Goal: Task Accomplishment & Management: Manage account settings

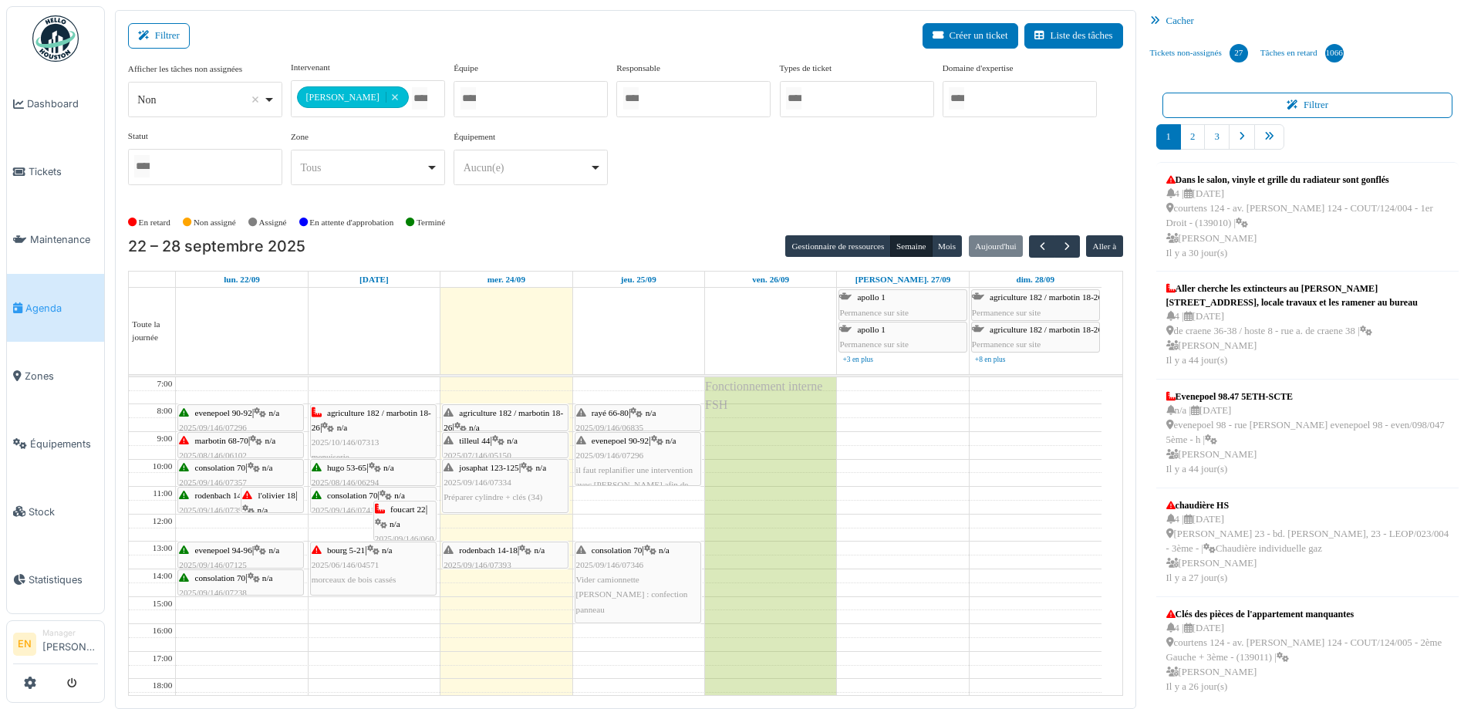
scroll to position [147, 0]
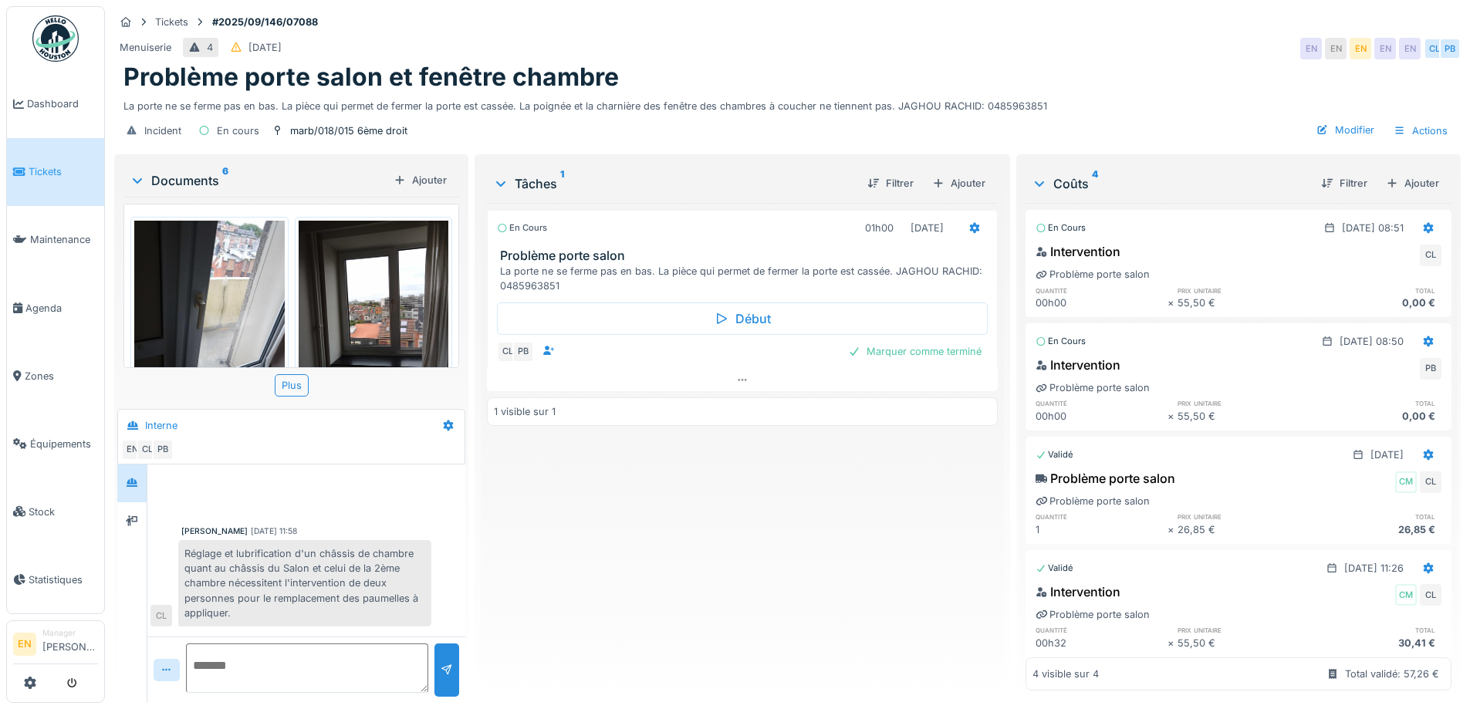
scroll to position [51, 0]
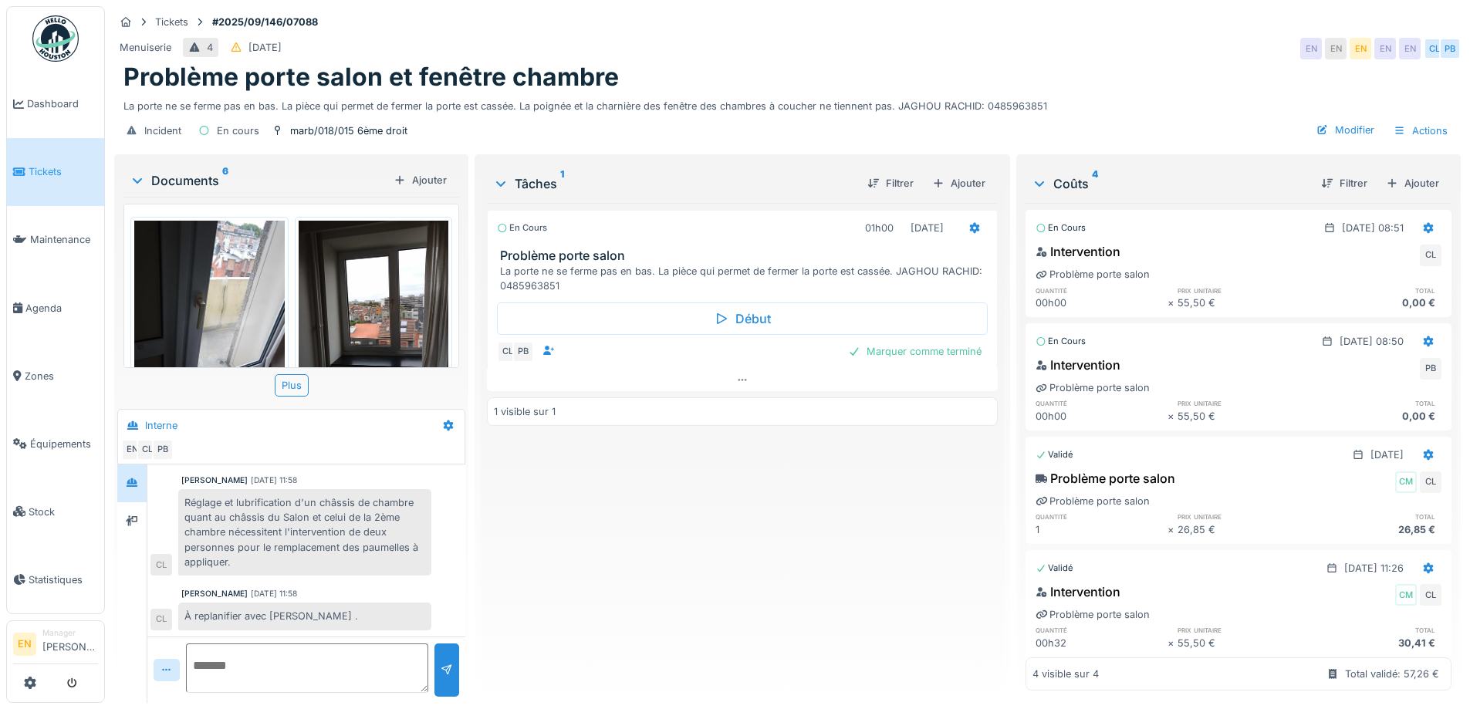
click at [910, 42] on div "Menuiserie 4 14/09/2025 EN EN EN EN EN CL PB" at bounding box center [787, 49] width 1346 height 28
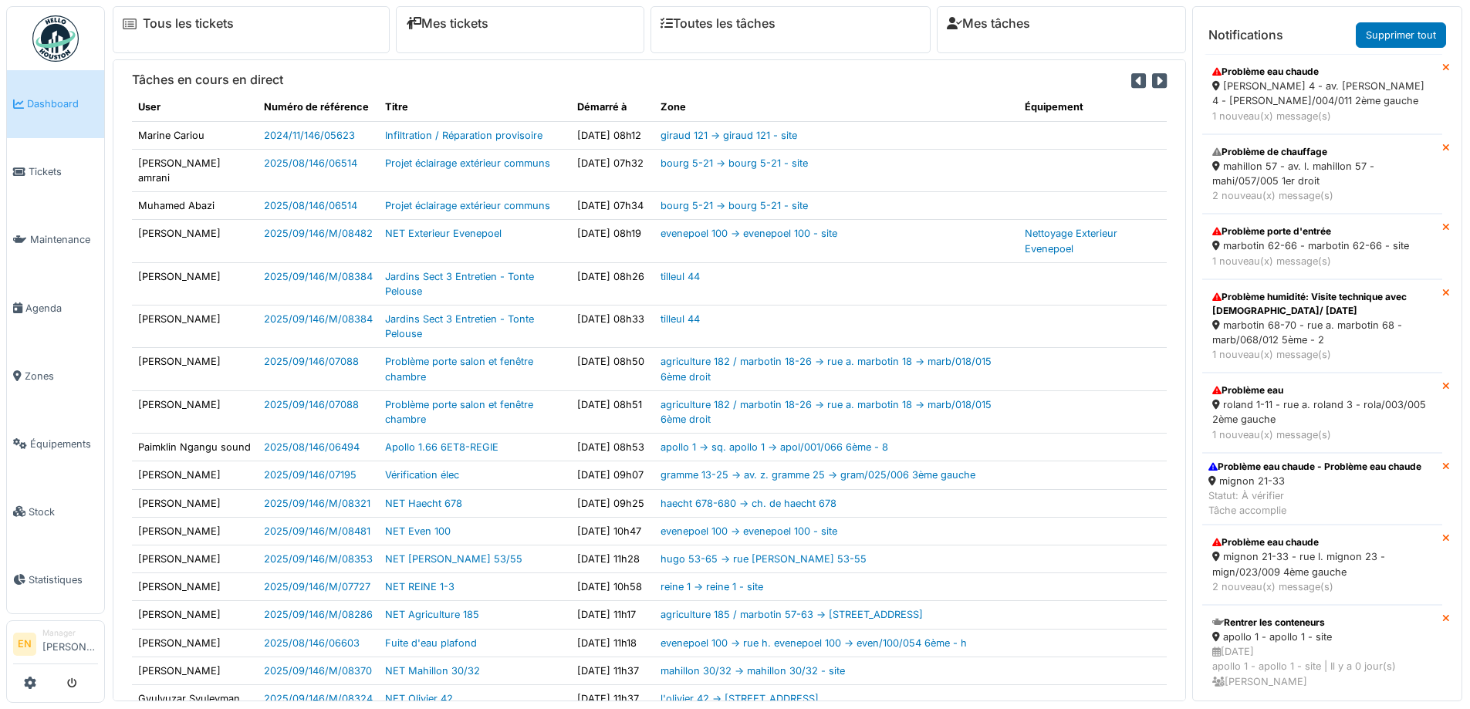
click at [1245, 82] on div "thomas 4 - av. p. thomas 4 - thom/004/011 2ème gauche" at bounding box center [1322, 93] width 220 height 29
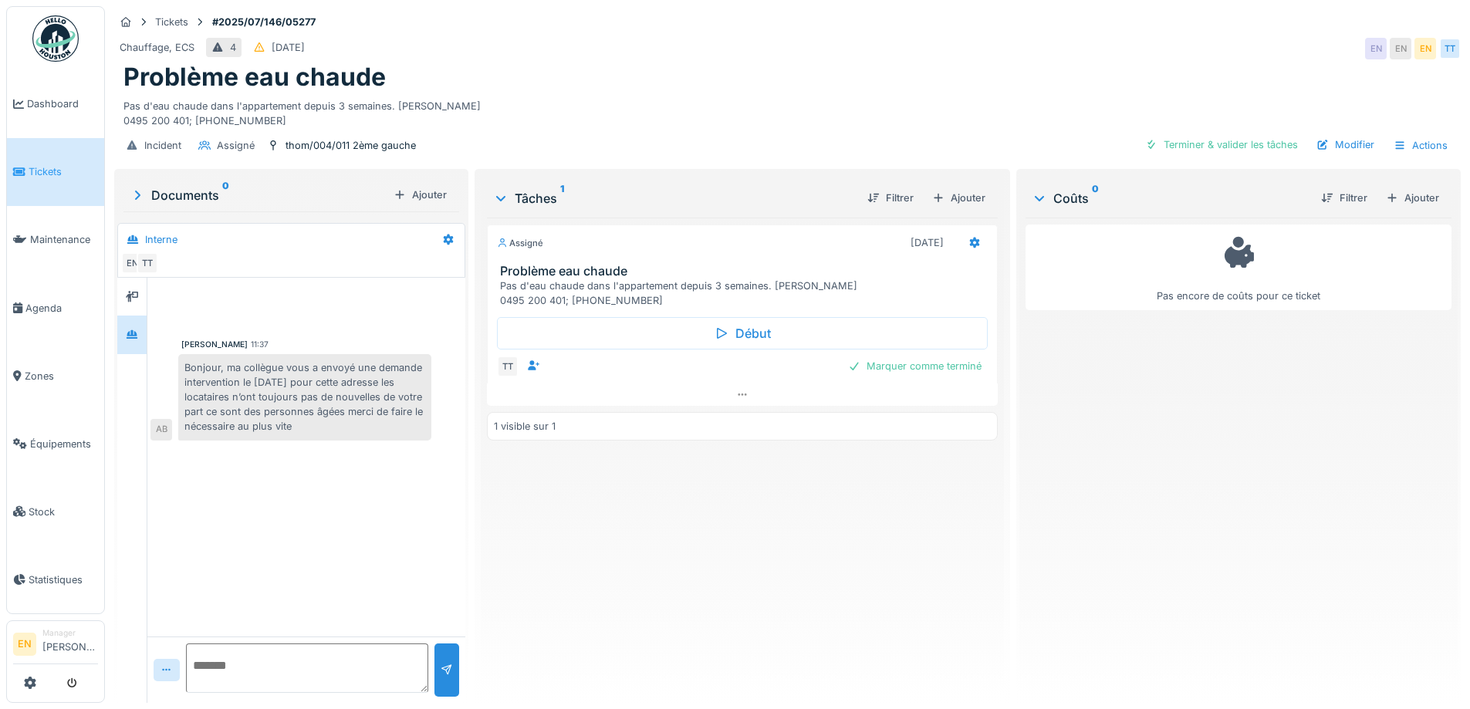
click at [684, 586] on div "Assigné 02/07/2025 Problème eau chaude Pas d'eau chaude dans l'appartement depu…" at bounding box center [742, 454] width 510 height 473
click at [687, 586] on div "Assigné 02/07/2025 Problème eau chaude Pas d'eau chaude dans l'appartement depu…" at bounding box center [742, 454] width 510 height 473
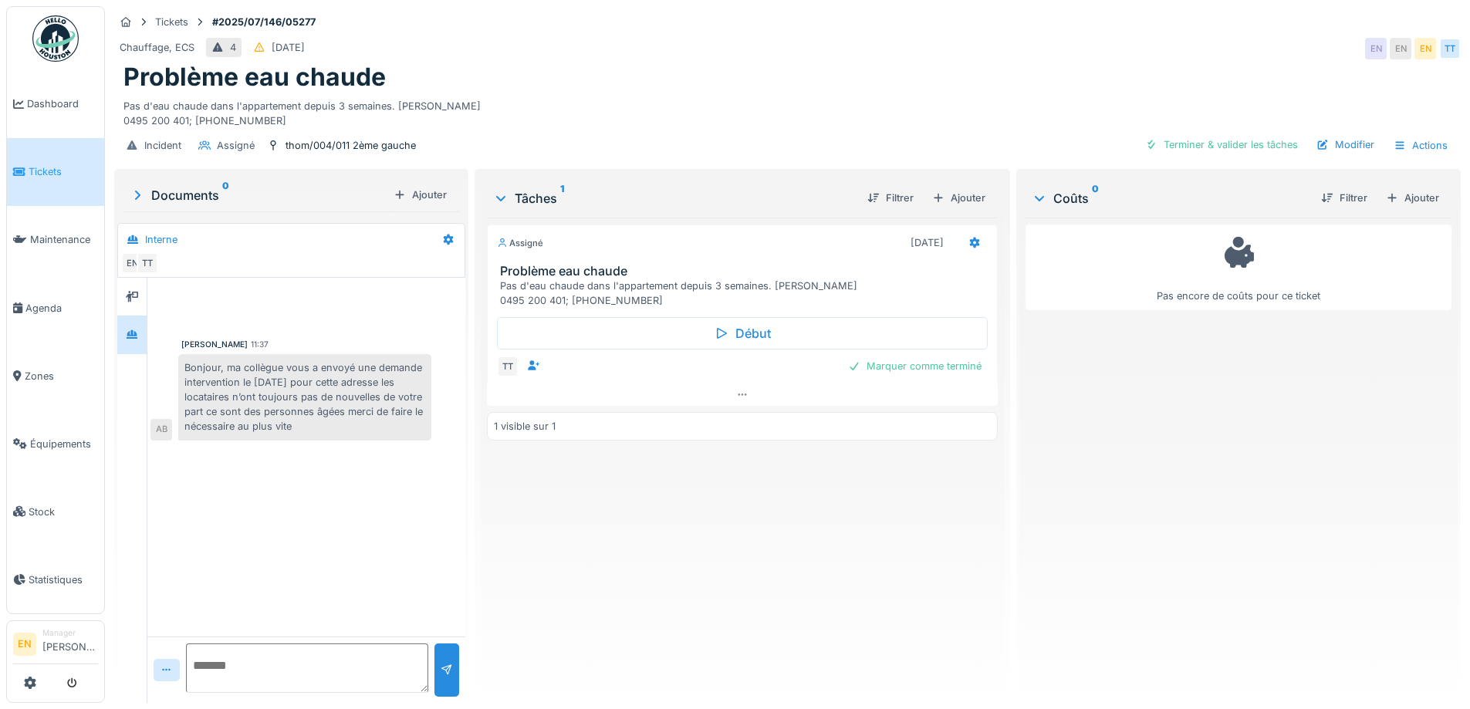
scroll to position [12, 0]
click at [559, 497] on div "Assigné 02/07/2025 Problème eau chaude Pas d'eau chaude dans l'appartement depu…" at bounding box center [742, 454] width 510 height 473
drag, startPoint x: 742, startPoint y: 525, endPoint x: 741, endPoint y: 534, distance: 9.3
click at [742, 527] on div "Assigné 02/07/2025 Problème eau chaude Pas d'eau chaude dans l'appartement depu…" at bounding box center [742, 454] width 510 height 473
drag, startPoint x: 654, startPoint y: 596, endPoint x: 607, endPoint y: 600, distance: 46.4
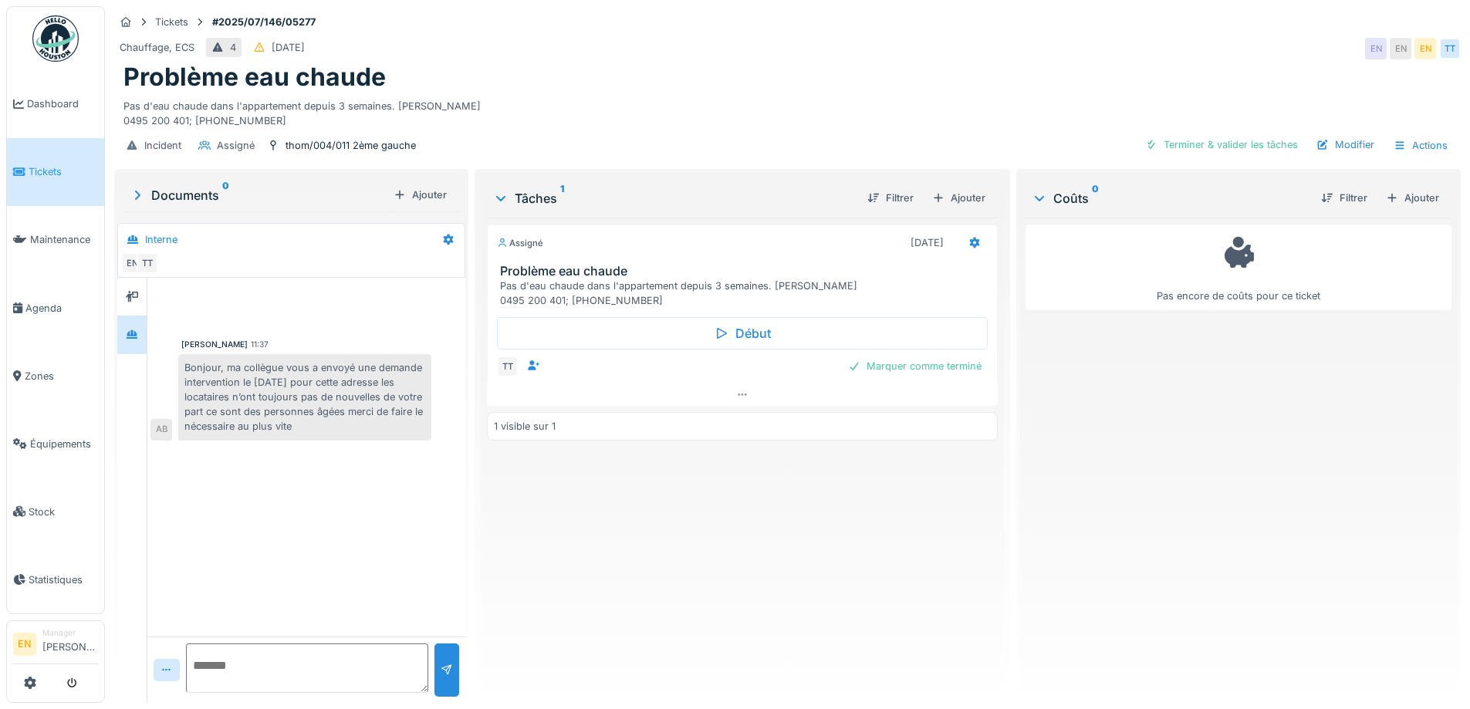
click at [649, 597] on div "Assigné 02/07/2025 Problème eau chaude Pas d'eau chaude dans l'appartement depu…" at bounding box center [742, 454] width 510 height 473
click at [52, 50] on img at bounding box center [55, 38] width 46 height 46
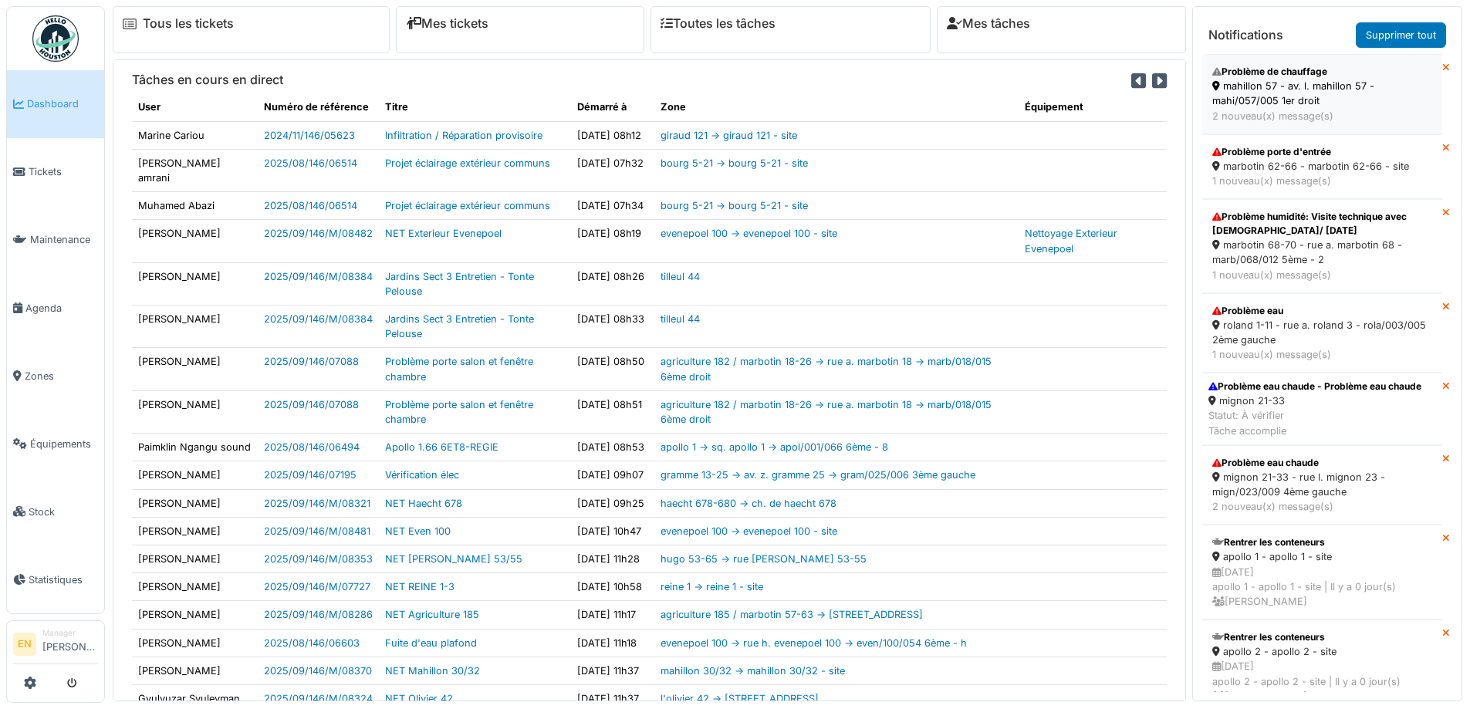
click at [1248, 104] on div "mahillon 57 - av. l. mahillon 57 - mahi/057/005 1er droit" at bounding box center [1322, 93] width 220 height 29
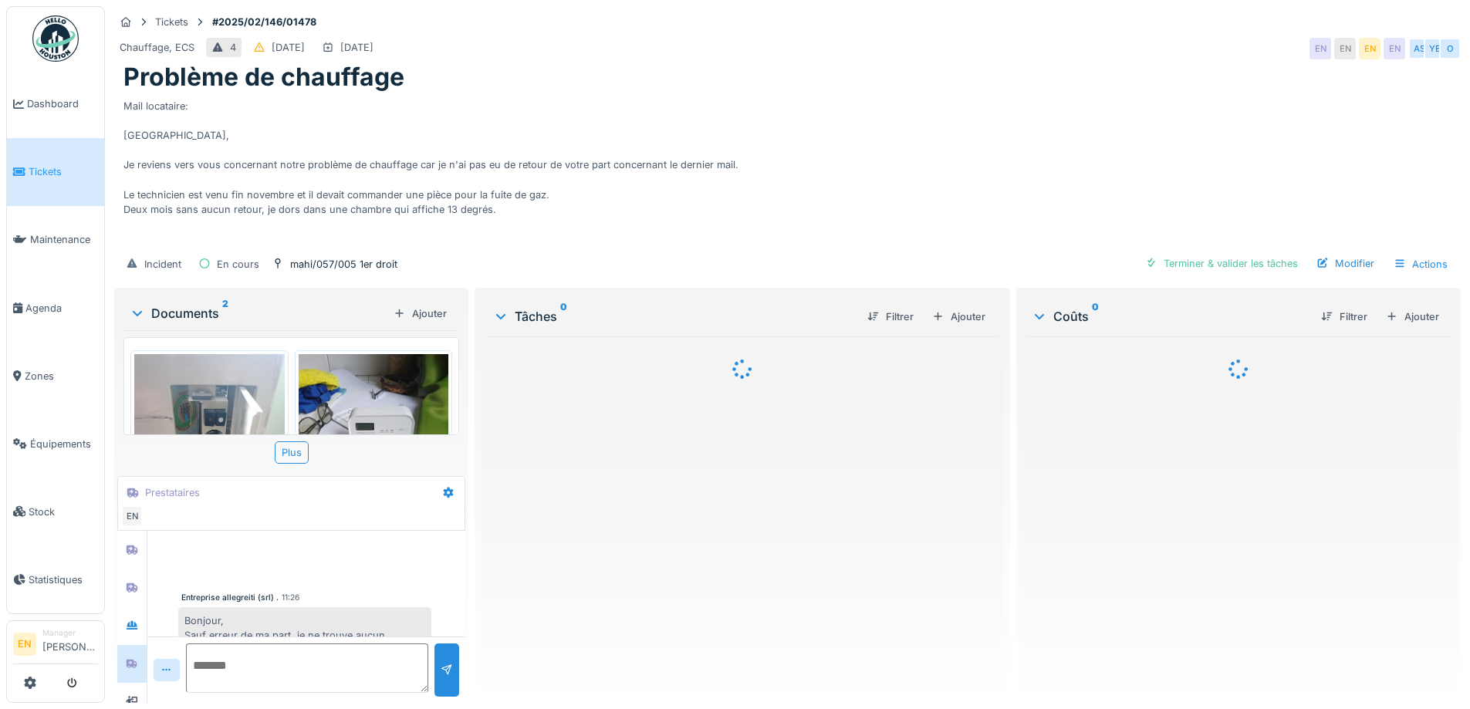
scroll to position [147, 0]
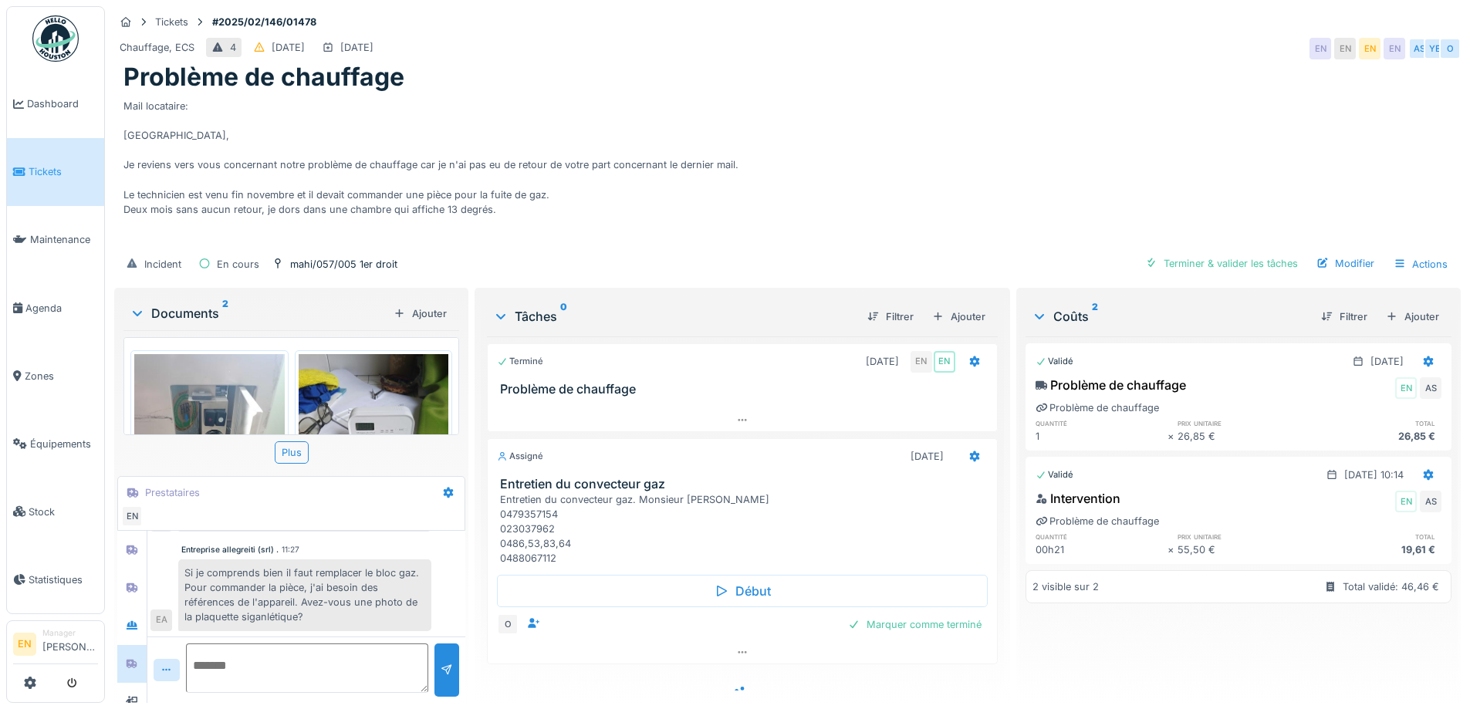
click at [655, 201] on div "Mail locataire: [GEOGRAPHIC_DATA], Je reviens vers vous concernant notre problè…" at bounding box center [787, 170] width 1328 height 154
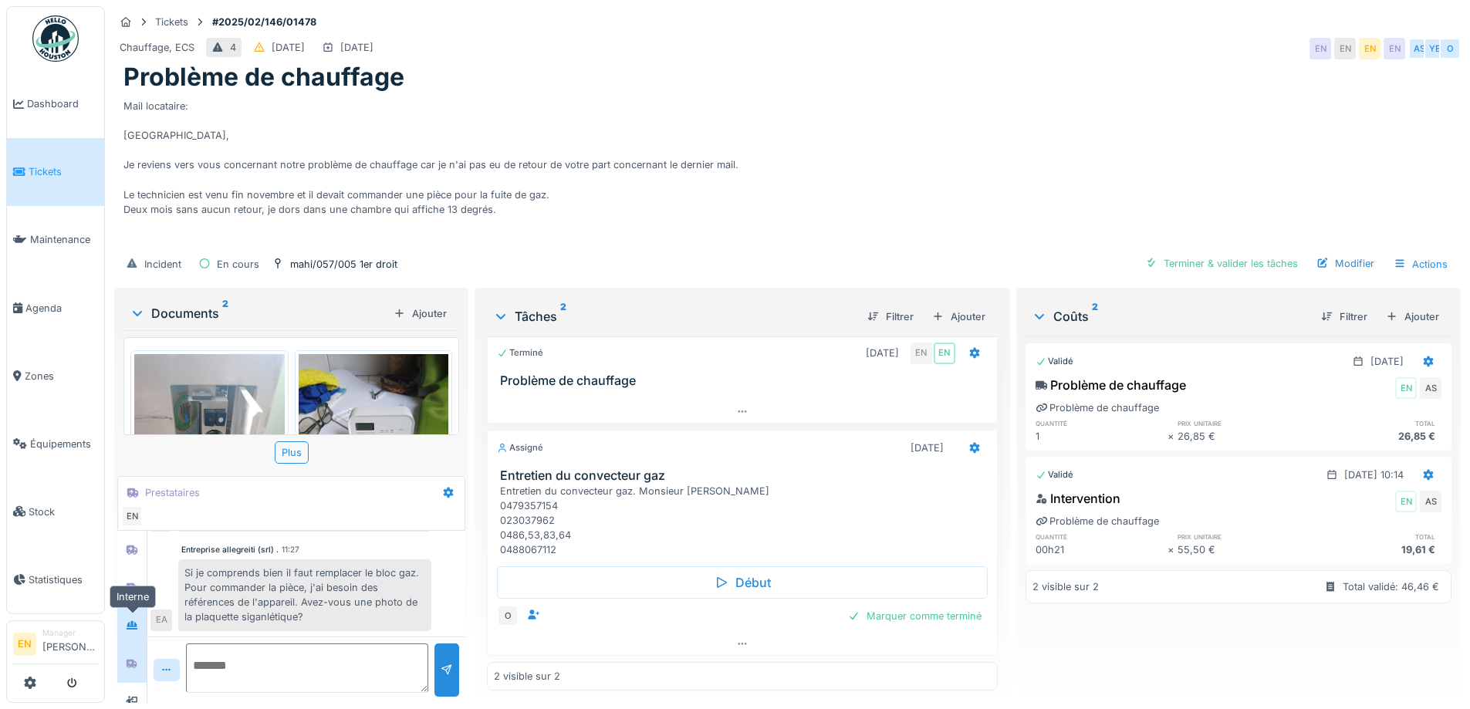
click at [131, 620] on icon at bounding box center [132, 625] width 12 height 10
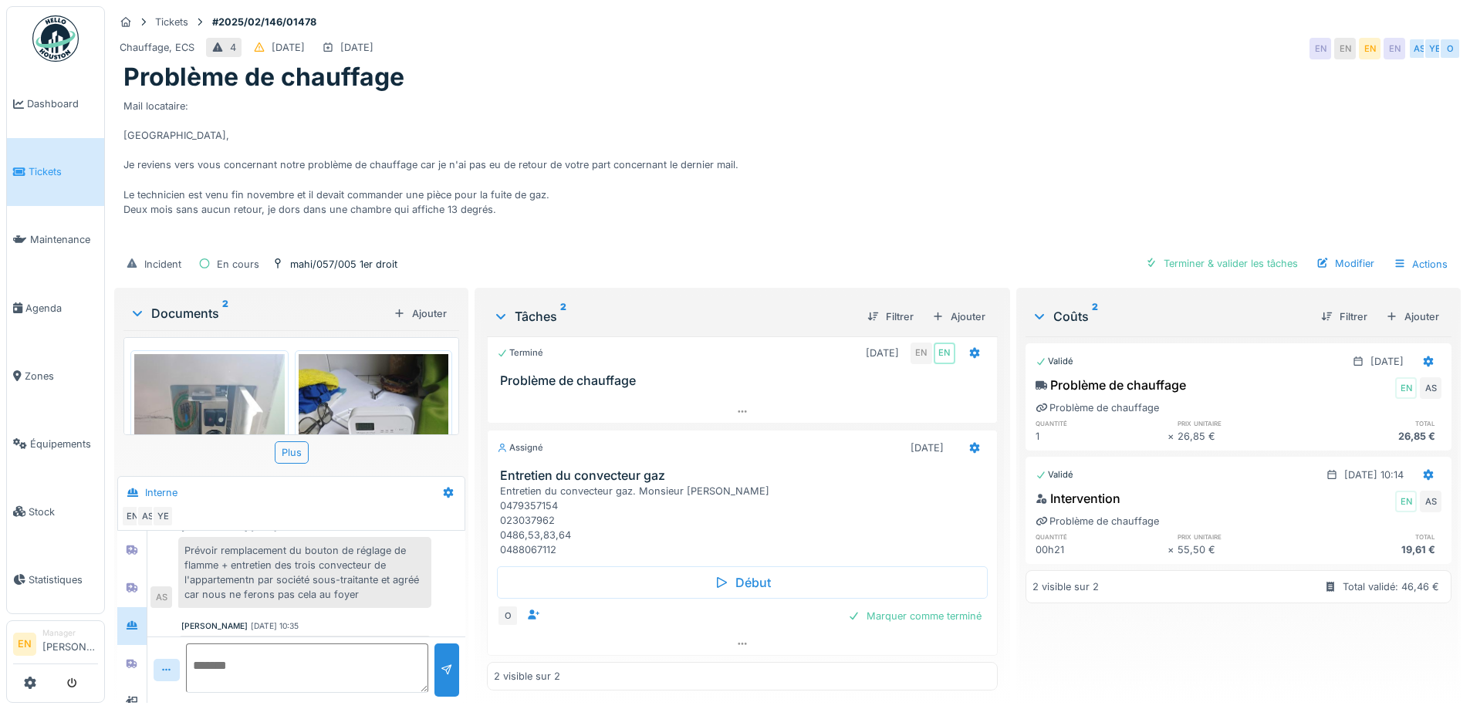
scroll to position [77, 0]
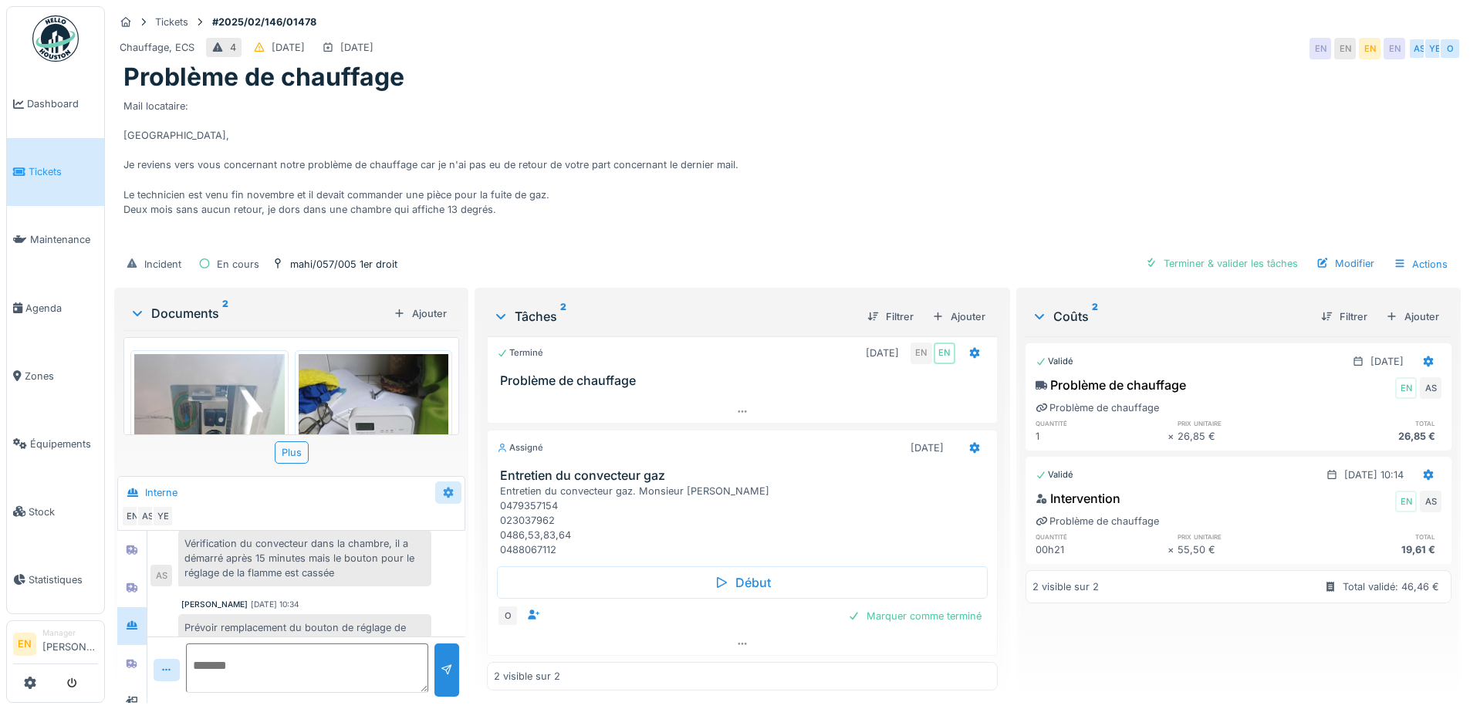
click at [450, 488] on icon at bounding box center [448, 493] width 12 height 10
click at [452, 520] on div at bounding box center [446, 526] width 15 height 13
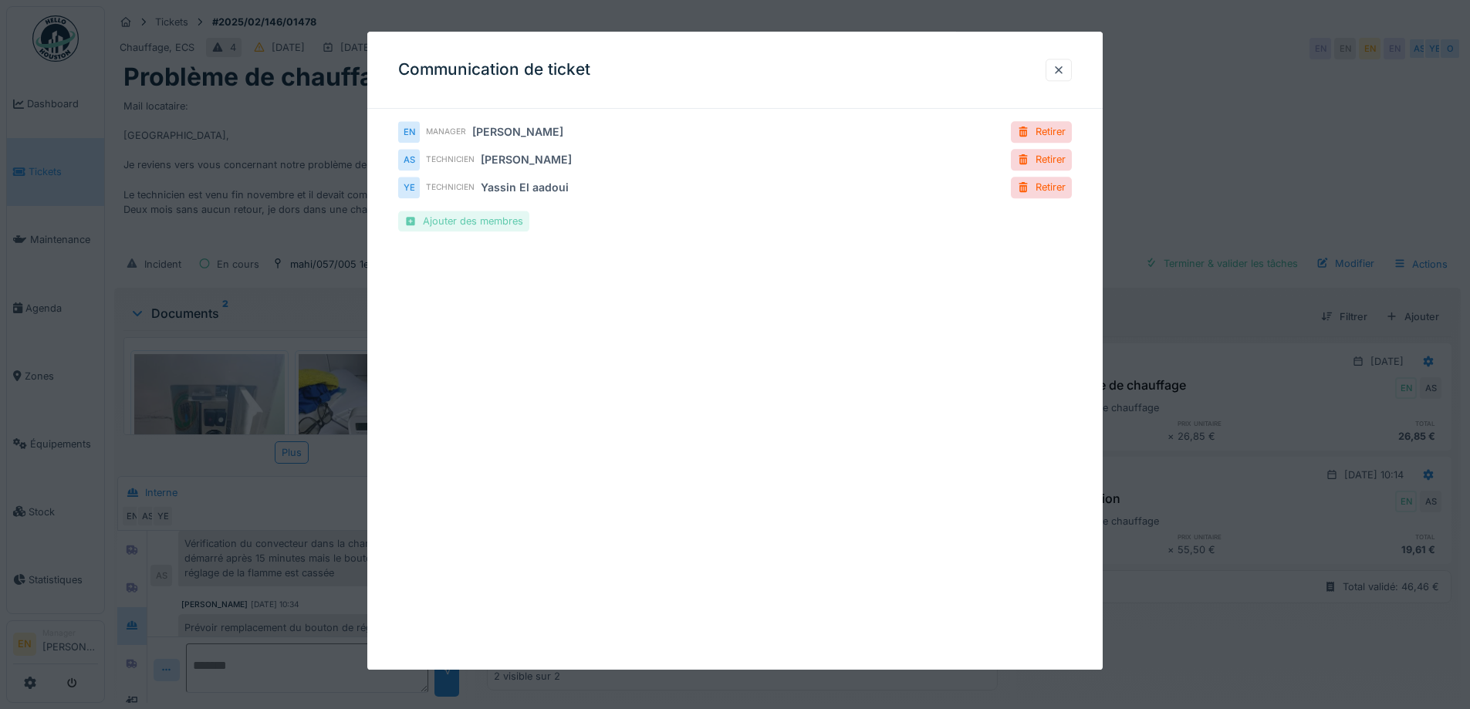
click at [480, 220] on div "Ajouter des membres" at bounding box center [463, 221] width 131 height 21
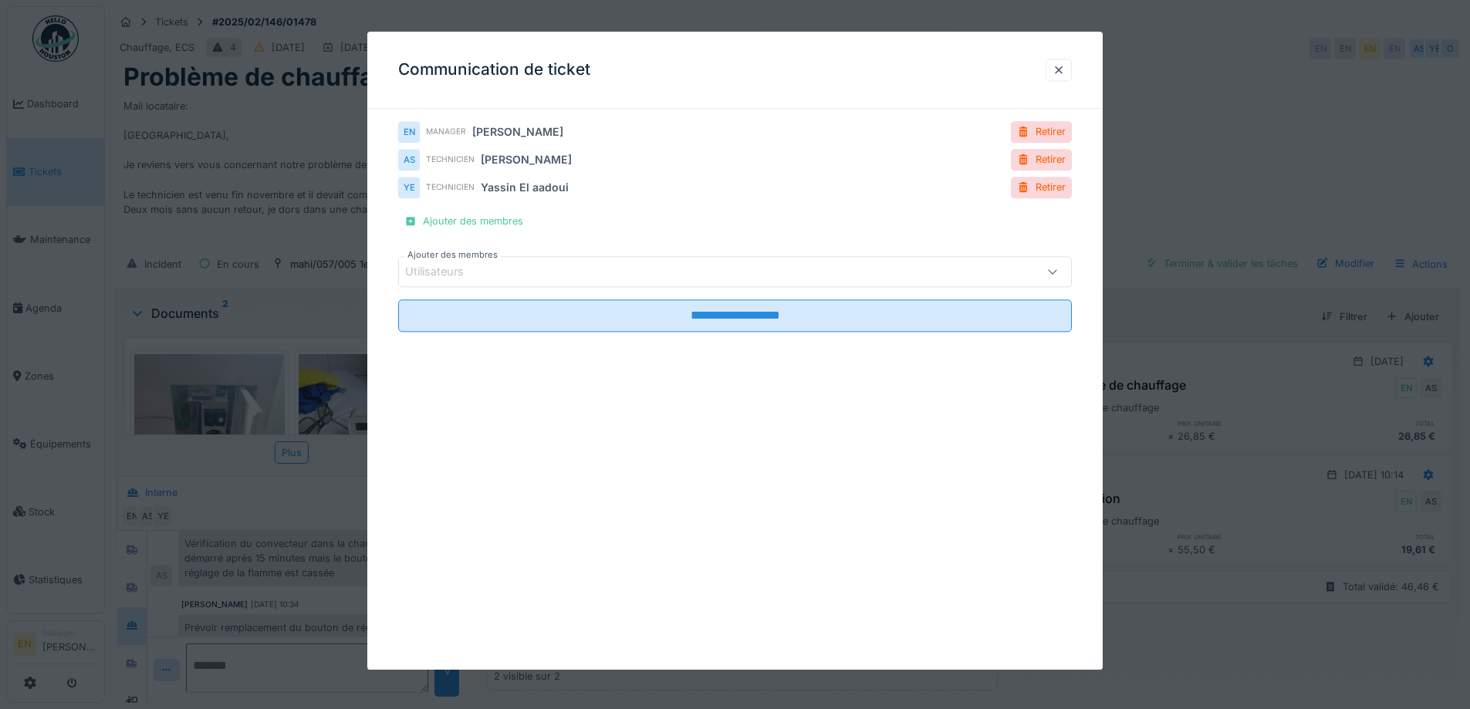
click at [518, 270] on div "Utilisateurs" at bounding box center [695, 272] width 581 height 17
click at [1062, 69] on div at bounding box center [1058, 69] width 12 height 15
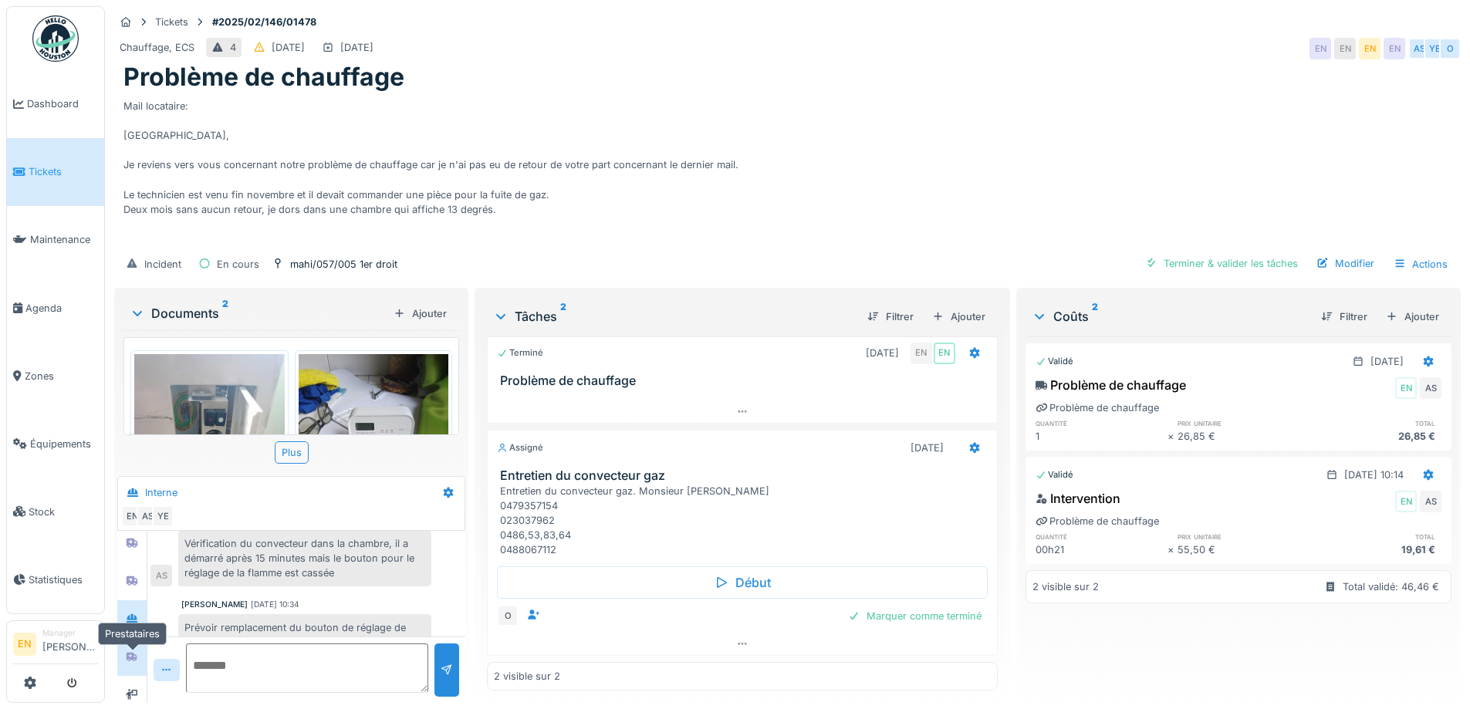
scroll to position [19, 0]
click at [135, 679] on icon at bounding box center [132, 684] width 12 height 10
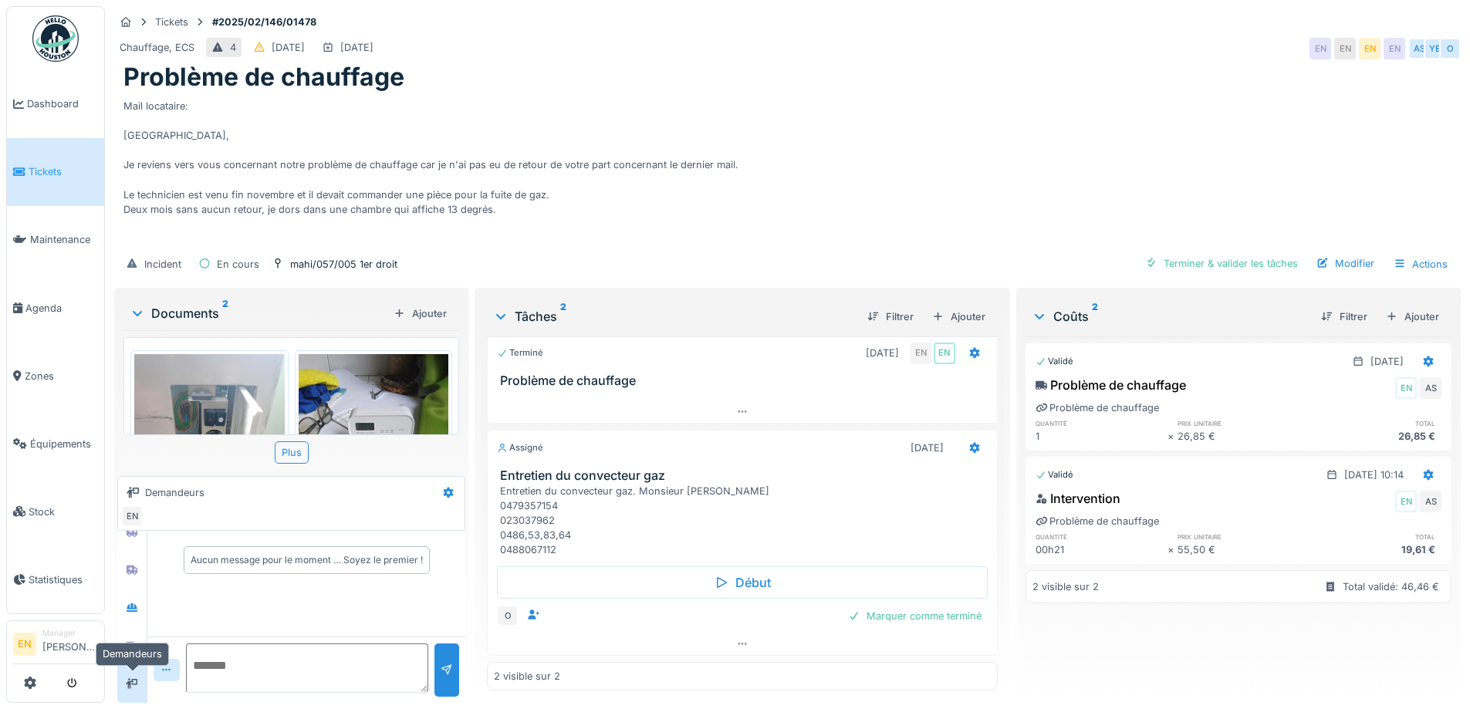
scroll to position [0, 0]
click at [137, 641] on icon at bounding box center [132, 645] width 11 height 9
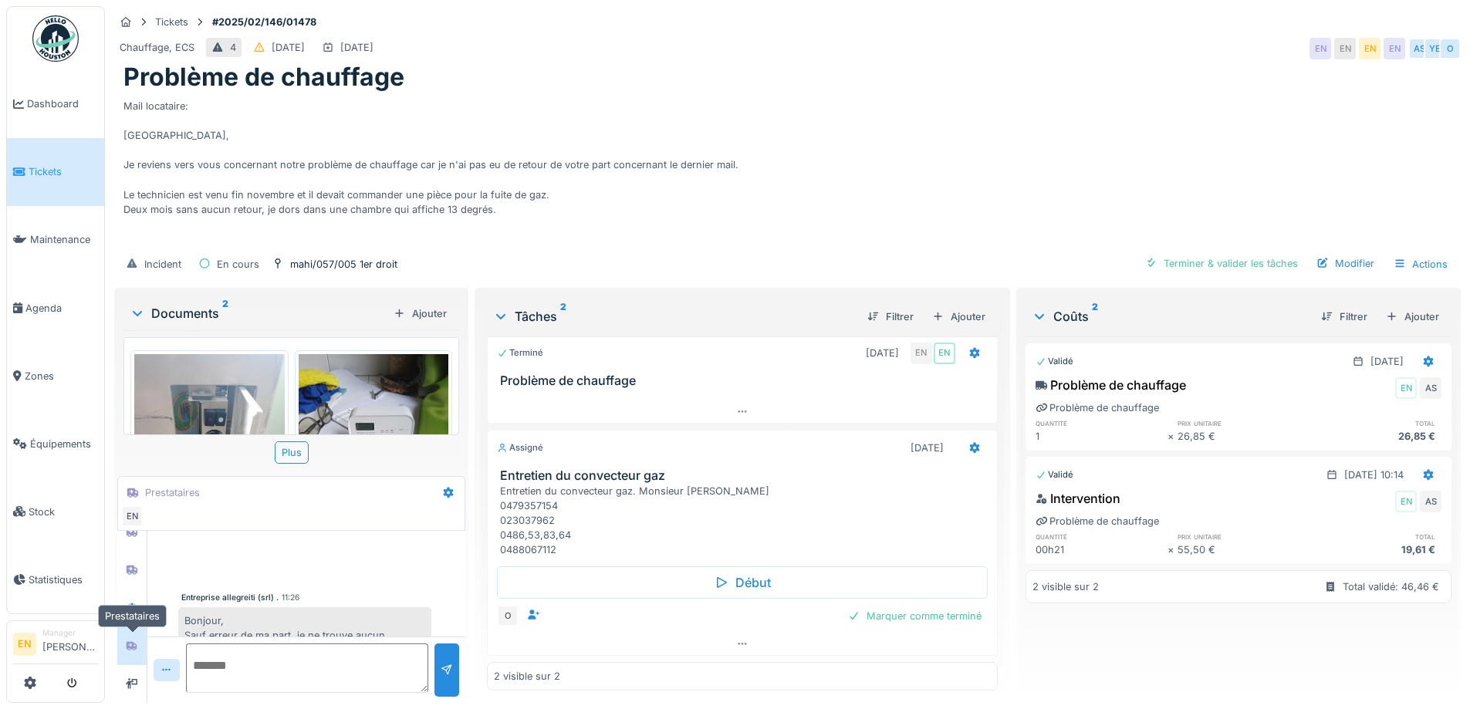
scroll to position [147, 0]
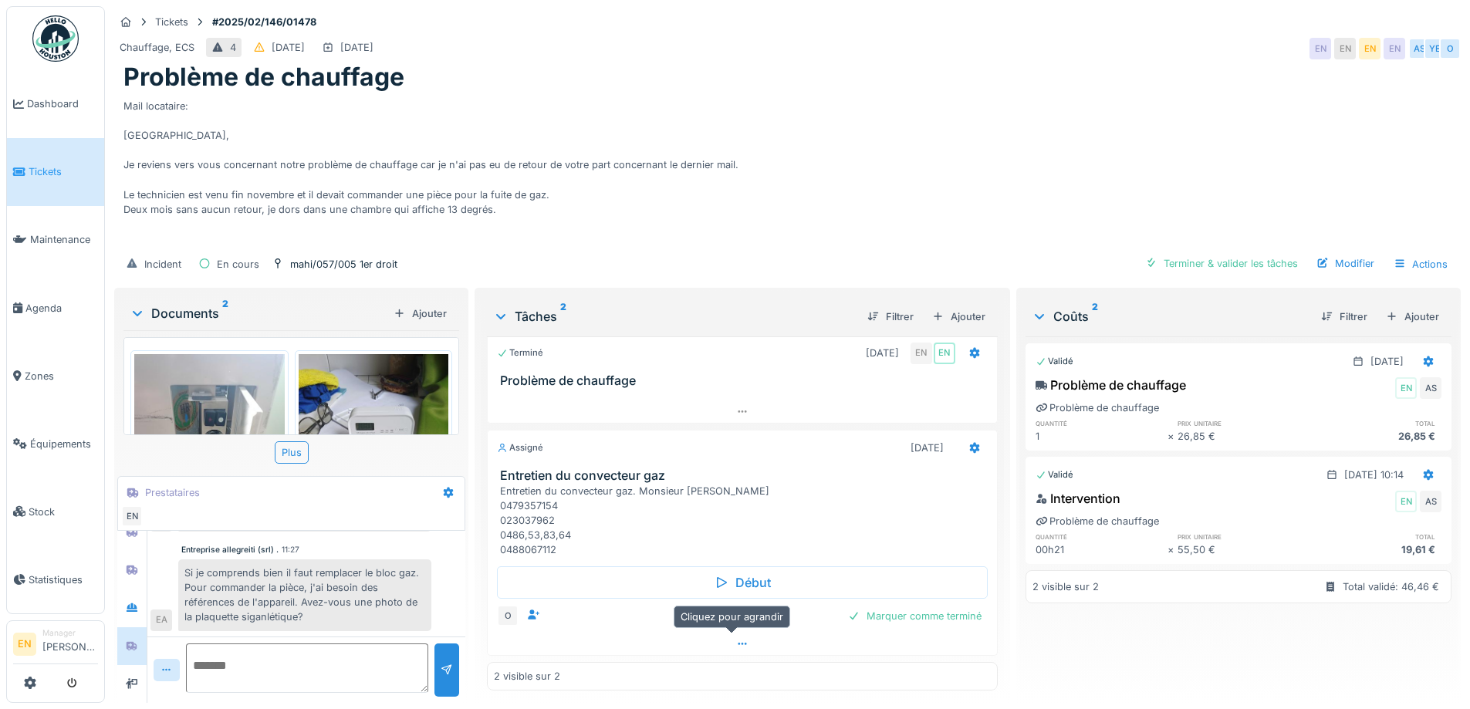
click at [736, 639] on icon at bounding box center [742, 644] width 12 height 10
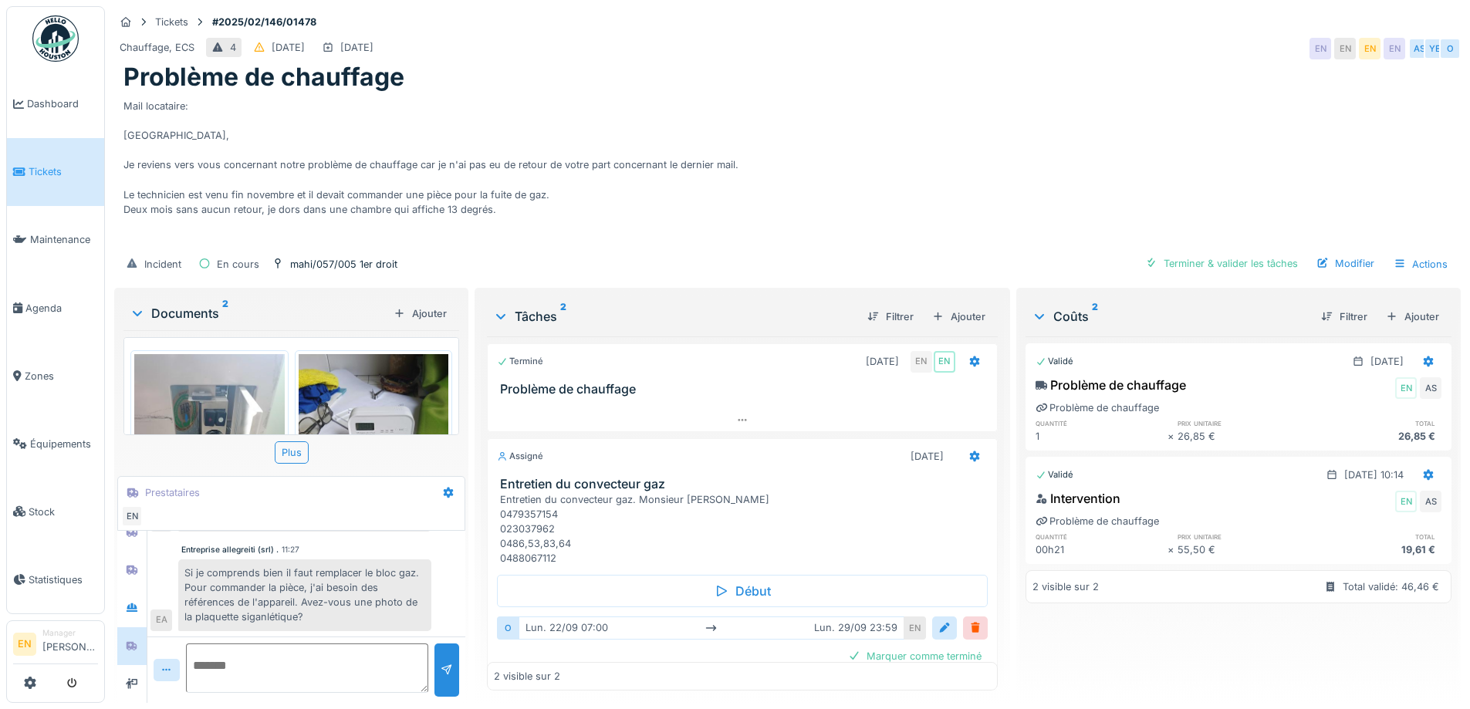
scroll to position [40, 0]
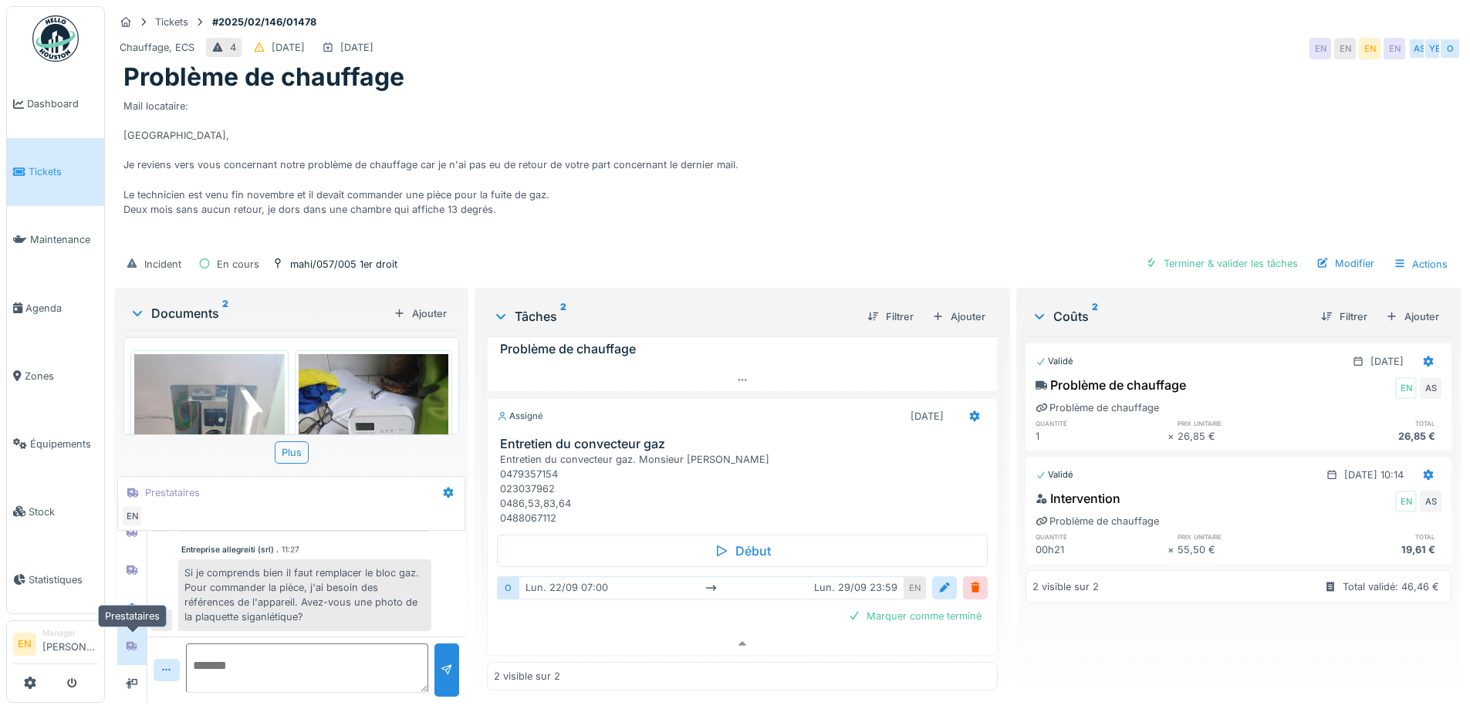
click at [127, 641] on icon at bounding box center [132, 645] width 11 height 9
click at [135, 566] on icon at bounding box center [132, 570] width 11 height 9
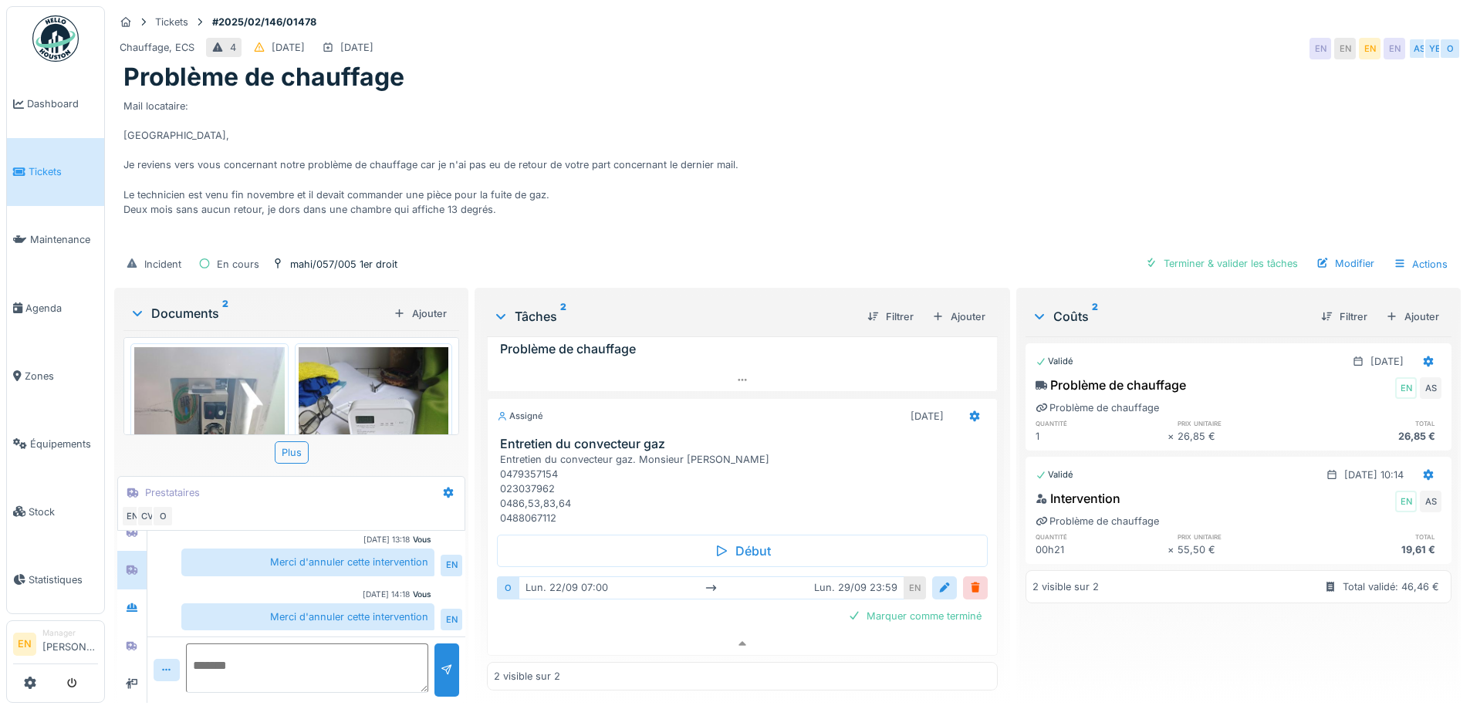
scroll to position [0, 0]
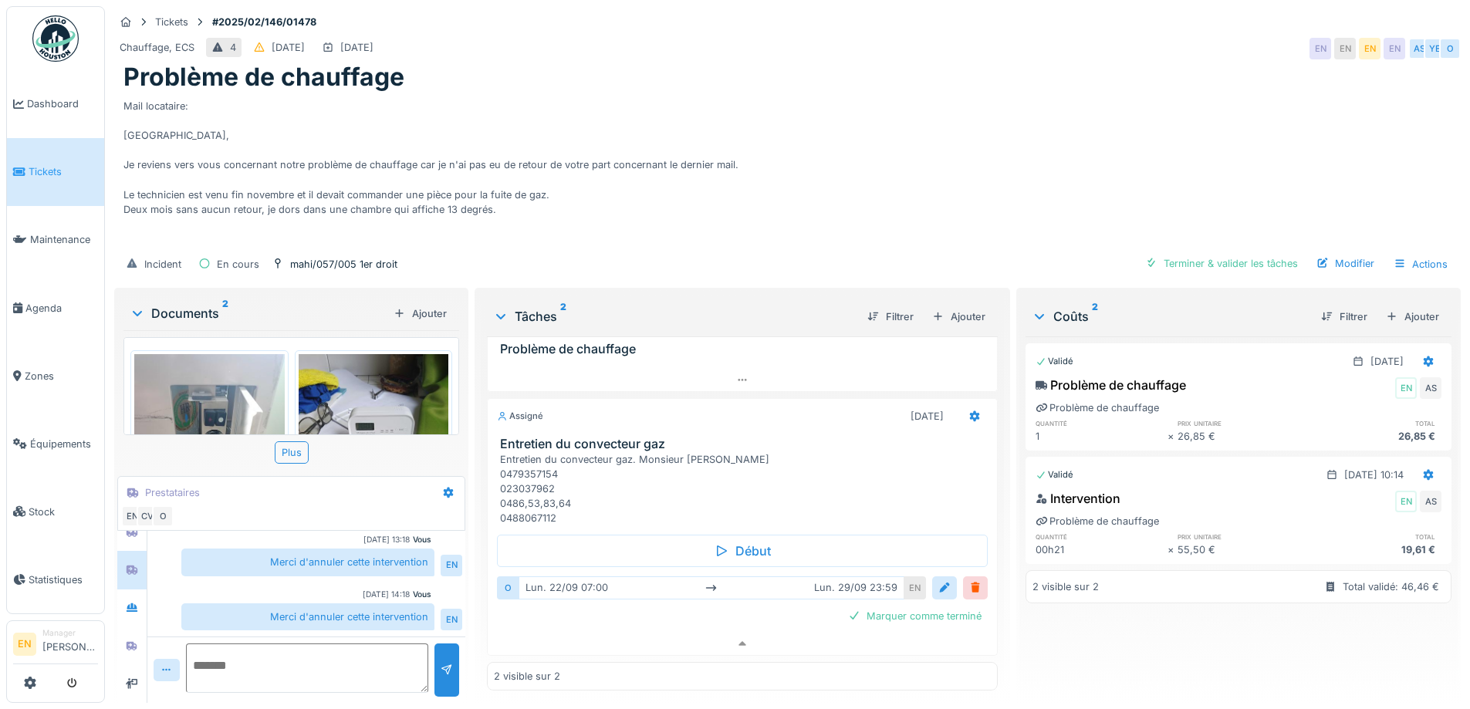
click at [233, 398] on img at bounding box center [209, 454] width 150 height 200
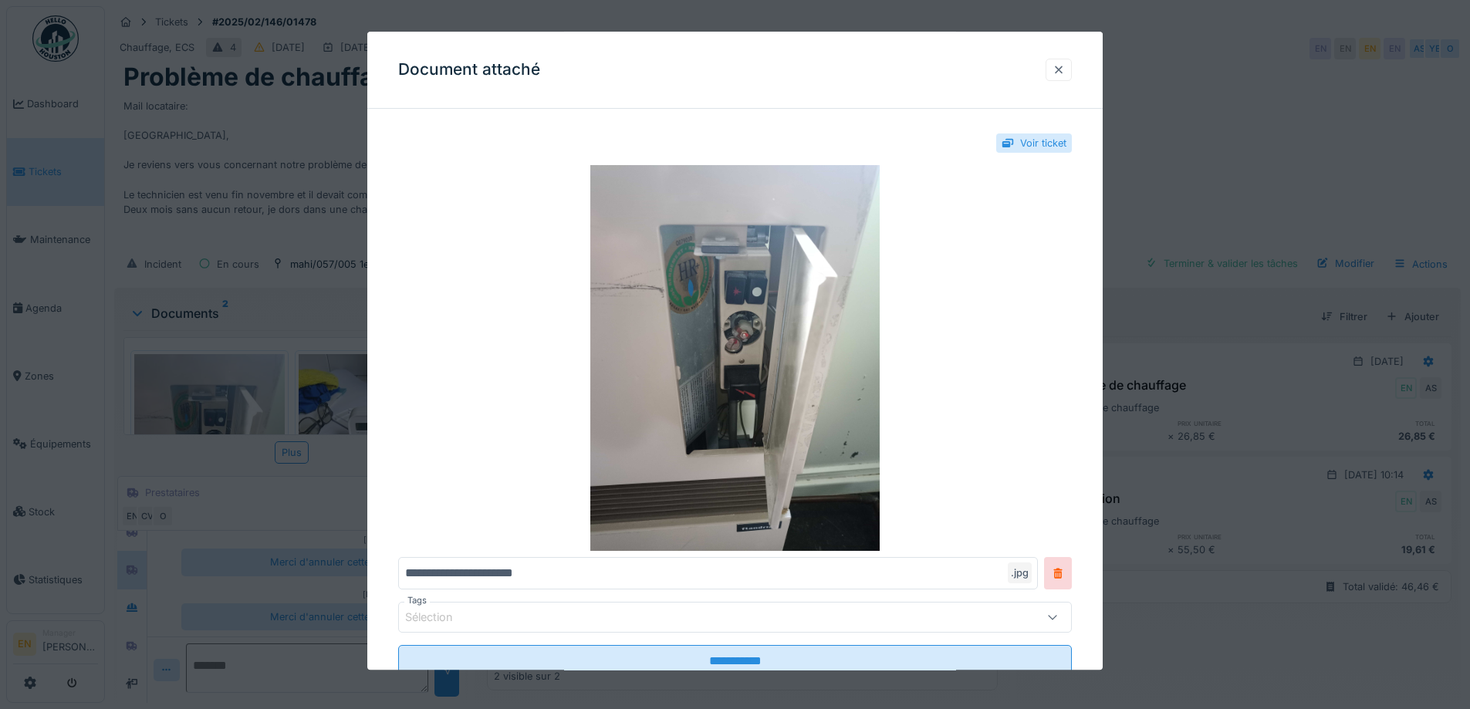
click at [1065, 69] on div at bounding box center [1058, 69] width 12 height 15
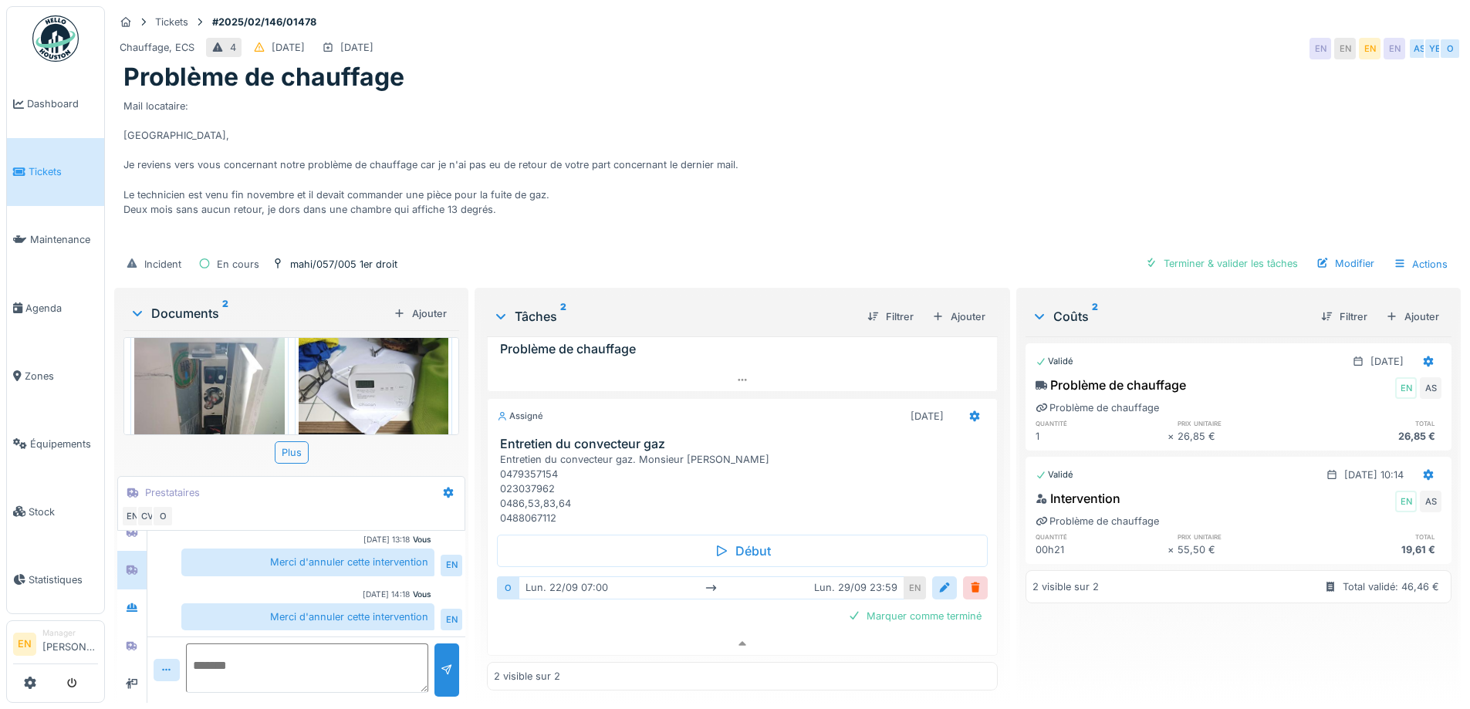
scroll to position [77, 0]
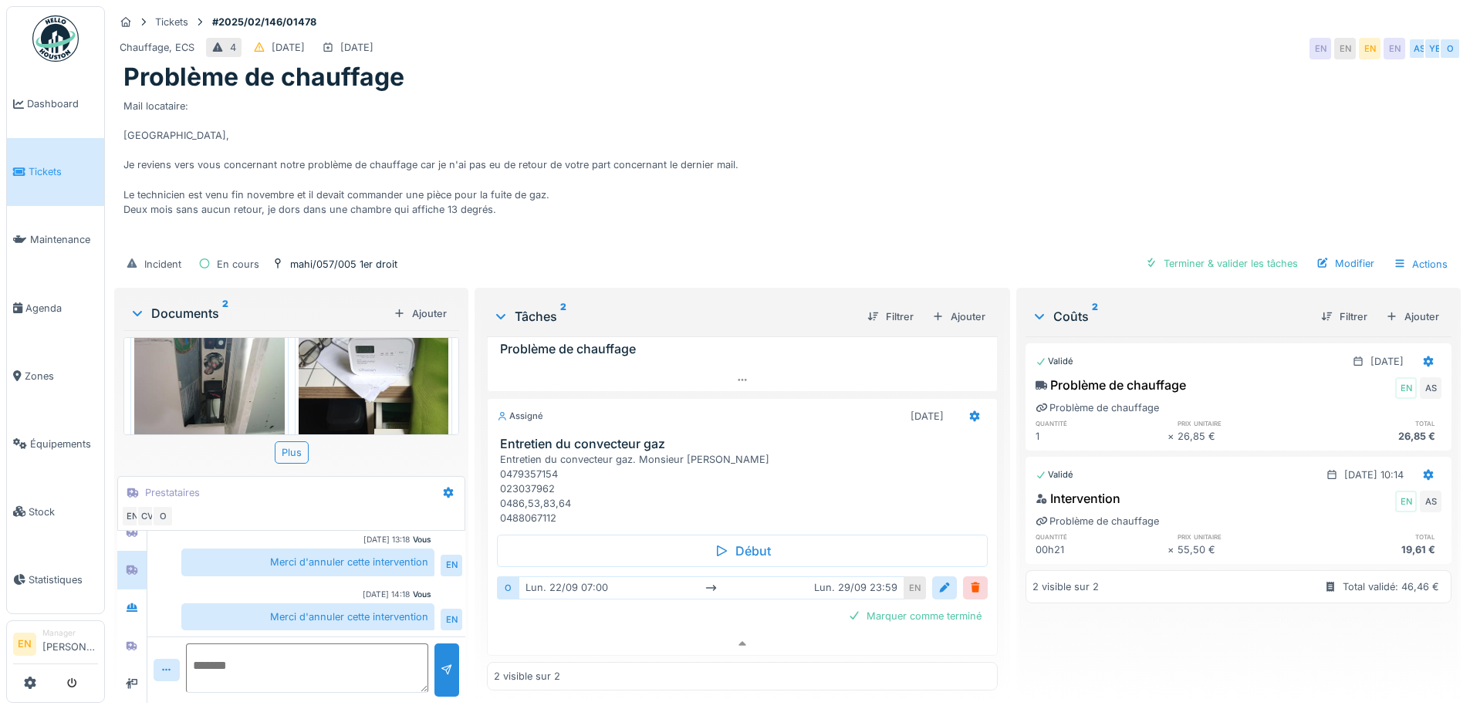
click at [370, 368] on img at bounding box center [374, 377] width 150 height 200
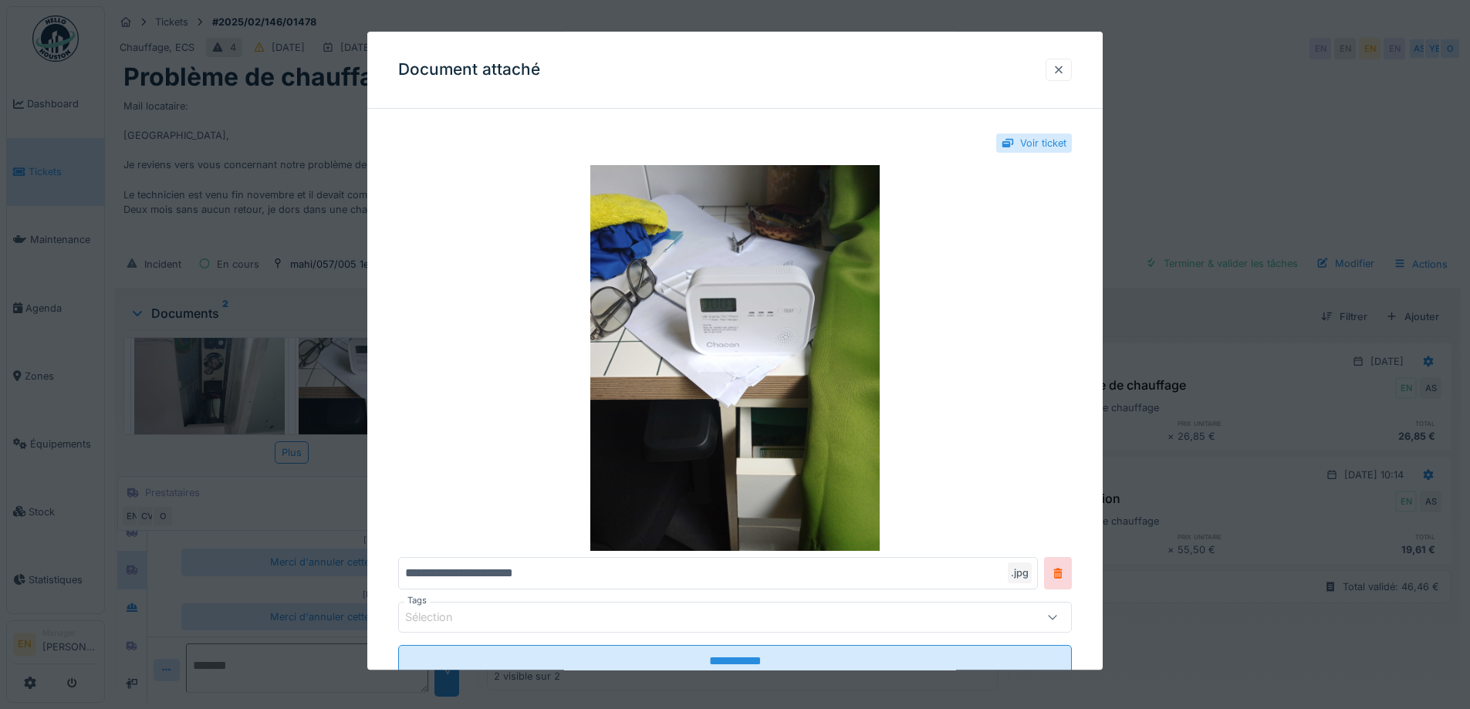
click at [1065, 76] on div at bounding box center [1058, 69] width 12 height 15
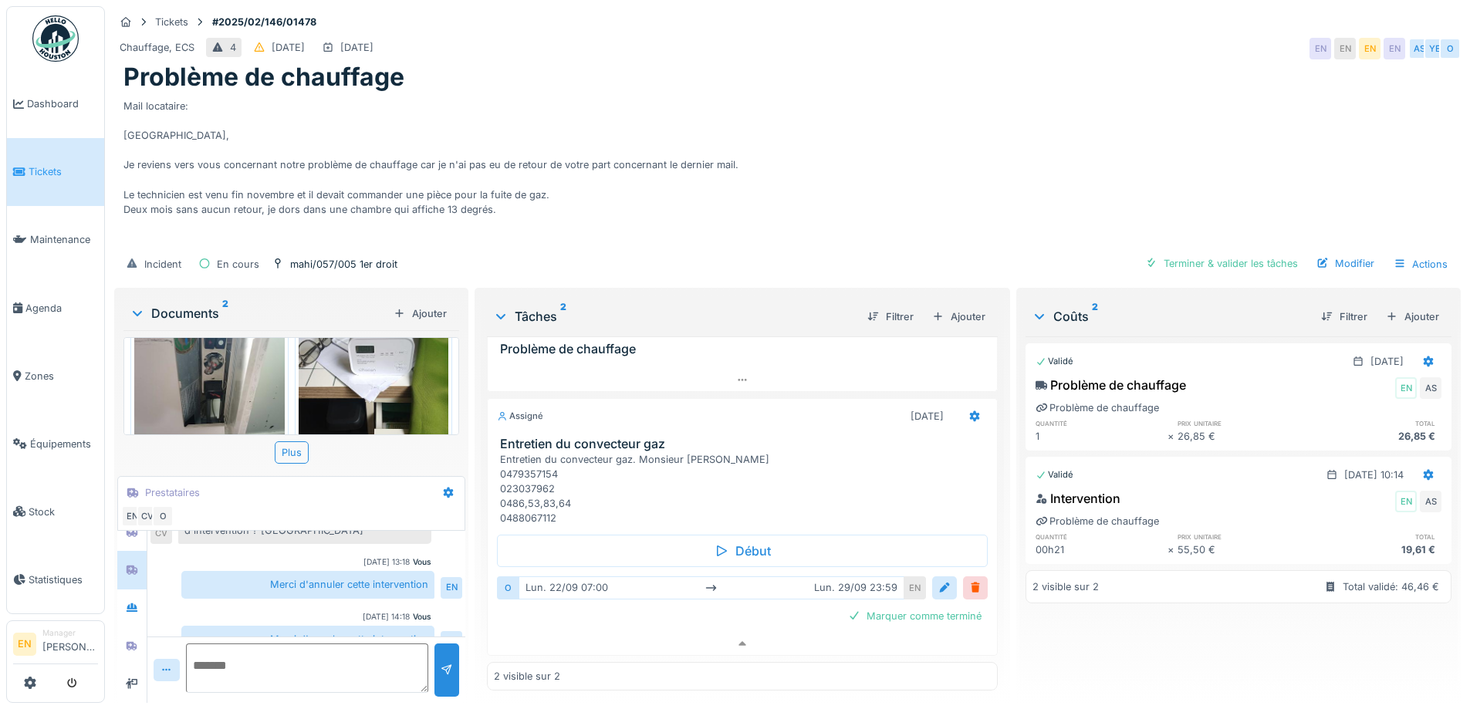
scroll to position [128, 0]
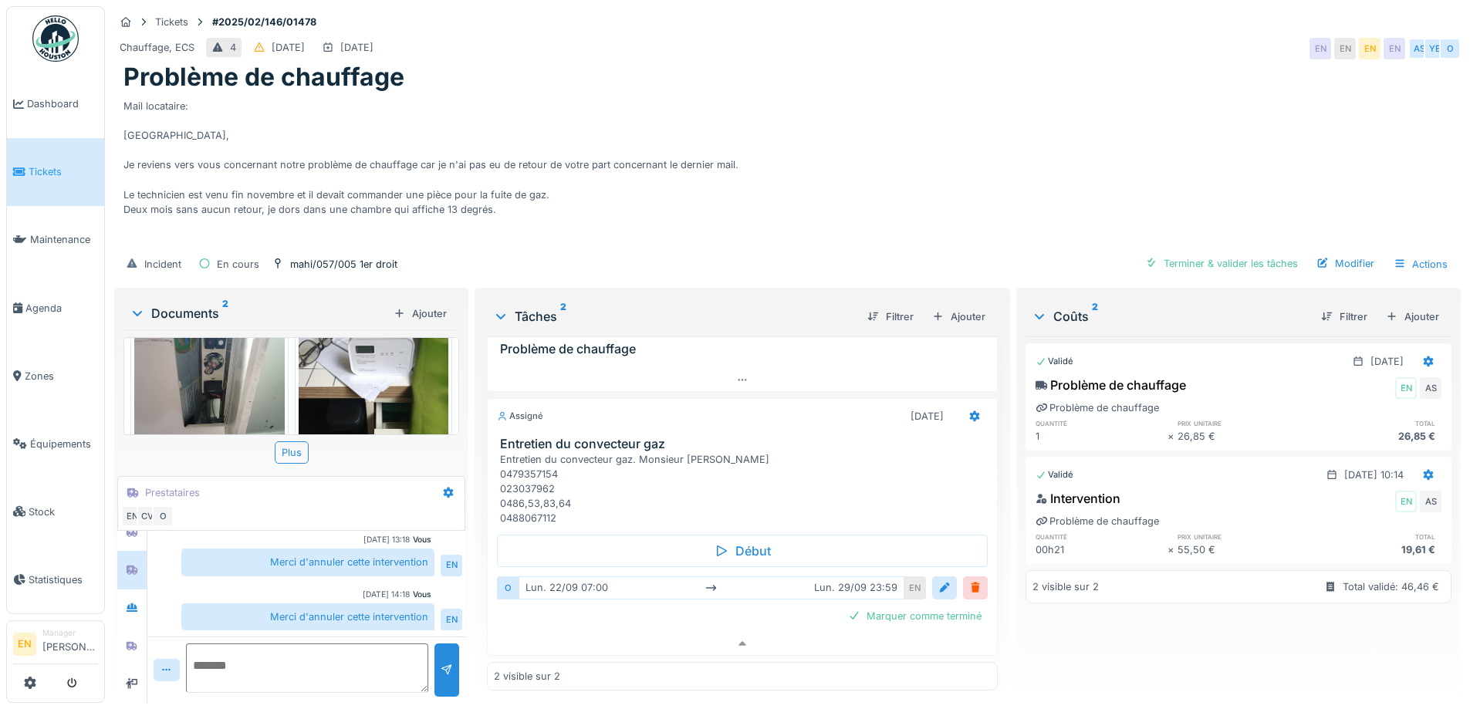
click at [939, 576] on div at bounding box center [960, 587] width 56 height 22
click at [938, 580] on div at bounding box center [944, 587] width 12 height 15
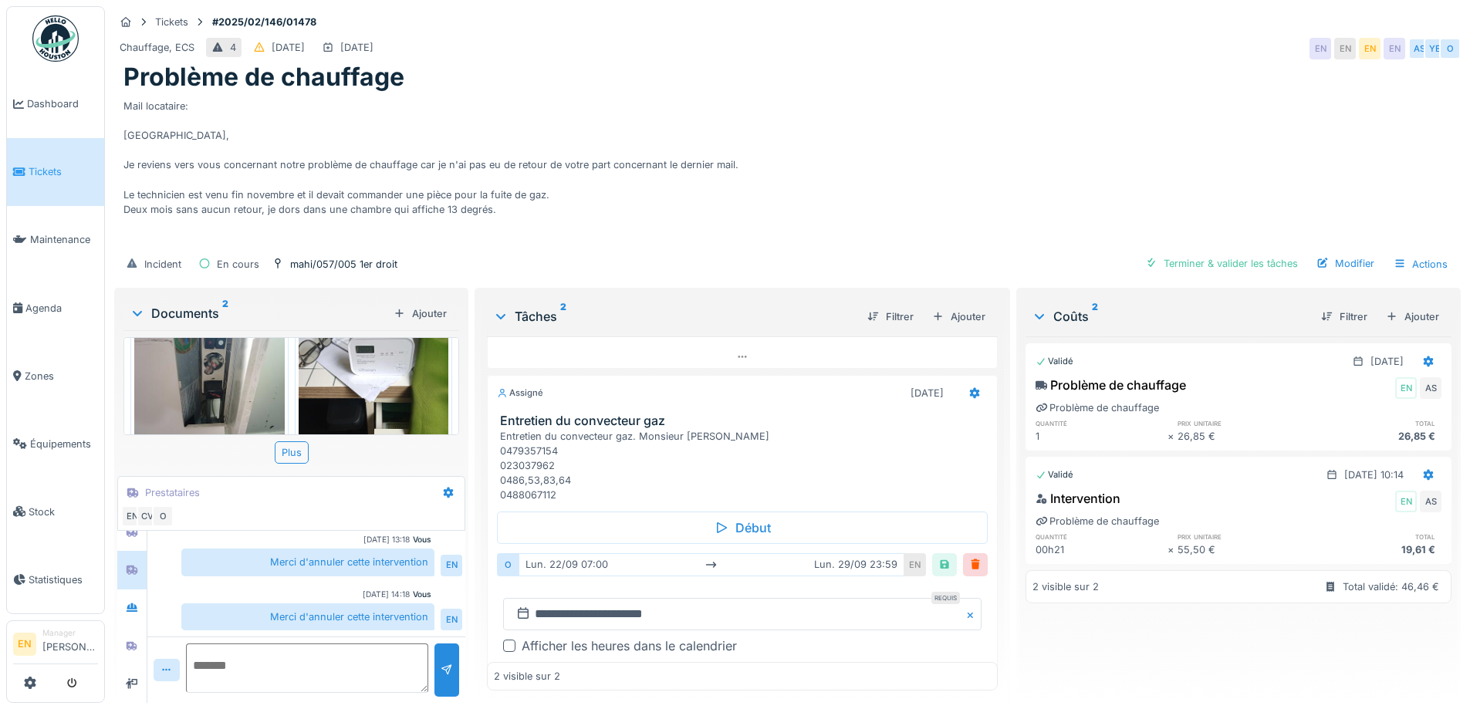
scroll to position [156, 0]
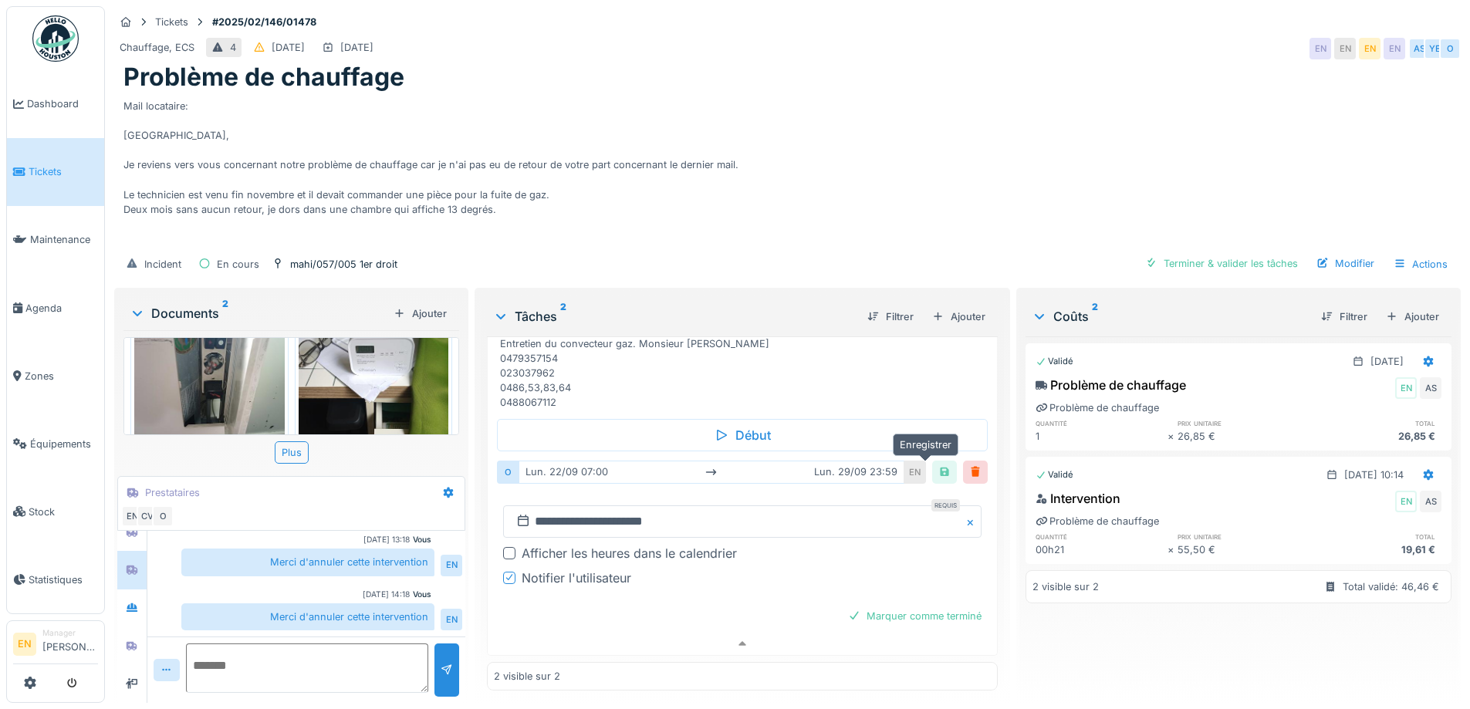
click at [938, 465] on div at bounding box center [944, 472] width 12 height 15
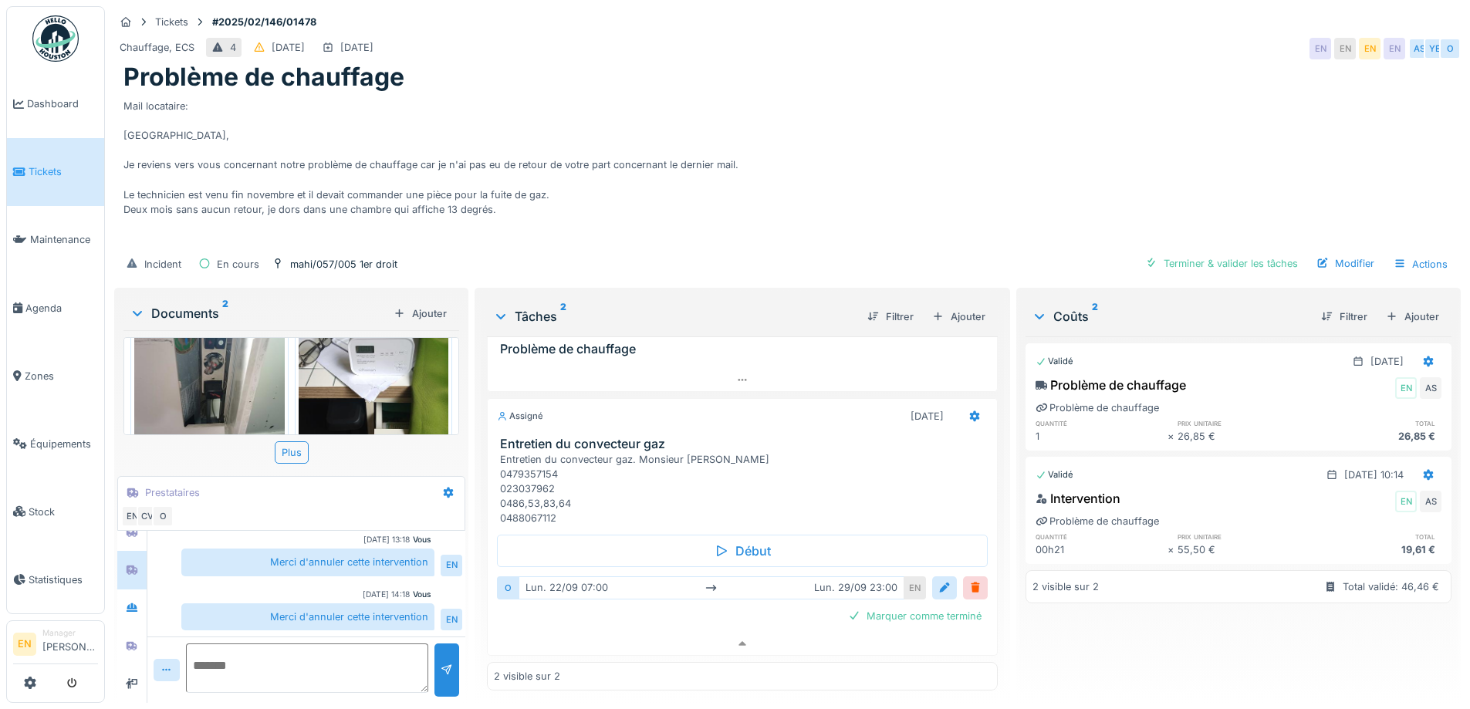
scroll to position [0, 0]
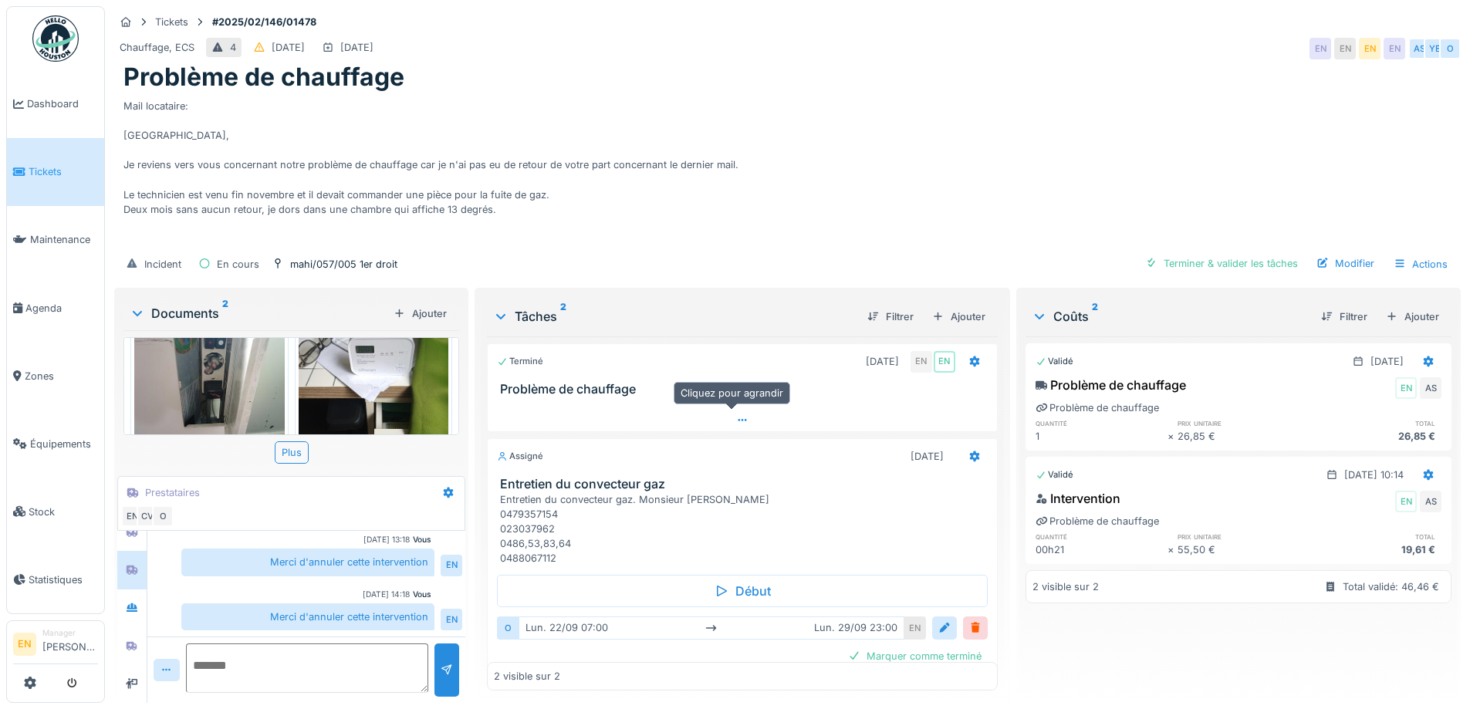
click at [736, 415] on icon at bounding box center [742, 420] width 12 height 10
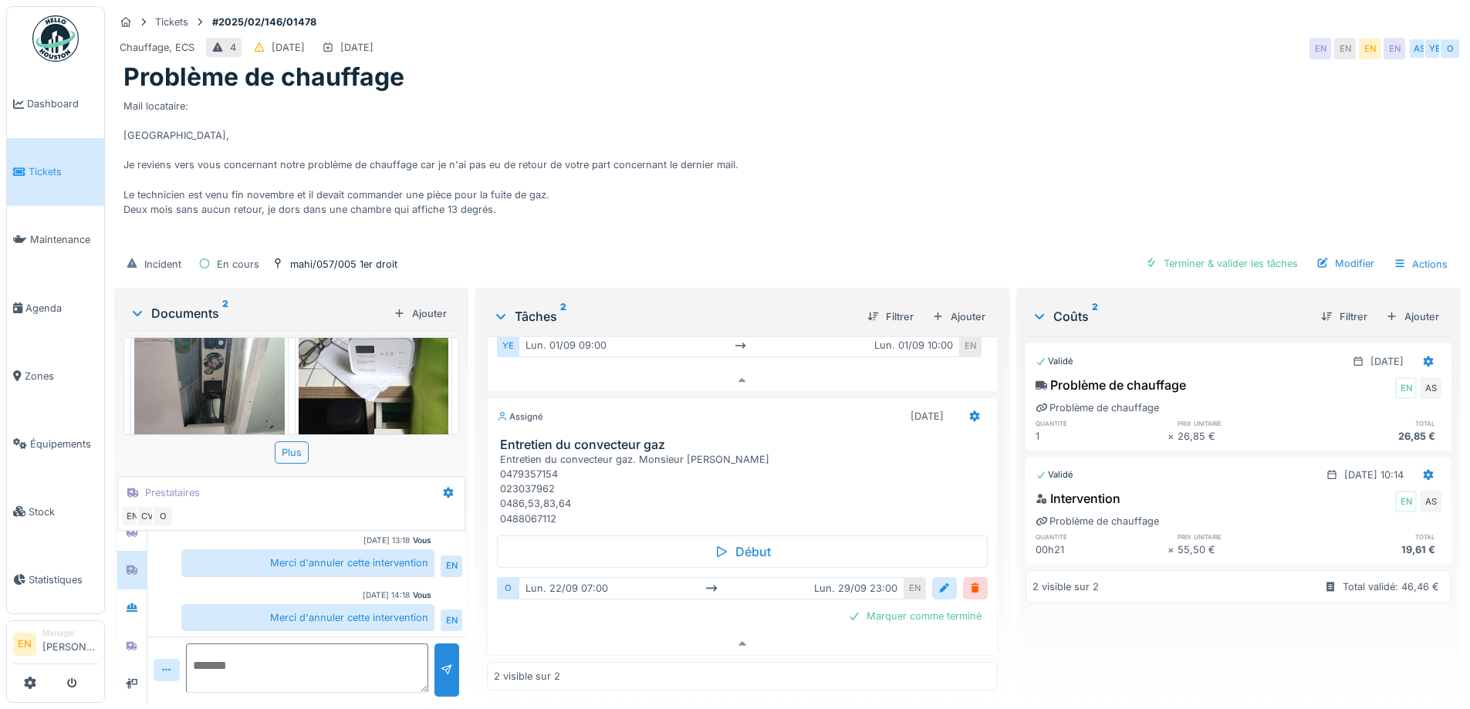
scroll to position [128, 0]
click at [139, 637] on div at bounding box center [131, 646] width 23 height 19
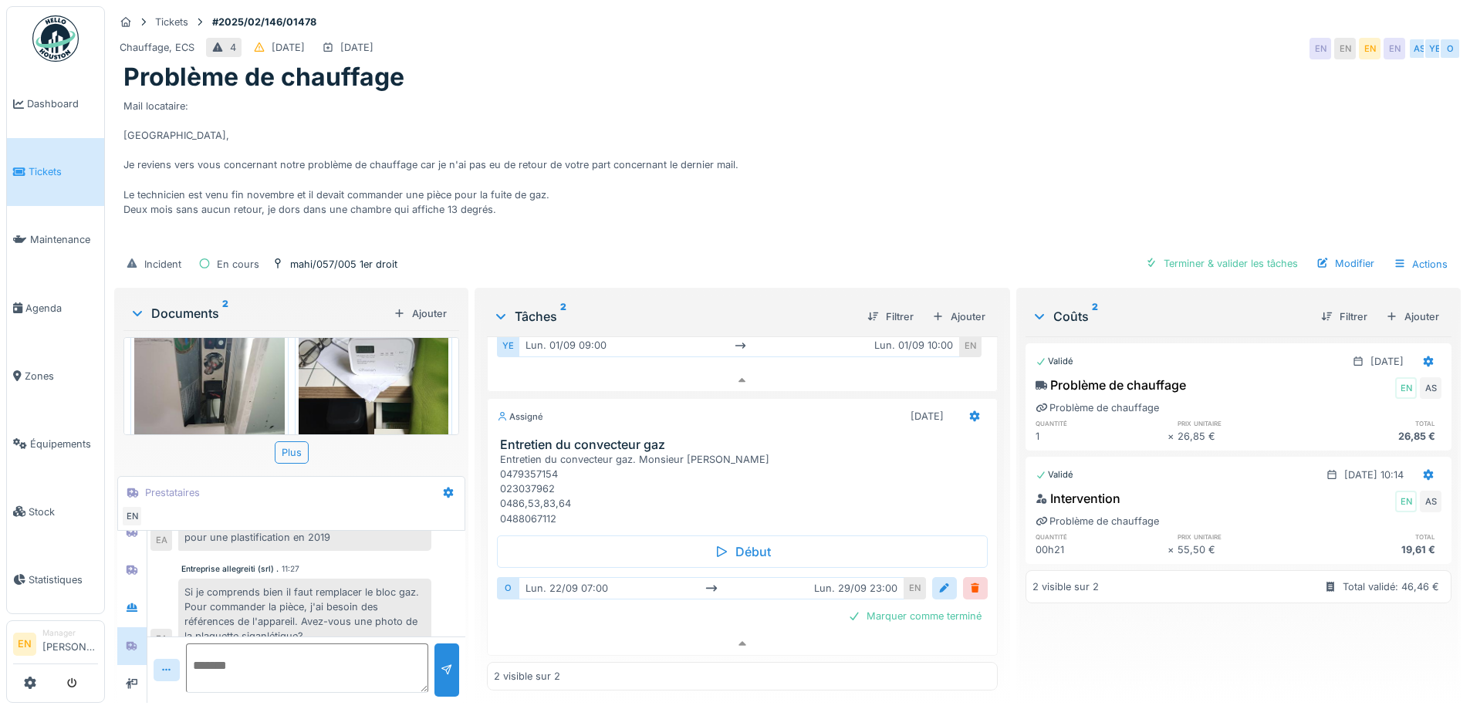
scroll to position [147, 0]
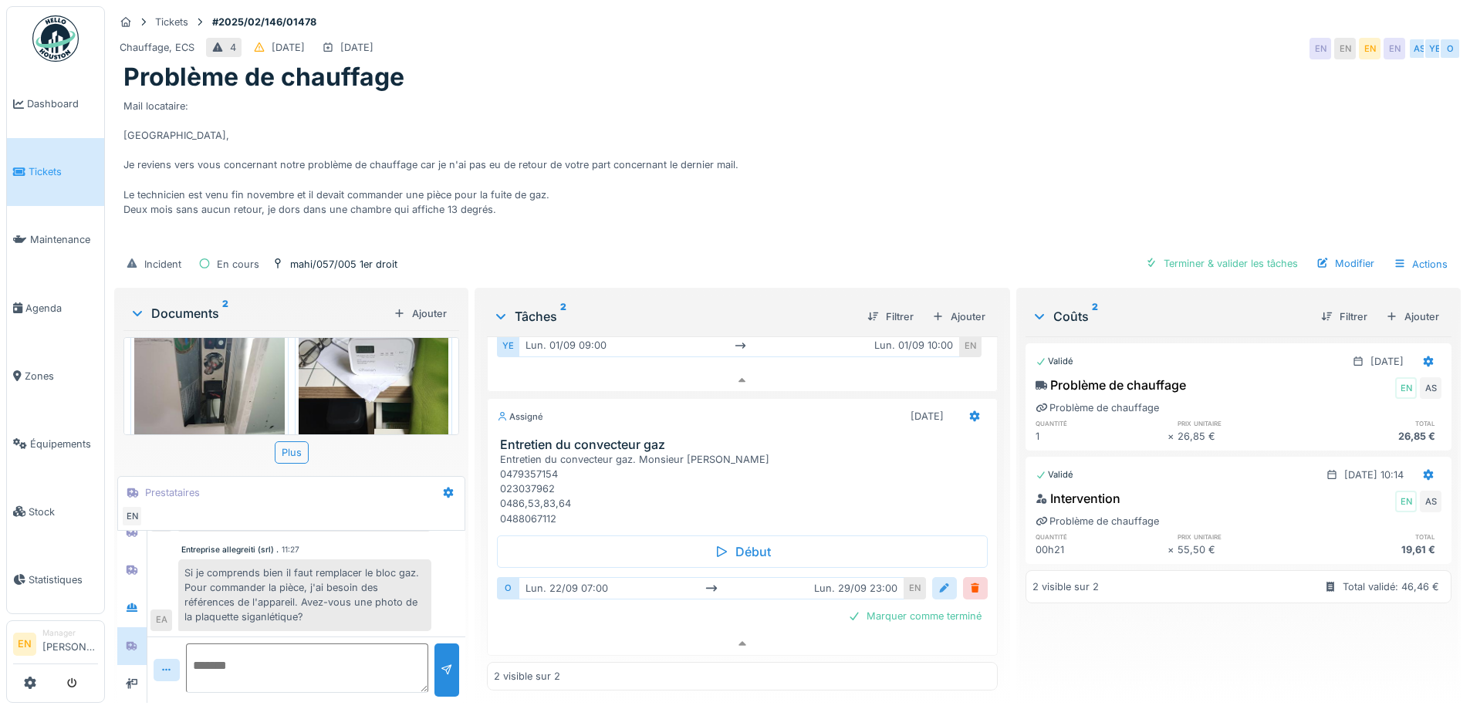
click at [938, 581] on div at bounding box center [944, 588] width 12 height 15
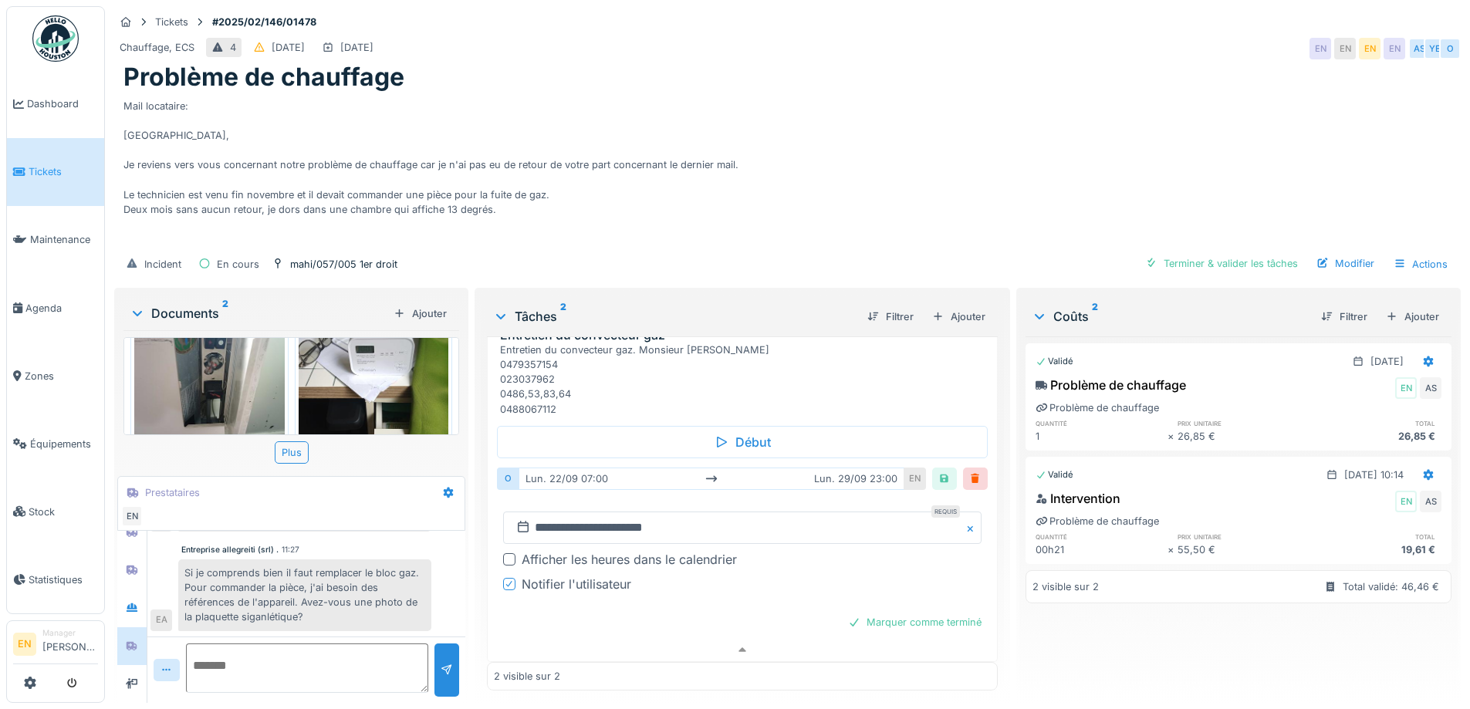
scroll to position [524, 0]
click at [508, 547] on div at bounding box center [509, 553] width 12 height 12
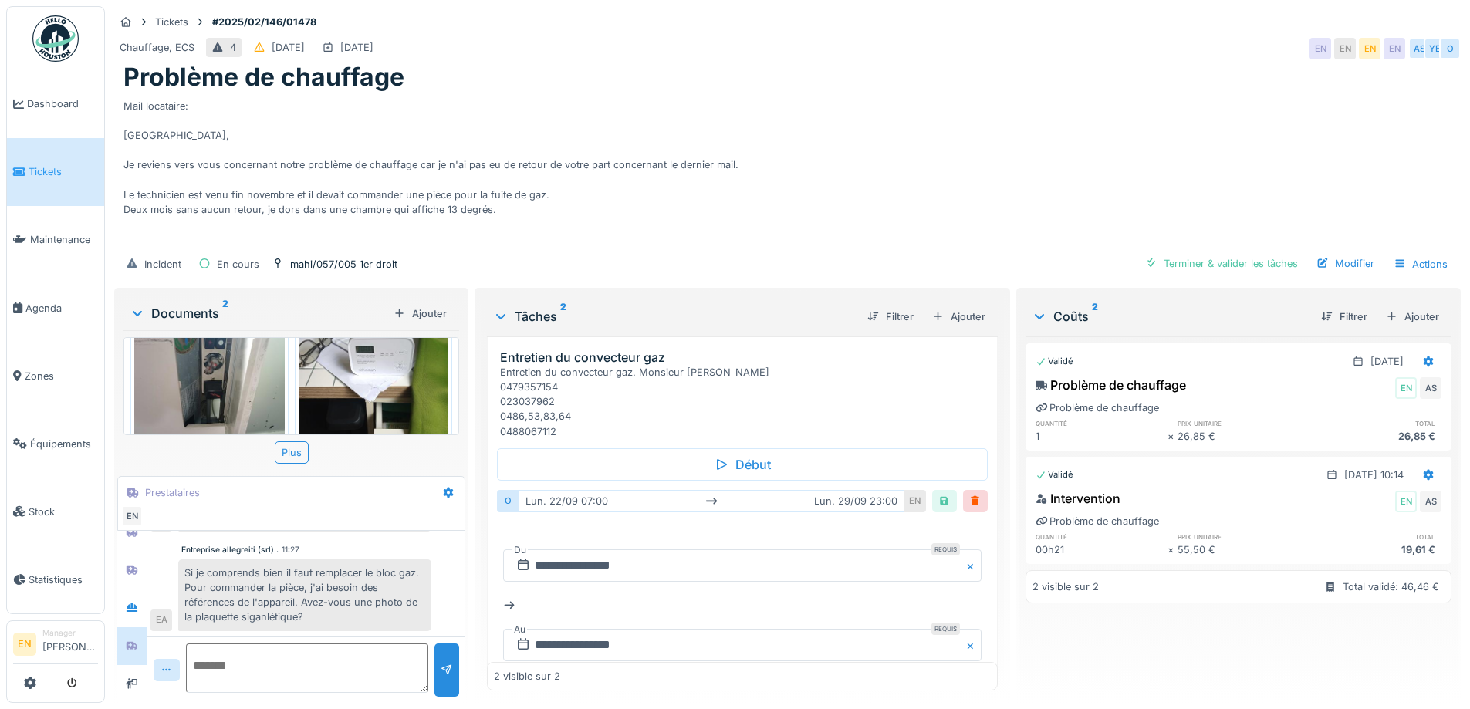
scroll to position [400, 0]
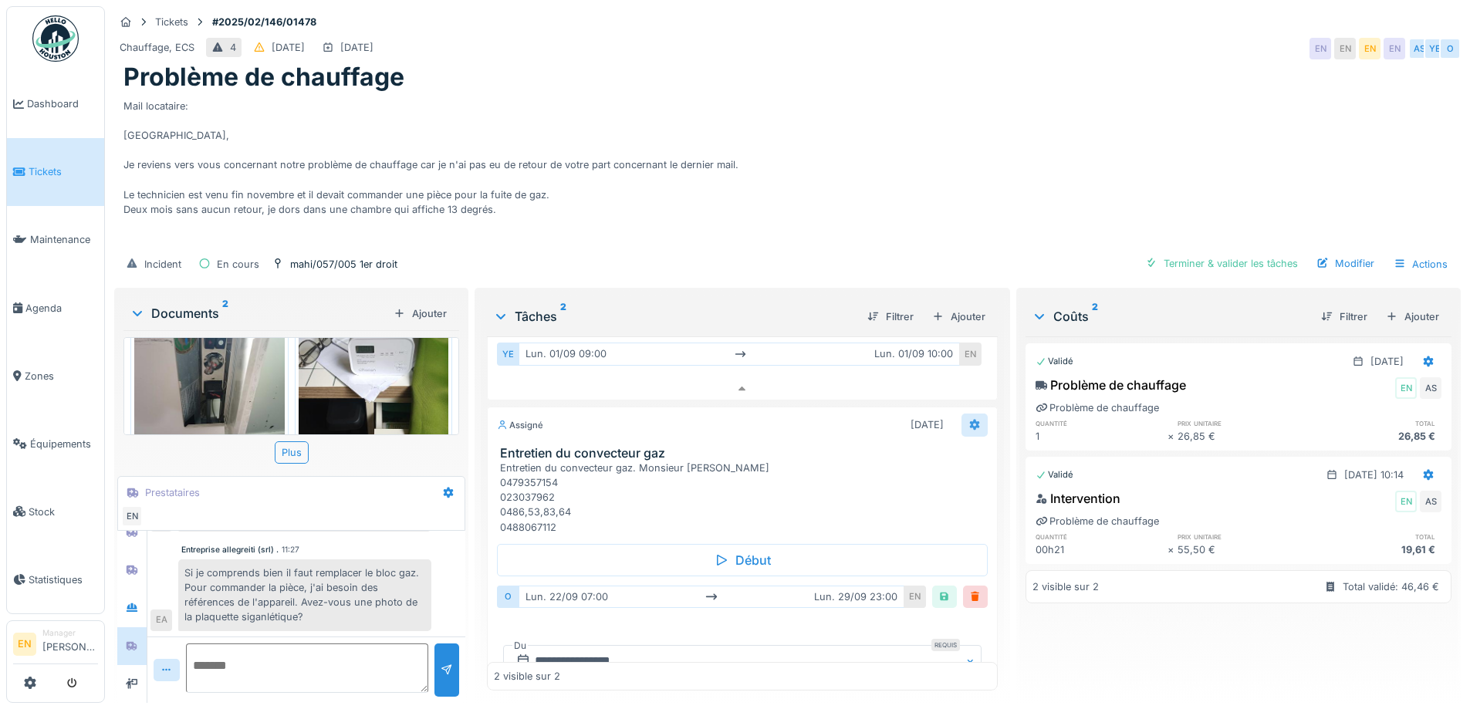
click at [969, 420] on icon at bounding box center [974, 425] width 10 height 11
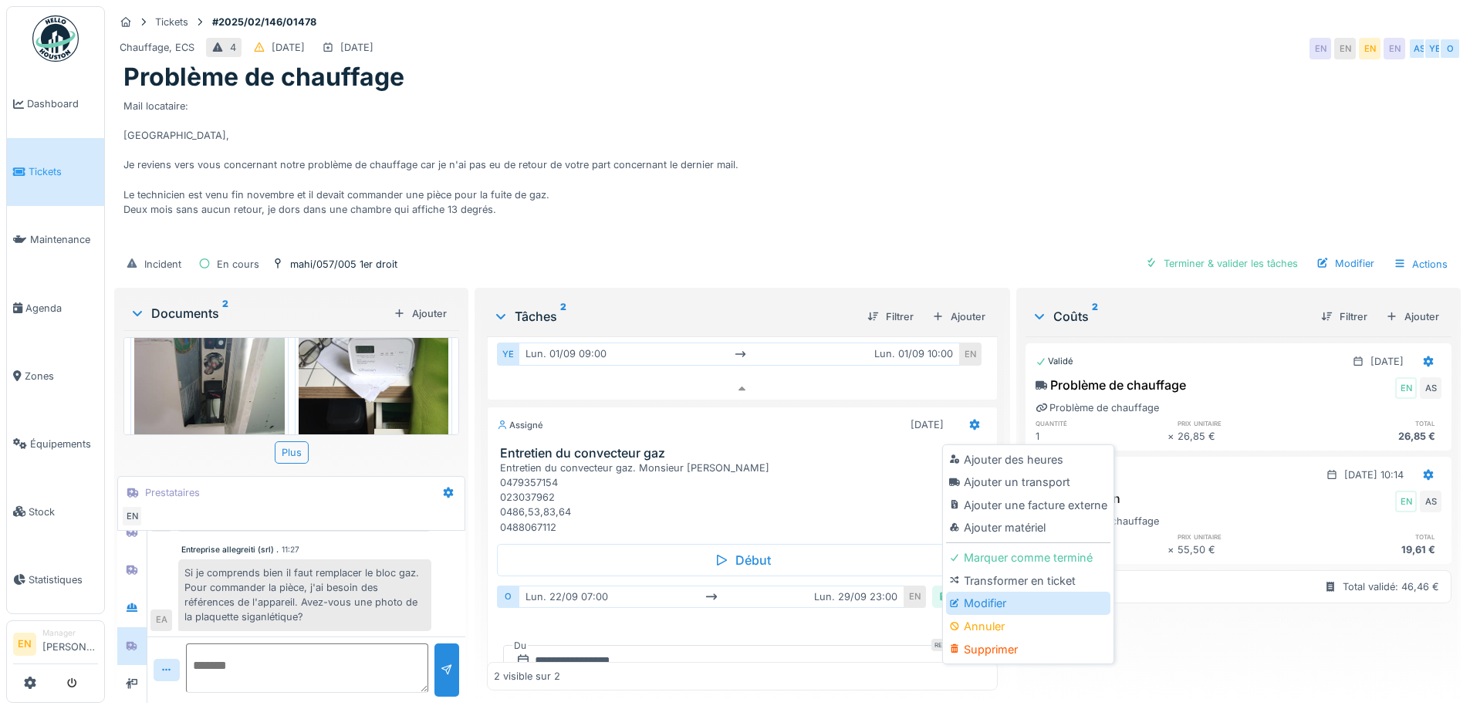
click at [983, 592] on div "Modifier" at bounding box center [1028, 603] width 164 height 23
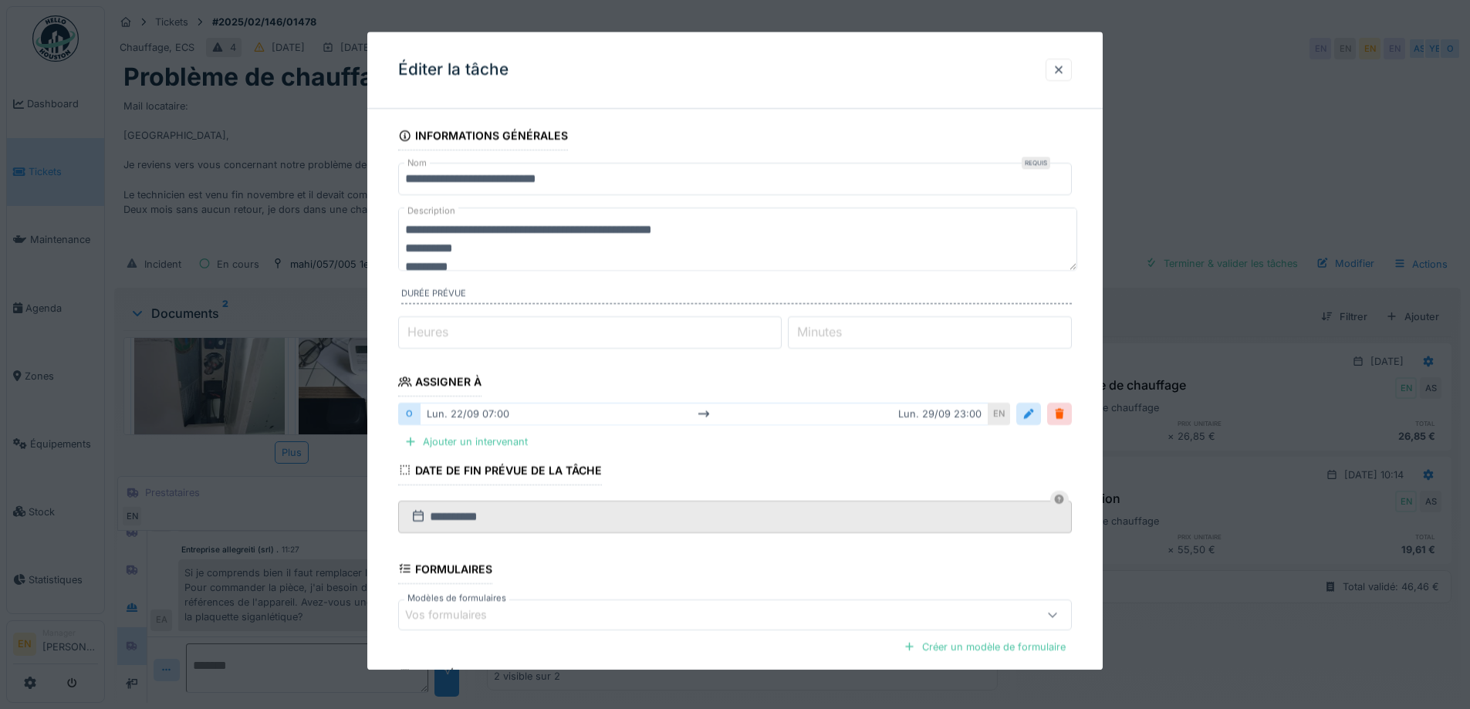
scroll to position [154, 0]
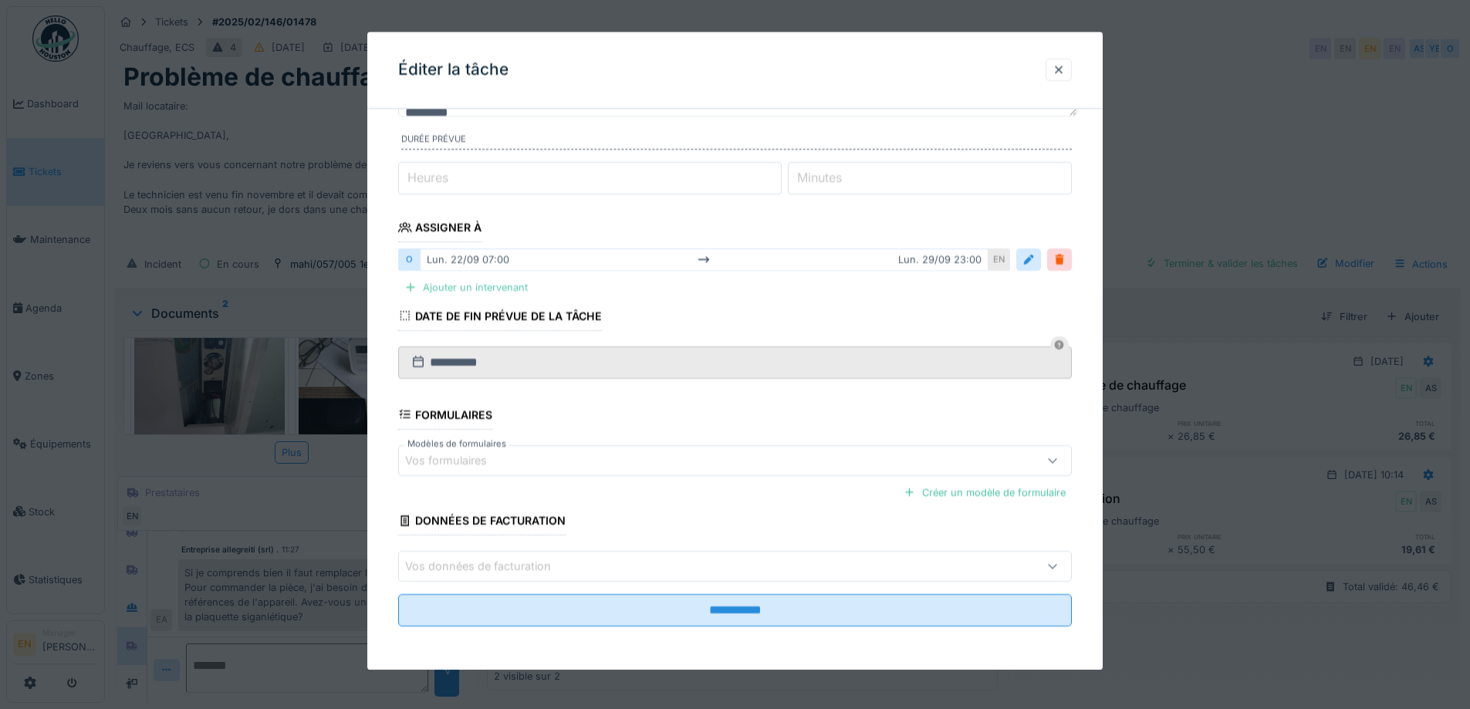
click at [506, 289] on div "Ajouter un intervenant" at bounding box center [466, 288] width 136 height 21
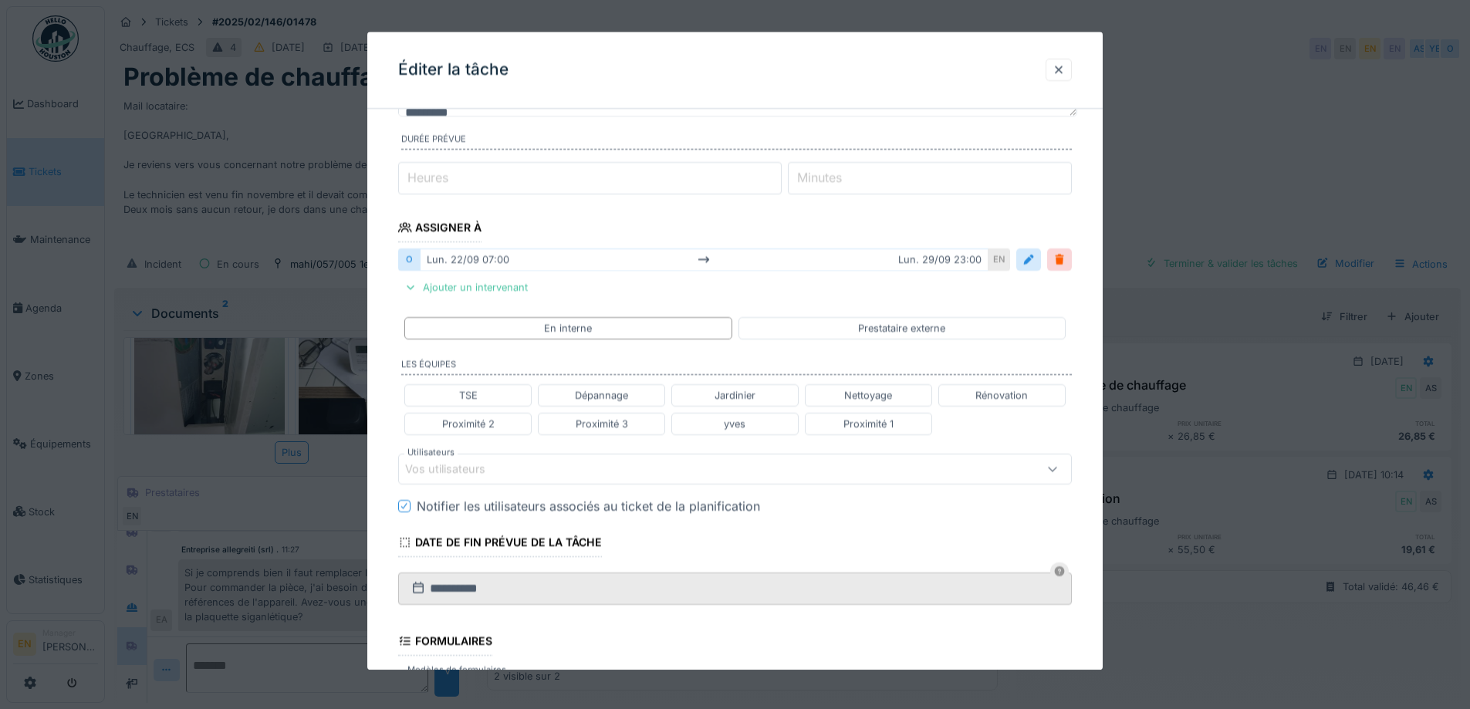
click at [544, 472] on div "Vos utilisateurs" at bounding box center [695, 469] width 581 height 17
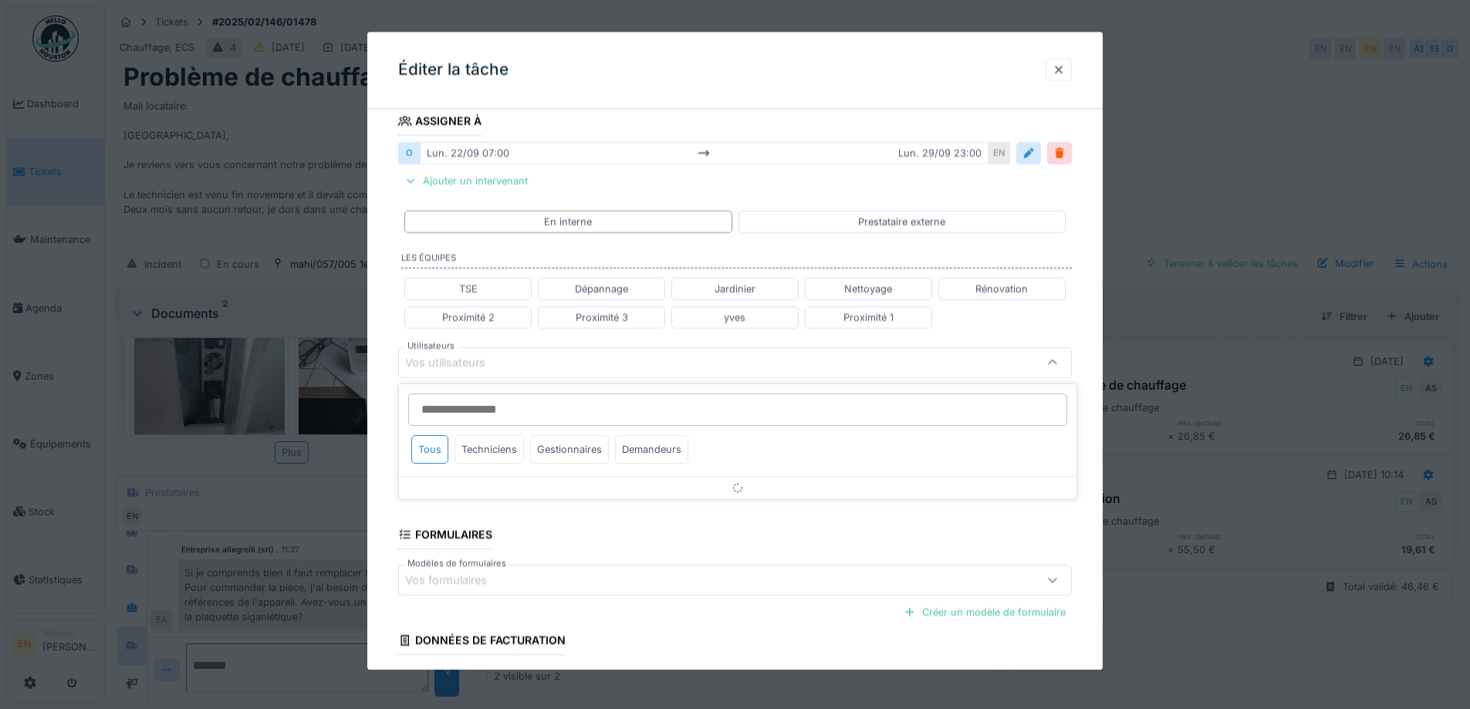
scroll to position [272, 0]
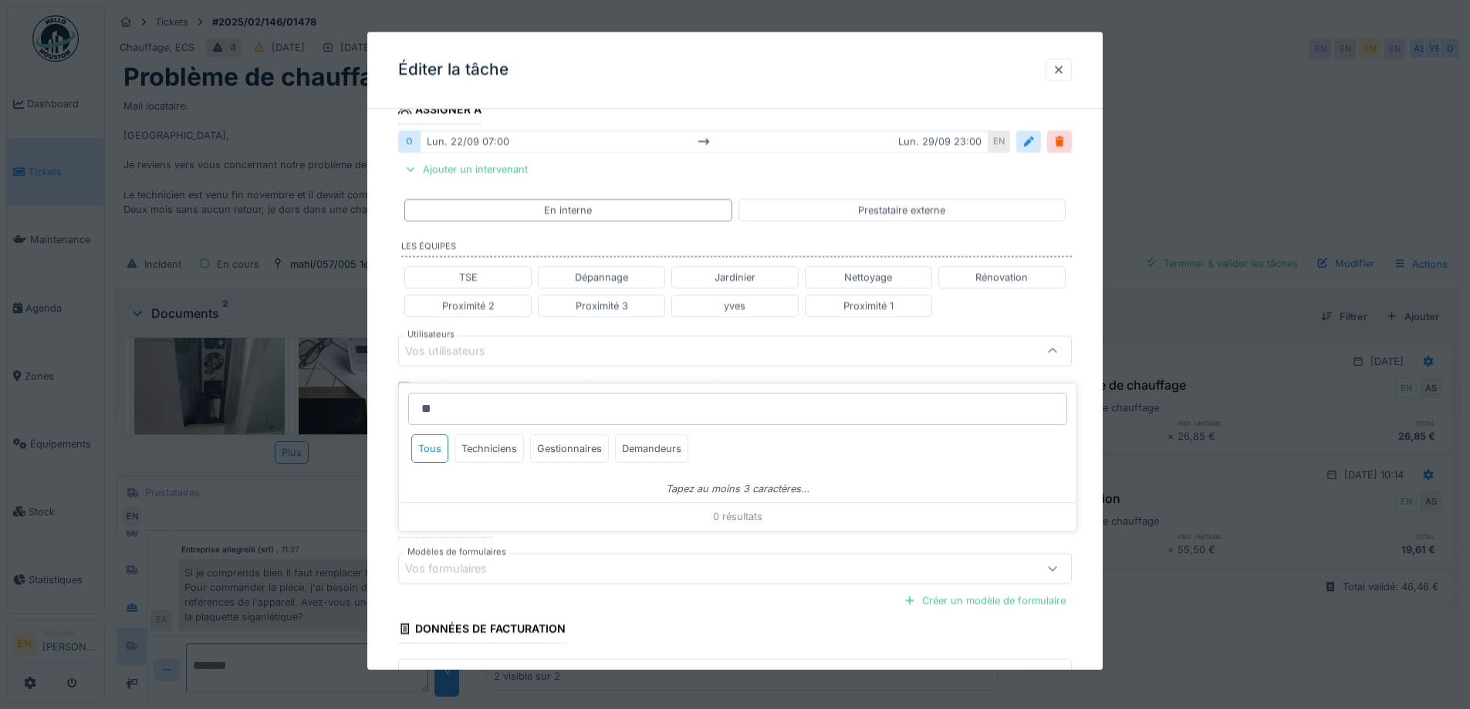
type input "*"
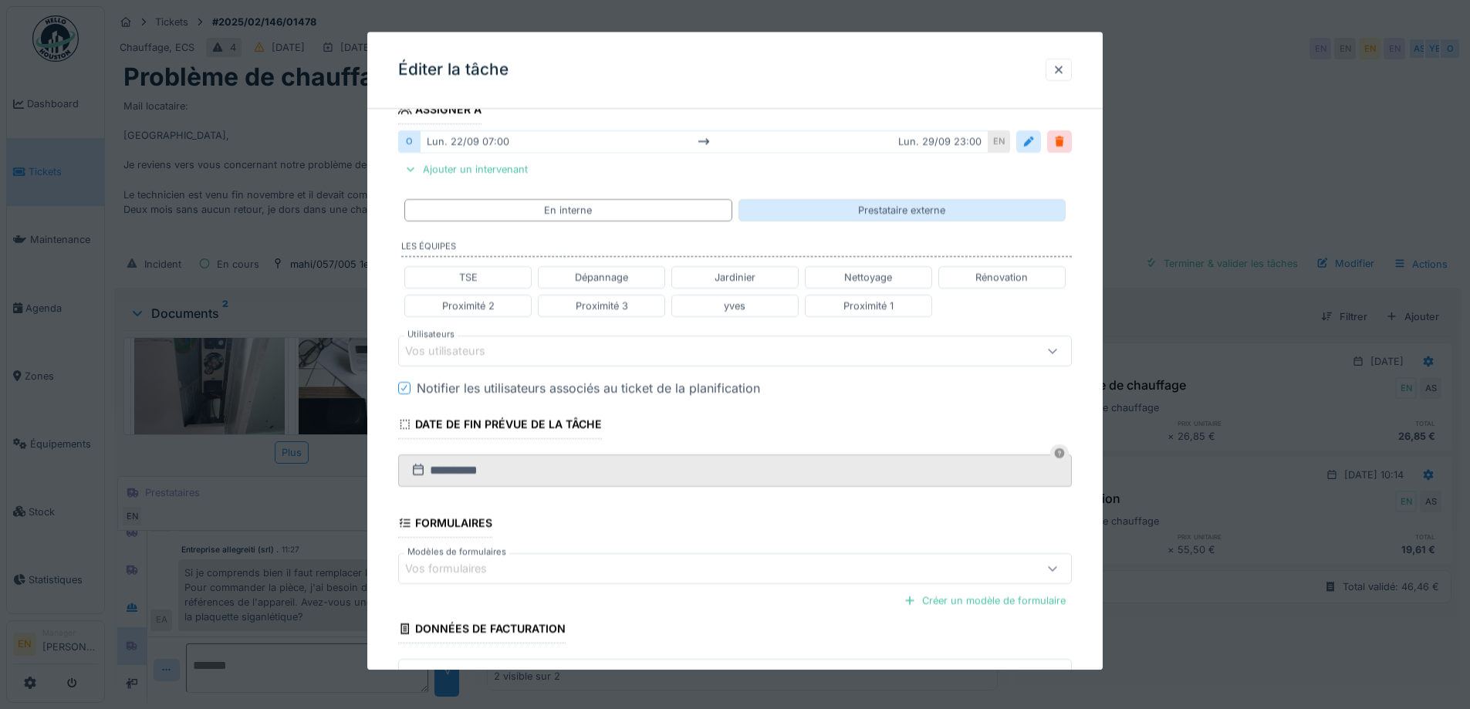
click at [928, 206] on div "Prestataire externe" at bounding box center [901, 210] width 87 height 15
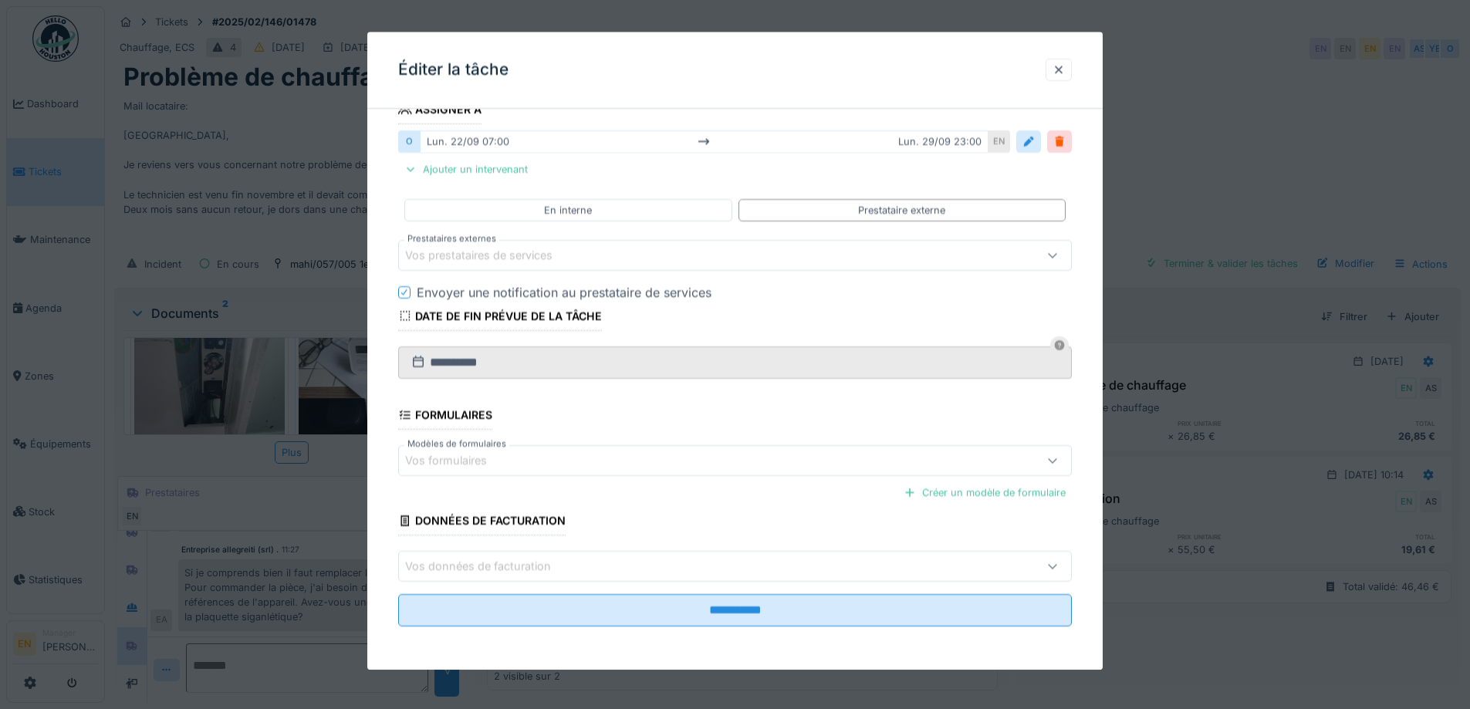
click at [602, 252] on div "Vos prestataires de services" at bounding box center [695, 255] width 581 height 17
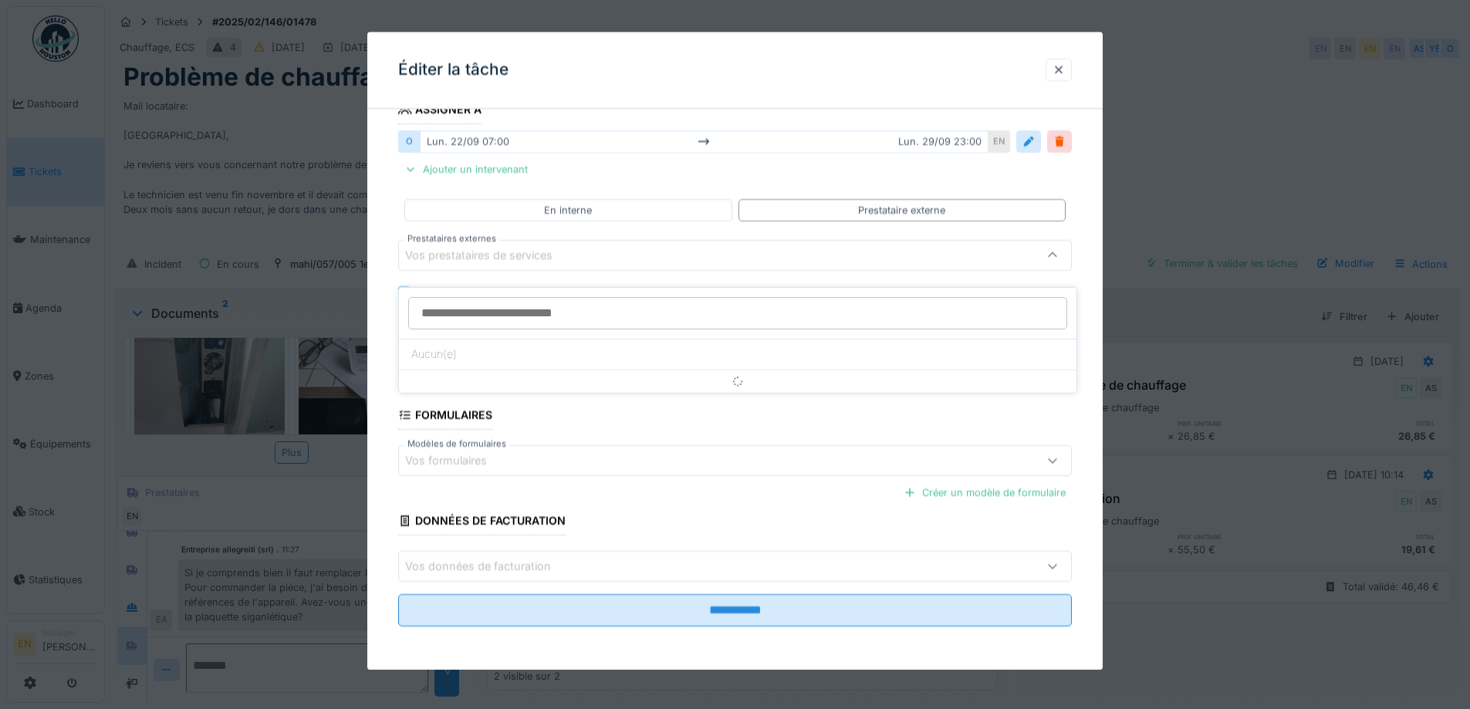
scroll to position [177, 0]
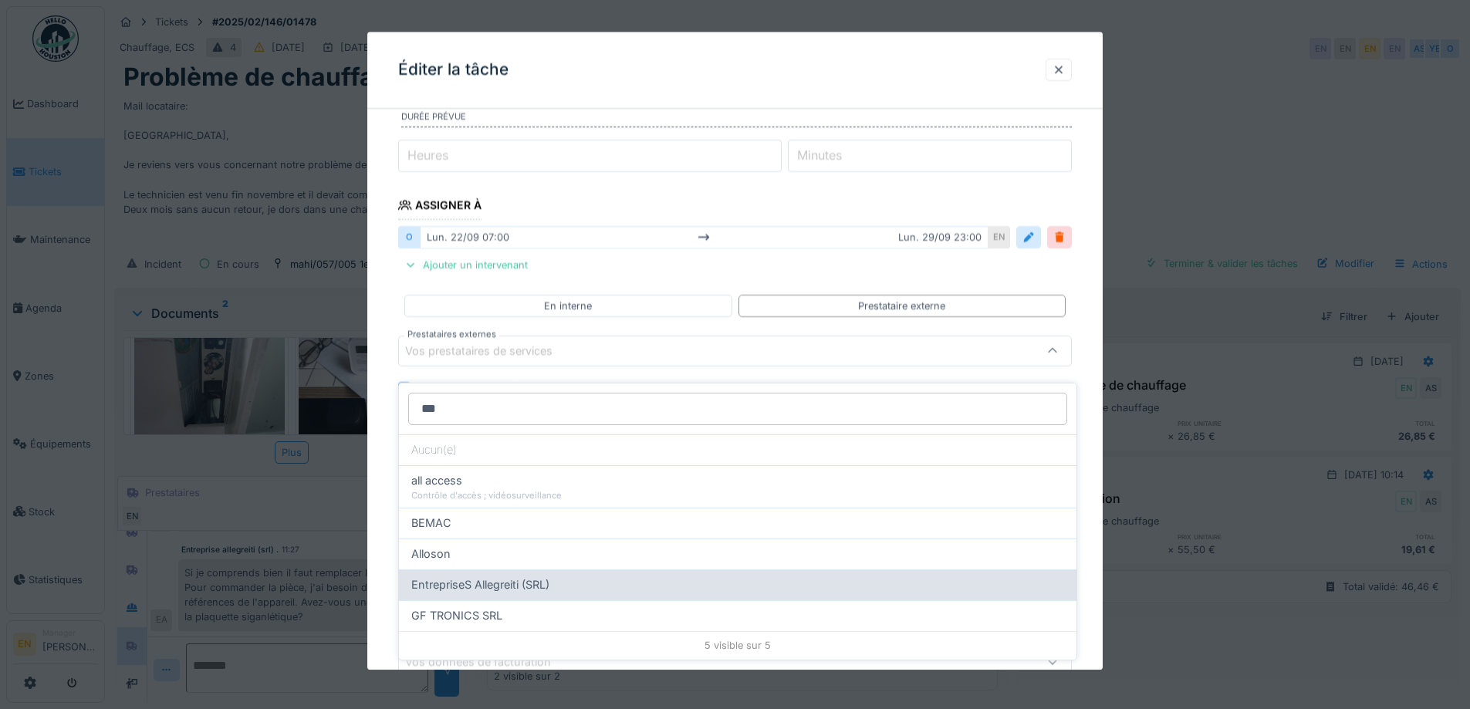
type input "***"
click at [525, 576] on span "EntrepriseS Allegreiti (SRL)" at bounding box center [480, 584] width 138 height 17
type input "*****"
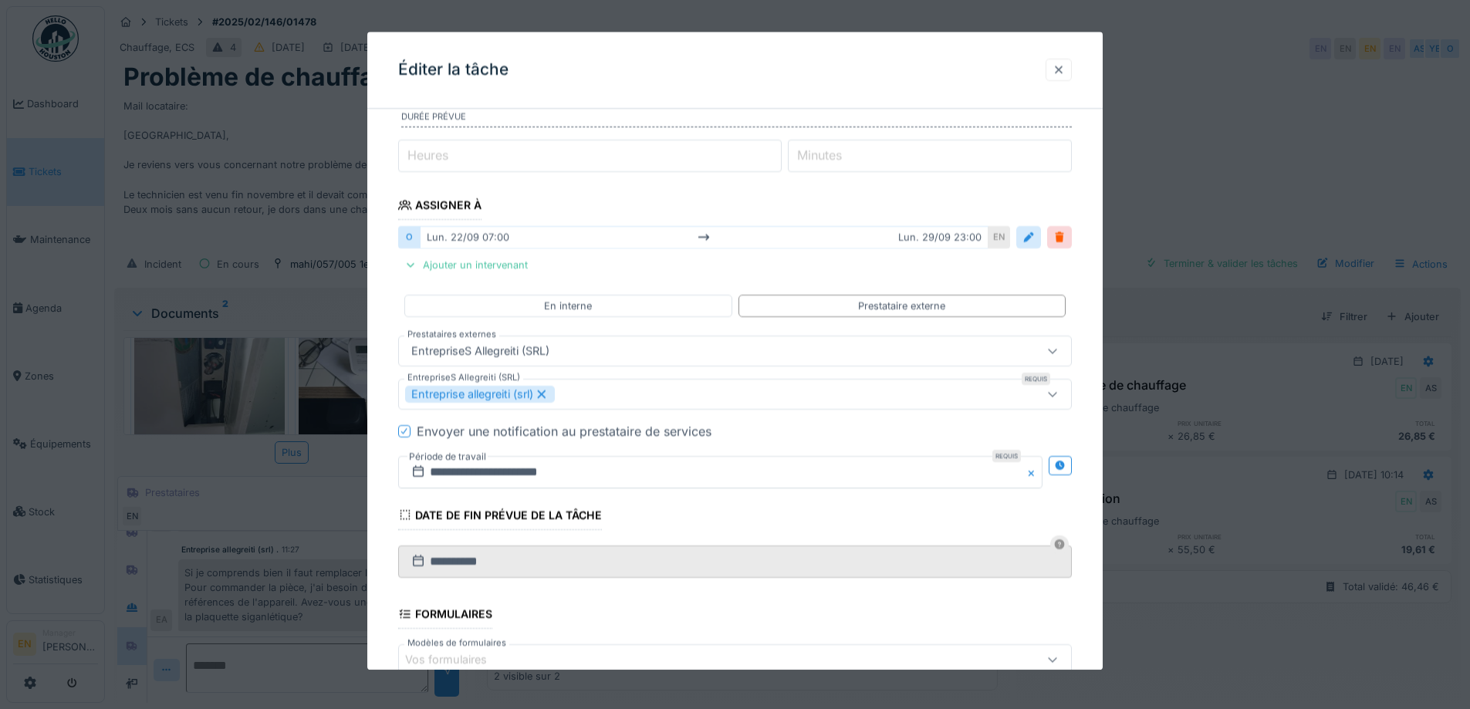
click at [1065, 73] on div at bounding box center [1058, 69] width 12 height 15
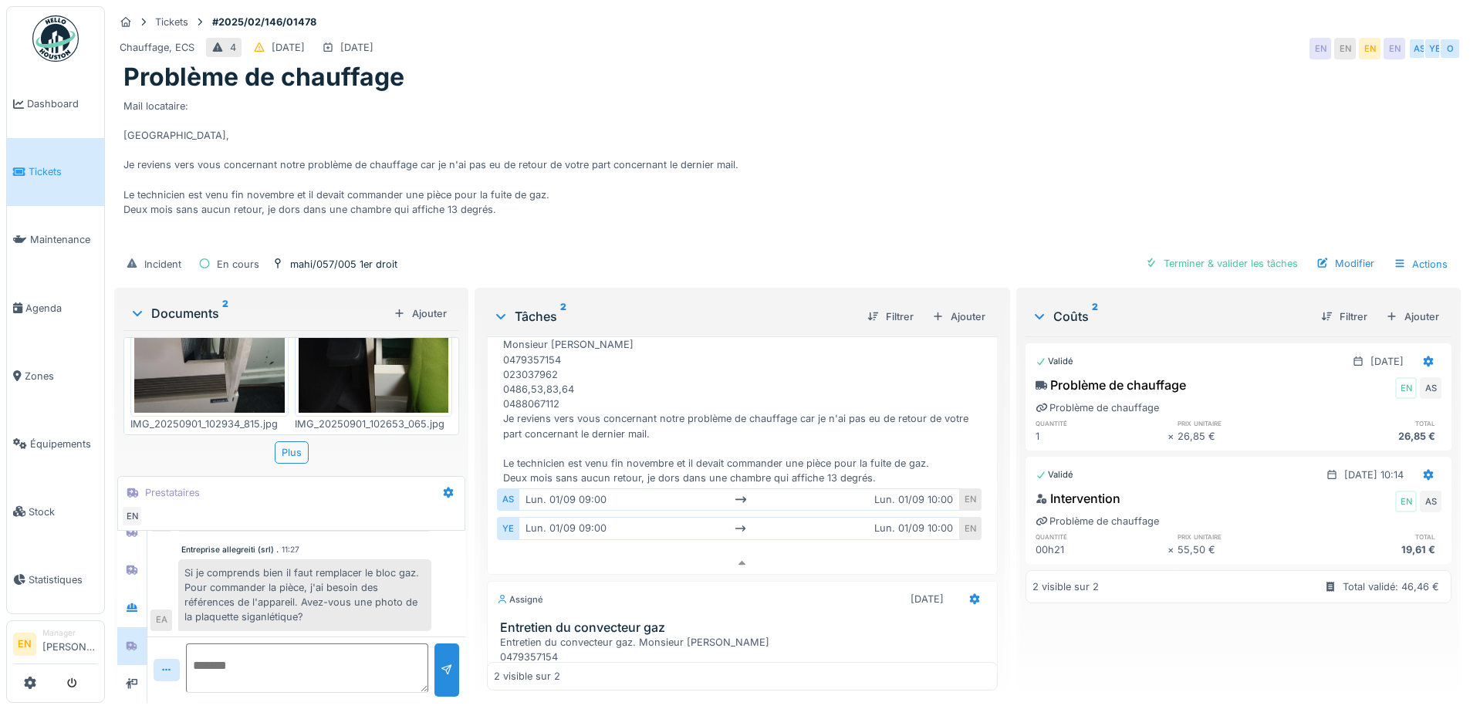
scroll to position [309, 0]
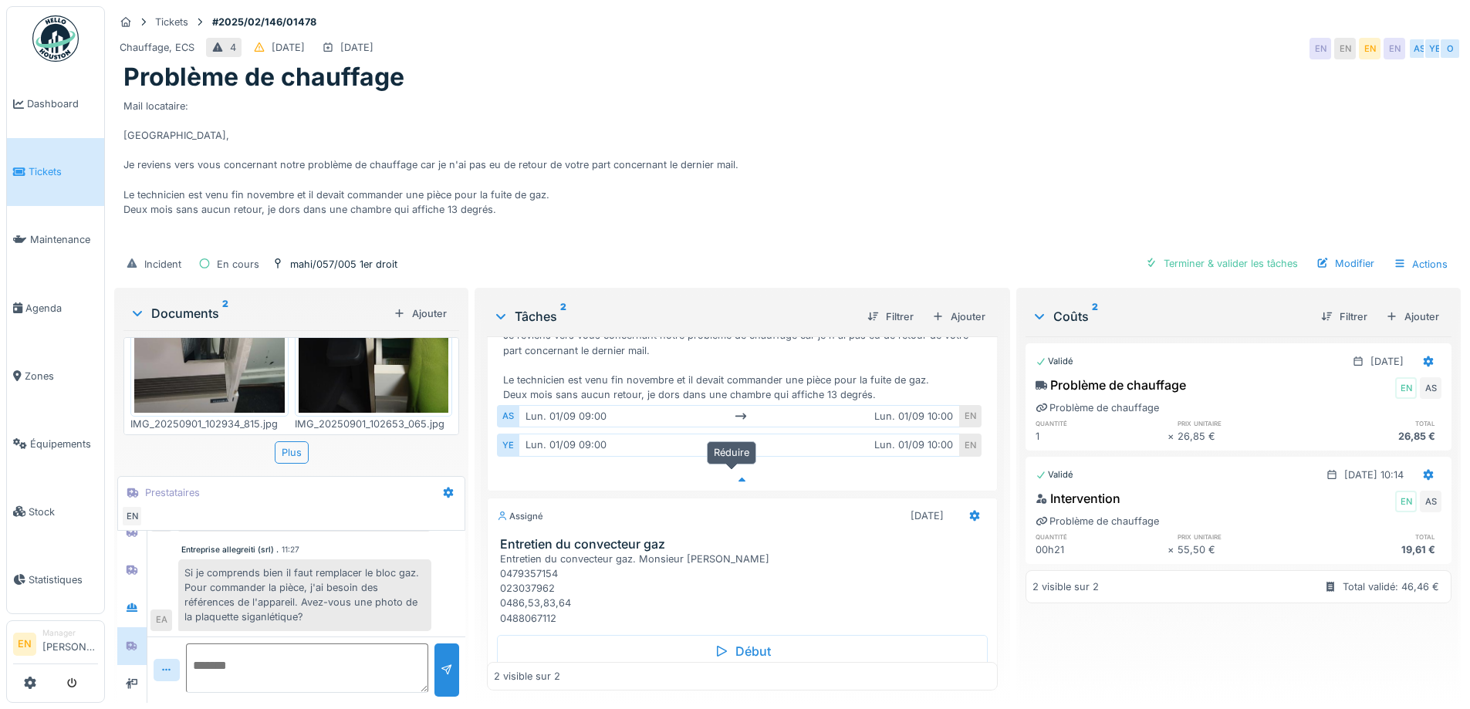
click at [736, 475] on icon at bounding box center [742, 480] width 12 height 10
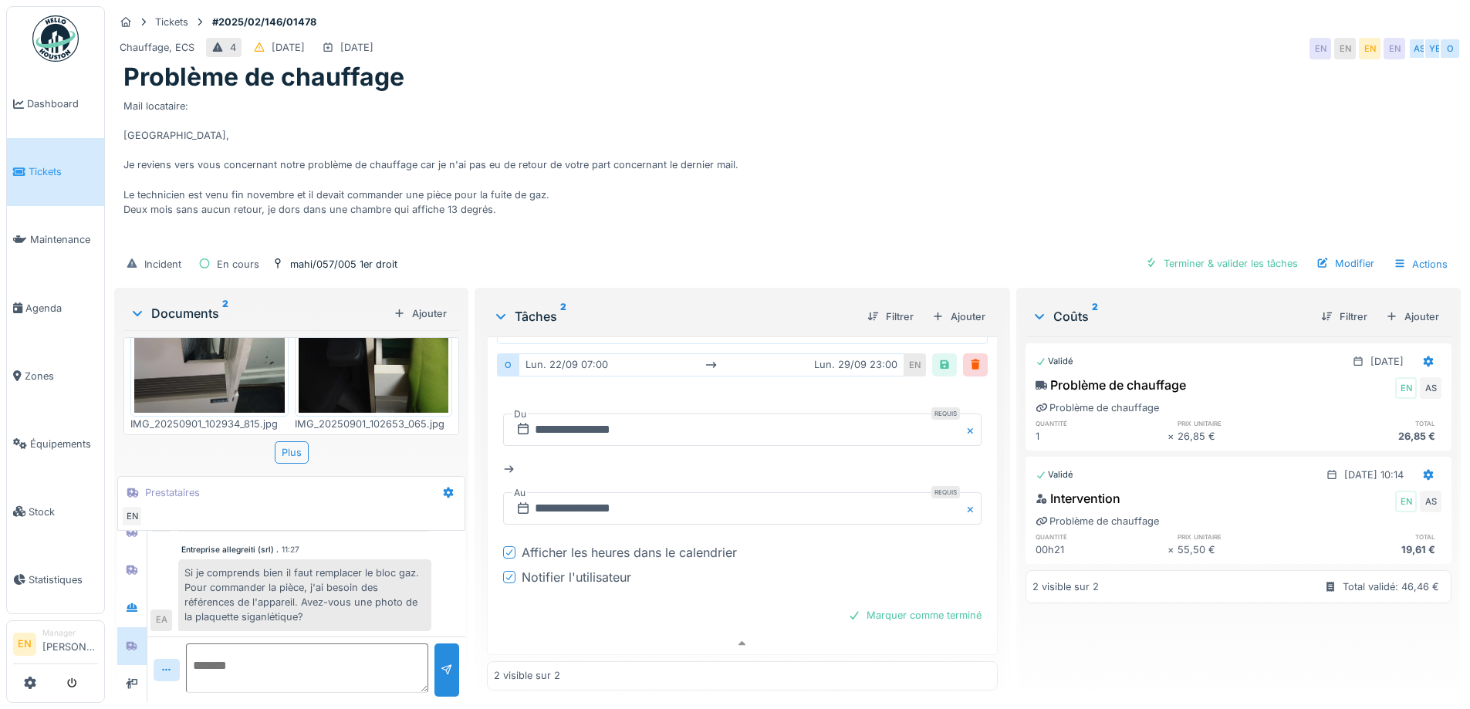
click at [839, 130] on div "Mail locataire: Bonjour, Je reviens vers vous concernant notre problème de chau…" at bounding box center [787, 170] width 1328 height 154
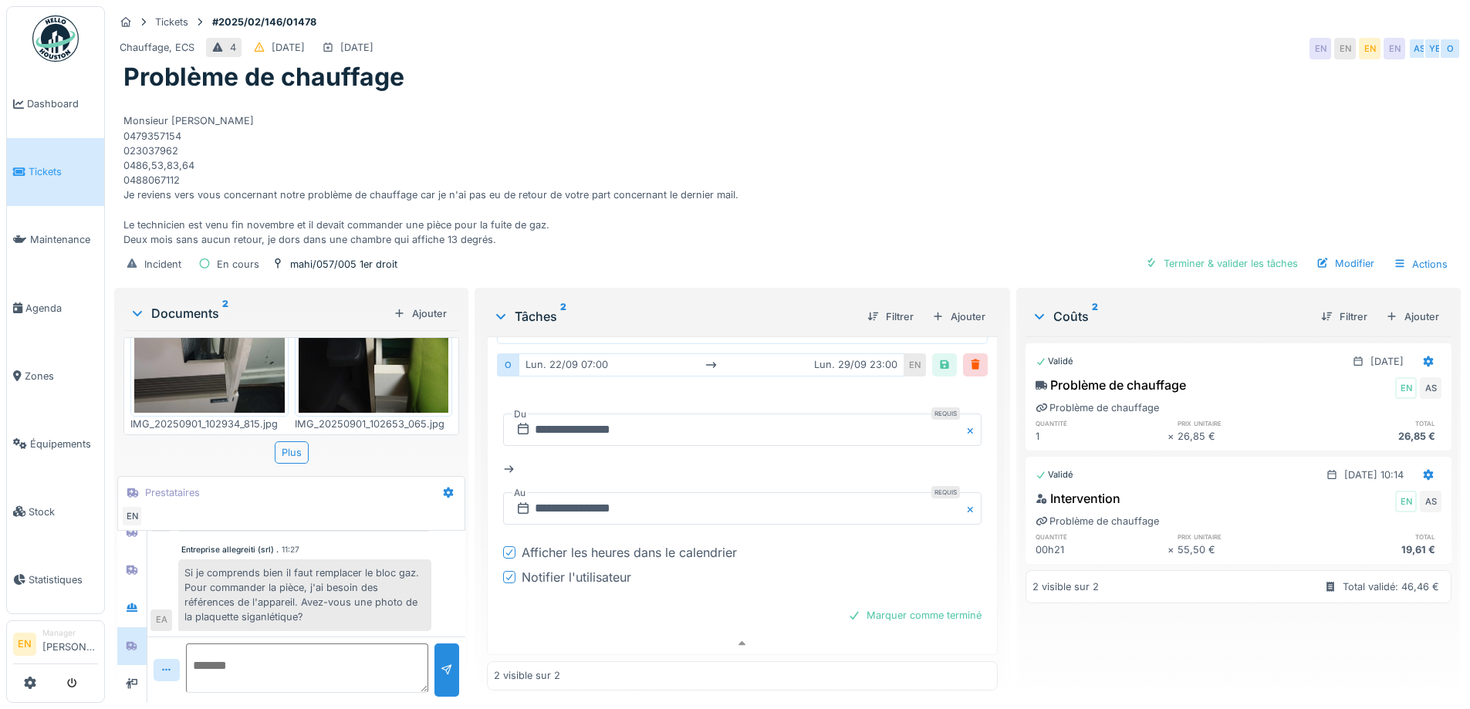
click at [330, 650] on textarea at bounding box center [307, 668] width 242 height 49
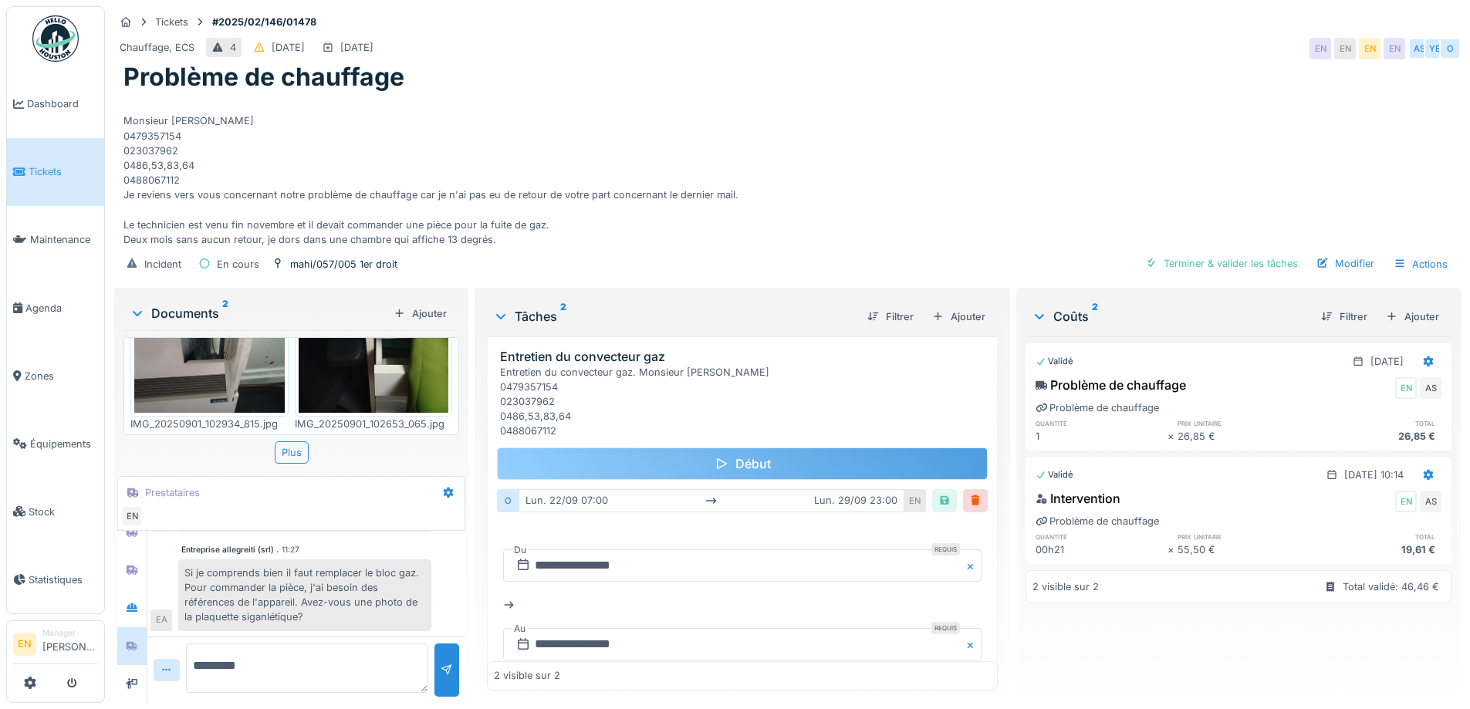
scroll to position [109, 0]
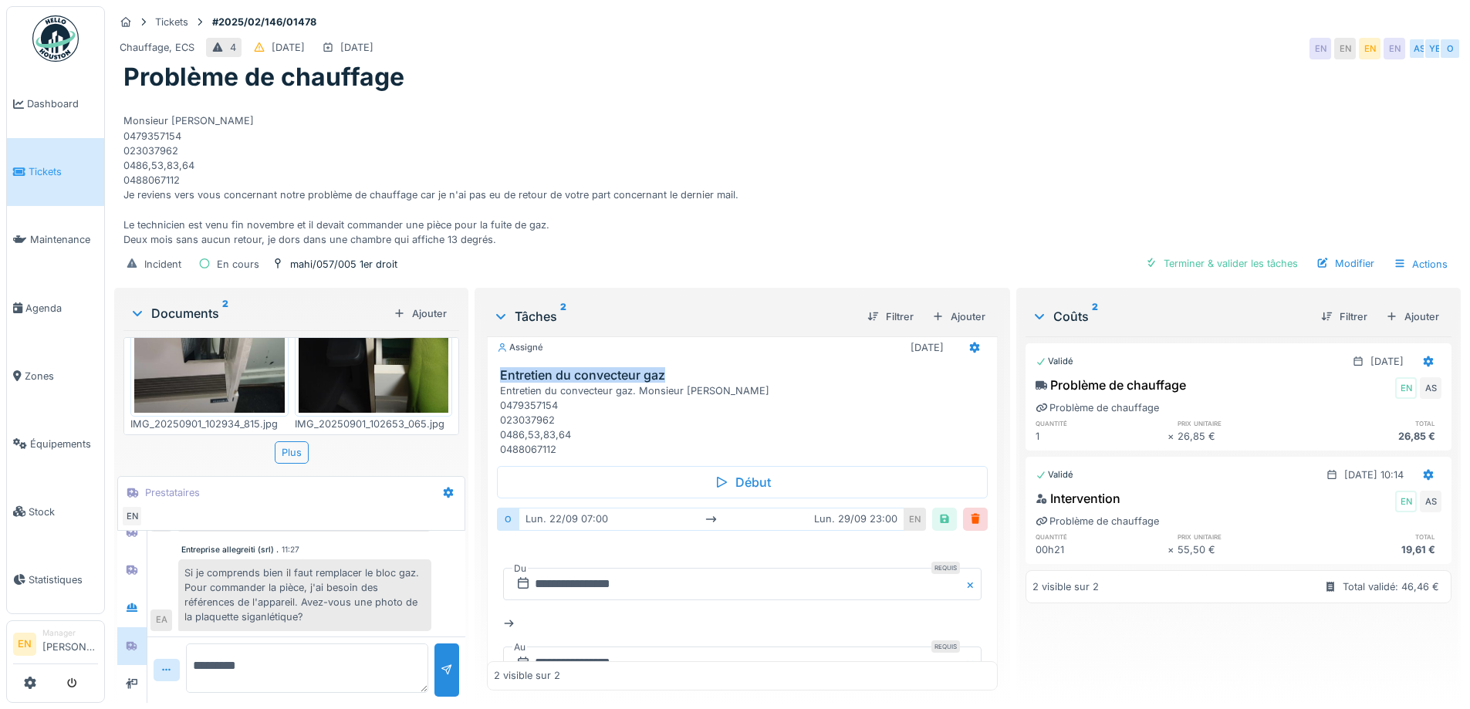
drag, startPoint x: 495, startPoint y: 359, endPoint x: 664, endPoint y: 368, distance: 170.0
click at [664, 368] on div "Entretien du convecteur gaz Entretien du convecteur gaz. Monsieur Hammadi BALAR…" at bounding box center [742, 412] width 508 height 89
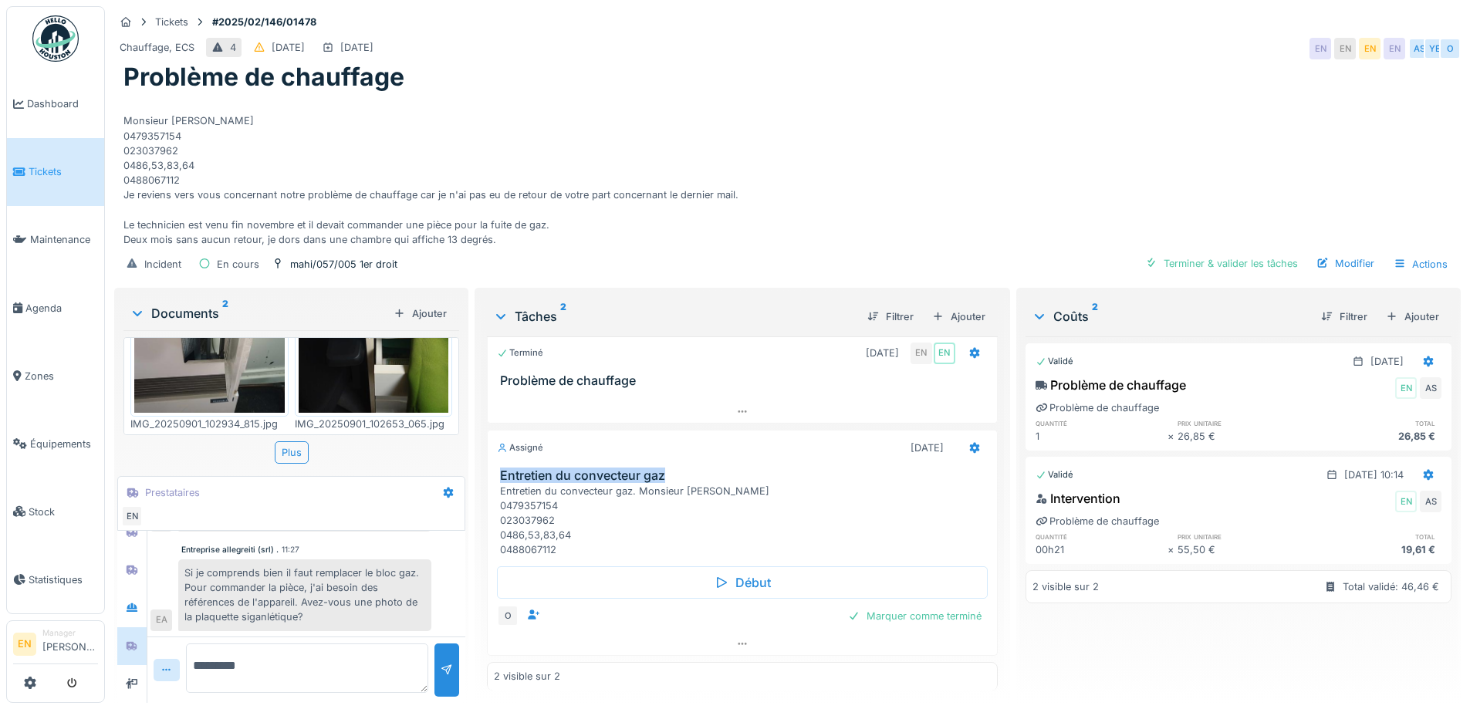
scroll to position [8, 0]
copy h3 "Entretien du convecteur gaz"
click at [275, 651] on textarea "********" at bounding box center [307, 668] width 242 height 49
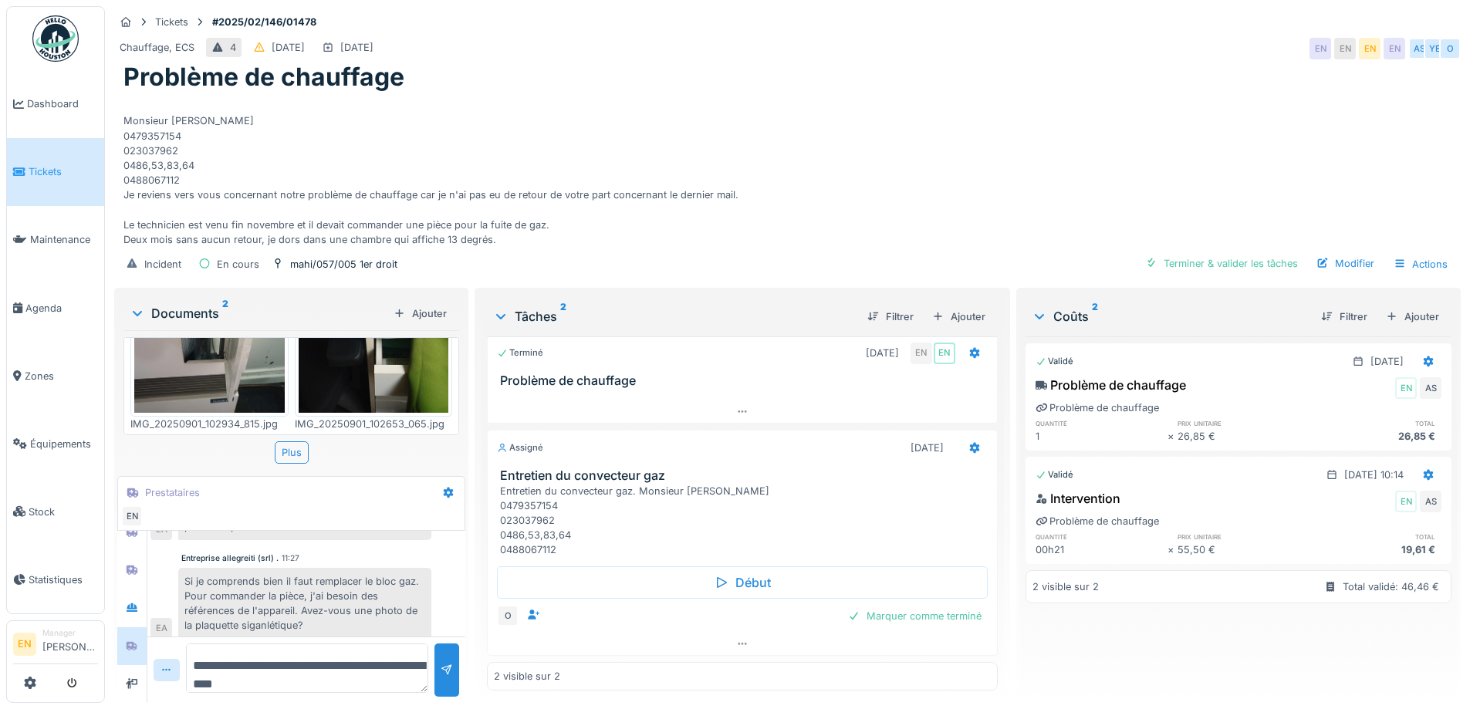
scroll to position [147, 0]
type textarea "**********"
click at [131, 610] on icon at bounding box center [132, 607] width 11 height 8
click at [134, 644] on icon at bounding box center [132, 645] width 11 height 9
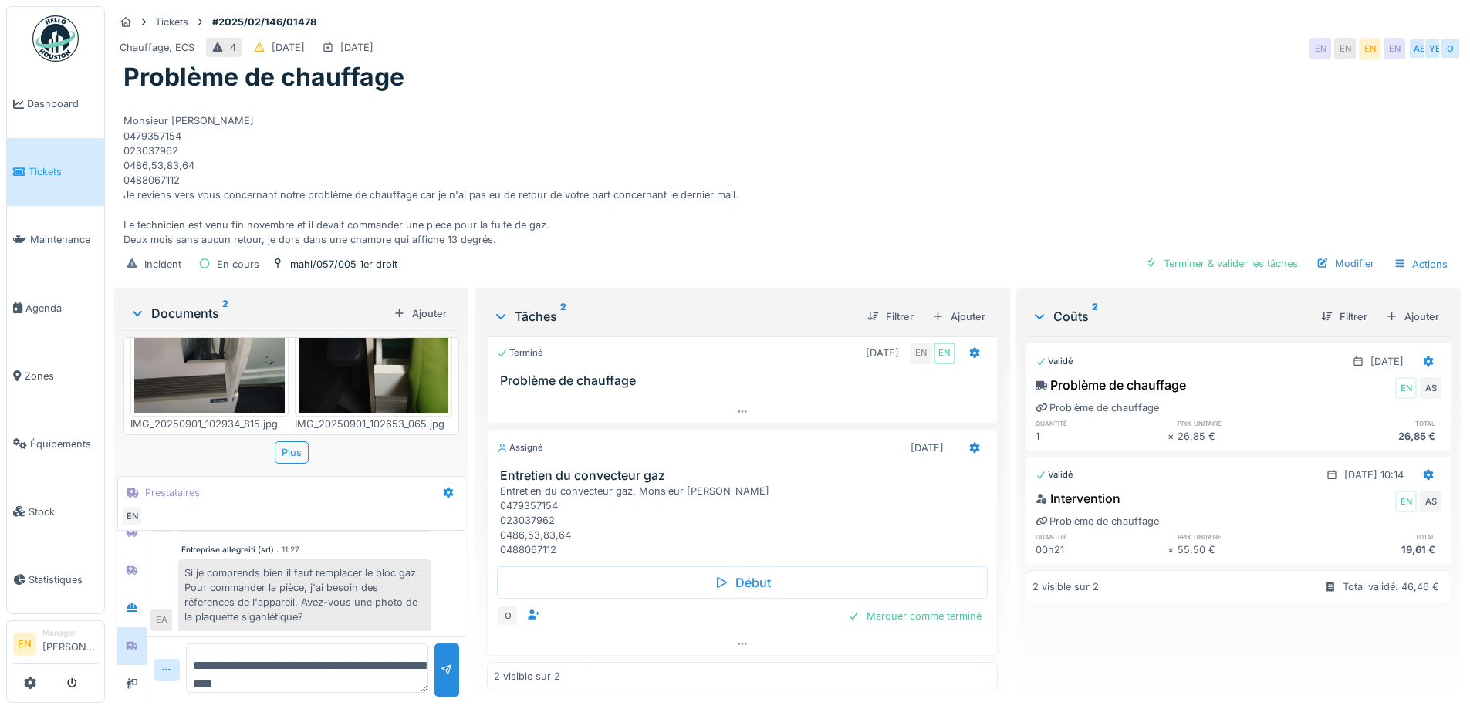
scroll to position [12, 0]
click at [446, 488] on icon at bounding box center [448, 493] width 12 height 10
click at [472, 517] on div "Modifier" at bounding box center [508, 526] width 144 height 23
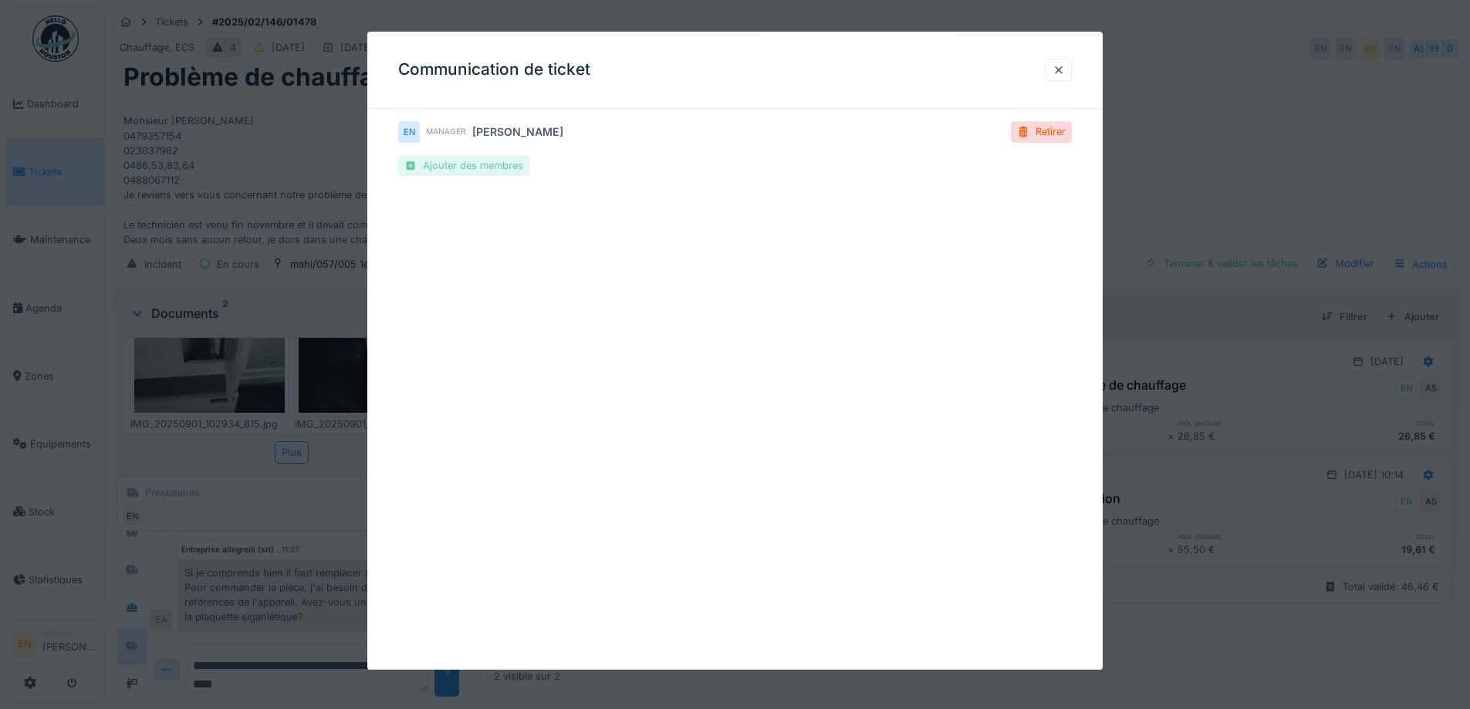
click at [448, 170] on div "Ajouter des membres" at bounding box center [463, 165] width 131 height 21
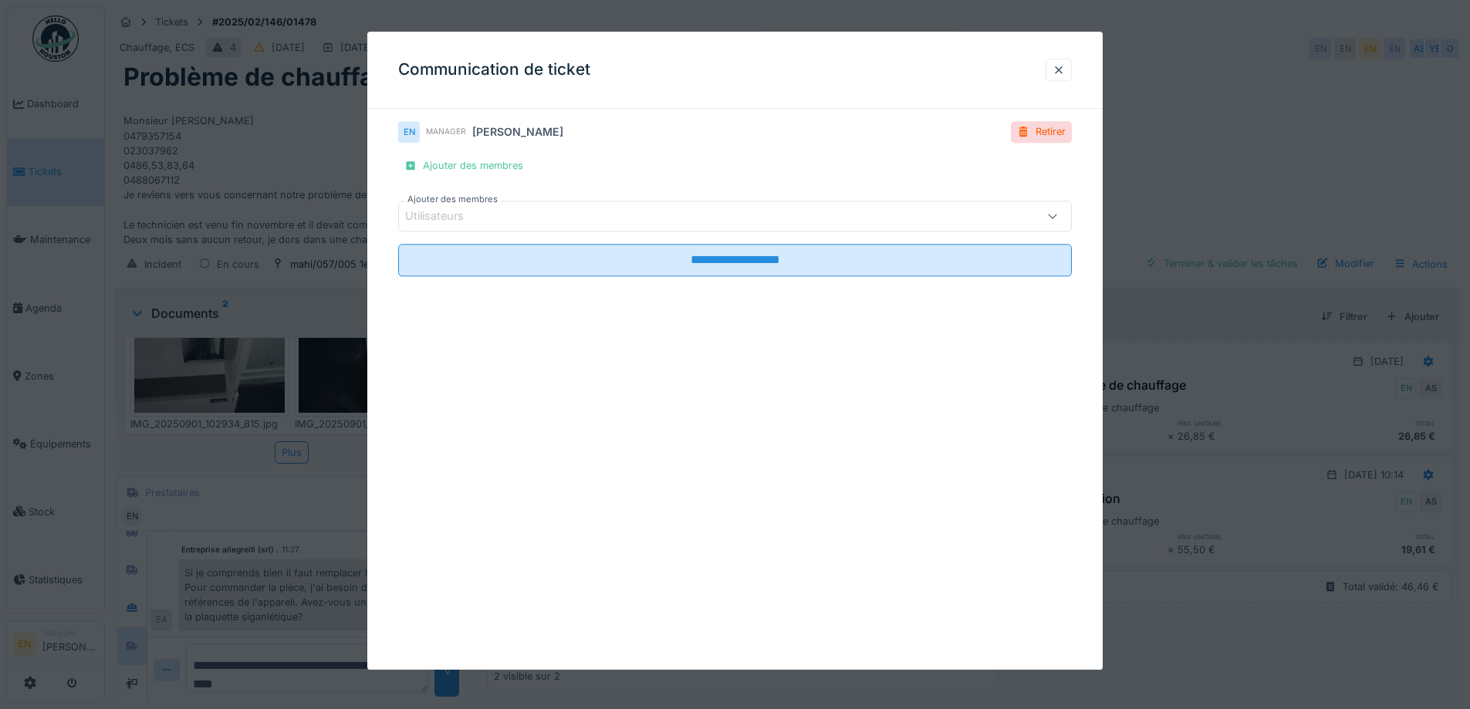
click at [567, 220] on div "Utilisateurs" at bounding box center [695, 216] width 581 height 17
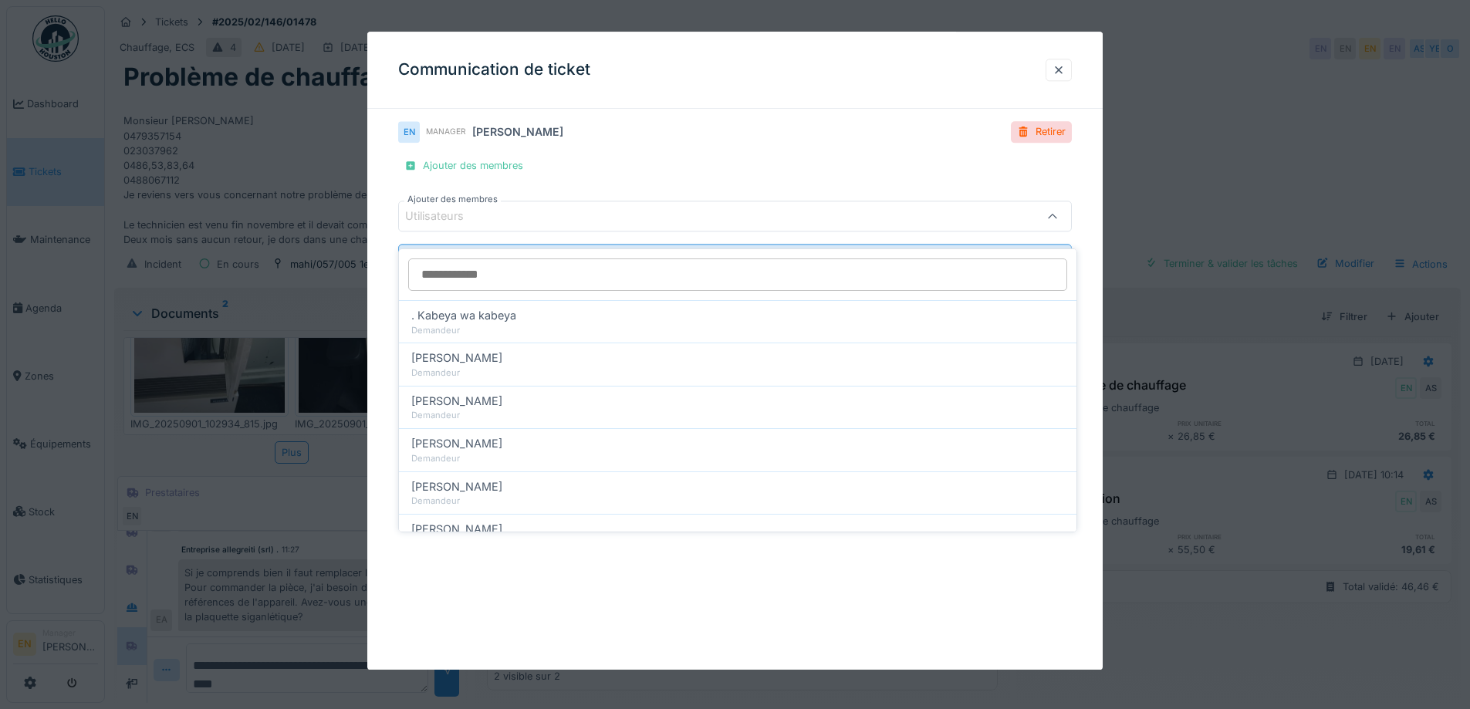
click at [496, 266] on input "Ajouter des membres" at bounding box center [737, 274] width 659 height 32
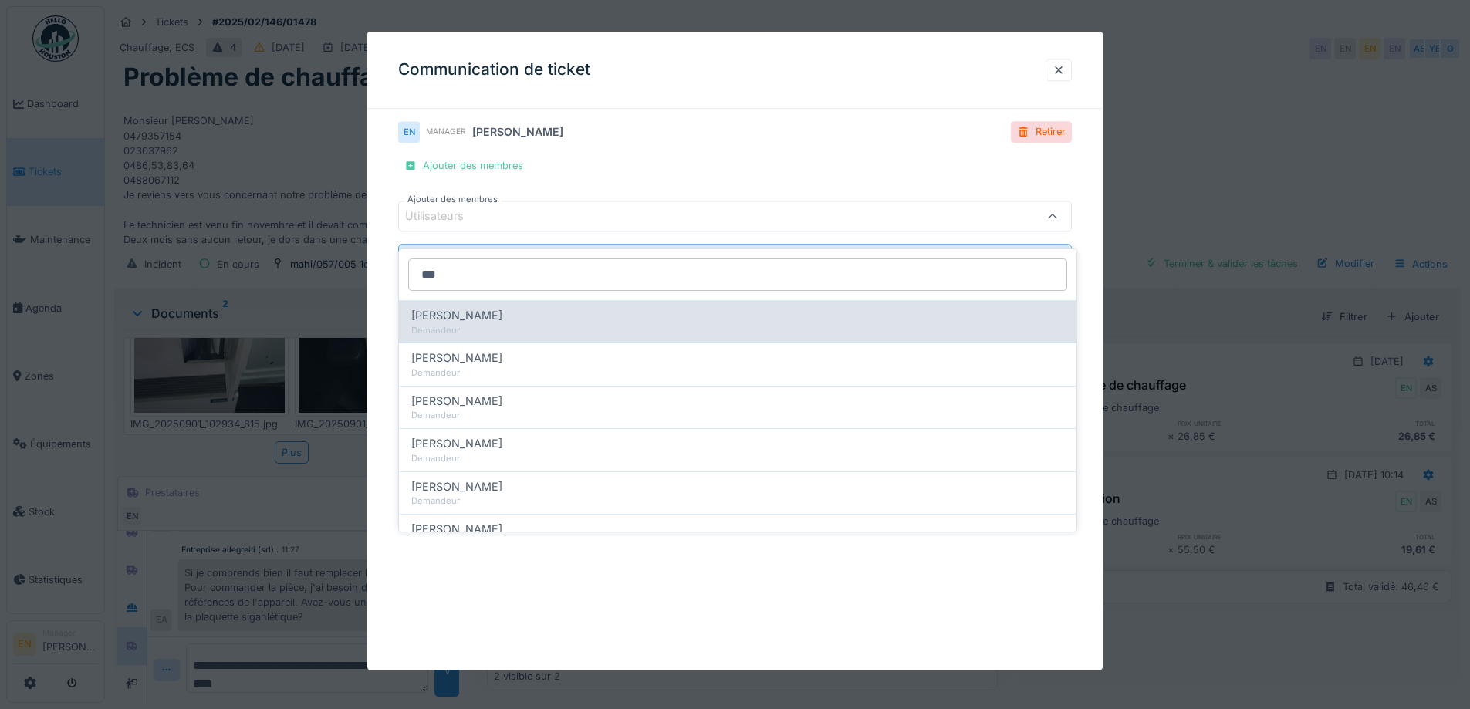
type input "****"
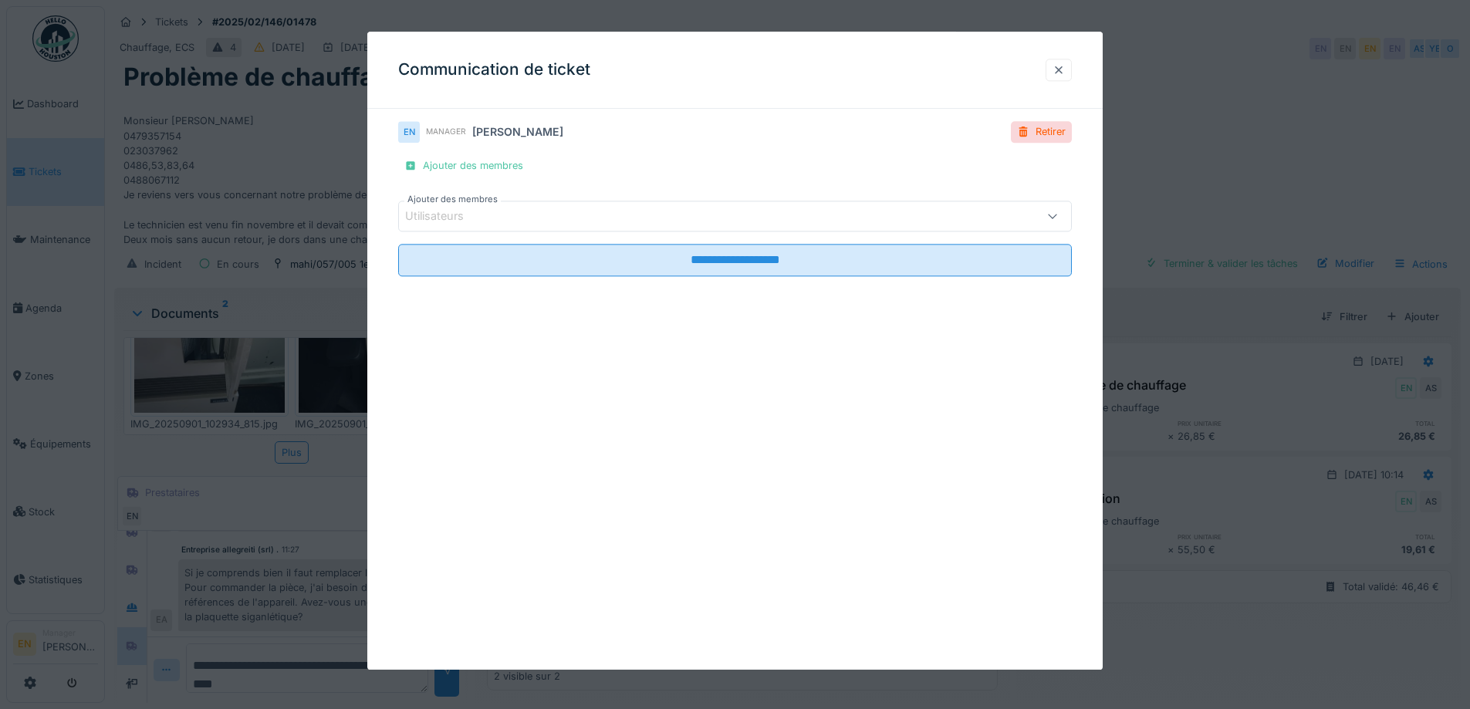
click at [1064, 69] on div at bounding box center [1058, 69] width 12 height 15
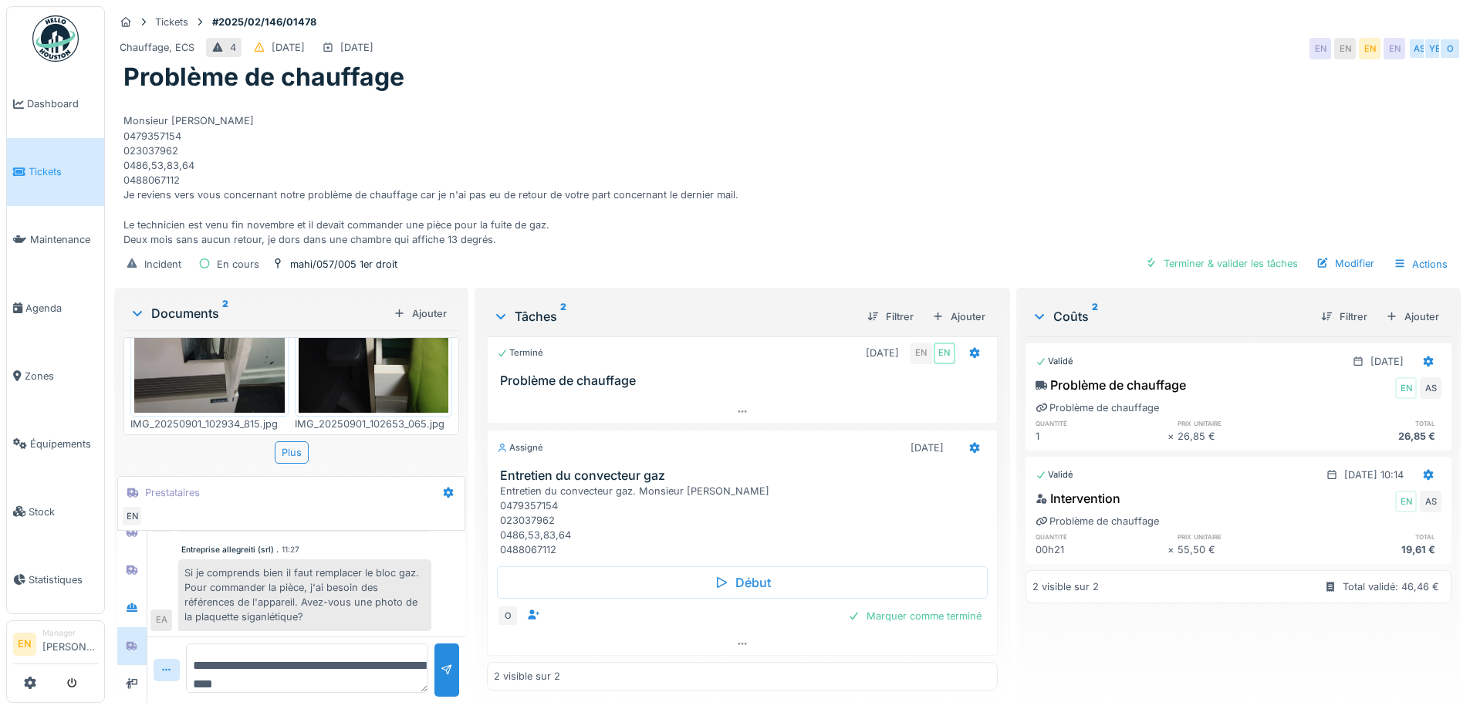
click at [752, 186] on div "Mail locataire: Bonjour, Je reviens vers vous concernant notre problème de chau…" at bounding box center [787, 170] width 1328 height 154
click at [323, 671] on textarea "**********" at bounding box center [307, 668] width 242 height 49
click at [384, 650] on textarea "**********" at bounding box center [299, 668] width 226 height 49
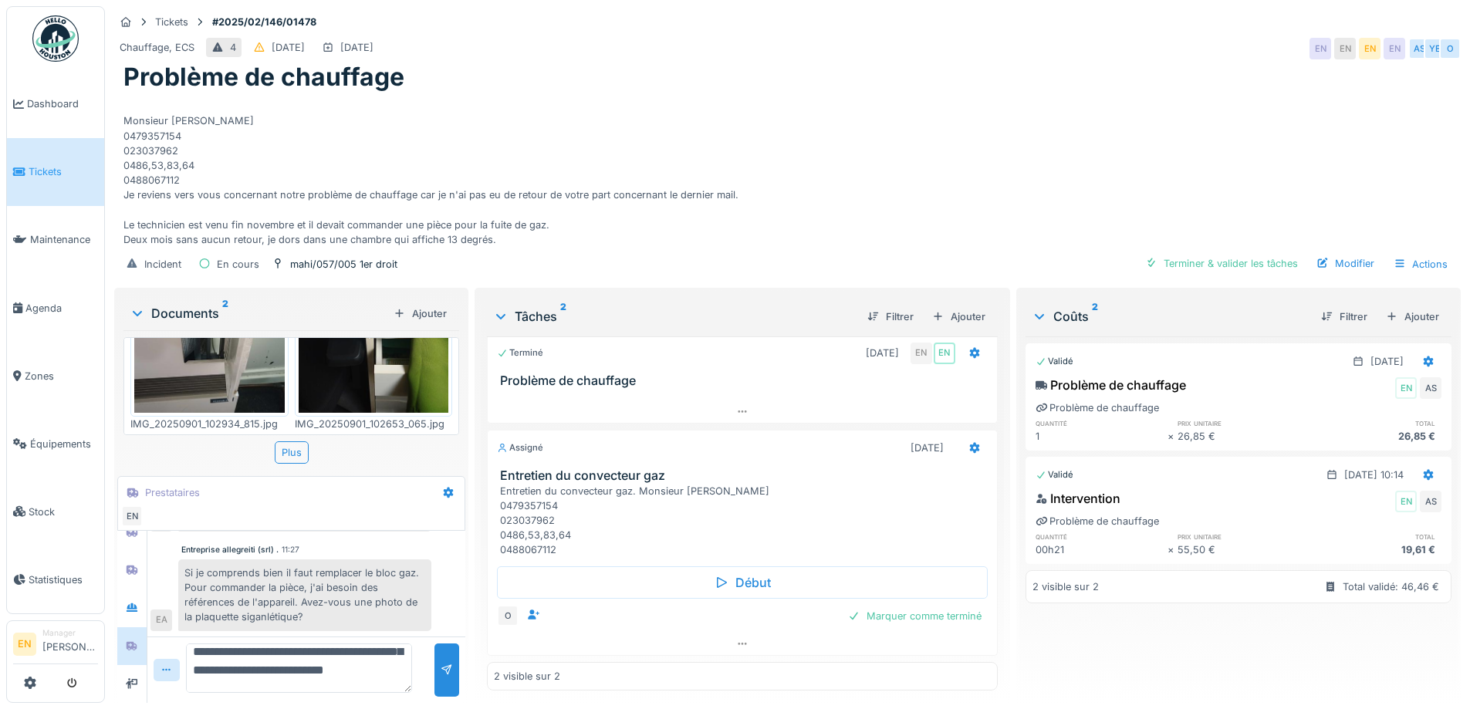
click at [381, 661] on textarea "**********" at bounding box center [299, 668] width 226 height 49
type textarea "**********"
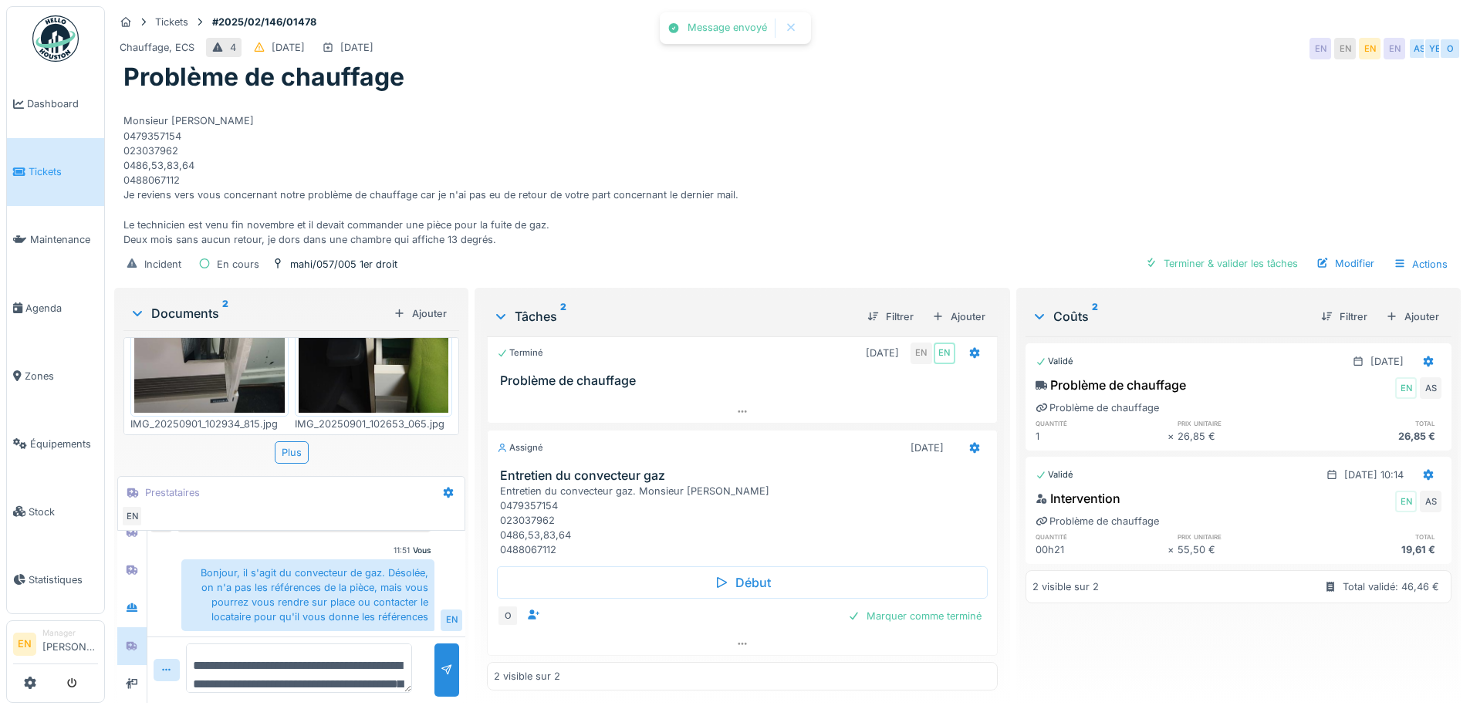
click at [354, 665] on textarea "**********" at bounding box center [299, 668] width 226 height 49
type textarea "**********"
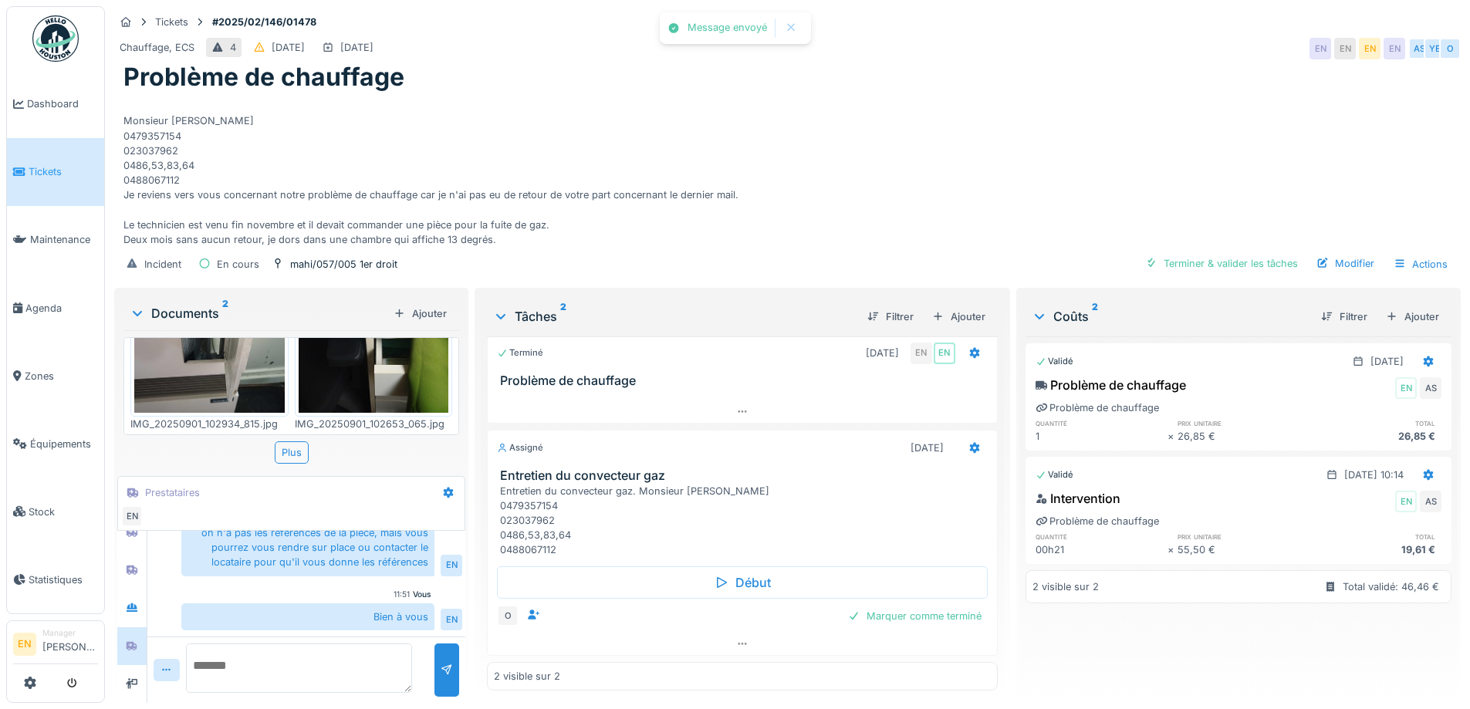
drag, startPoint x: 779, startPoint y: 248, endPoint x: 754, endPoint y: 242, distance: 25.3
click at [774, 247] on div "Incident En cours mahi/057/005 1er droit Terminer & valider les tâches Modifier…" at bounding box center [787, 264] width 1346 height 35
click at [52, 46] on img at bounding box center [55, 38] width 46 height 46
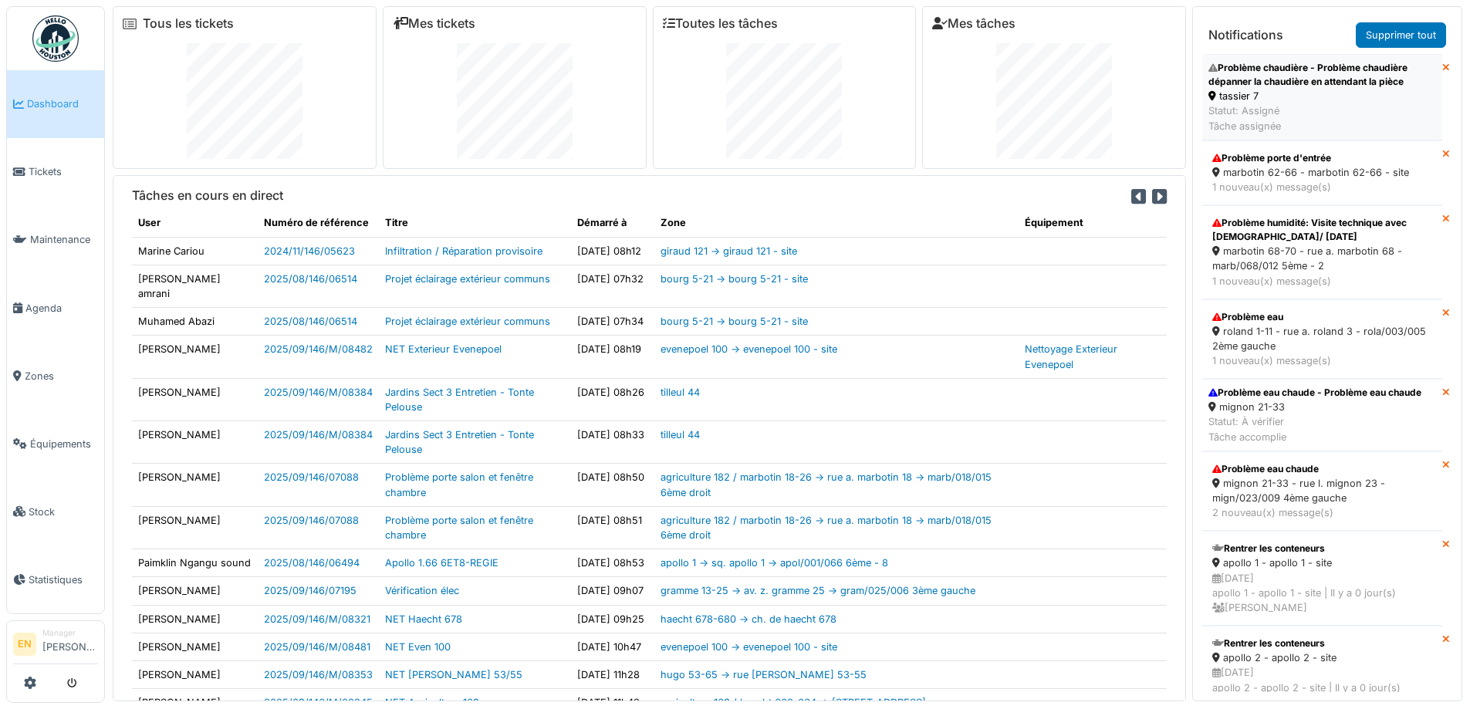
click at [1270, 73] on div "Problème chaudière - Problème chaudière dépanner la chaudière en attendant la p…" at bounding box center [1322, 75] width 228 height 28
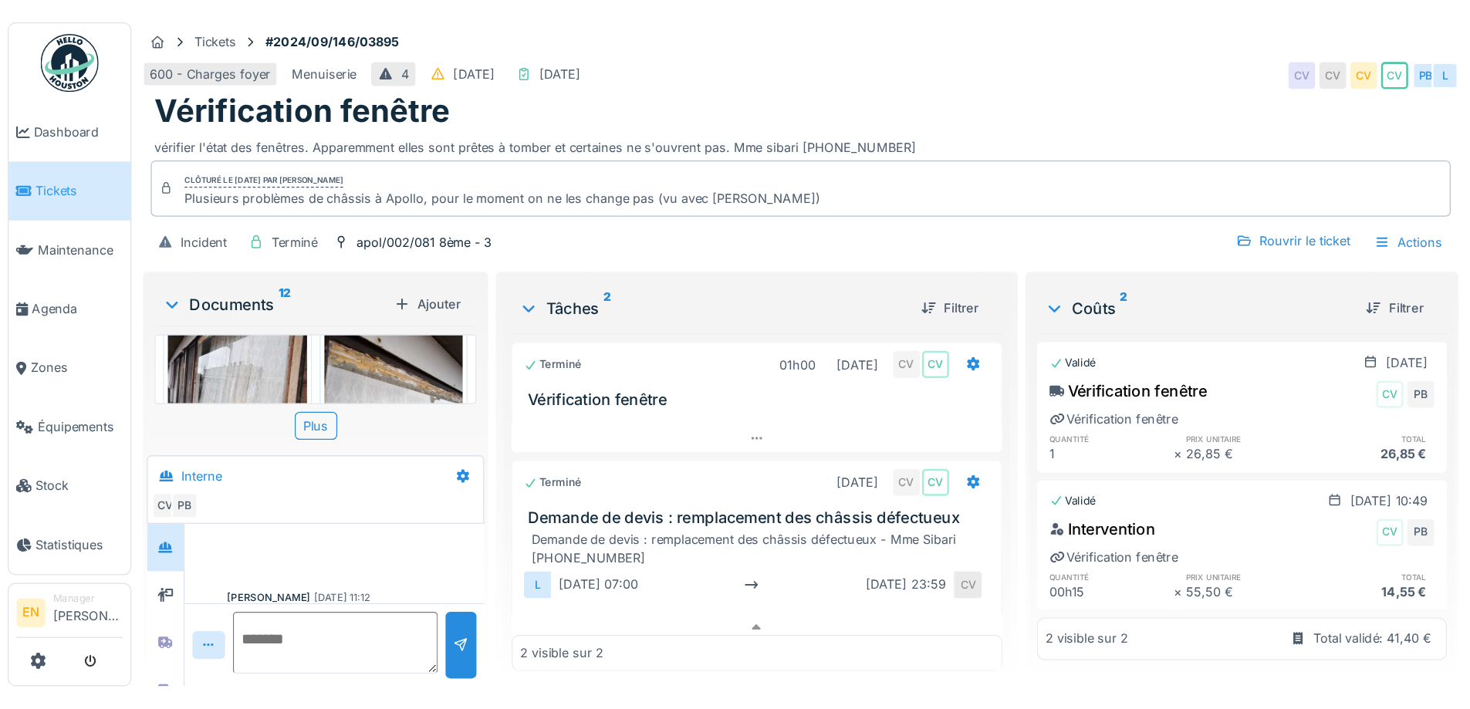
scroll to position [303, 0]
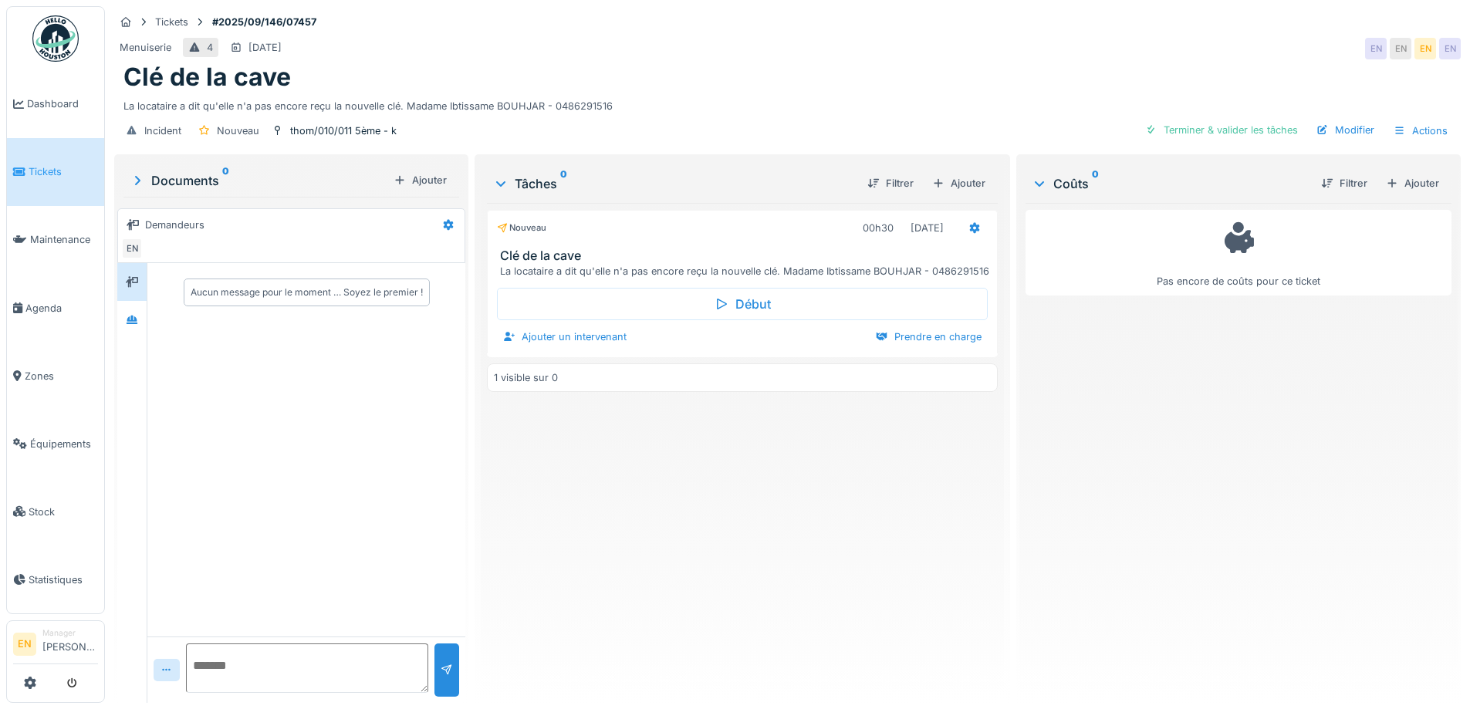
scroll to position [12, 0]
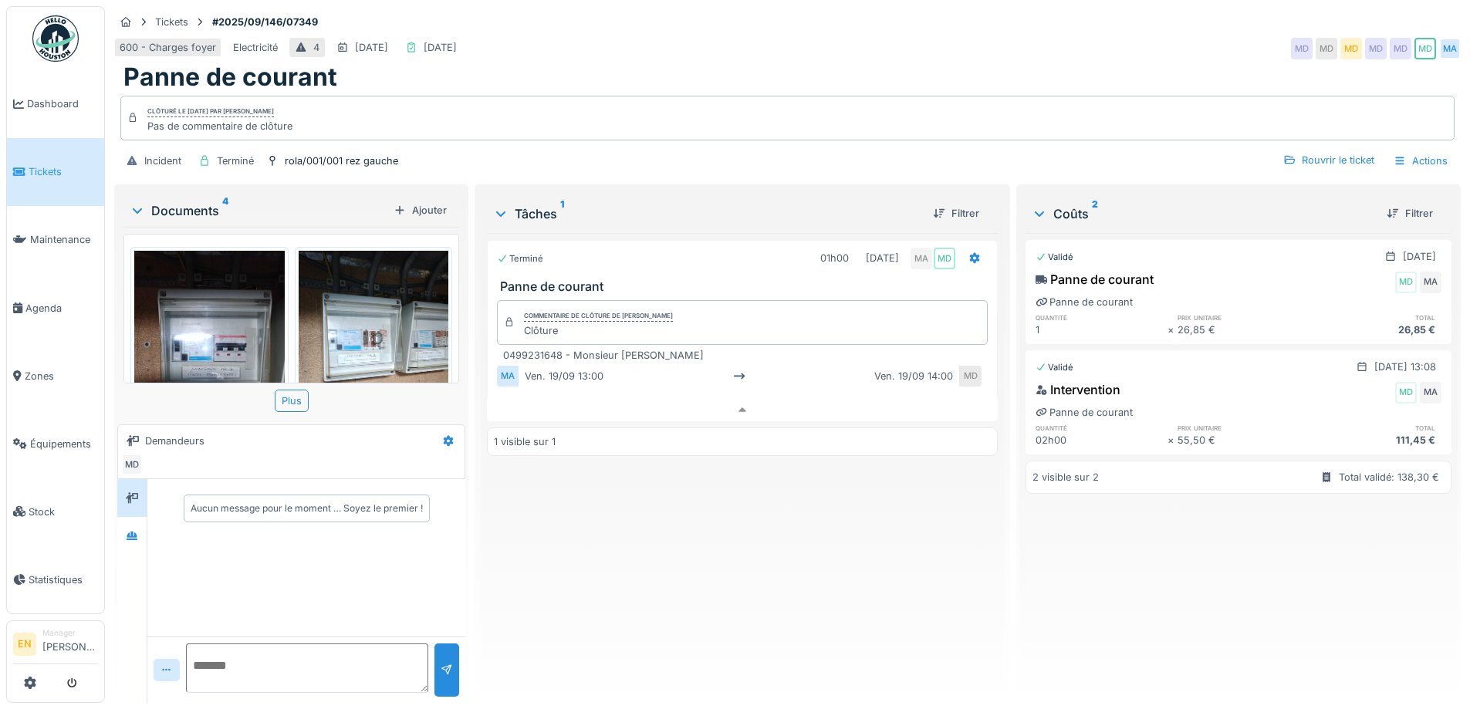
scroll to position [12, 0]
click at [1035, 74] on div "Panne de courant" at bounding box center [787, 76] width 1328 height 29
click at [992, 35] on div "600 - Charges foyer Electricité 4 24/09/2025 19/09/2025 MD MD MD MD MD MD MA" at bounding box center [787, 49] width 1346 height 28
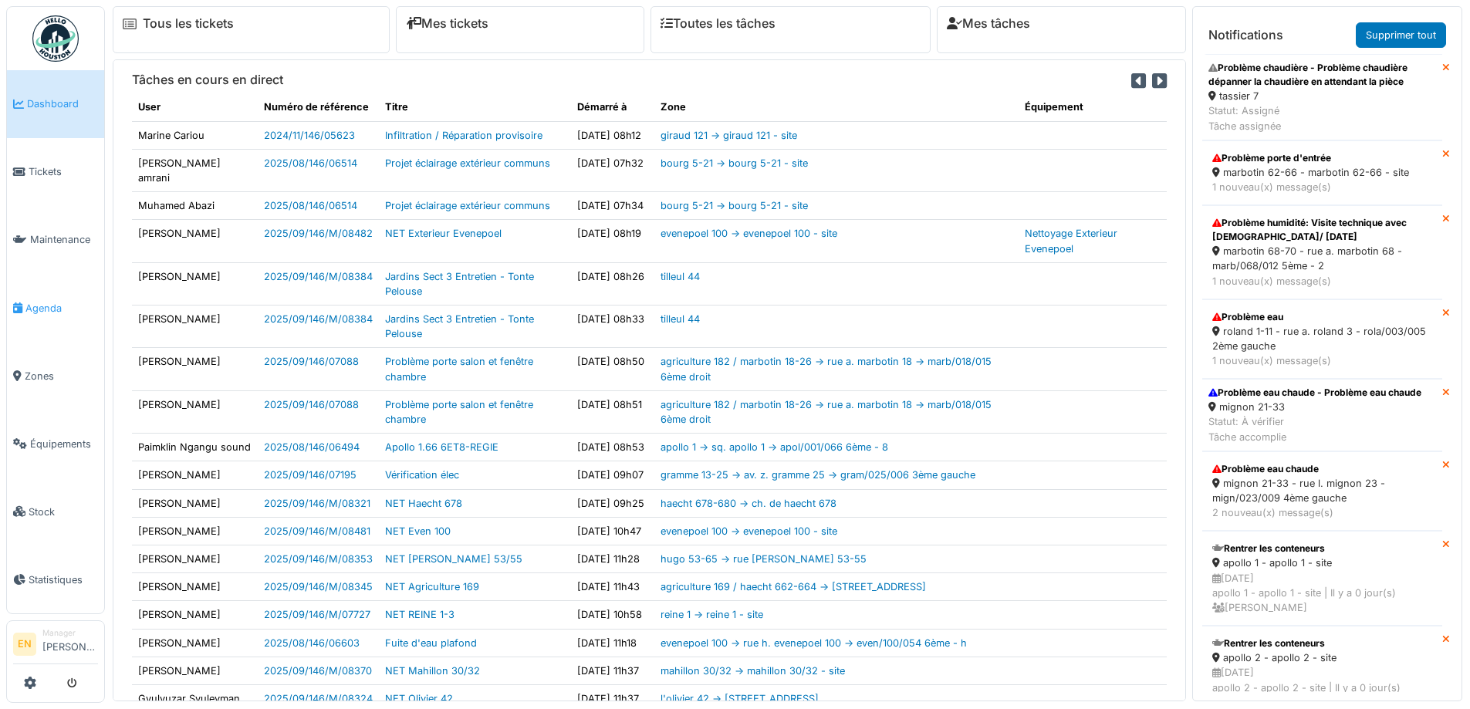
click at [50, 303] on span "Agenda" at bounding box center [61, 308] width 73 height 15
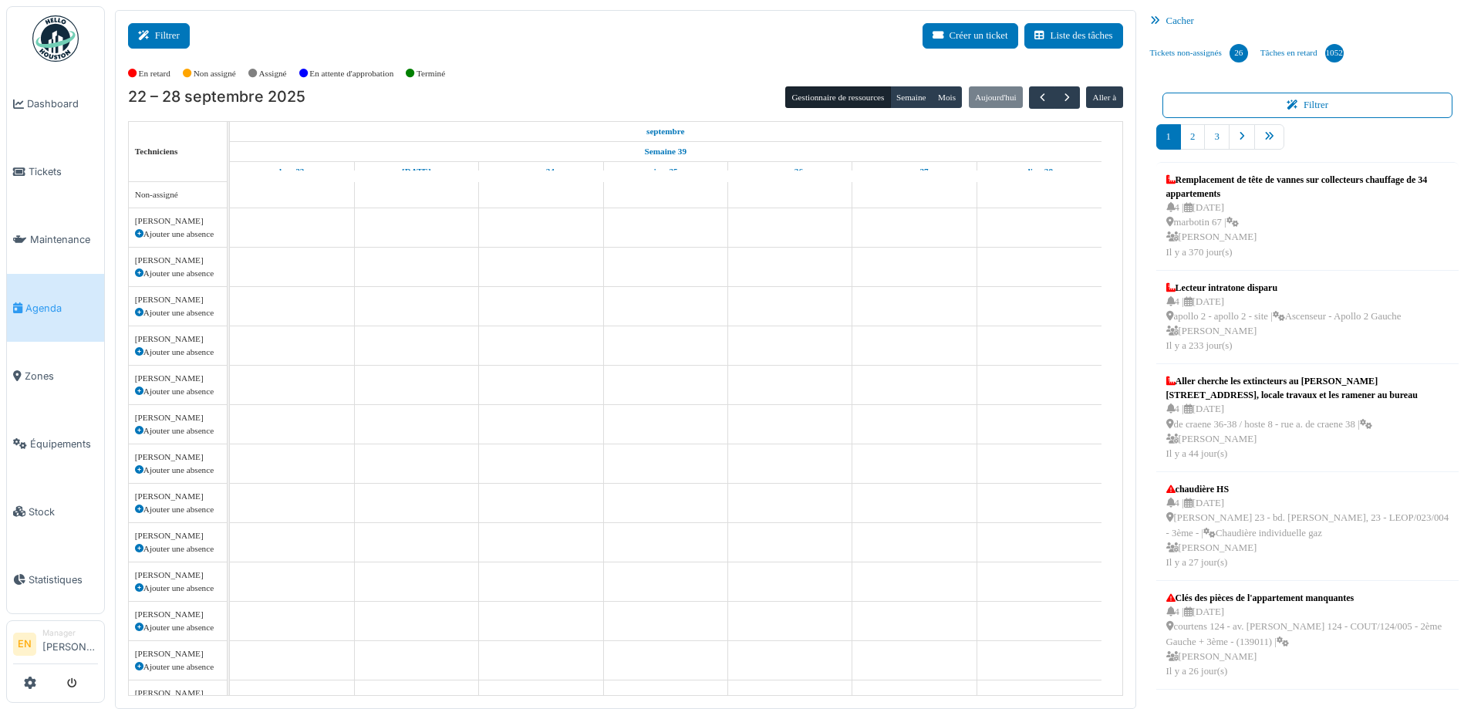
click at [178, 36] on button "Filtrer" at bounding box center [159, 35] width 62 height 25
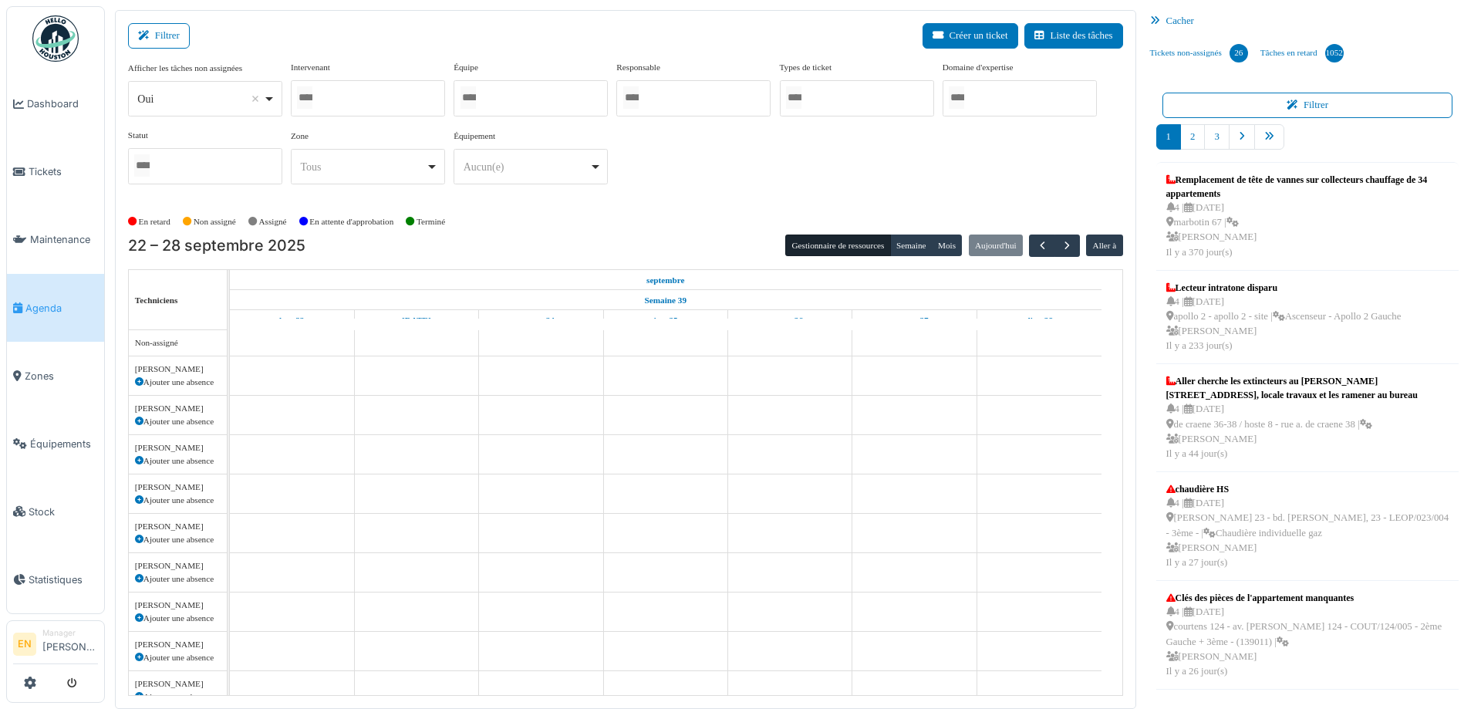
click at [275, 99] on div "Oui Remove item" at bounding box center [204, 99] width 141 height 22
select select "**"
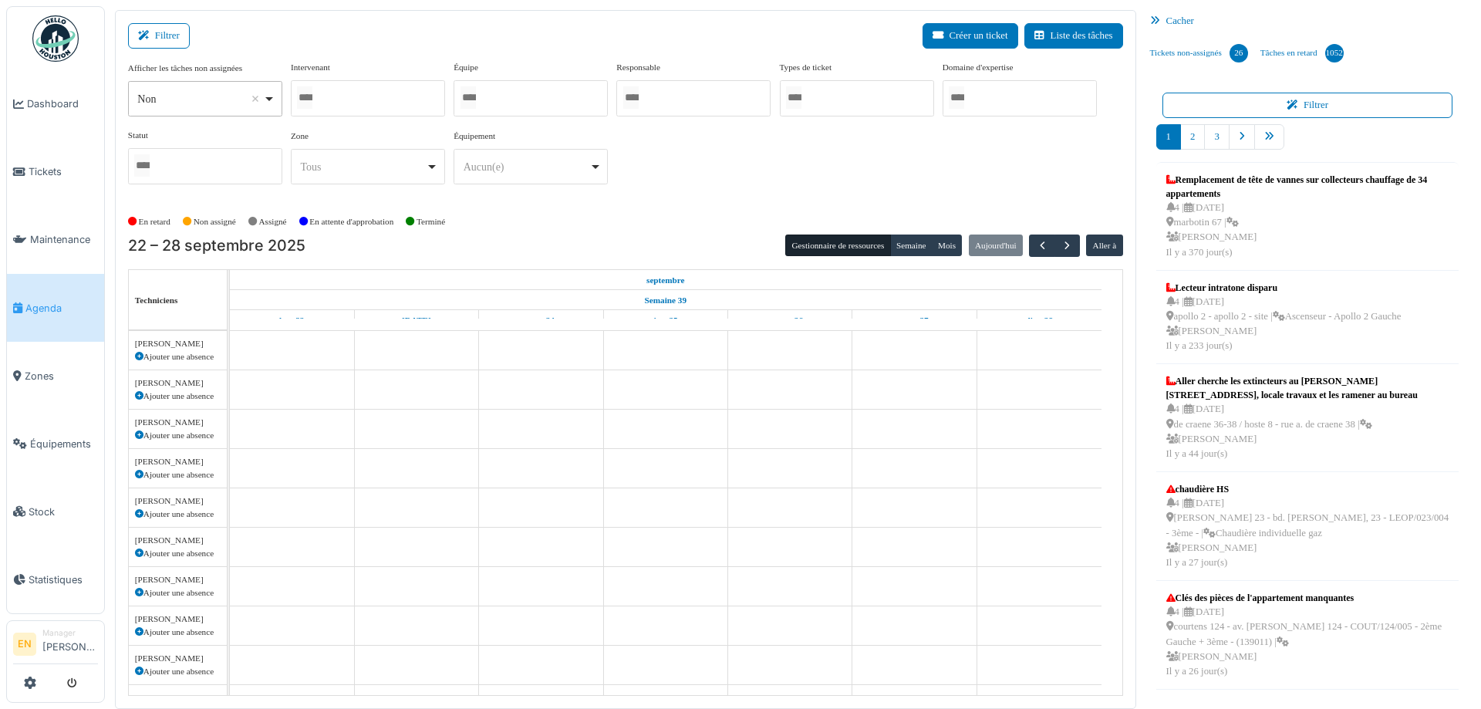
click at [359, 94] on div at bounding box center [368, 98] width 154 height 36
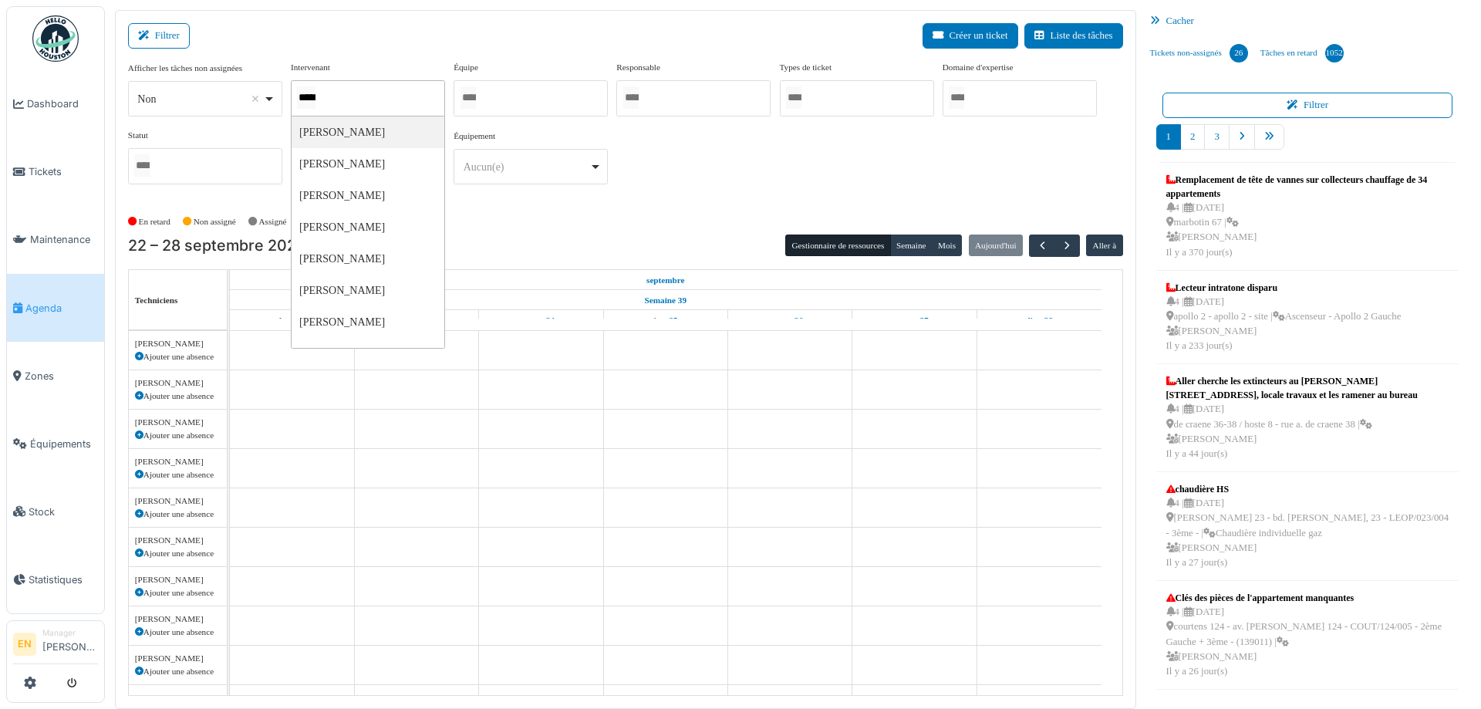
type input "******"
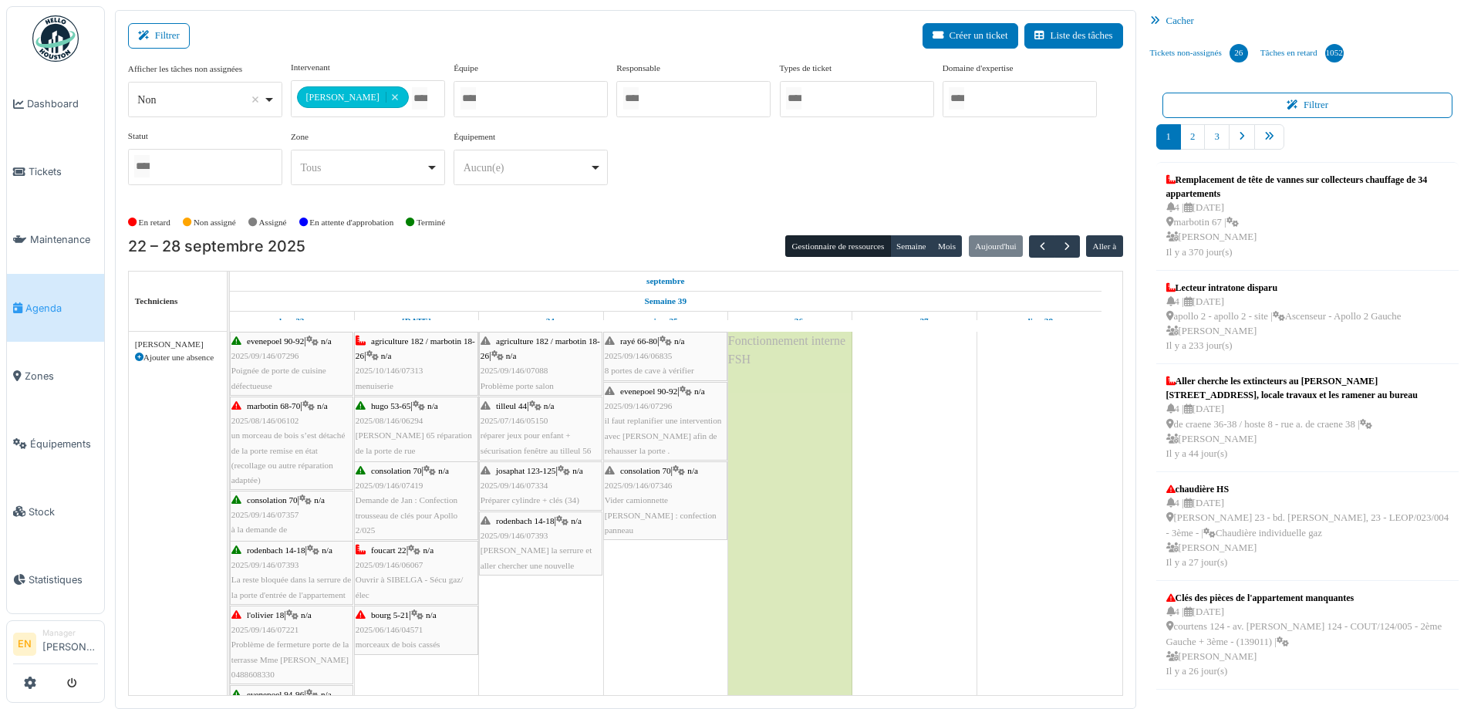
click at [670, 187] on div "**********" at bounding box center [625, 129] width 995 height 137
click at [901, 248] on button "Semaine" at bounding box center [911, 246] width 42 height 22
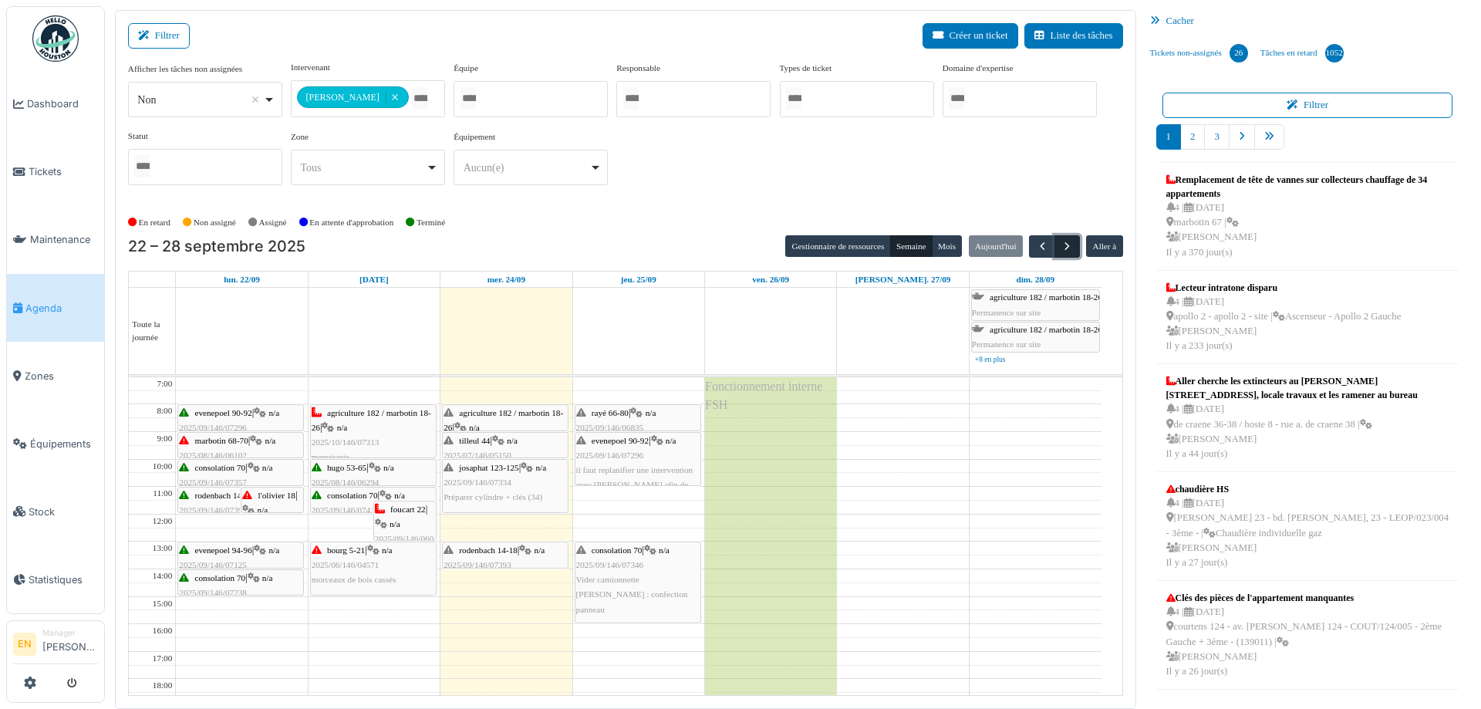
click at [1061, 244] on span "button" at bounding box center [1067, 246] width 13 height 13
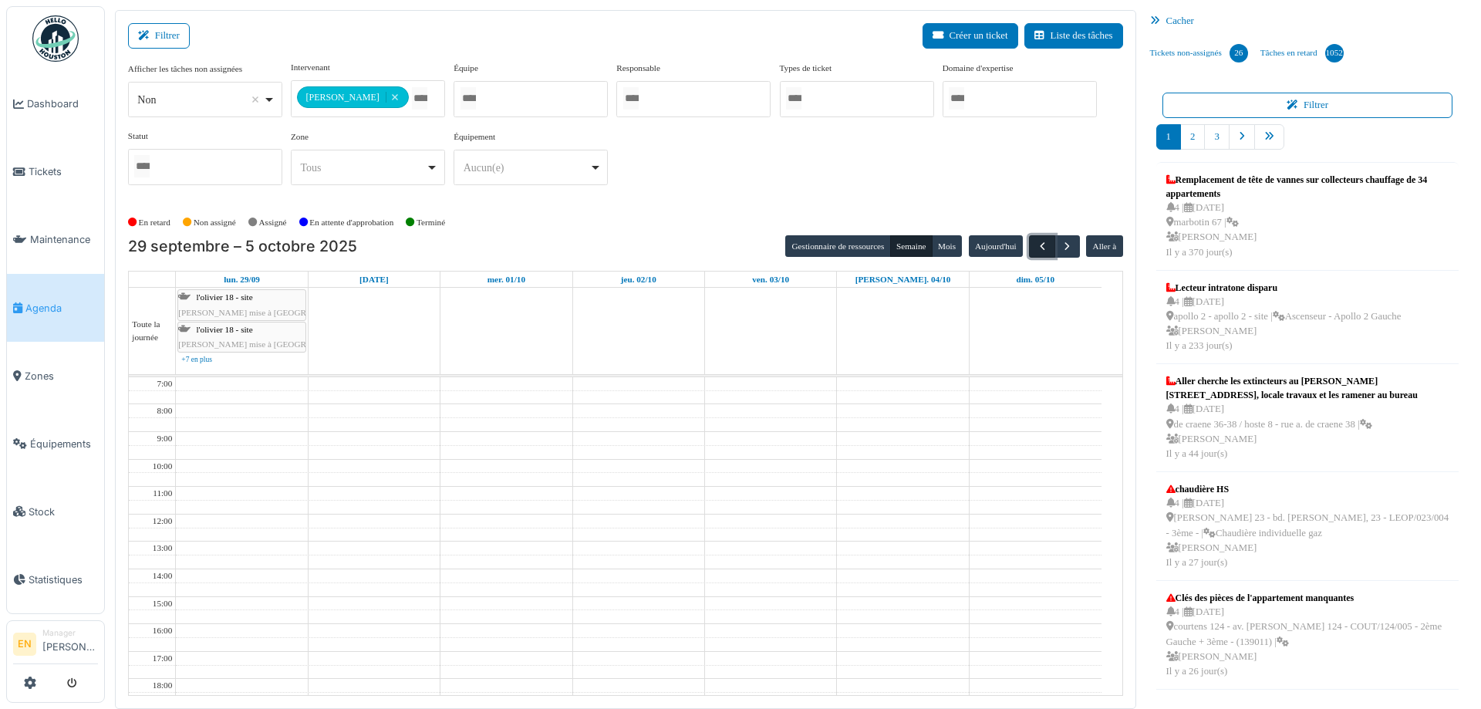
click at [1036, 247] on span "button" at bounding box center [1042, 246] width 13 height 13
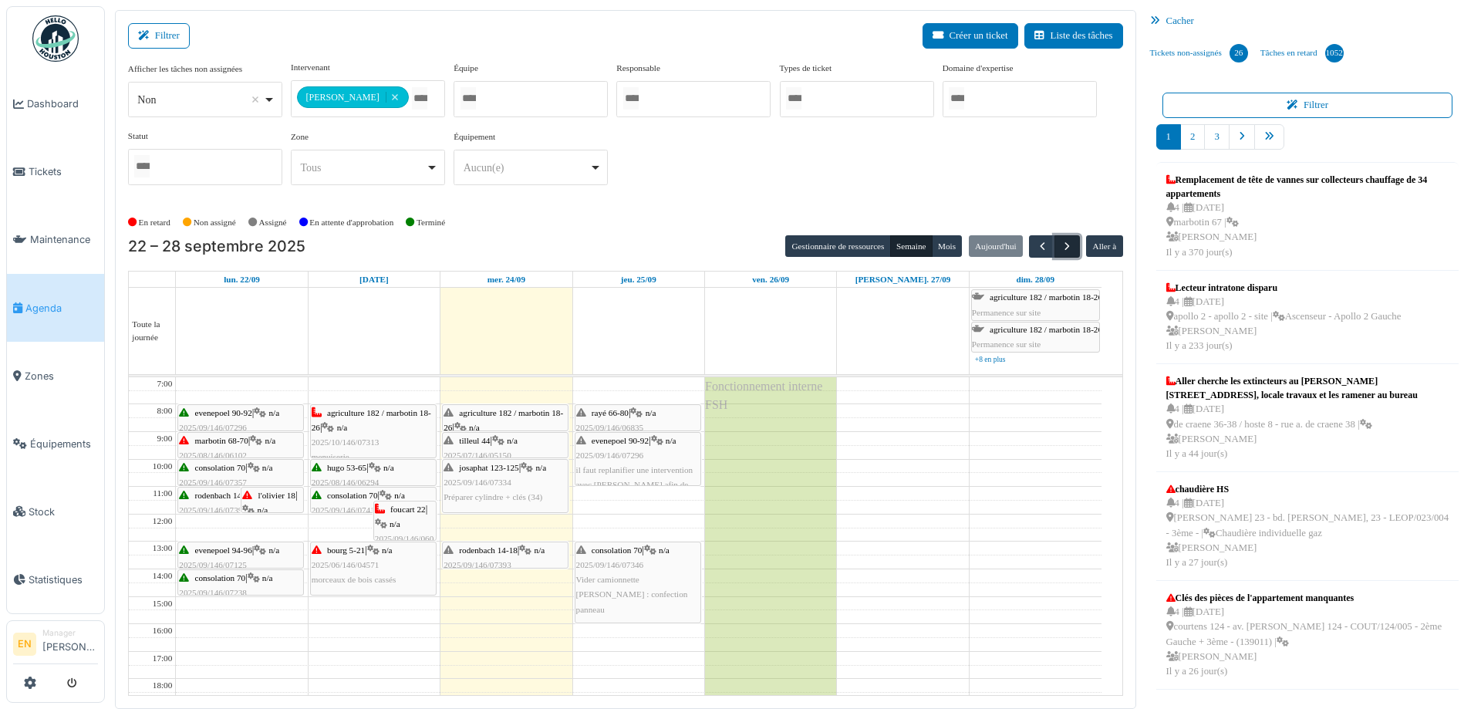
click at [1061, 247] on span "button" at bounding box center [1067, 246] width 13 height 13
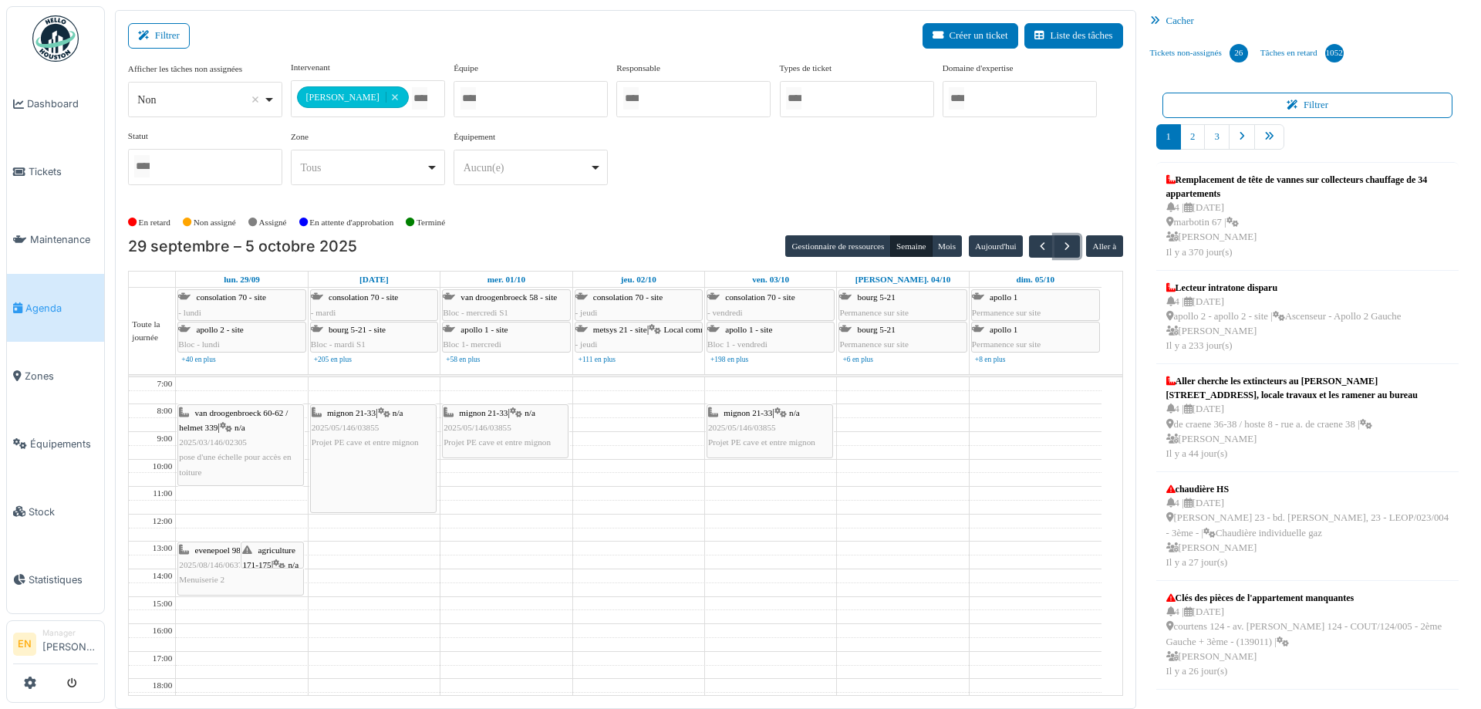
click at [202, 573] on div "evenepoel 98 | n/a 2025/08/146/06374 Menuiserie 2" at bounding box center [240, 565] width 123 height 45
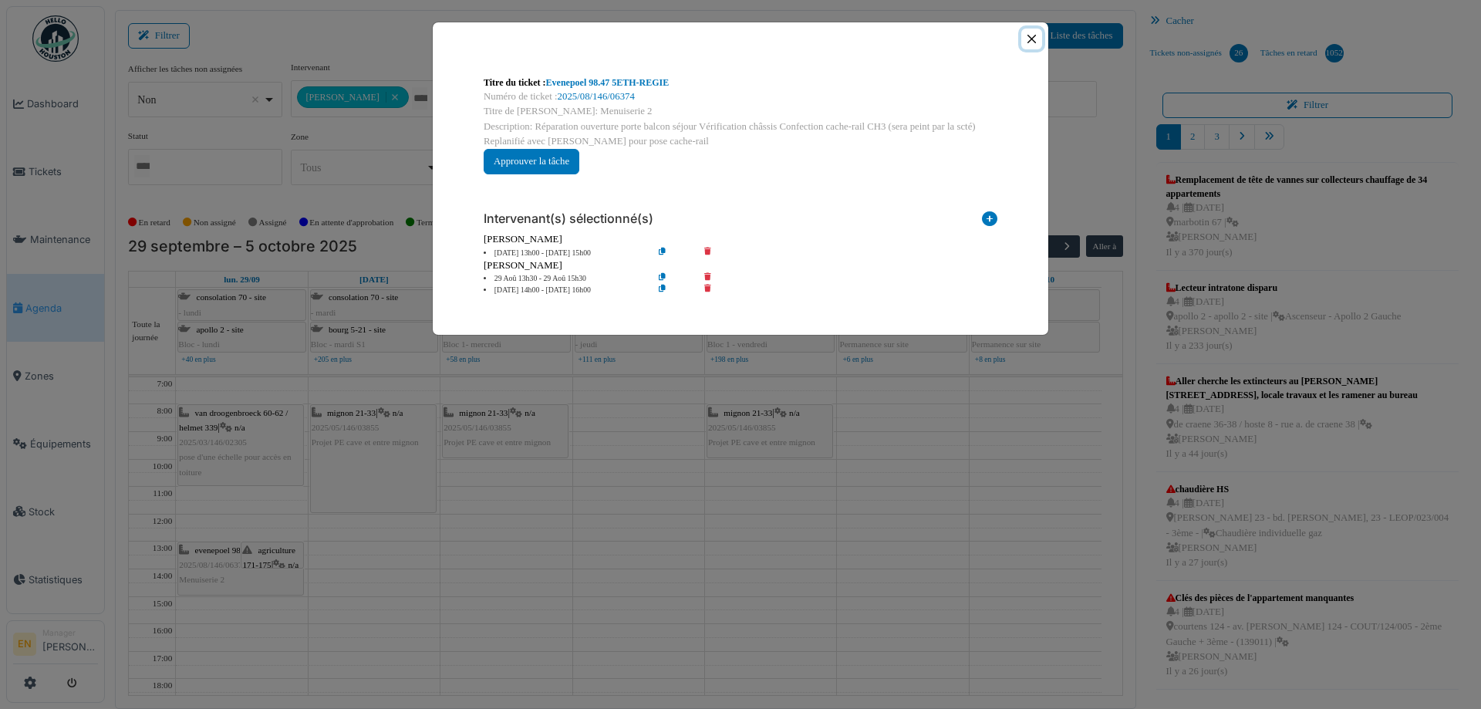
click at [1032, 39] on button "Close" at bounding box center [1032, 39] width 21 height 21
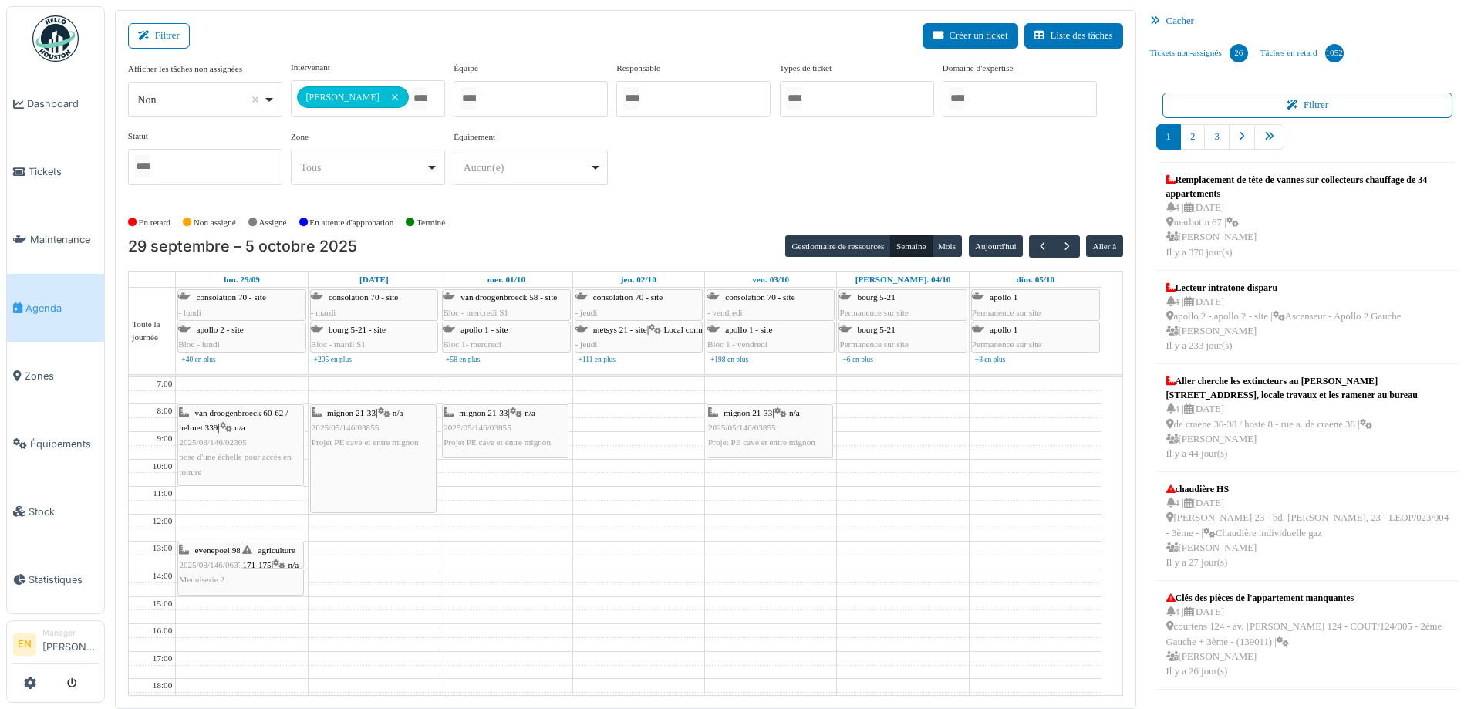
click at [264, 553] on span "agriculture 171-175" at bounding box center [268, 558] width 53 height 24
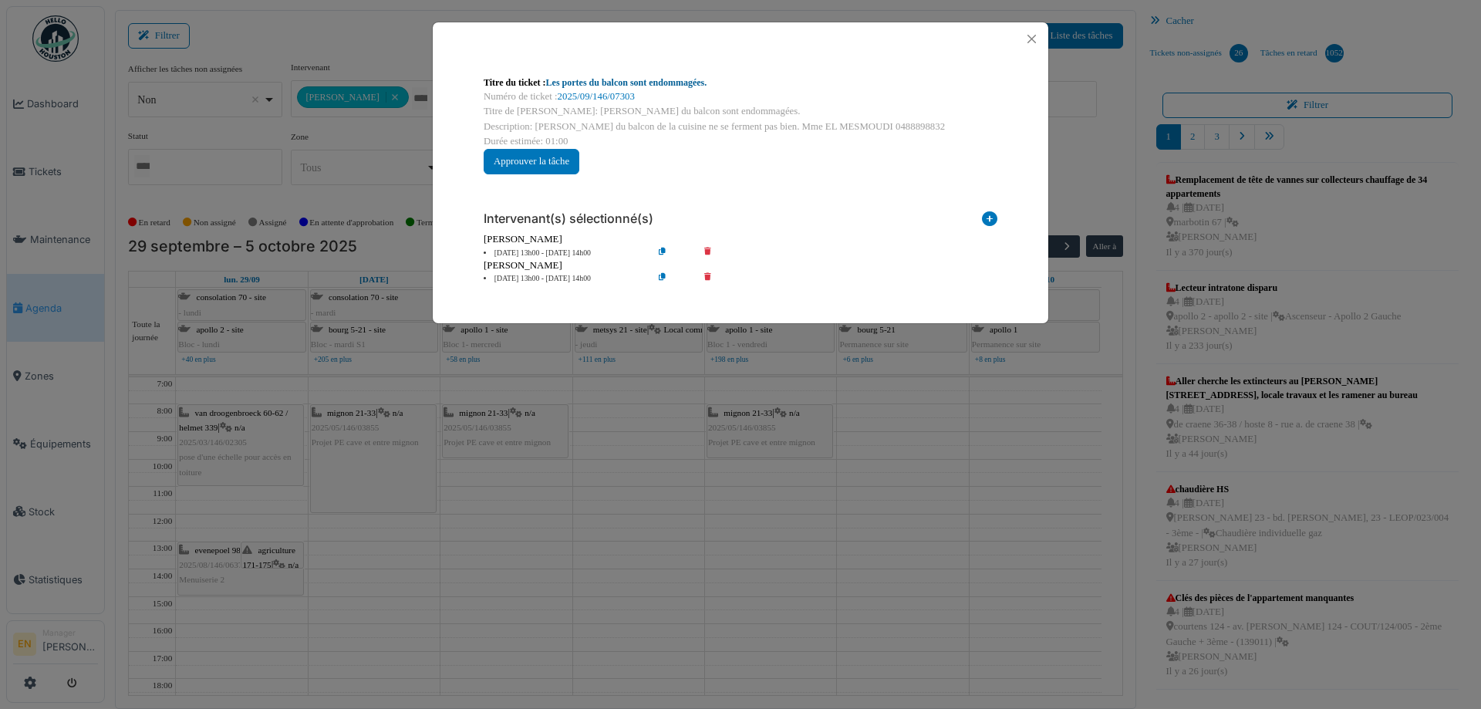
click at [681, 80] on link "Les portes du balcon sont endommagées." at bounding box center [626, 82] width 161 height 11
click at [1031, 39] on button "Close" at bounding box center [1032, 39] width 21 height 21
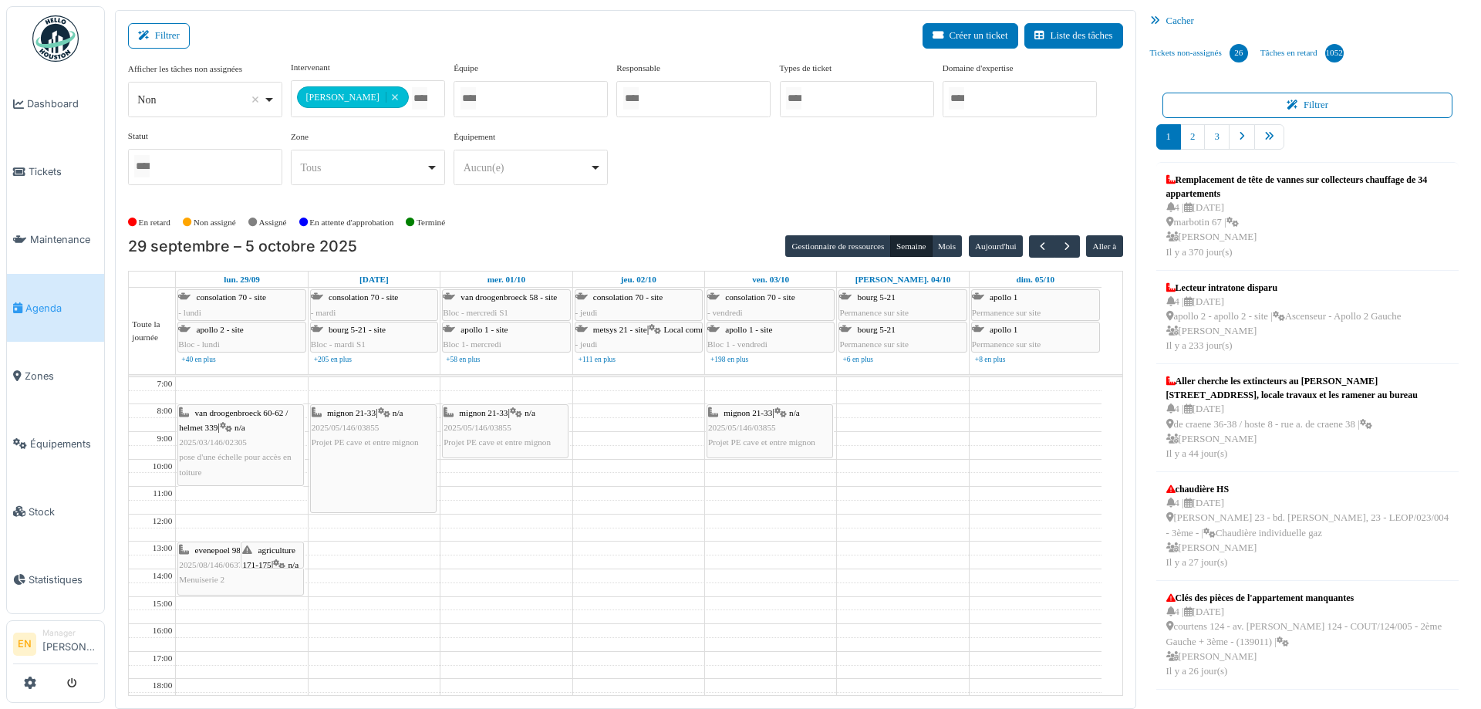
click at [273, 555] on div "agriculture 171-175 | n/a 2025/09/146/07303 Les portes du balcon sont endommagé…" at bounding box center [272, 594] width 60 height 103
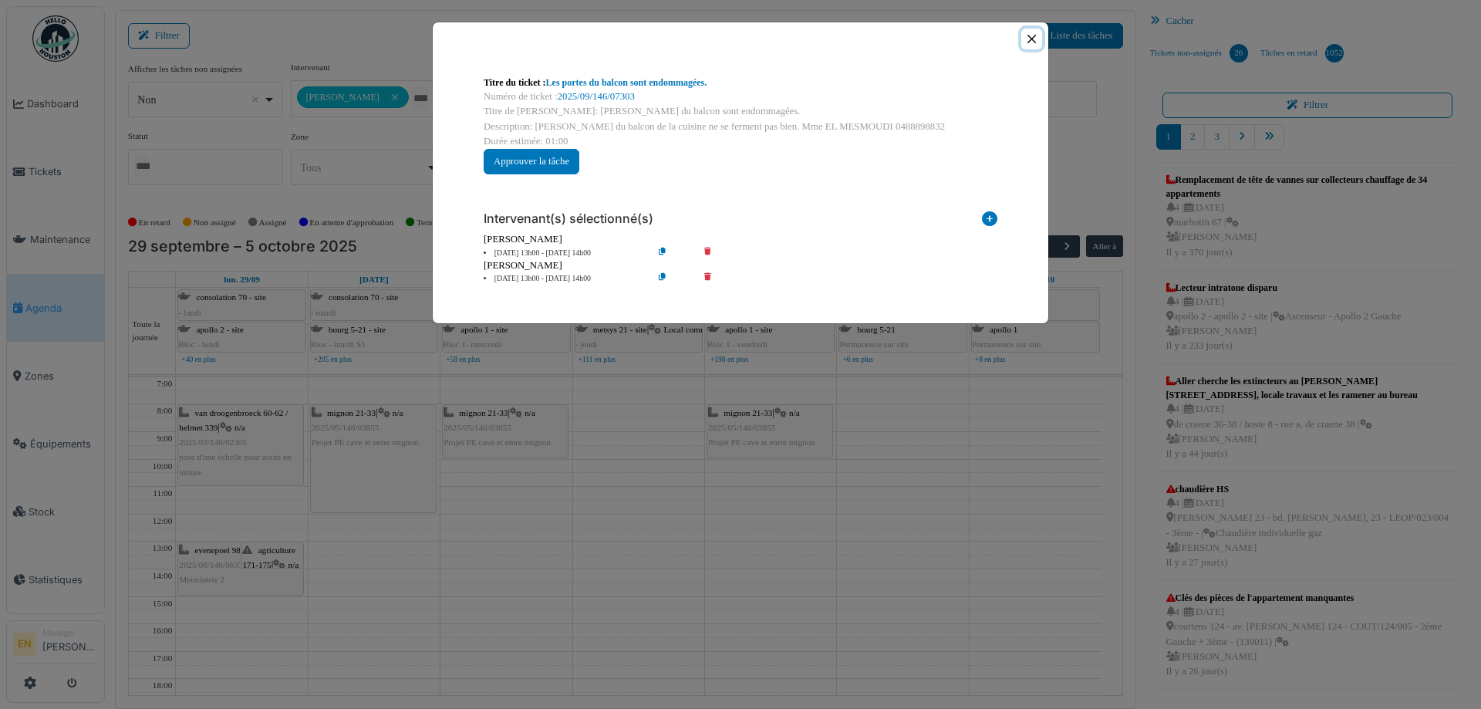
click at [1032, 41] on button "Close" at bounding box center [1032, 39] width 21 height 21
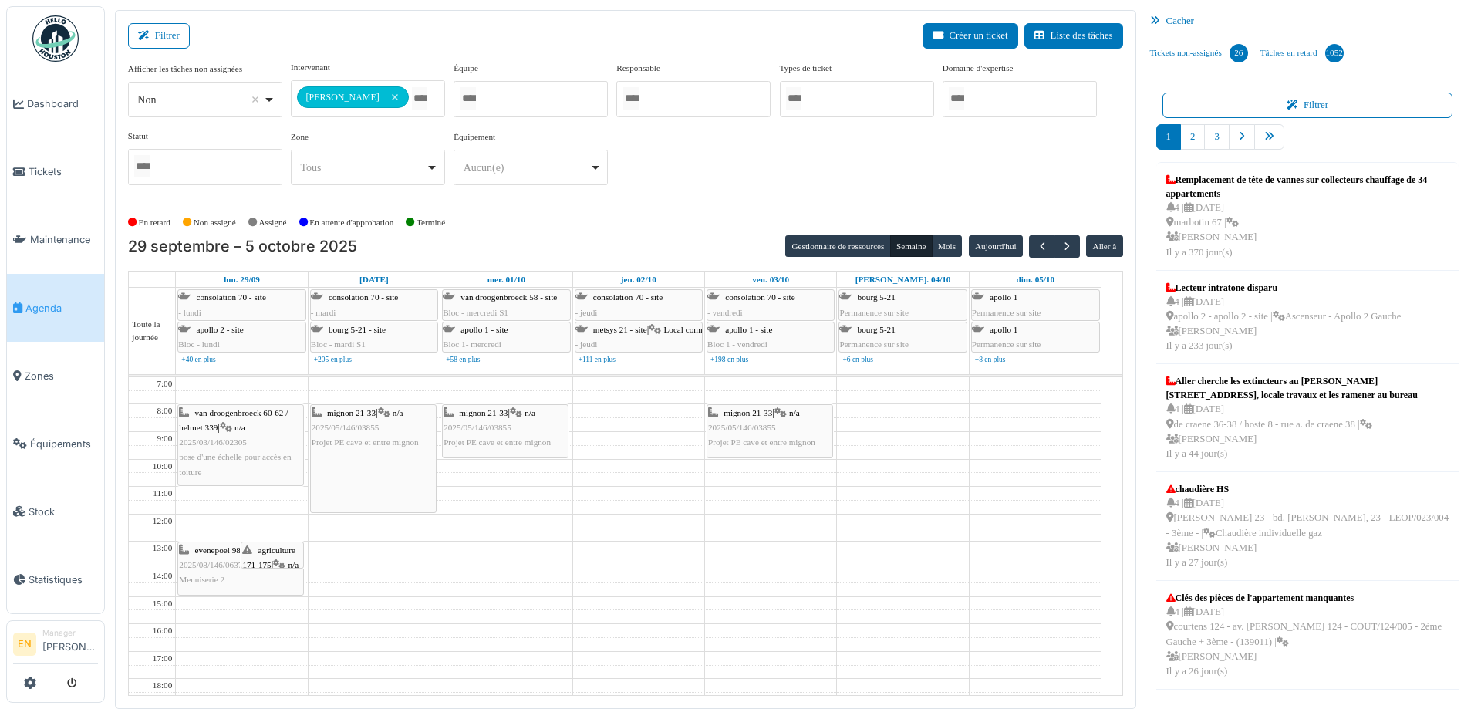
click at [717, 213] on div "En retard Non assigné Assigné En attente d'approbation Terminé" at bounding box center [625, 222] width 995 height 25
click at [198, 581] on span "Menuiserie 2" at bounding box center [202, 579] width 46 height 9
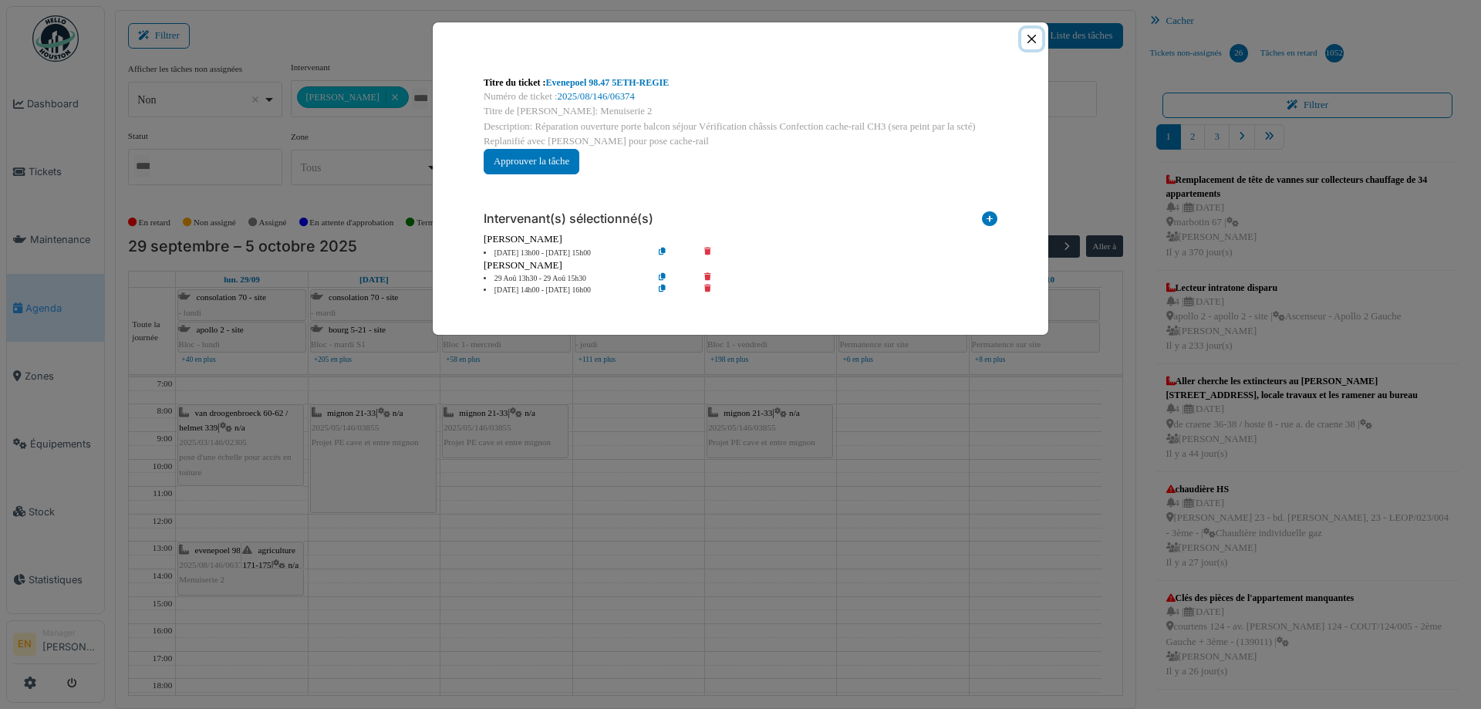
click at [1032, 39] on button "Close" at bounding box center [1032, 39] width 21 height 21
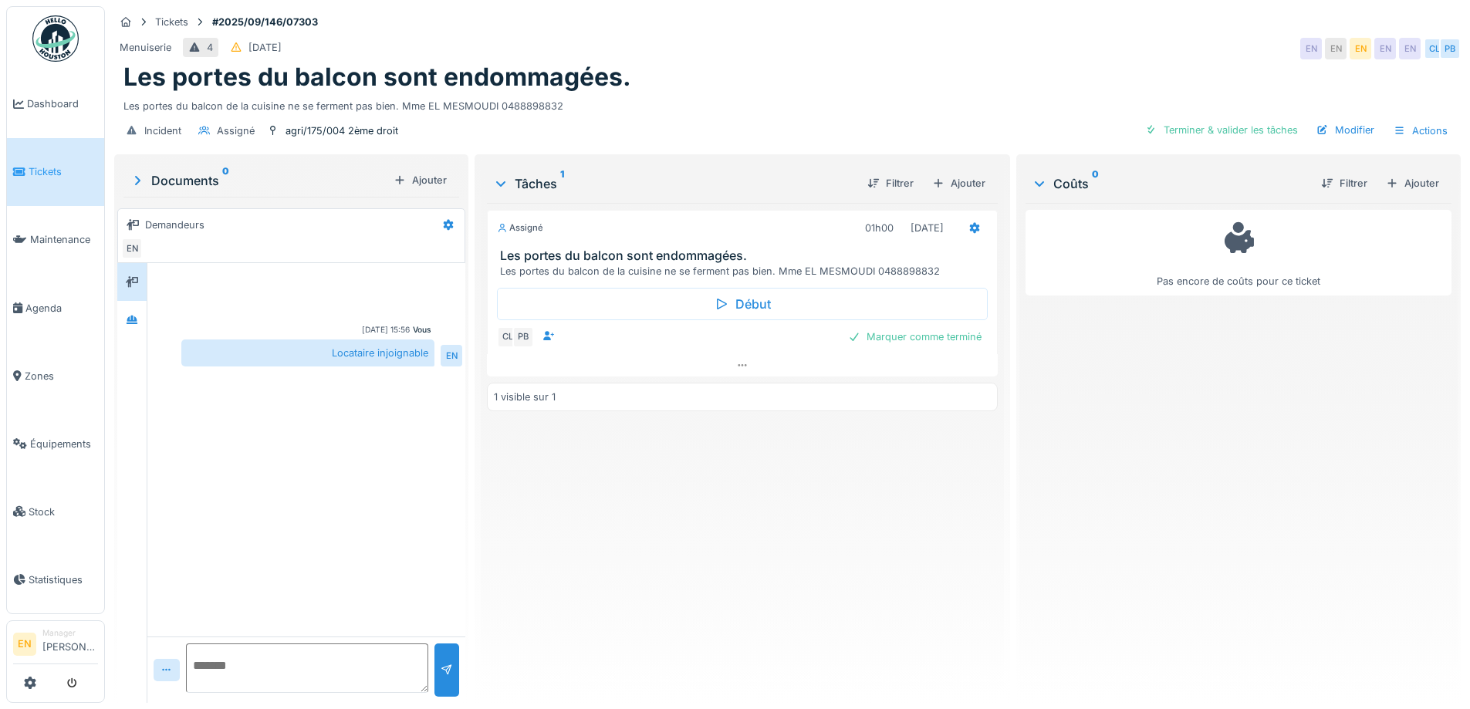
scroll to position [12, 0]
click at [699, 559] on div "Assigné 01h00 29/09/2025 Les portes du balcon sont endommagées. Les portes du b…" at bounding box center [742, 447] width 510 height 488
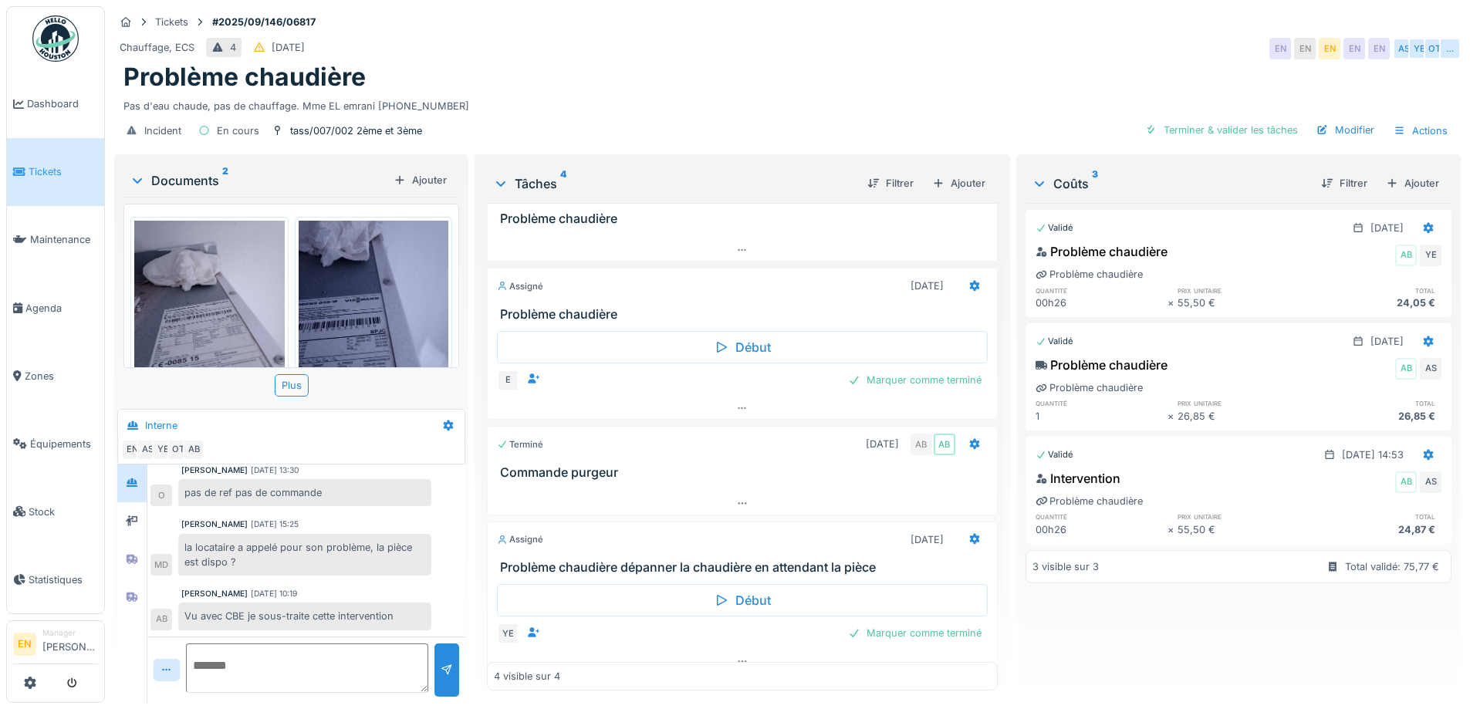
scroll to position [55, 0]
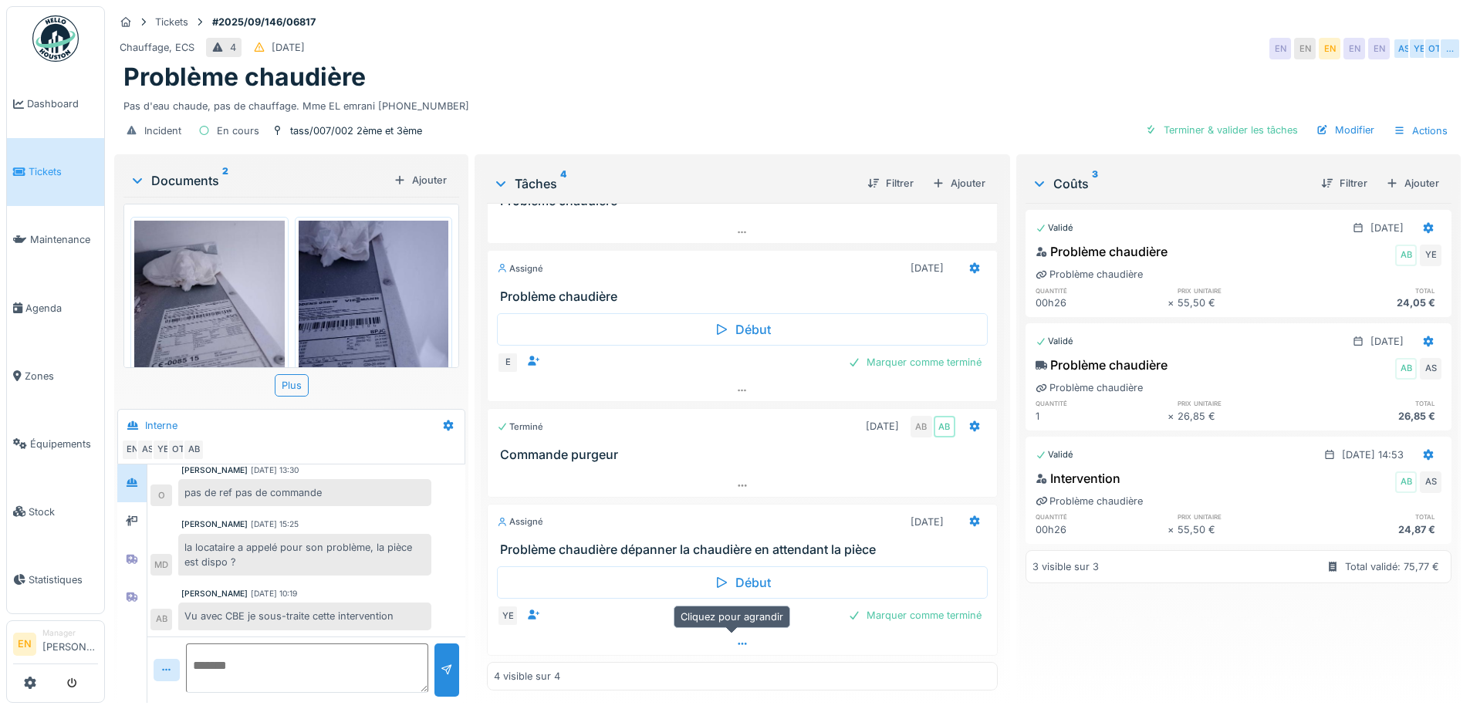
click at [736, 639] on icon at bounding box center [742, 644] width 12 height 10
click at [52, 43] on img at bounding box center [55, 38] width 46 height 46
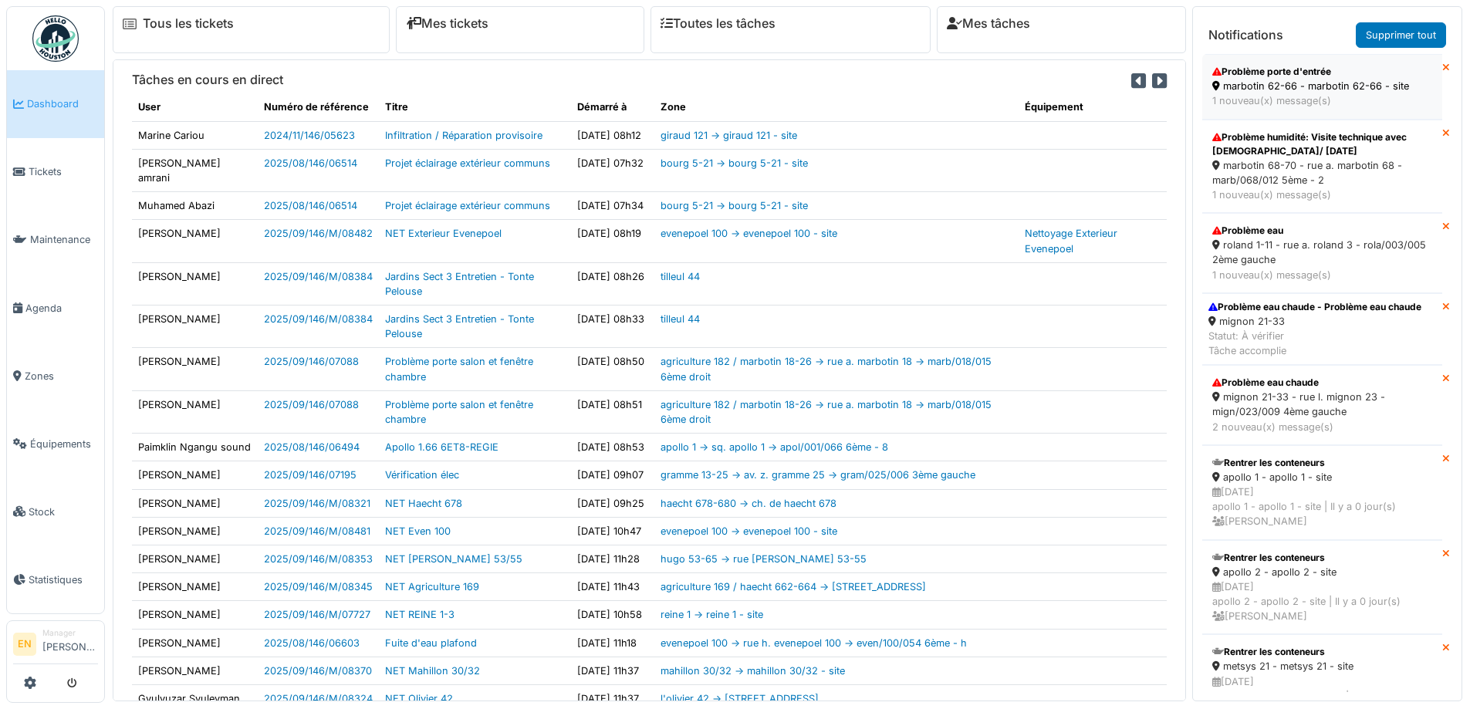
click at [1258, 89] on div "marbotin 62-66 - marbotin 62-66 - site" at bounding box center [1322, 86] width 220 height 15
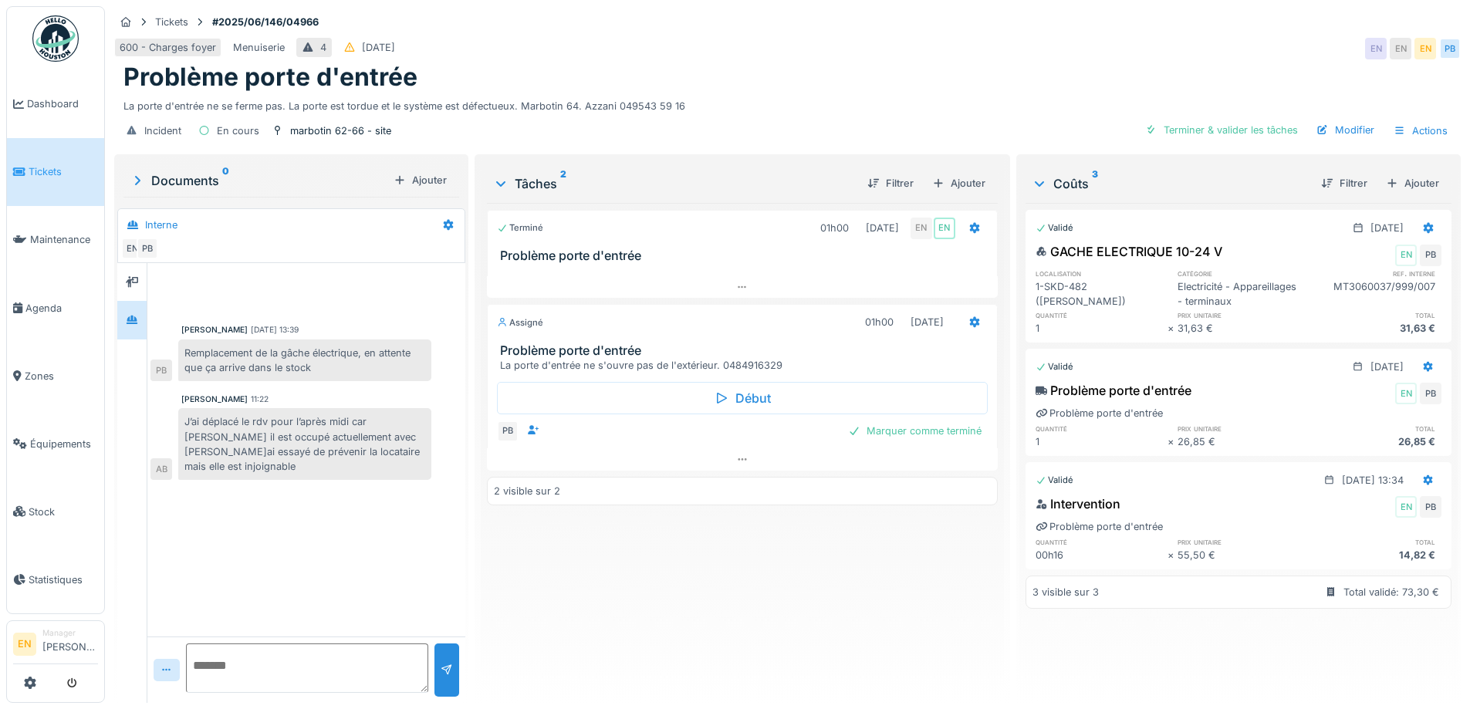
click at [631, 605] on div "Terminé 01h00 [DATE] EN EN Problème porte d'entrée Assigné 01h00 [DATE] Problèm…" at bounding box center [742, 447] width 510 height 488
click at [579, 596] on div "Terminé 01h00 [DATE] EN EN Problème porte d'entrée Assigné 01h00 [DATE] Problèm…" at bounding box center [742, 447] width 510 height 488
click at [751, 88] on div "Problème porte d'entrée" at bounding box center [787, 76] width 1328 height 29
click at [1053, 27] on div "Tickets #2025/06/146/04966" at bounding box center [787, 21] width 1346 height 19
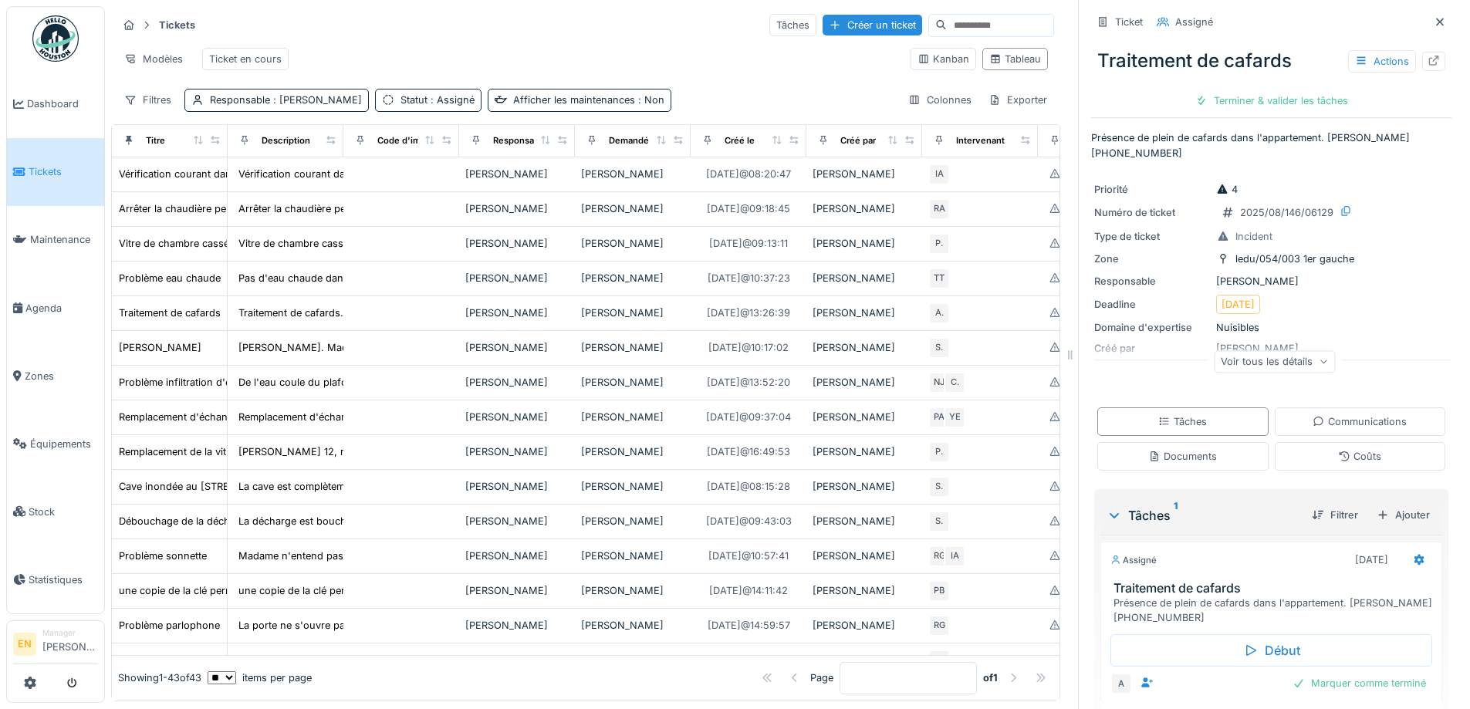
scroll to position [1367, 0]
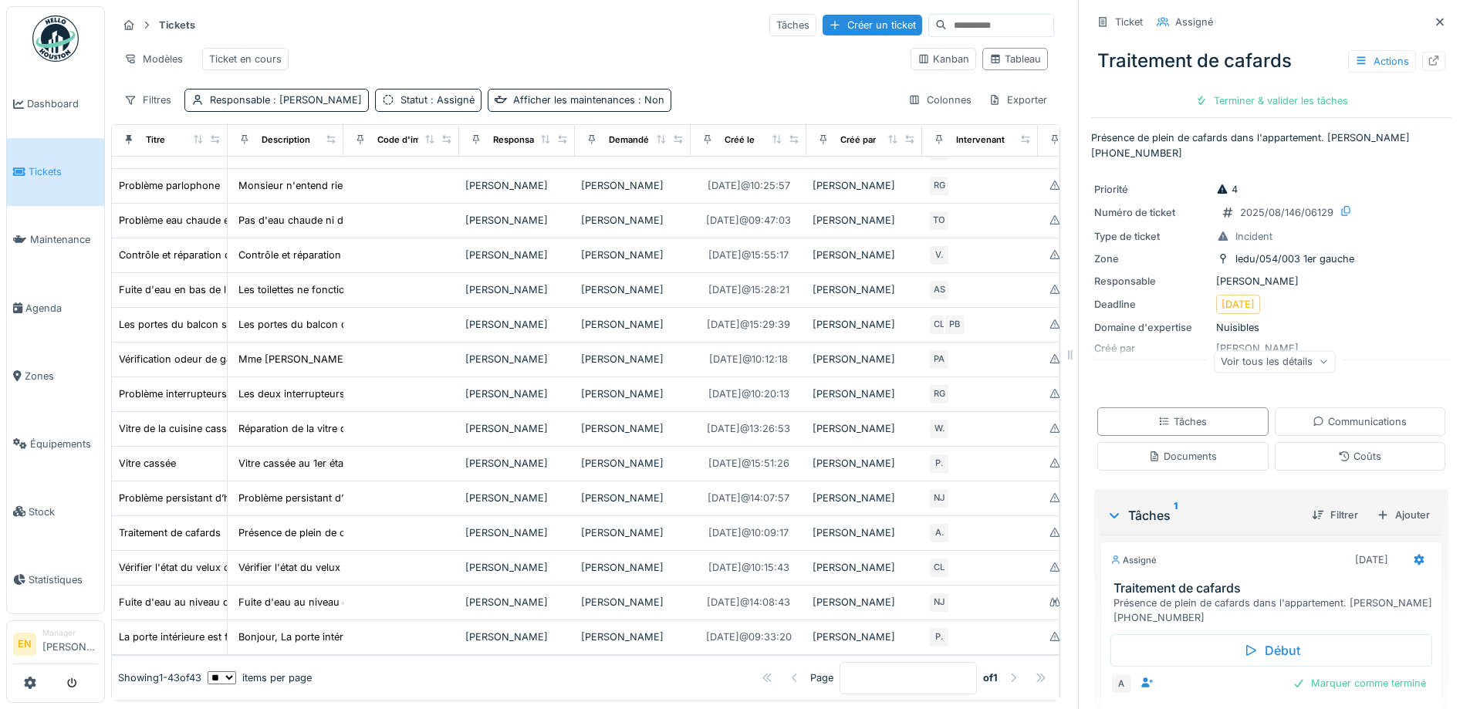
click at [56, 48] on img at bounding box center [55, 38] width 46 height 46
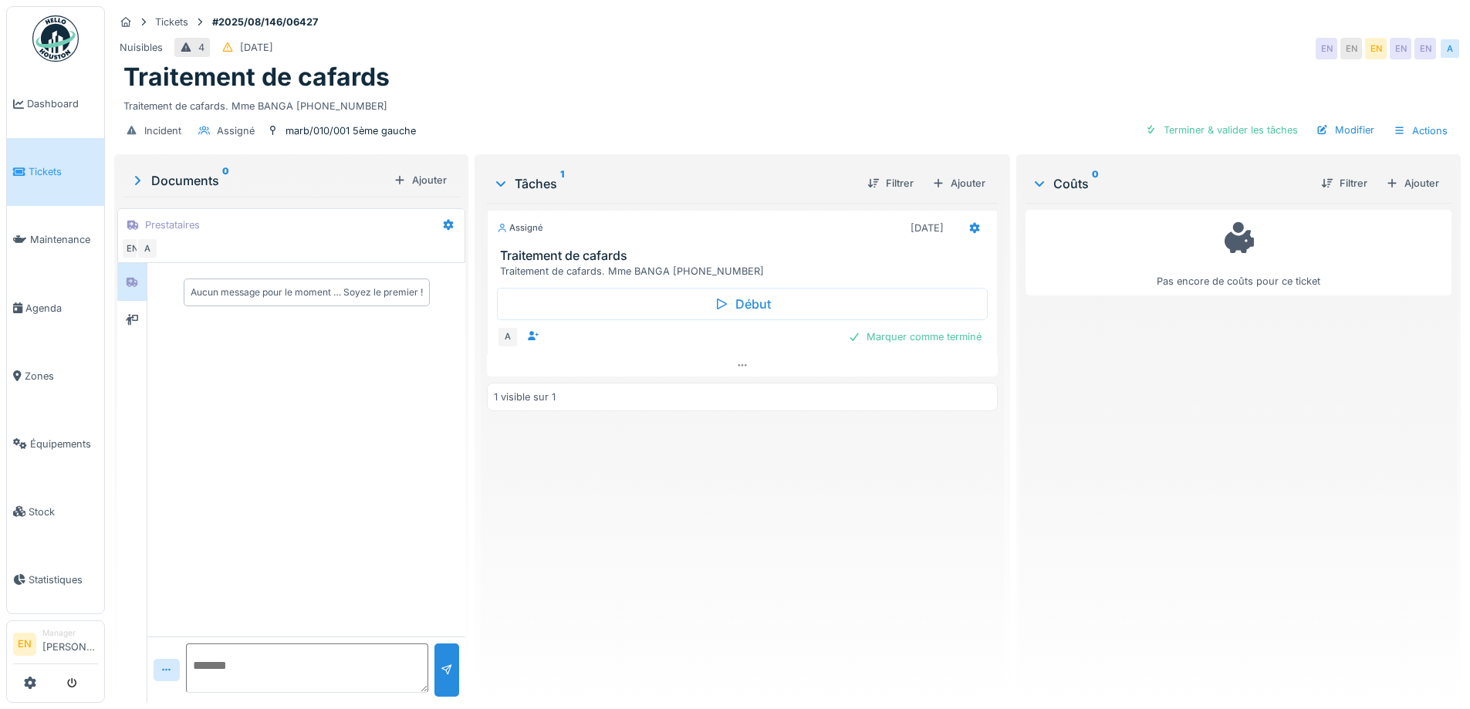
click at [746, 50] on div "Nuisibles 4 18/08/2025 EN EN EN EN EN A" at bounding box center [787, 49] width 1346 height 28
click at [735, 66] on div "Traitement de cafards" at bounding box center [787, 76] width 1328 height 29
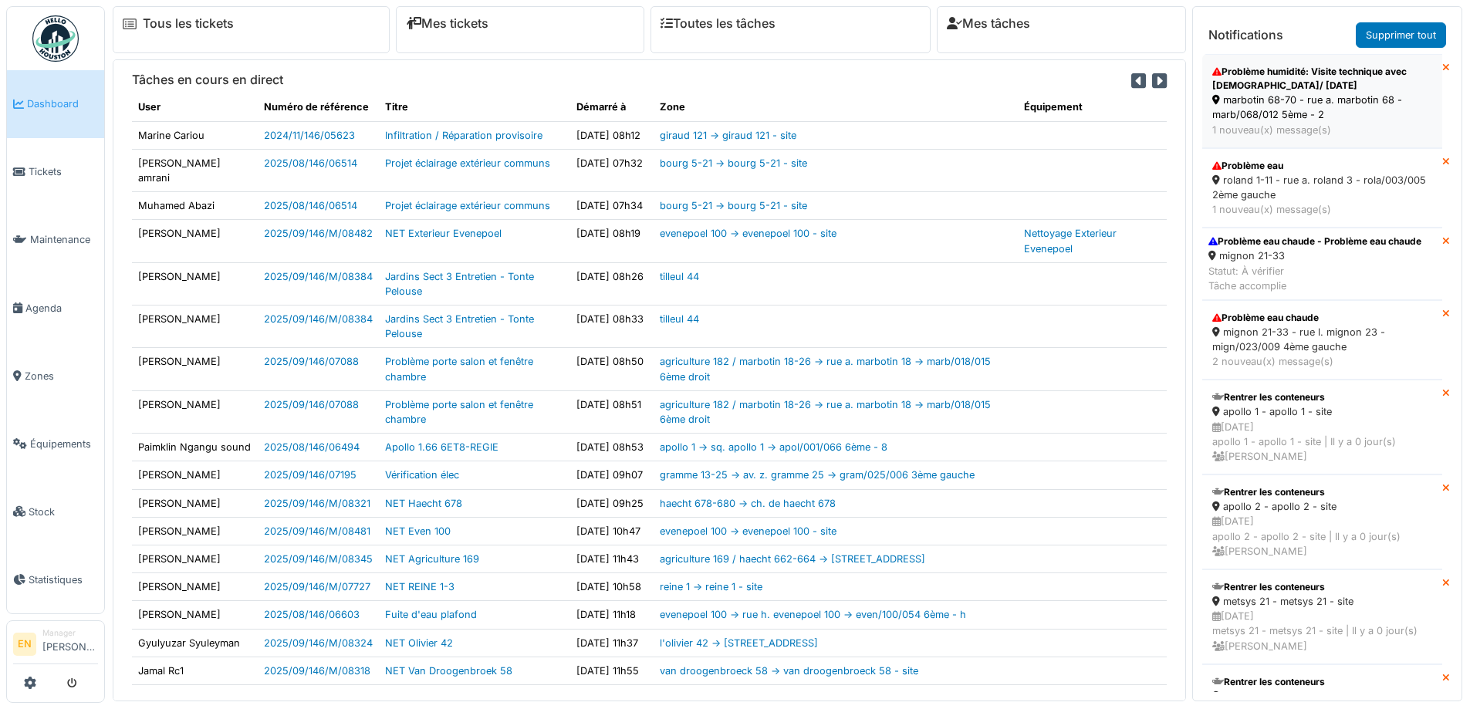
click at [1254, 88] on div "Problème humidité: Visite technique avec Christian/ Mardi 04/03" at bounding box center [1322, 79] width 220 height 28
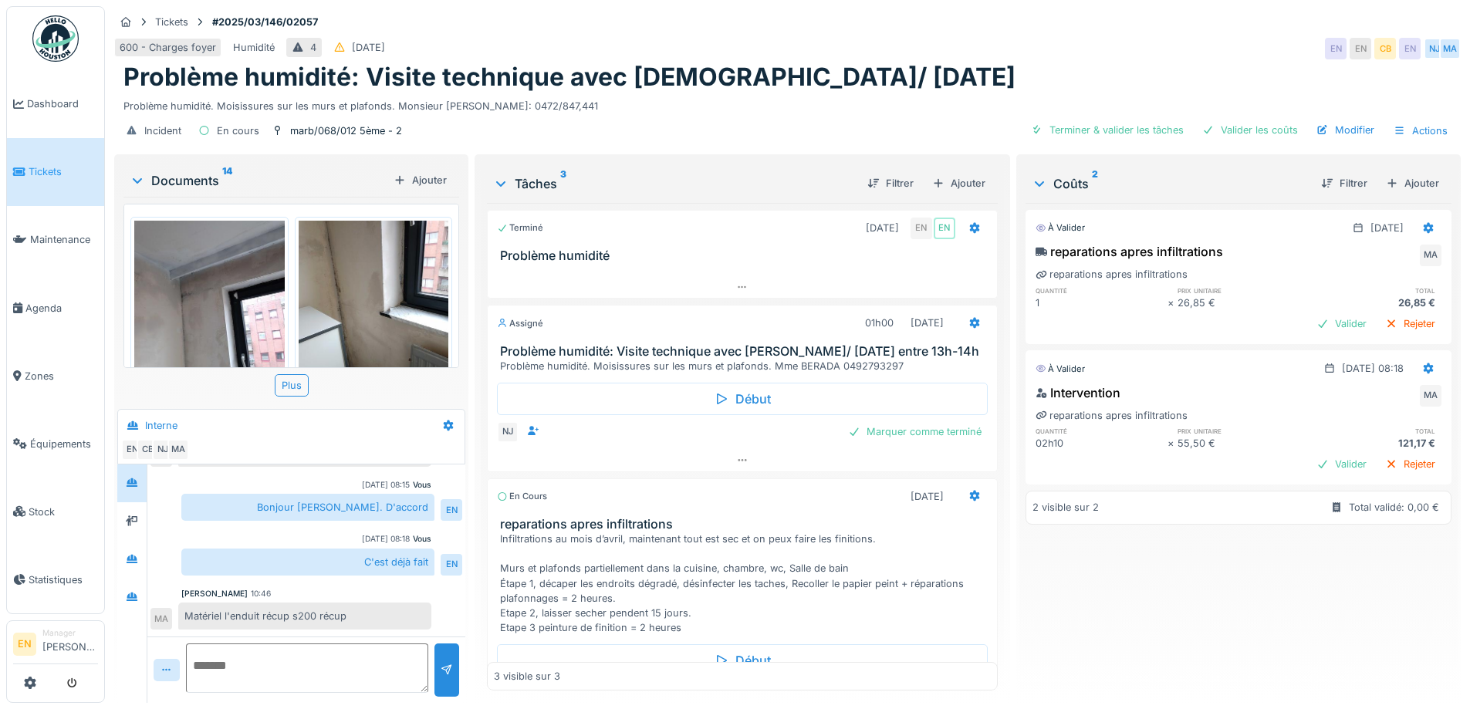
scroll to position [78, 0]
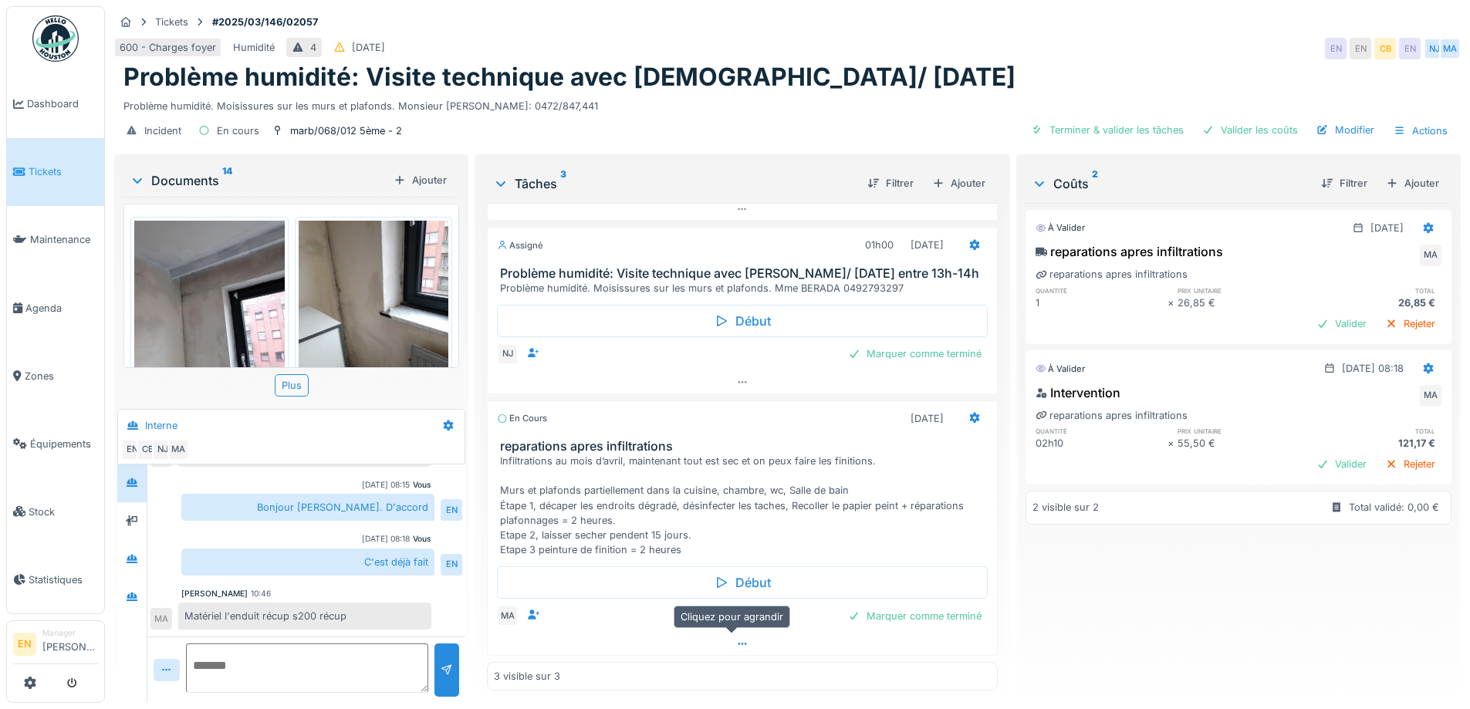
click at [736, 639] on icon at bounding box center [742, 644] width 12 height 10
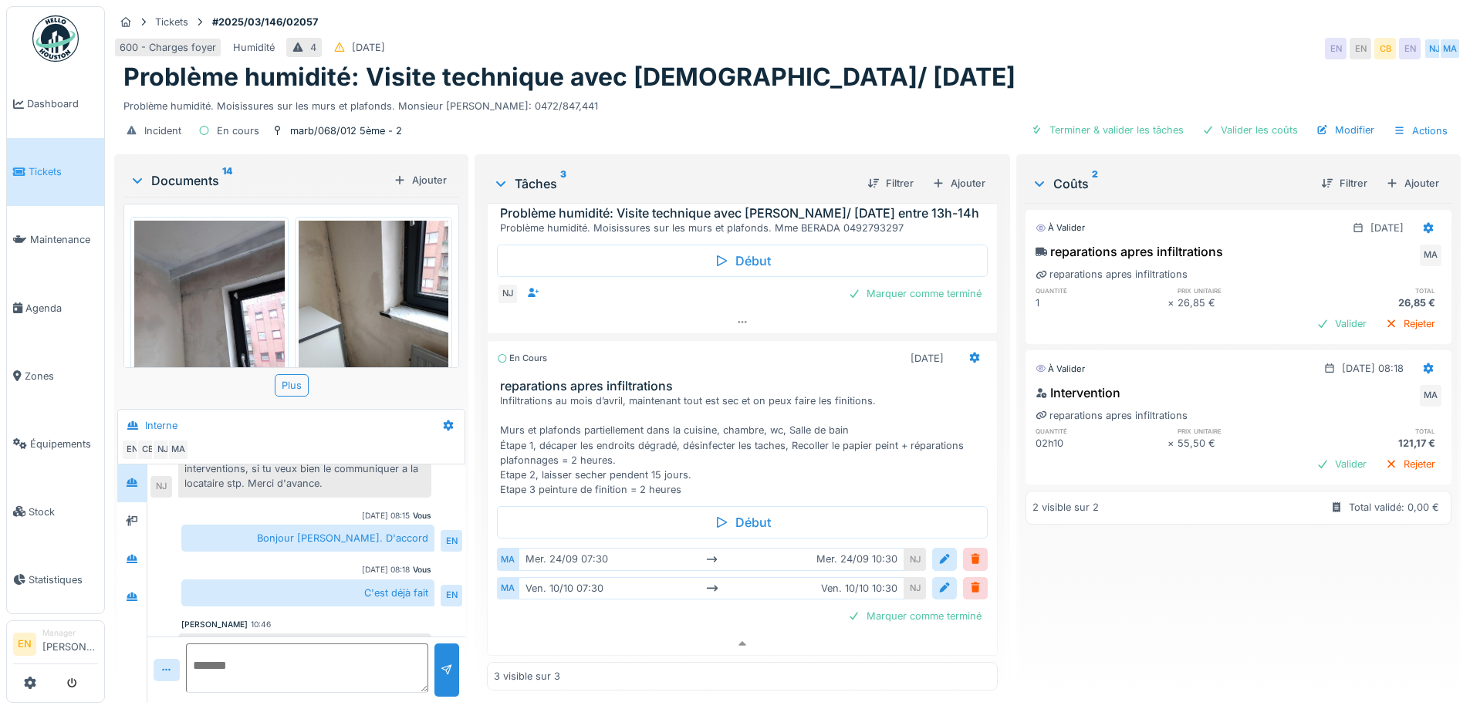
scroll to position [130, 0]
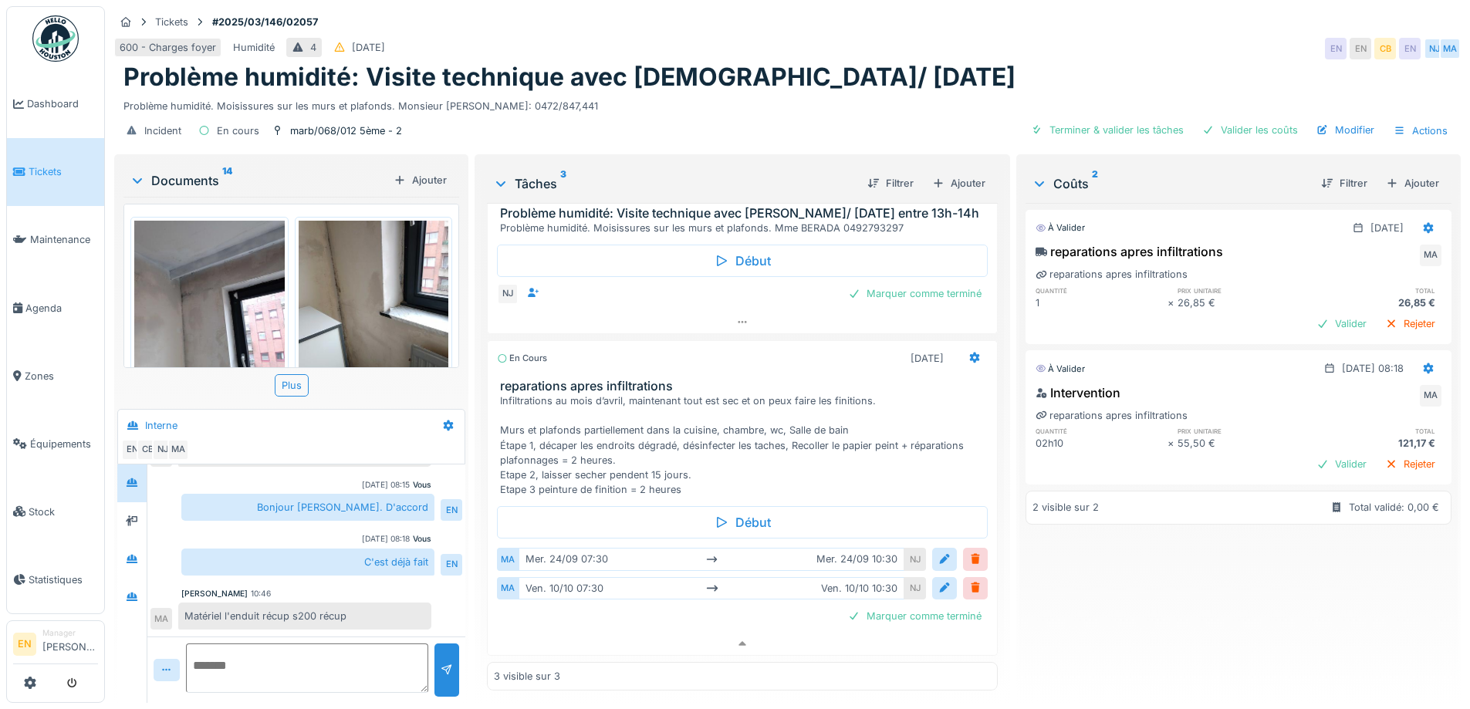
click at [58, 39] on img at bounding box center [55, 38] width 46 height 46
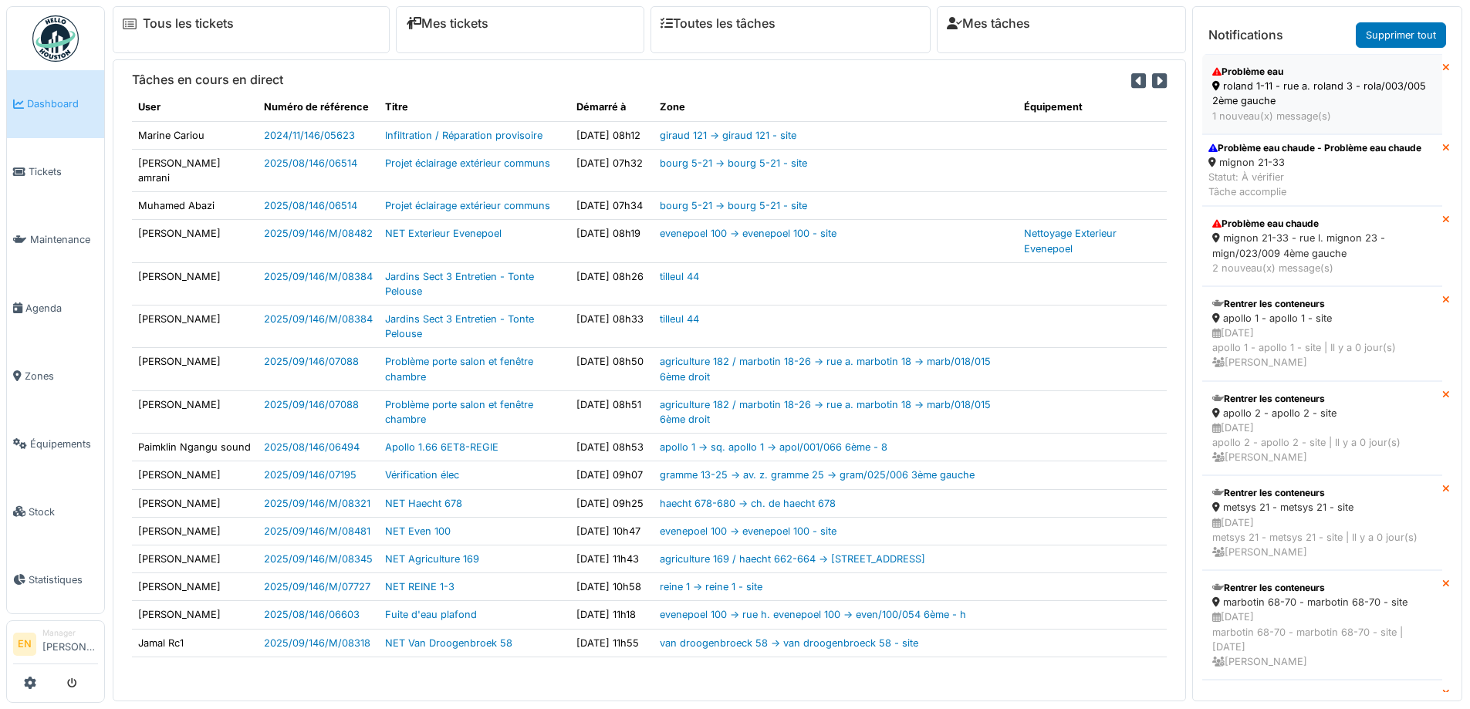
click at [1268, 93] on div "roland 1-11 - rue a. roland 3 - rola/003/005 2ème gauche" at bounding box center [1322, 93] width 220 height 29
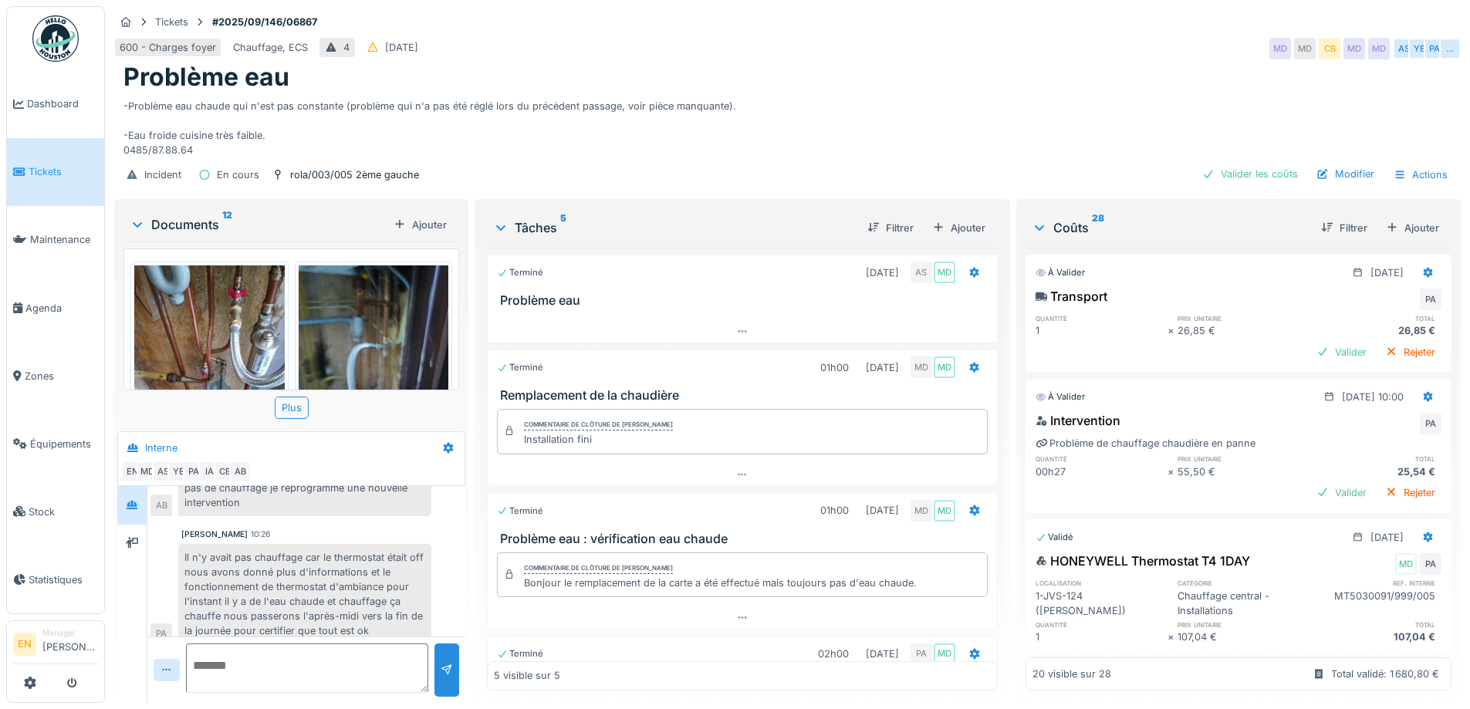
scroll to position [12, 0]
click at [58, 47] on img at bounding box center [55, 38] width 46 height 46
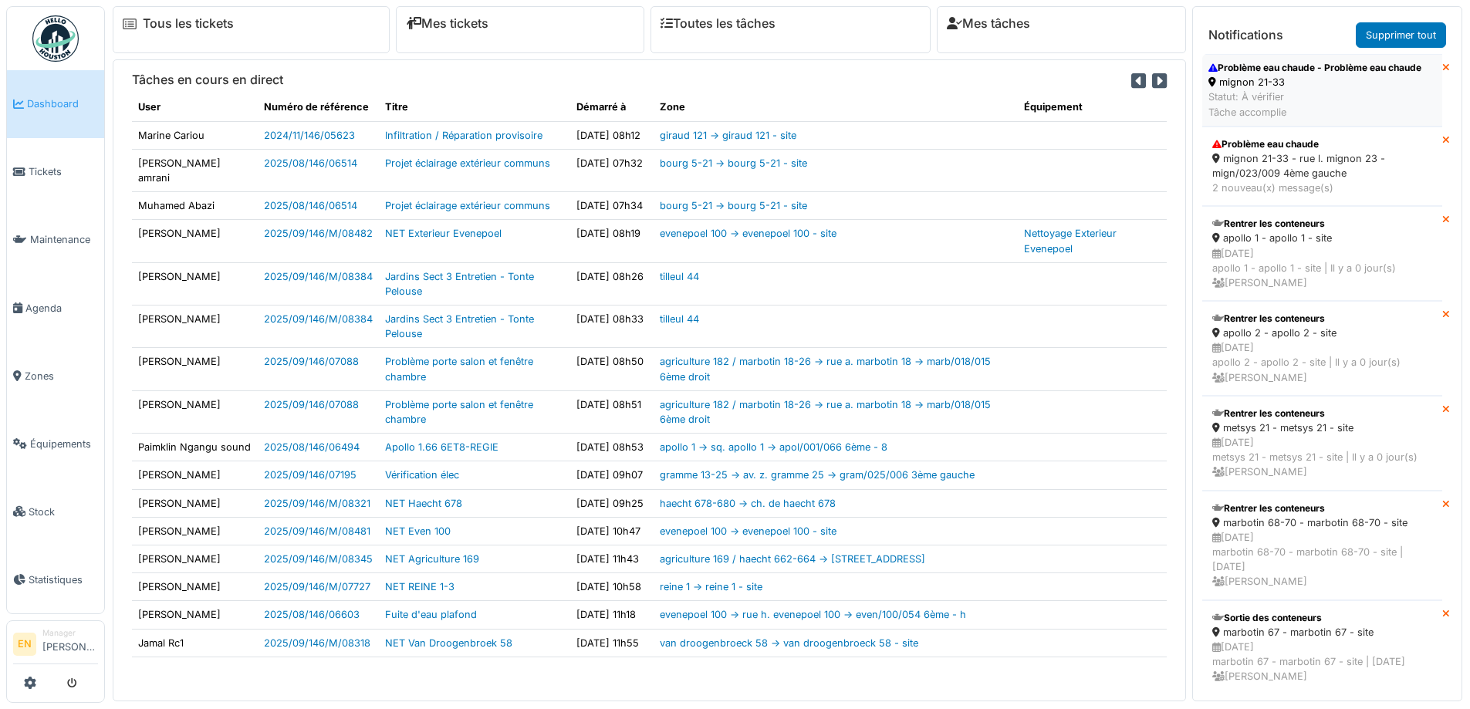
click at [1271, 90] on div "Statut: À vérifier Tâche accomplie" at bounding box center [1314, 104] width 213 height 29
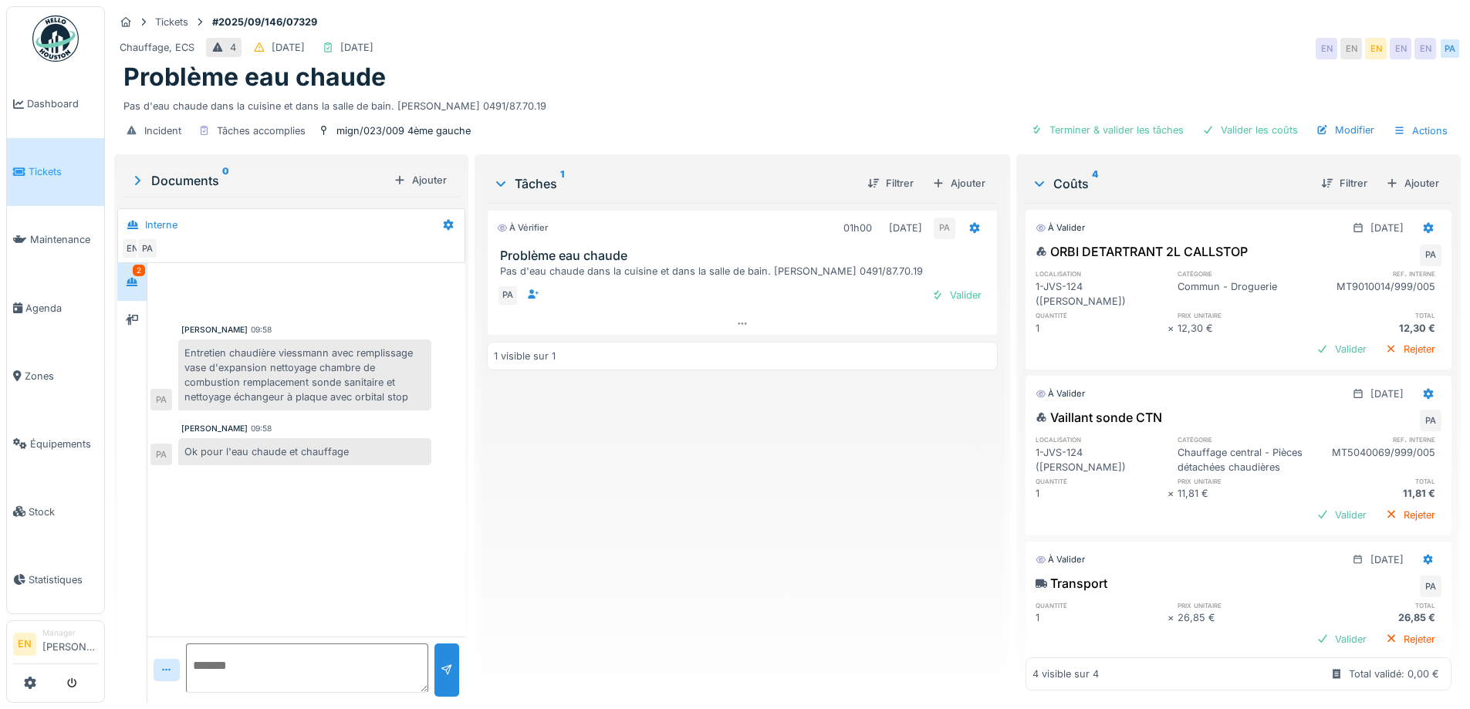
click at [532, 456] on div "À vérifier 01h00 [DATE] PA Problème eau chaude Pas d'eau chaude dans la cuisine…" at bounding box center [742, 447] width 510 height 488
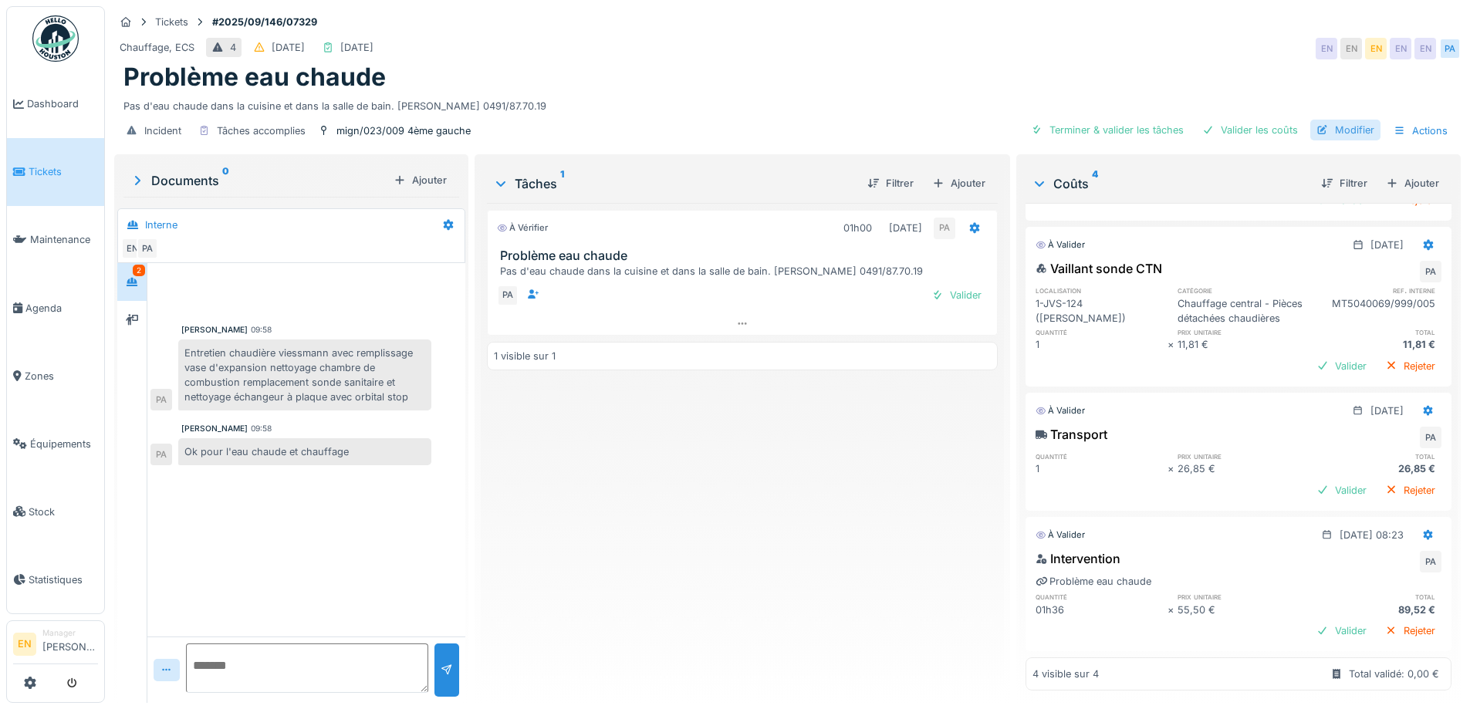
click at [1334, 133] on div "Modifier" at bounding box center [1345, 130] width 70 height 21
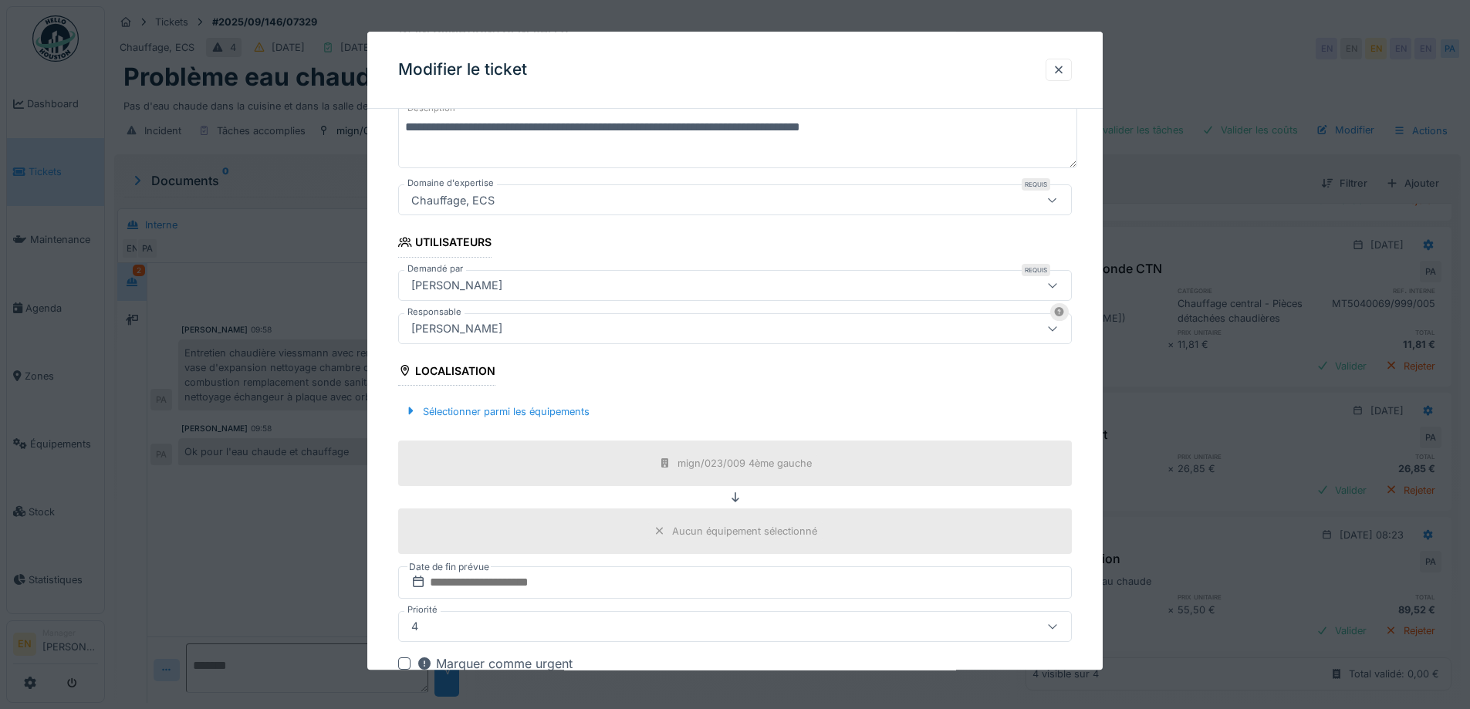
scroll to position [231, 0]
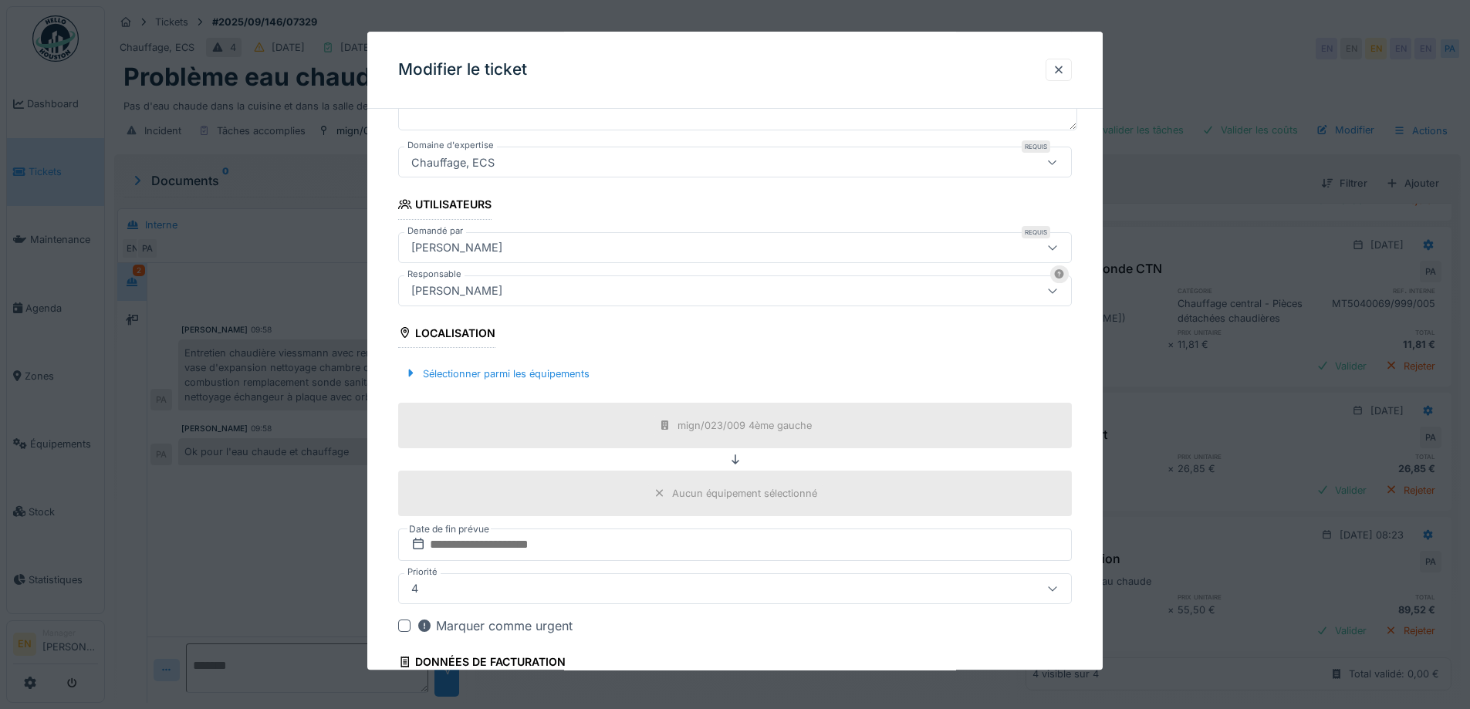
click at [590, 290] on div "[PERSON_NAME]" at bounding box center [695, 290] width 581 height 17
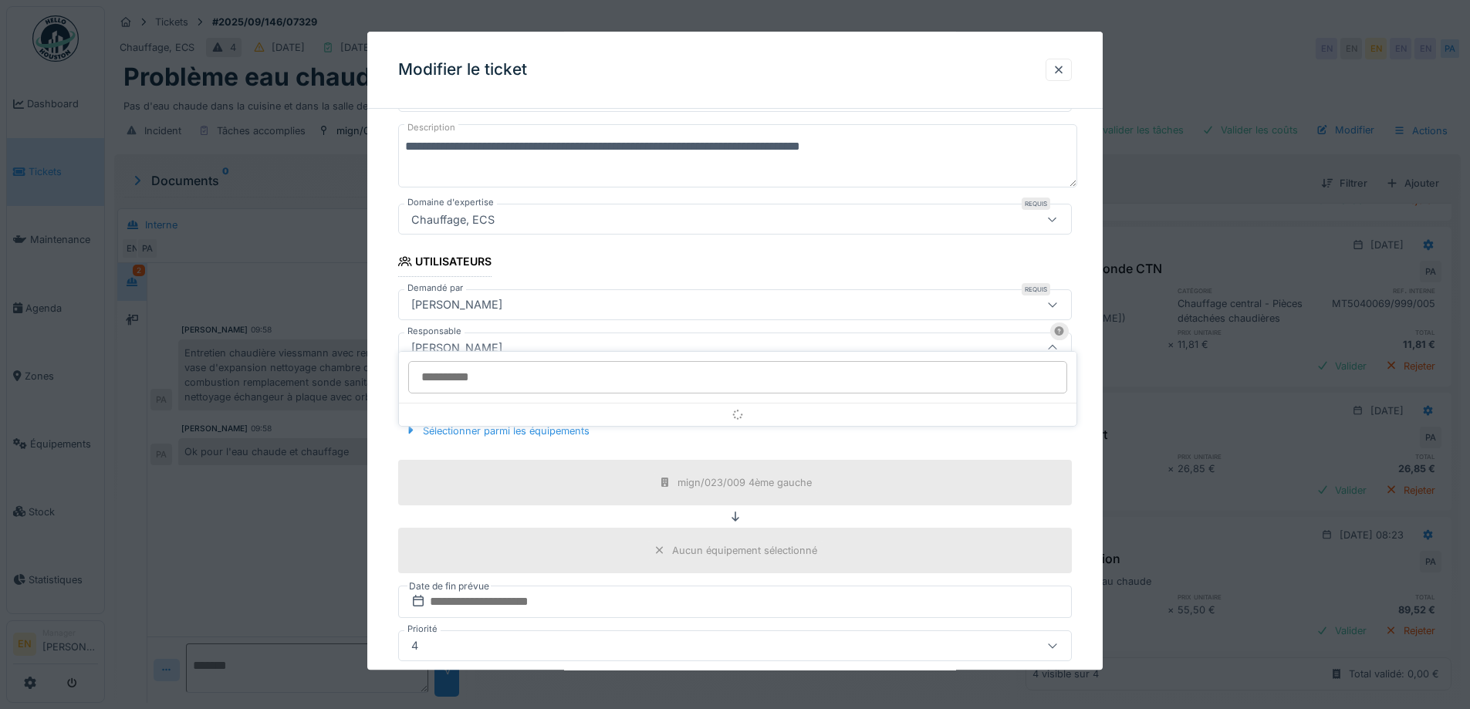
scroll to position [171, 0]
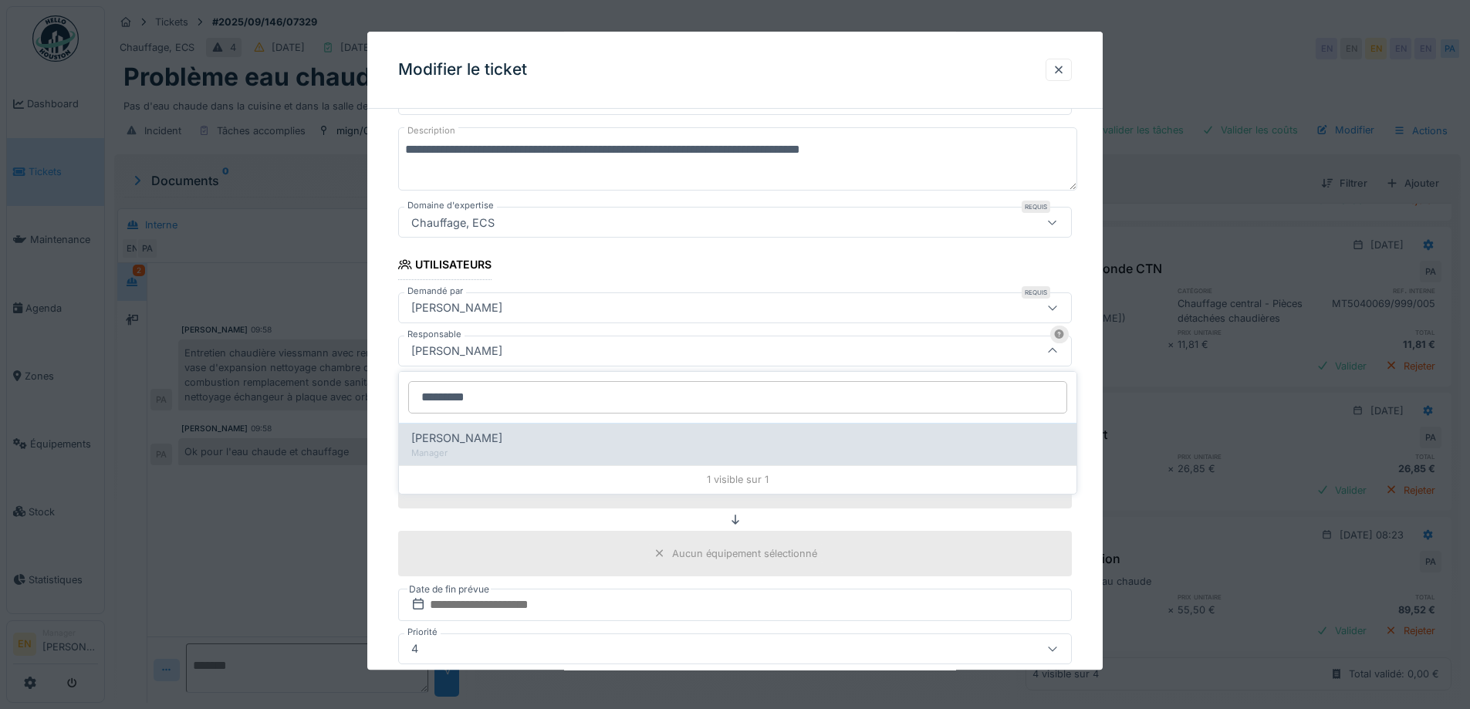
type input "*********"
click at [507, 447] on div "Manager" at bounding box center [737, 453] width 653 height 13
type input "****"
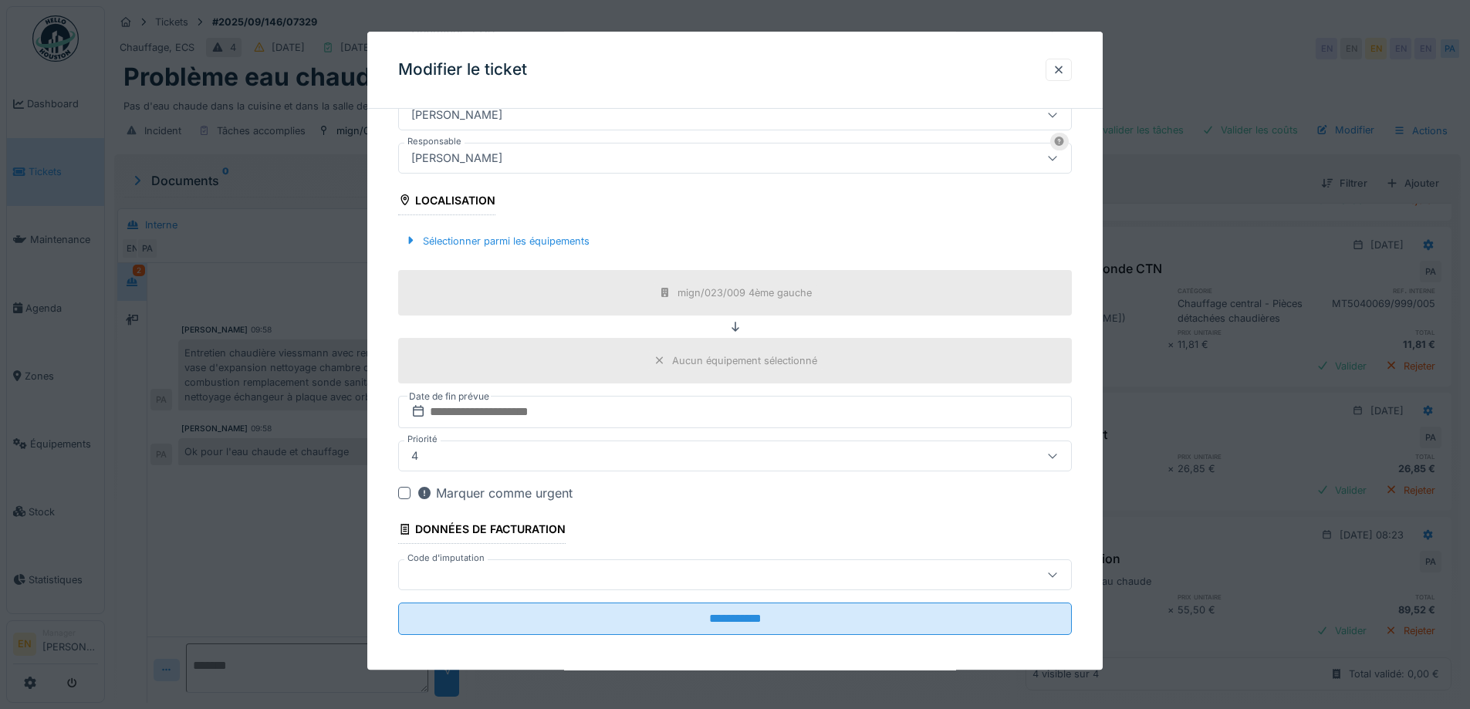
scroll to position [373, 0]
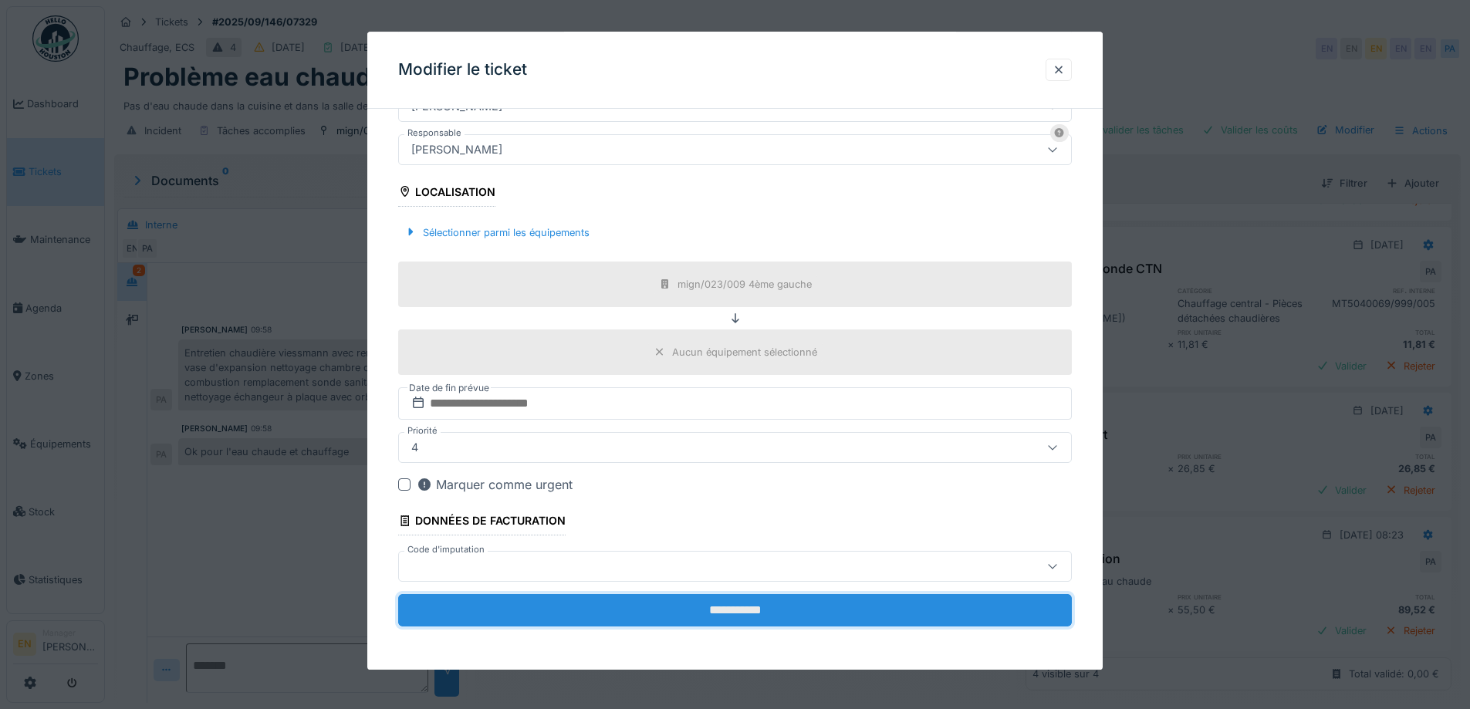
click at [765, 606] on input "**********" at bounding box center [735, 610] width 674 height 32
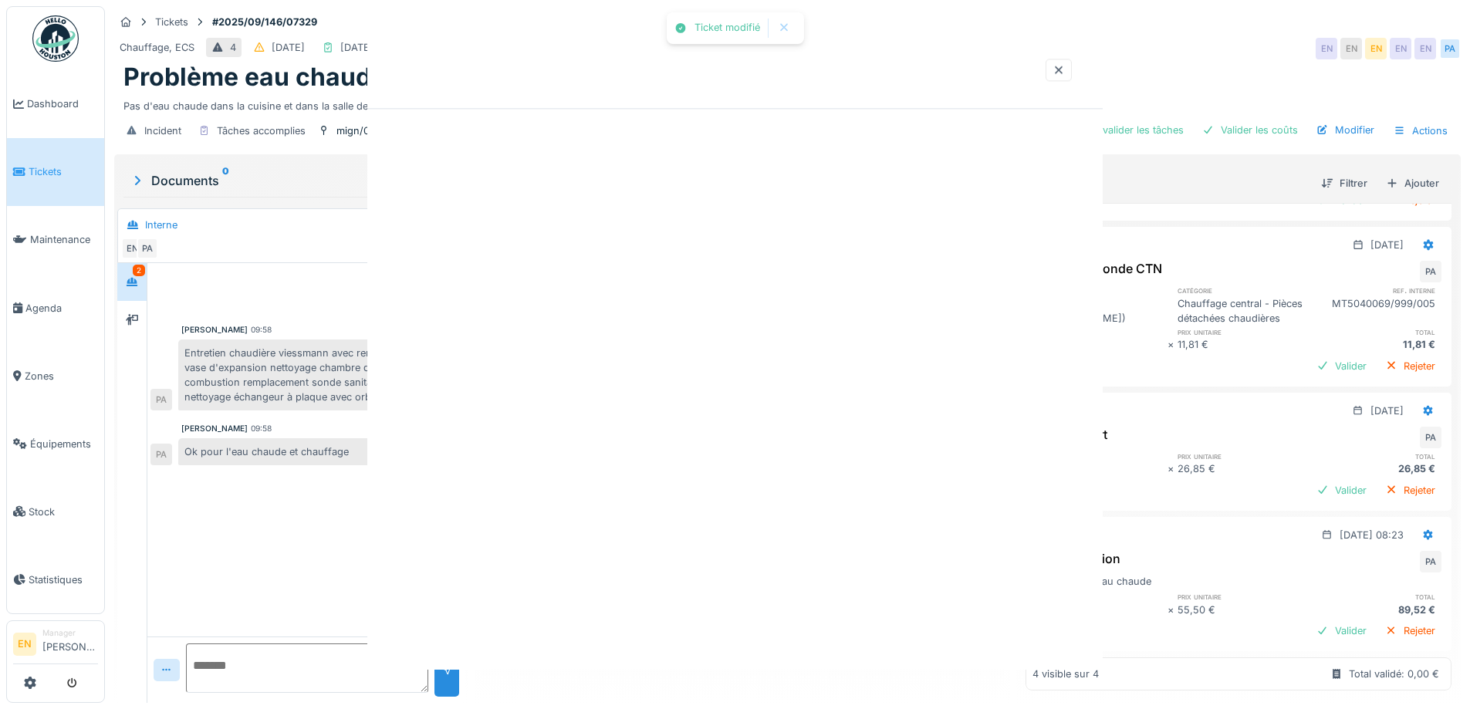
scroll to position [0, 0]
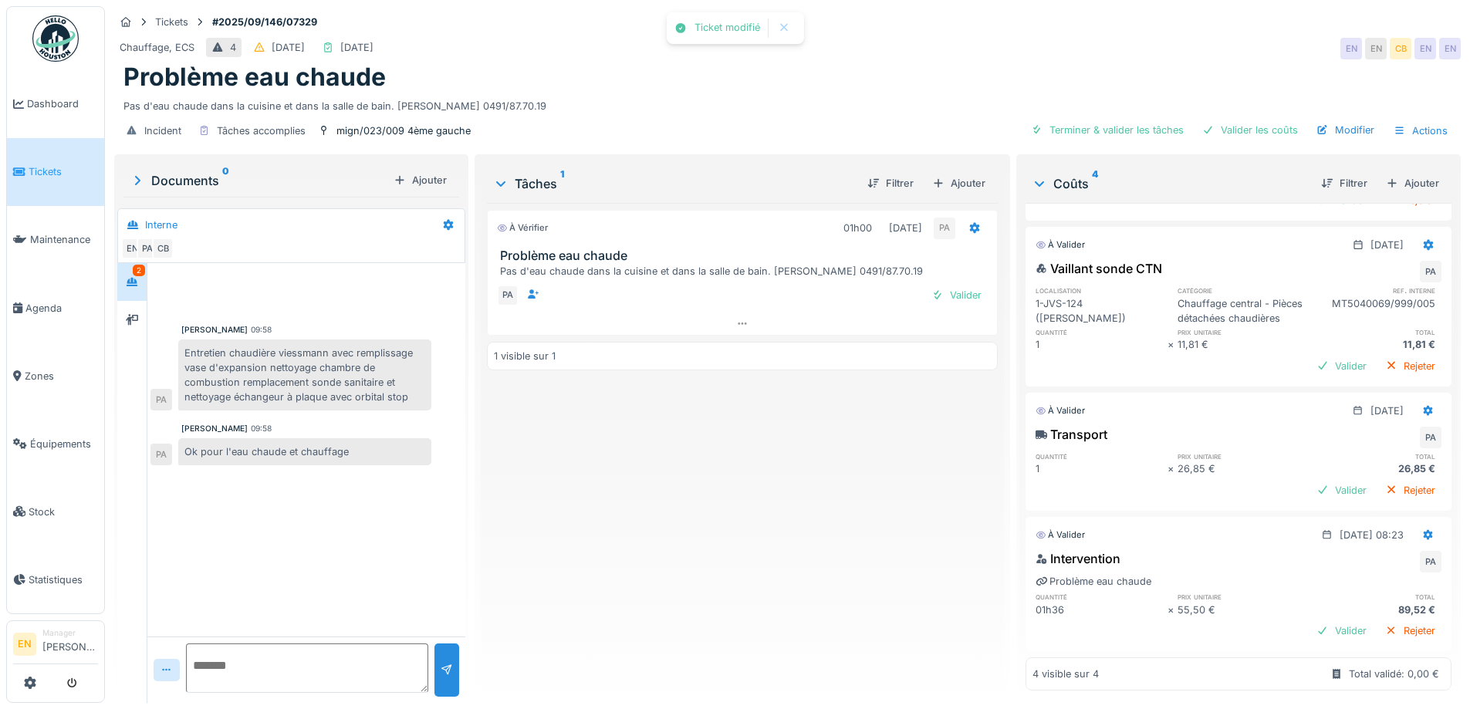
click at [781, 567] on div "À vérifier 01h00 24/09/2025 PA Problème eau chaude Pas d'eau chaude dans la cui…" at bounding box center [742, 447] width 510 height 488
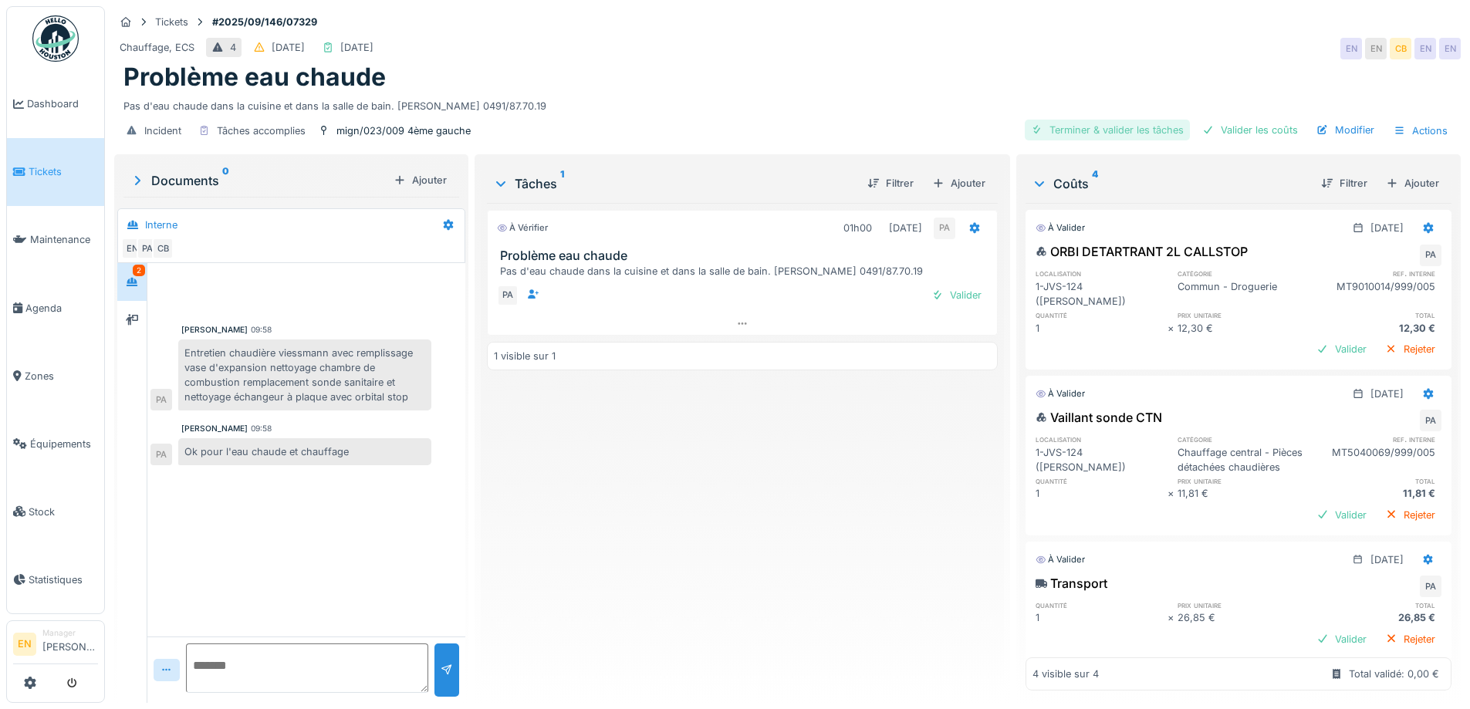
click at [1124, 130] on div "Terminer & valider les tâches" at bounding box center [1107, 130] width 165 height 21
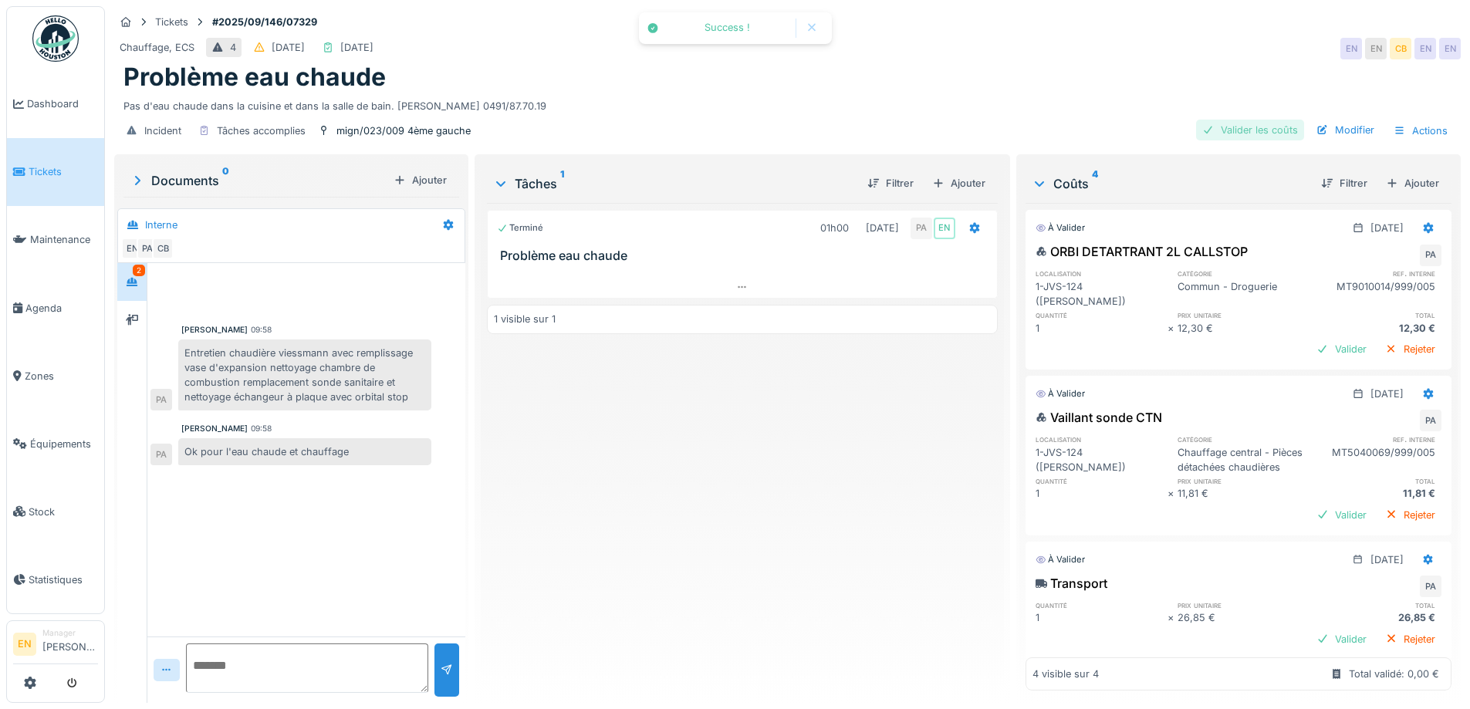
click at [1236, 130] on div "Valider les coûts" at bounding box center [1250, 130] width 108 height 21
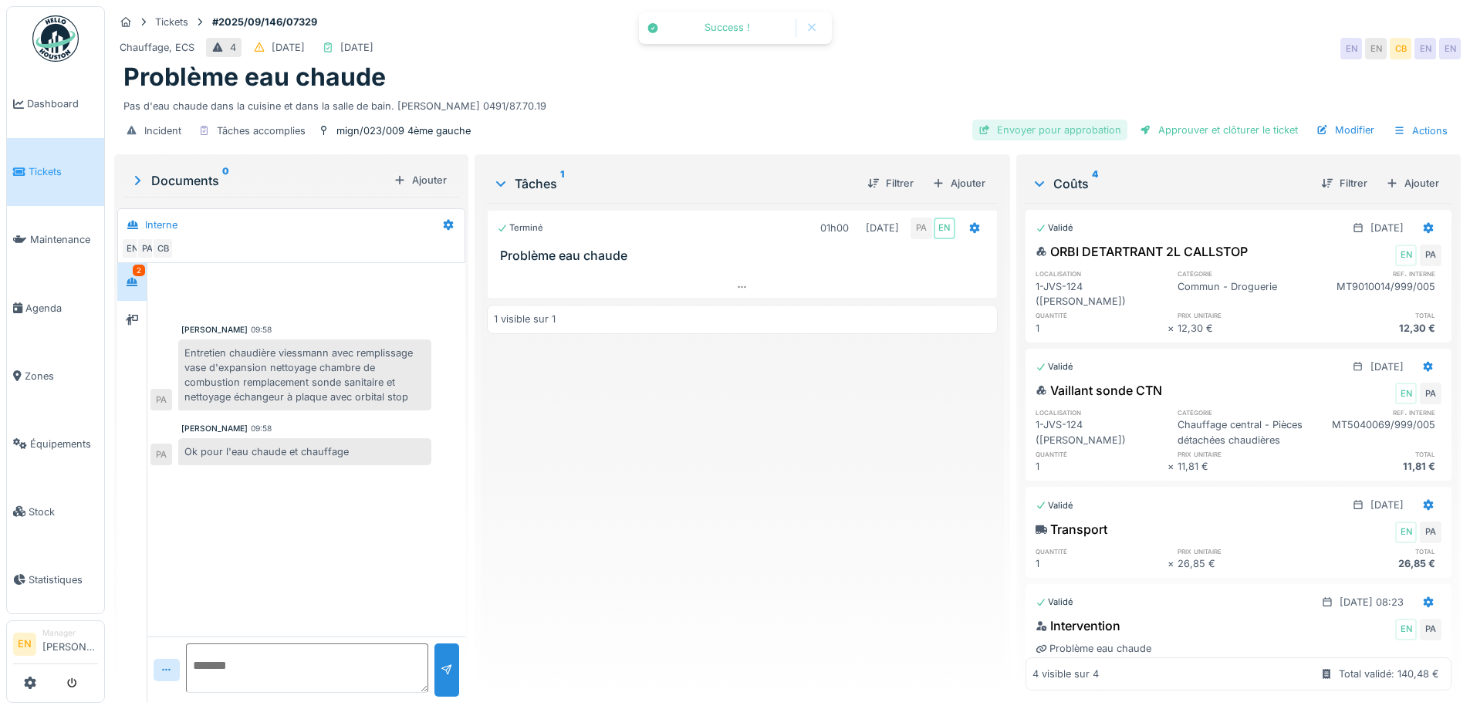
click at [1089, 128] on div "Envoyer pour approbation" at bounding box center [1049, 130] width 155 height 21
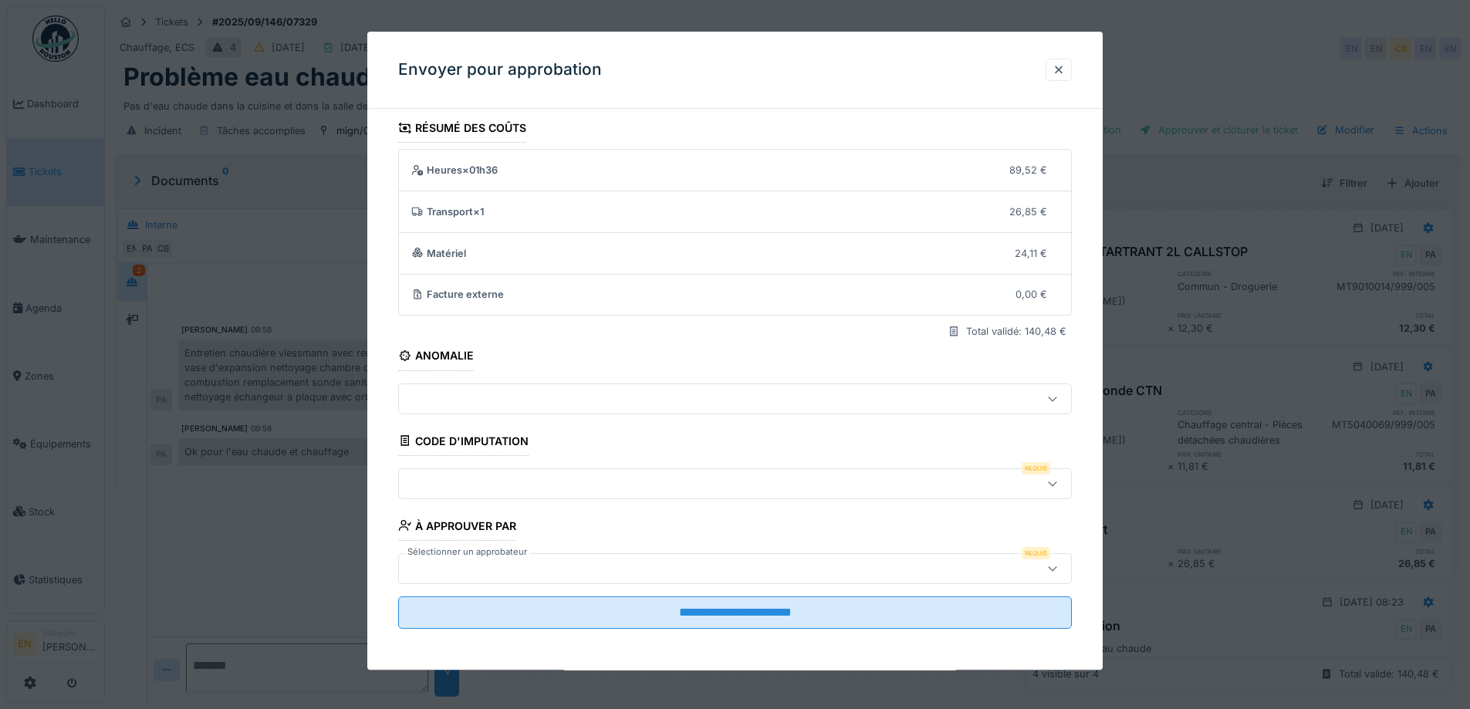
scroll to position [10, 0]
click at [1058, 480] on icon at bounding box center [1052, 481] width 12 height 10
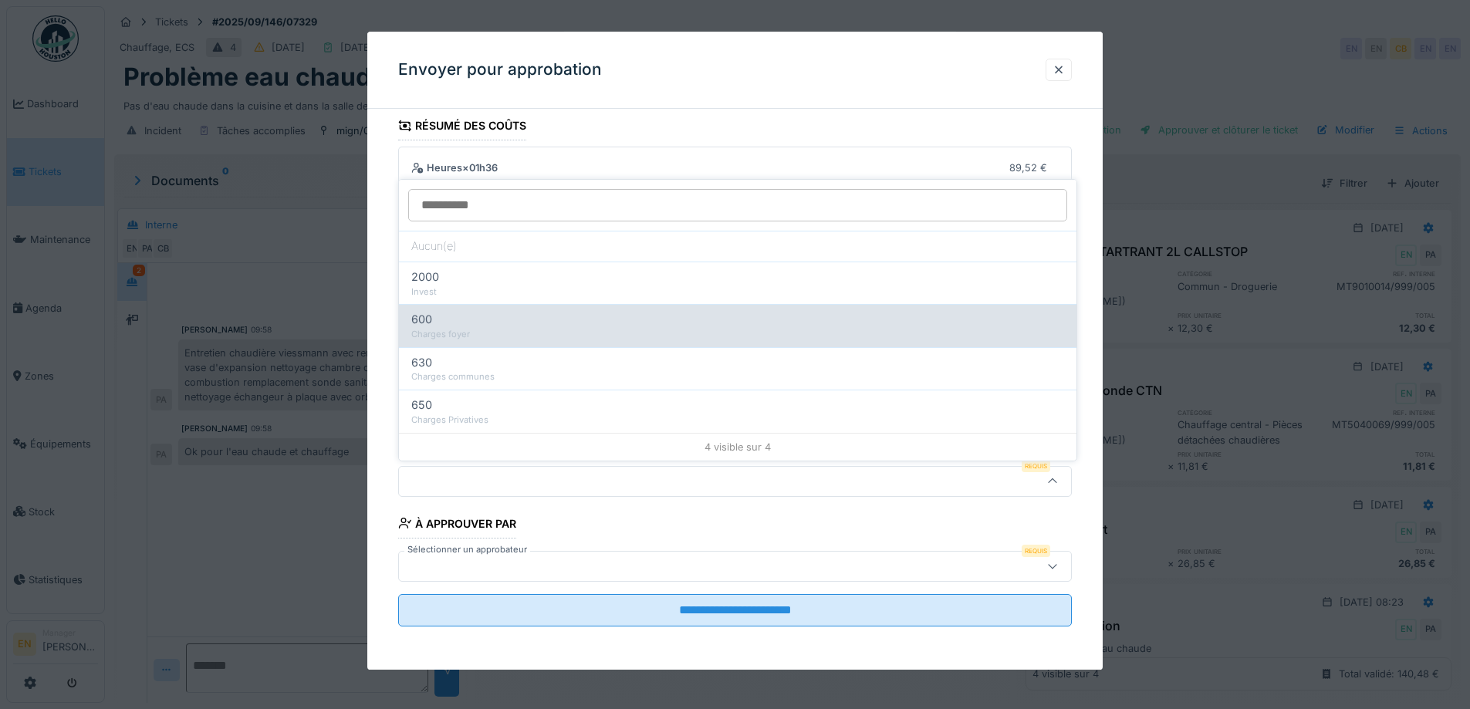
click at [468, 333] on div "Charges foyer" at bounding box center [737, 334] width 653 height 13
type input "***"
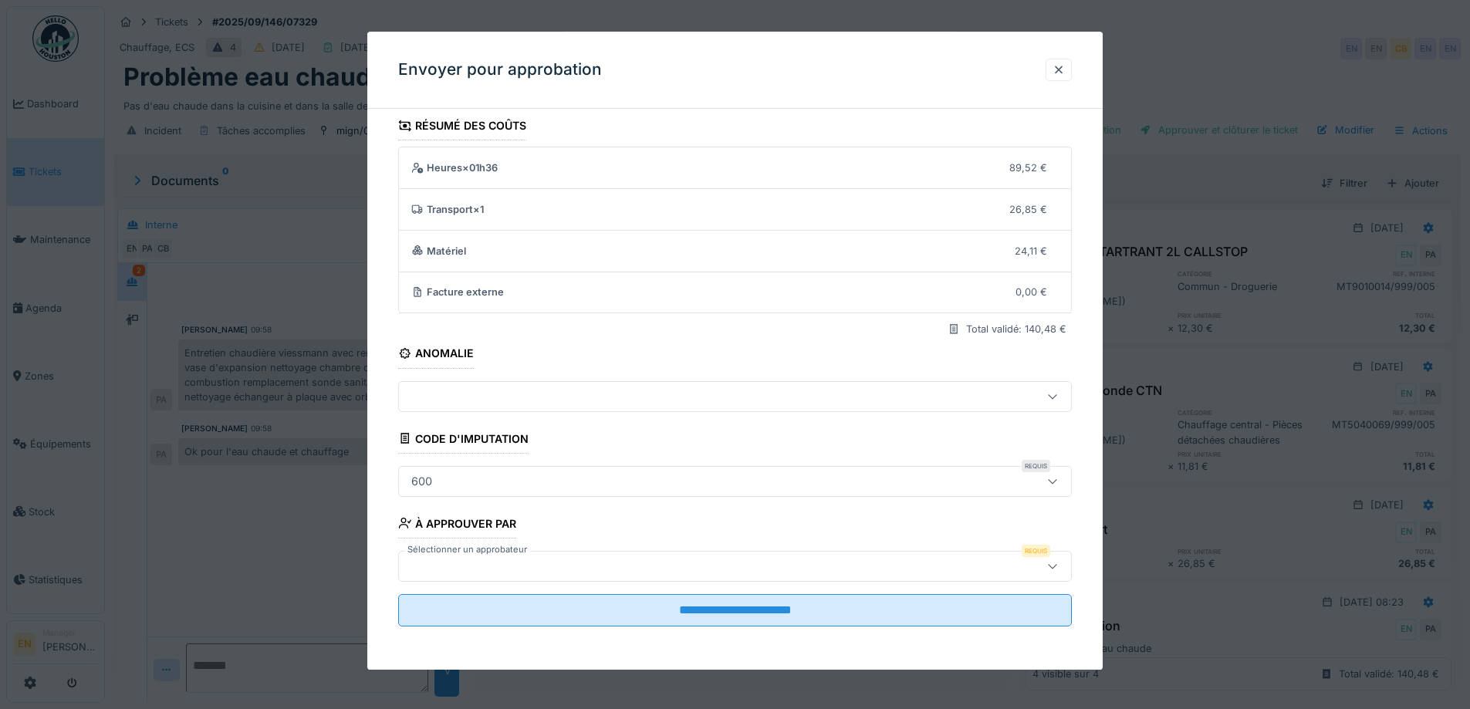
click at [1054, 567] on icon at bounding box center [1052, 566] width 12 height 10
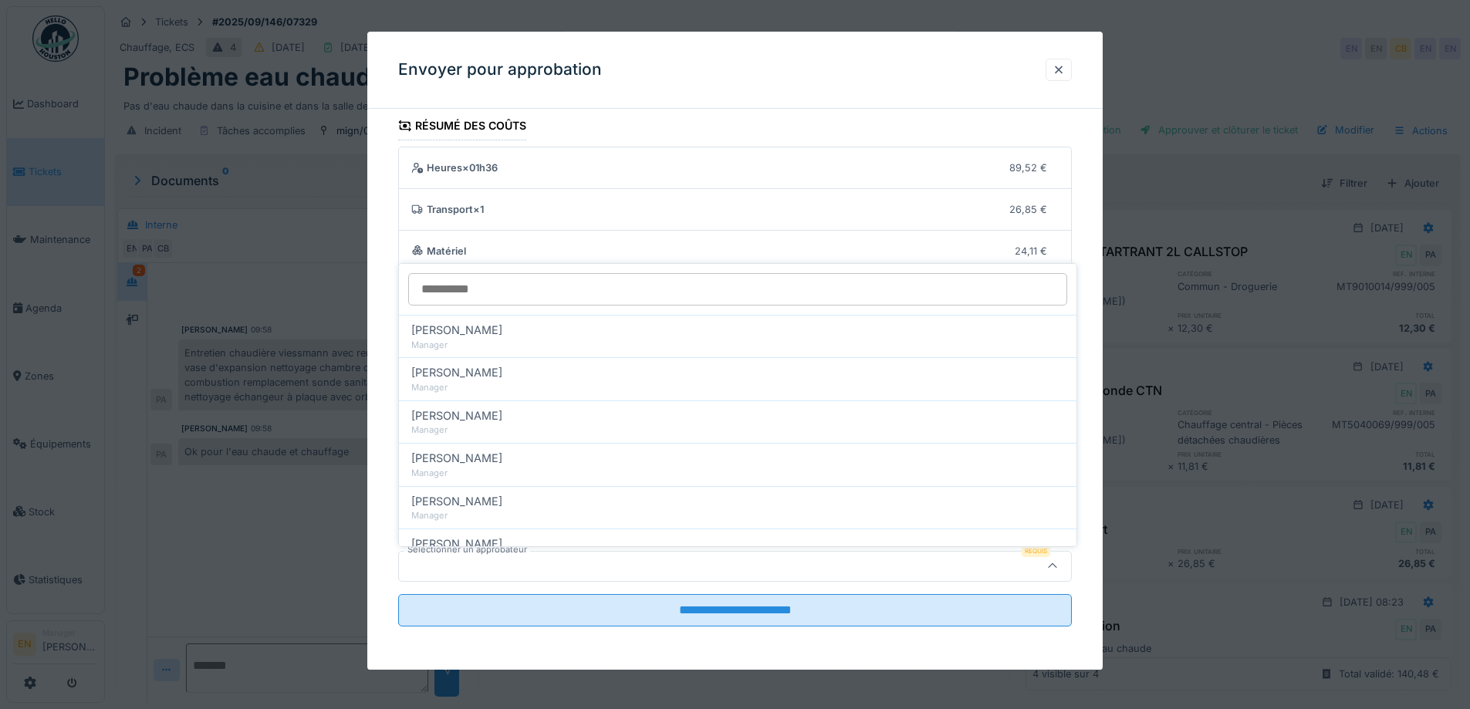
type input "*"
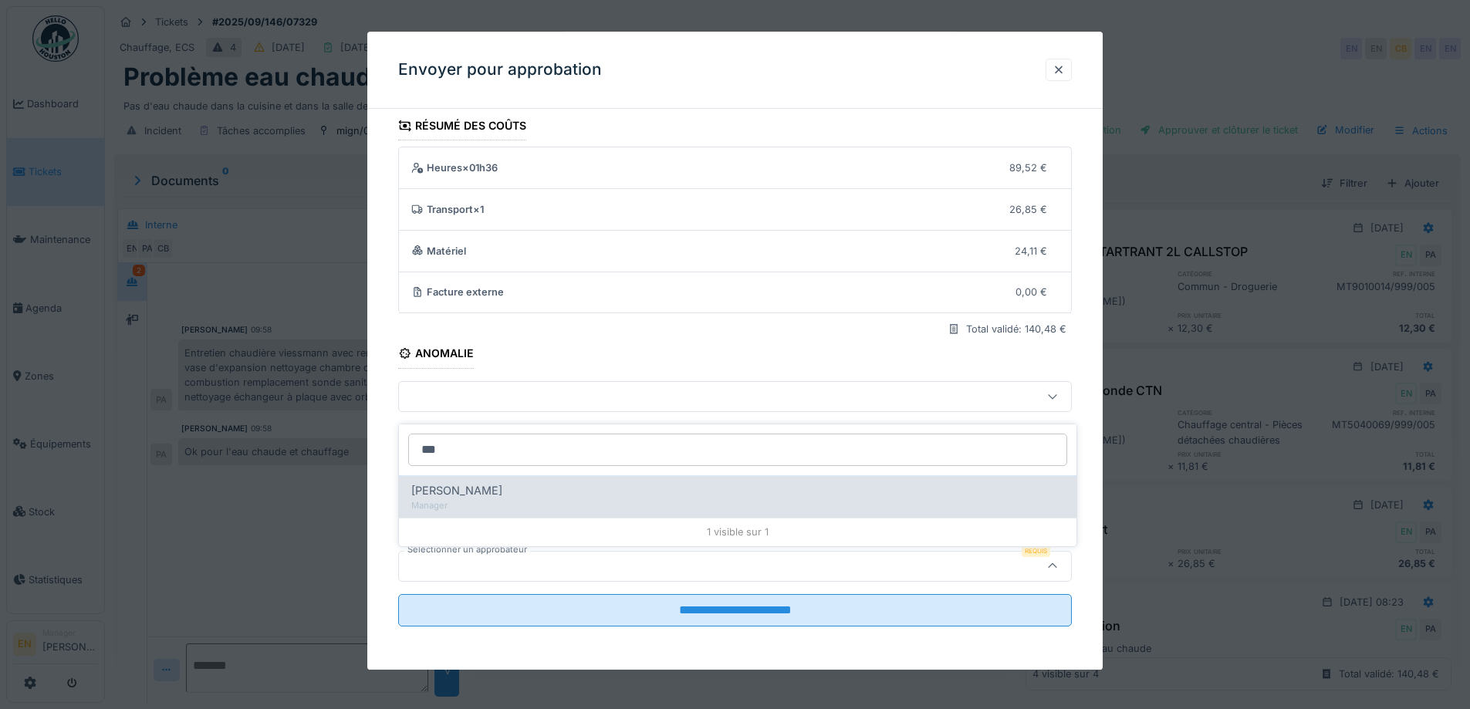
type input "***"
click at [502, 490] on span "Christian Bassette" at bounding box center [456, 490] width 91 height 17
type input "****"
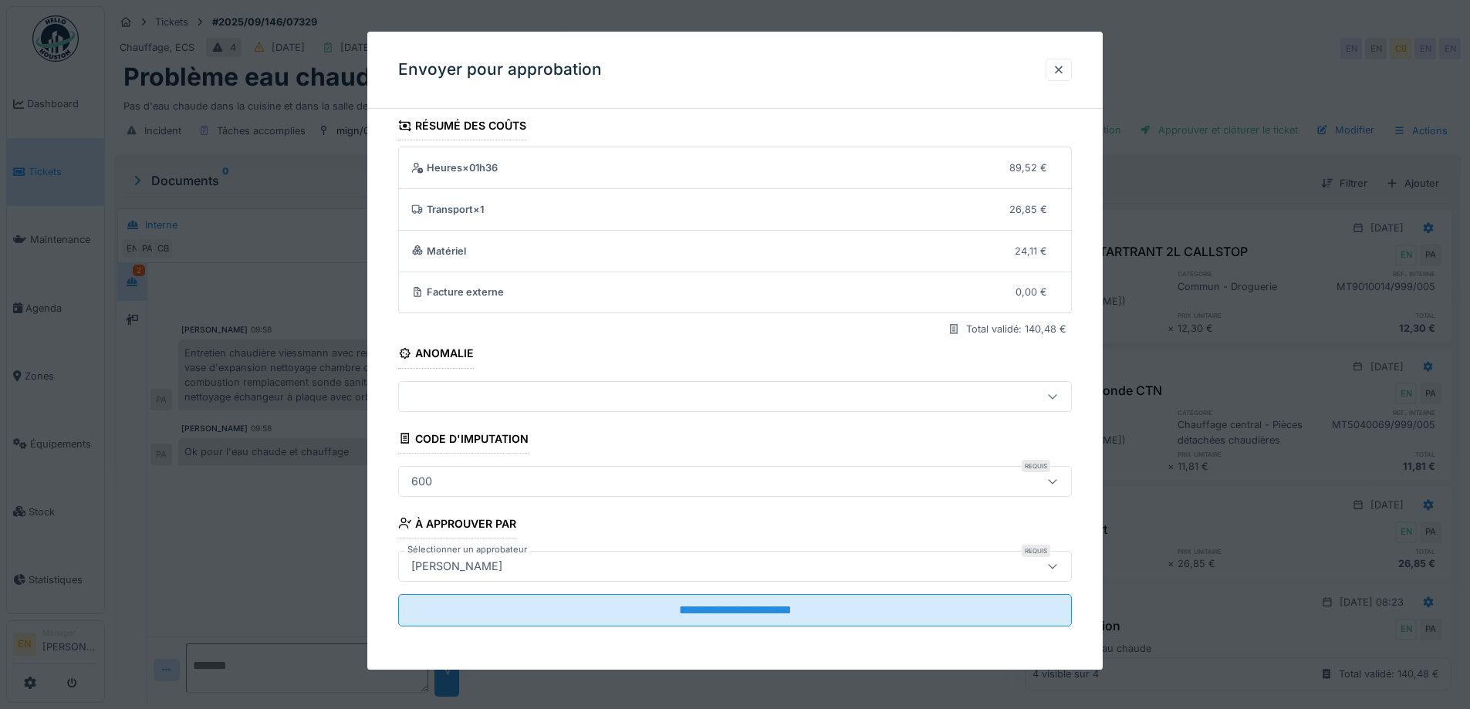
scroll to position [12, 0]
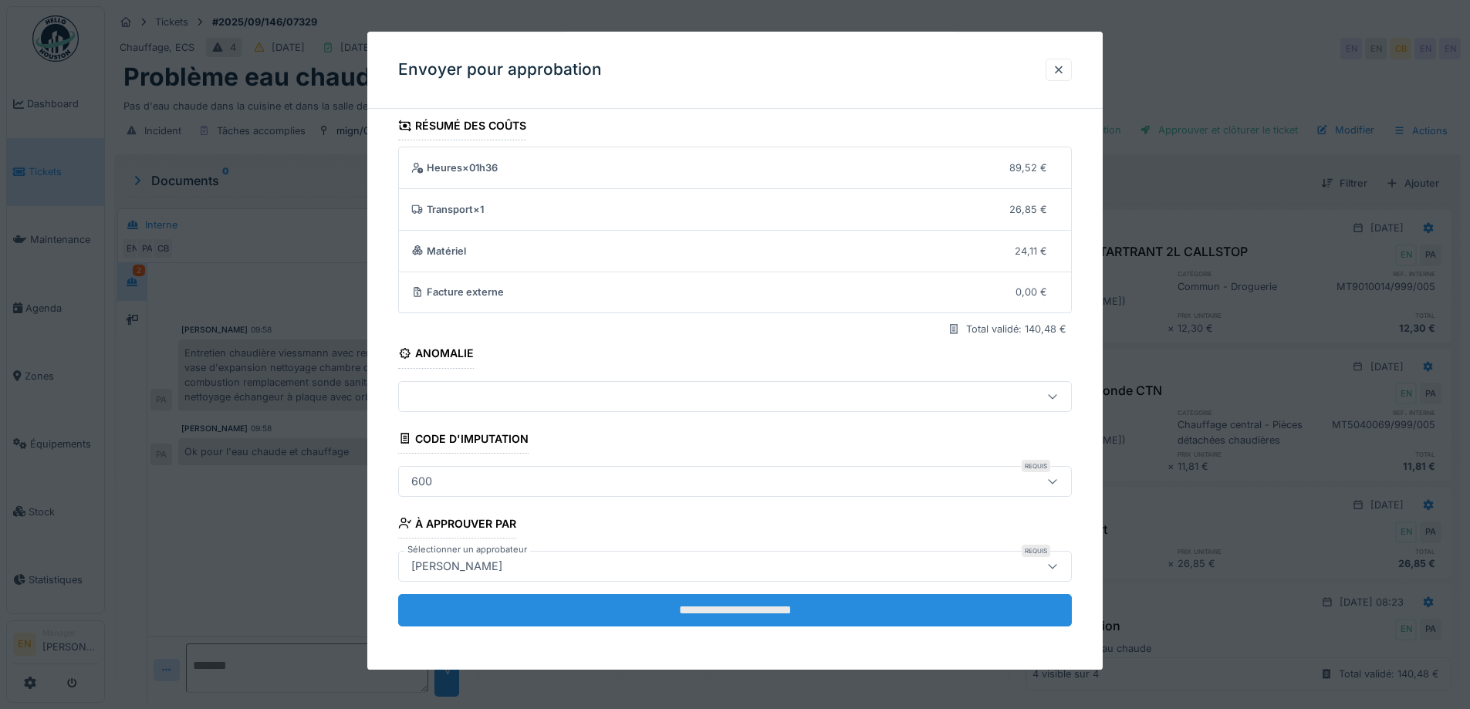
click at [730, 605] on input "**********" at bounding box center [735, 610] width 674 height 32
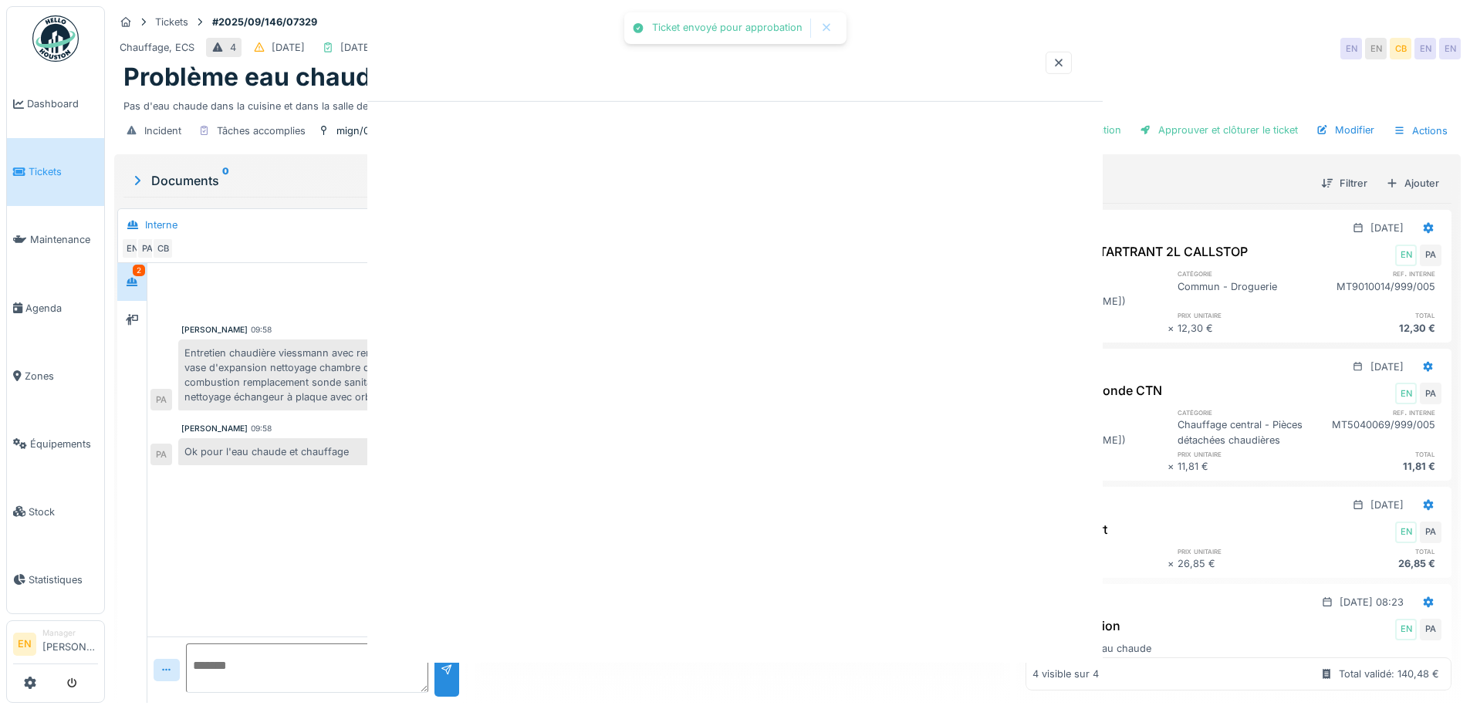
scroll to position [0, 0]
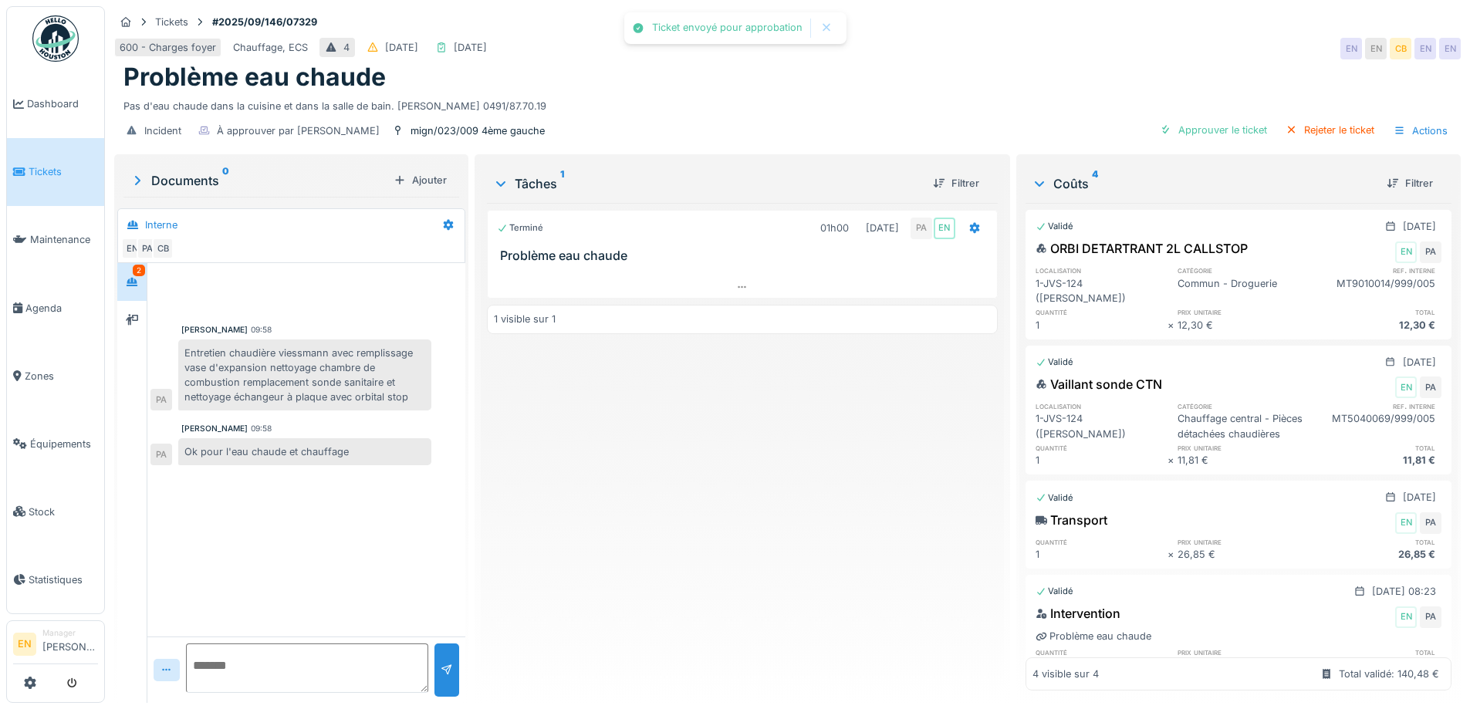
click at [728, 502] on div "Terminé 01h00 [DATE] PA EN Problème eau chaude 1 visible sur 1" at bounding box center [742, 447] width 510 height 488
click at [62, 49] on img at bounding box center [55, 38] width 46 height 46
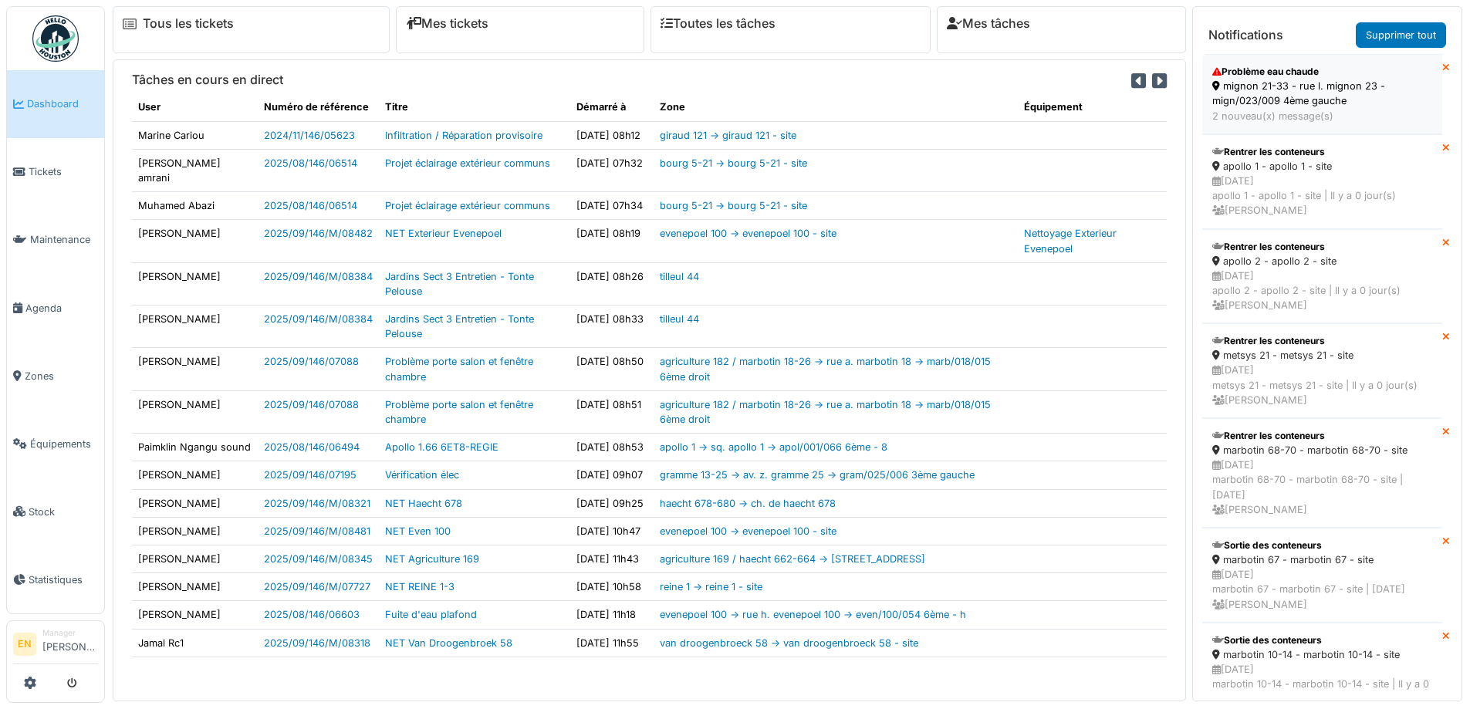
click at [1273, 103] on div "mignon 21-33 - rue l. mignon 23 - mign/023/009 4ème gauche" at bounding box center [1322, 93] width 220 height 29
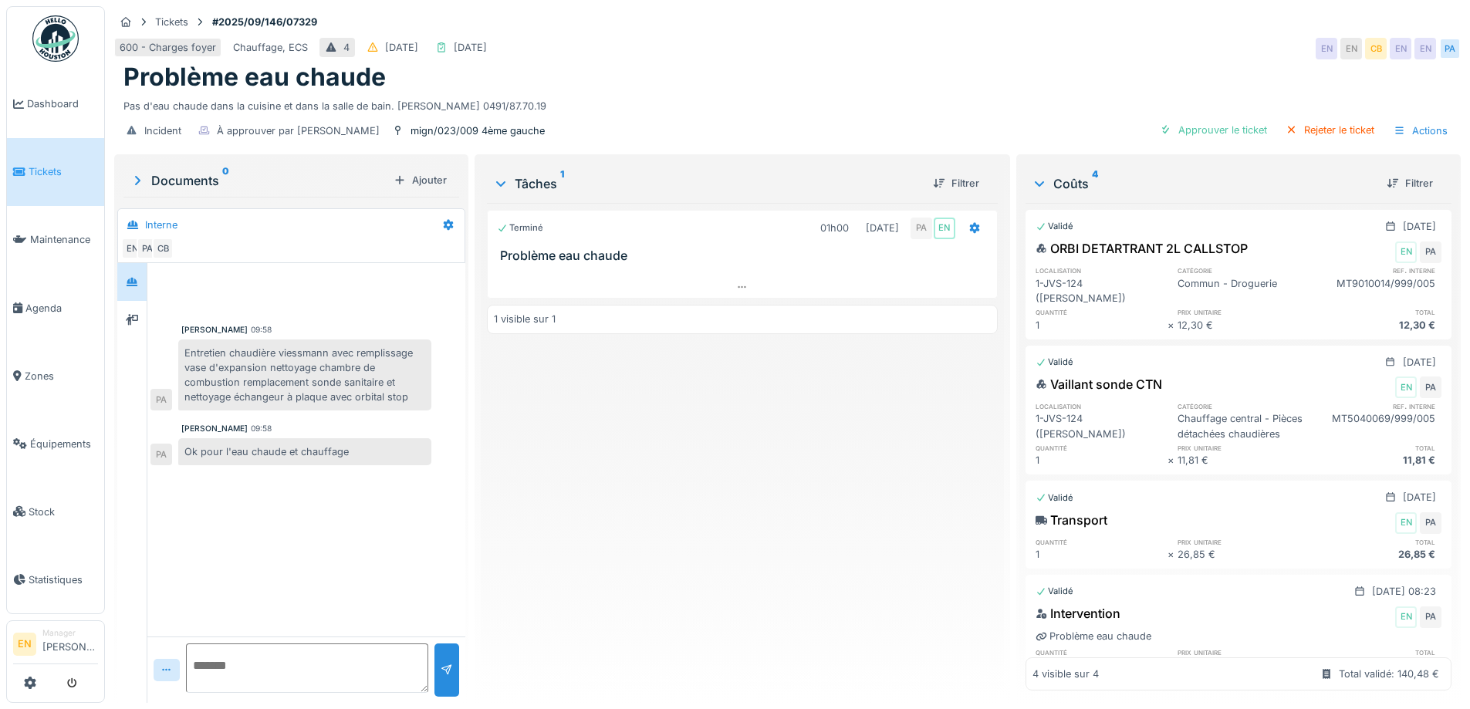
drag, startPoint x: 698, startPoint y: 512, endPoint x: 691, endPoint y: 500, distance: 13.9
click at [697, 508] on div "Terminé 01h00 24/09/2025 PA EN Problème eau chaude 1 visible sur 1" at bounding box center [742, 447] width 510 height 488
click at [64, 43] on img at bounding box center [55, 38] width 46 height 46
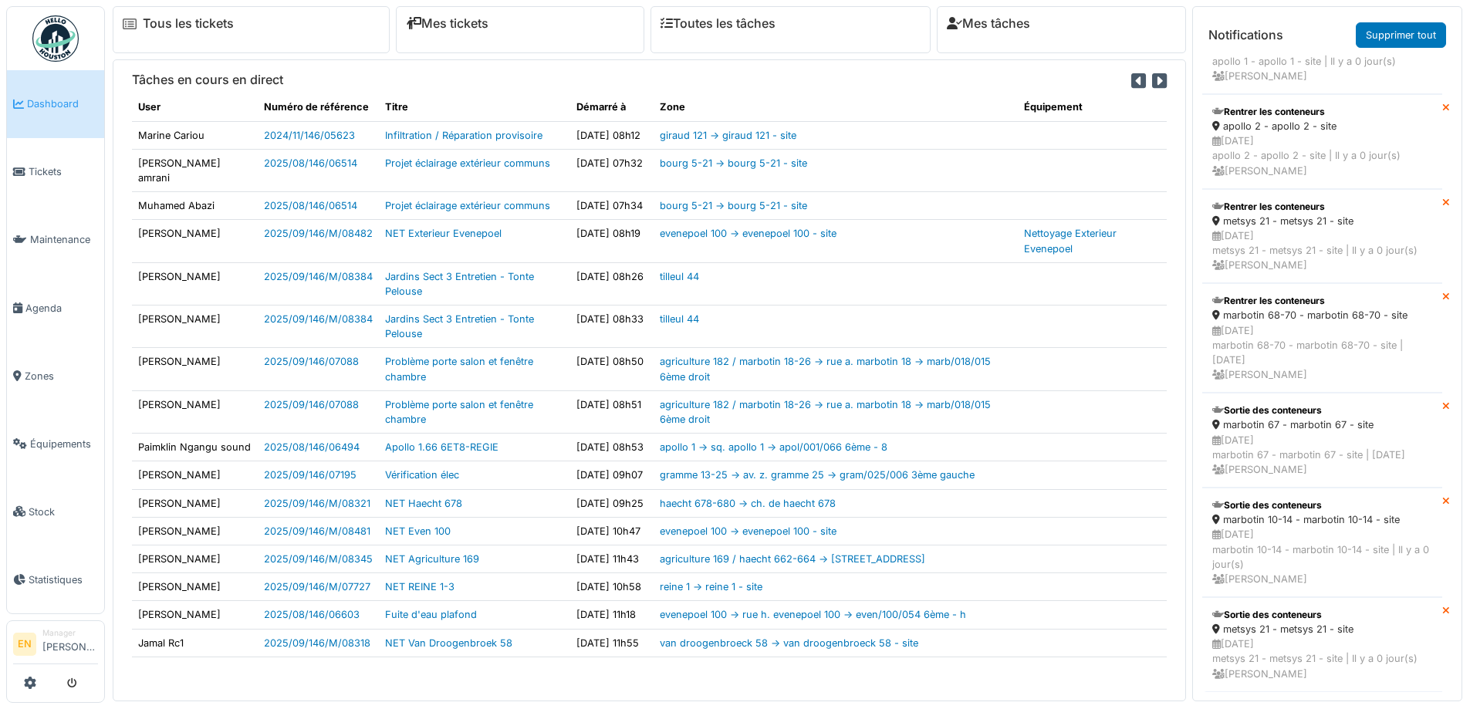
scroll to position [4, 0]
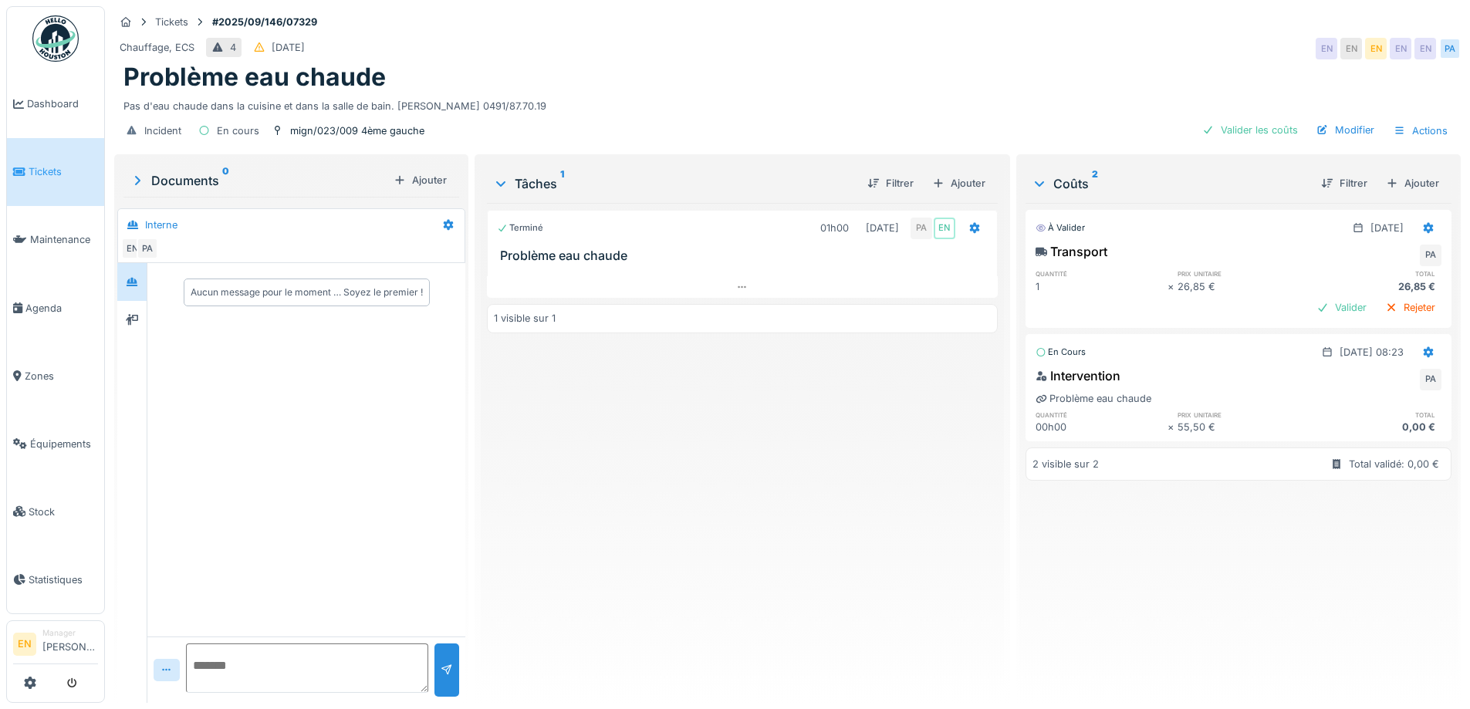
scroll to position [12, 0]
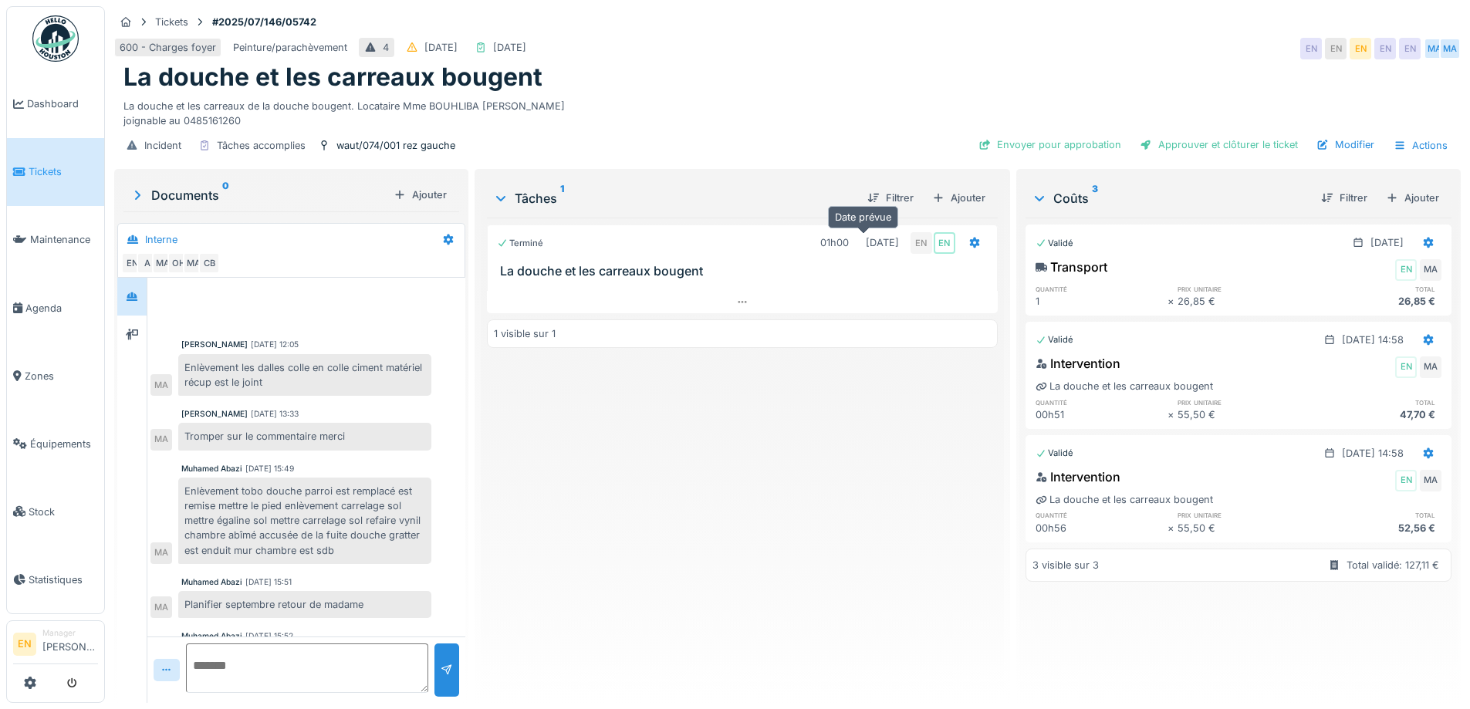
scroll to position [56, 0]
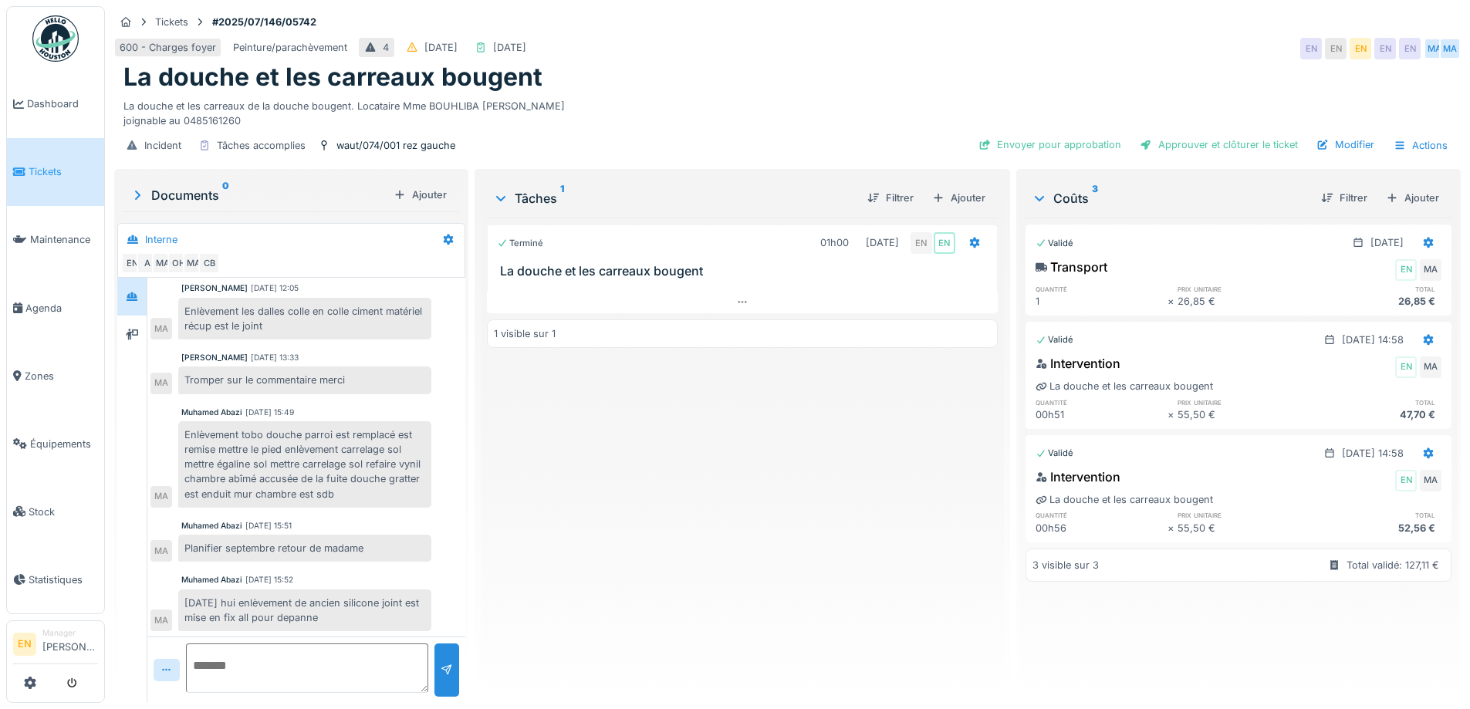
click at [762, 526] on div "Terminé 01h00 22/07/2025 EN EN La douche et les carreaux bougent 1 visible sur 1" at bounding box center [742, 454] width 510 height 473
click at [731, 576] on div "Terminé 01h00 22/07/2025 EN EN La douche et les carreaux bougent 1 visible sur 1" at bounding box center [742, 454] width 510 height 473
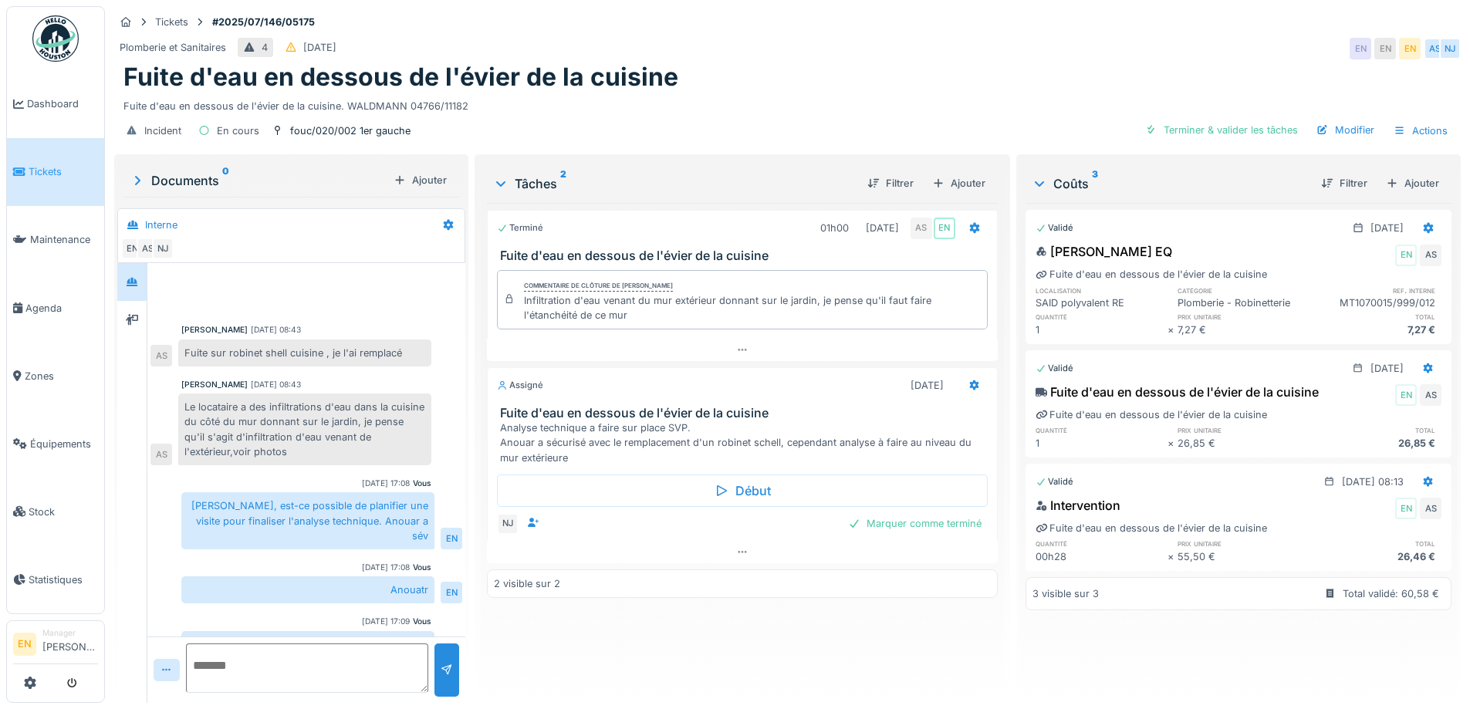
scroll to position [71, 0]
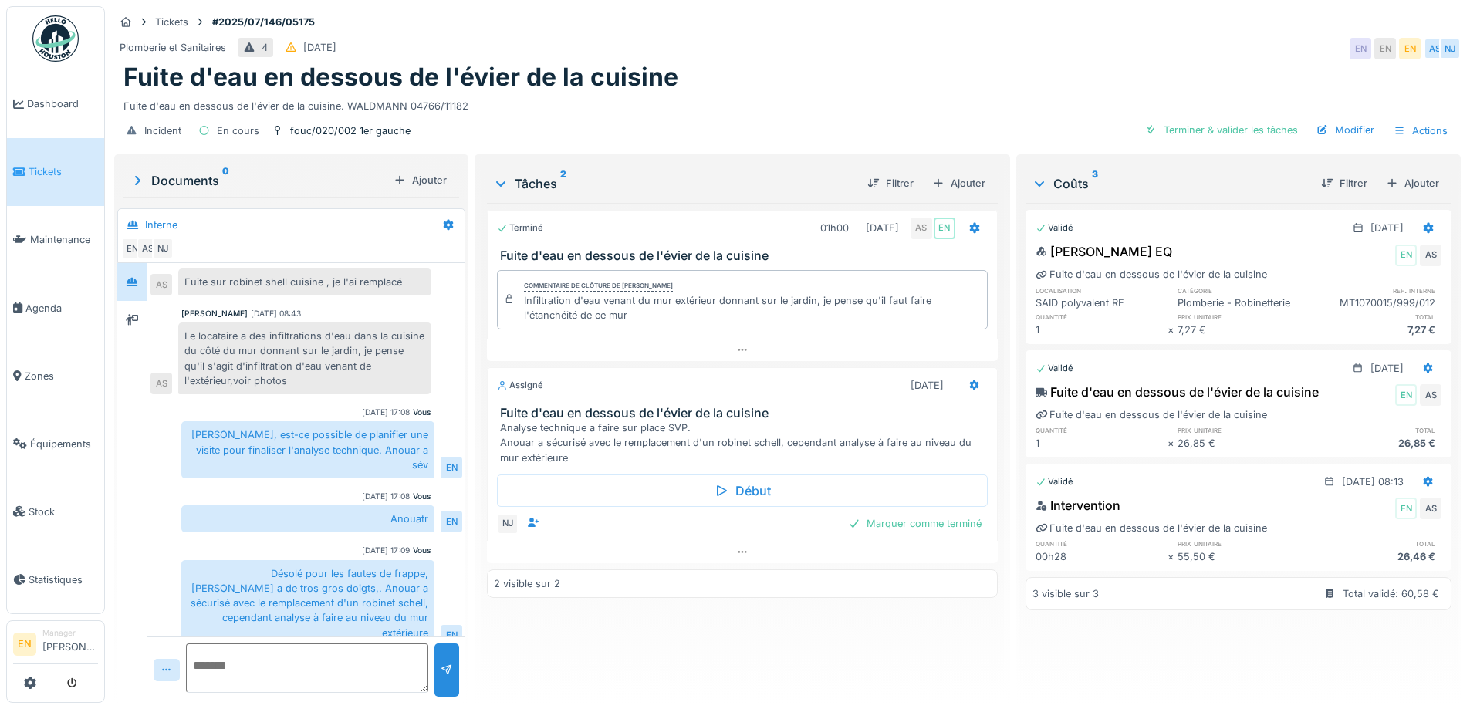
click at [658, 609] on div "Terminé 01h00 [DATE] AS EN Fuite d'eau en dessous de l'évier de la cuisine Comm…" at bounding box center [742, 447] width 510 height 488
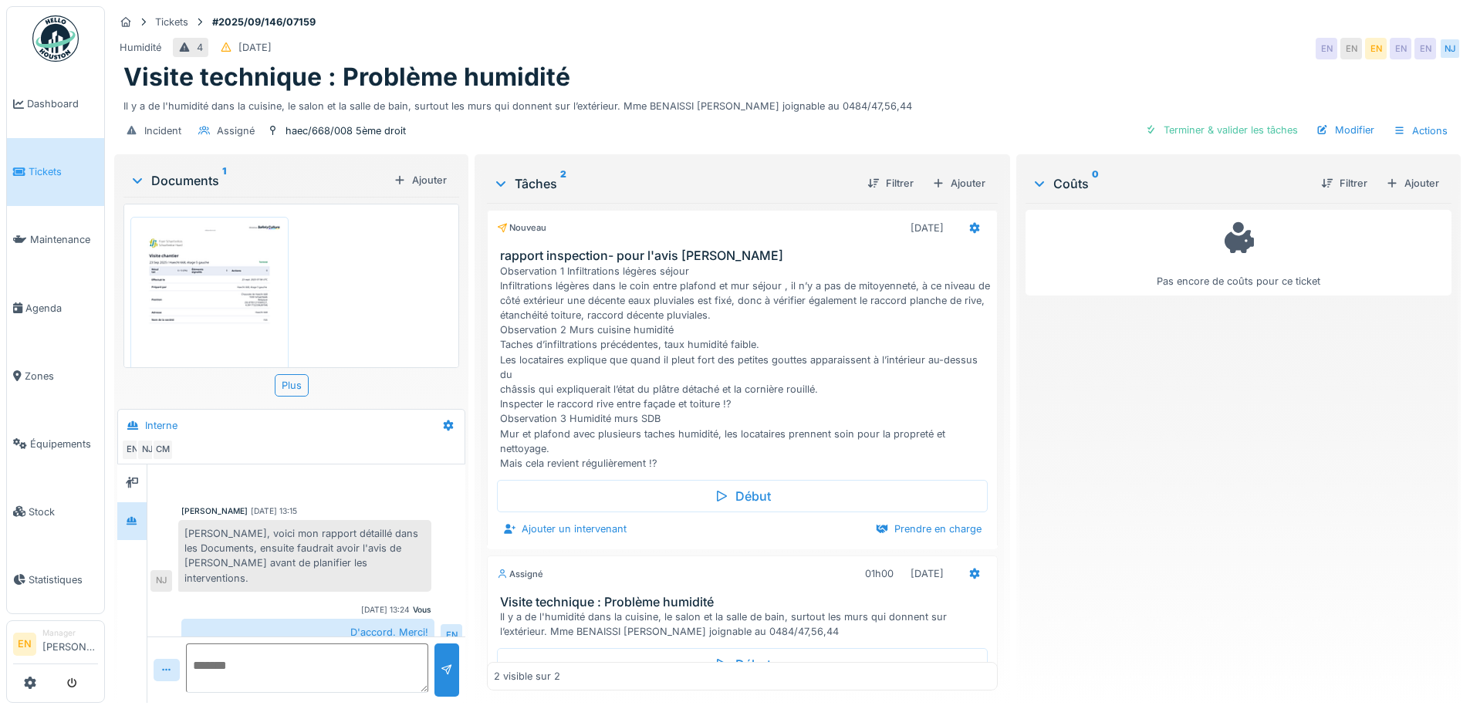
scroll to position [123, 0]
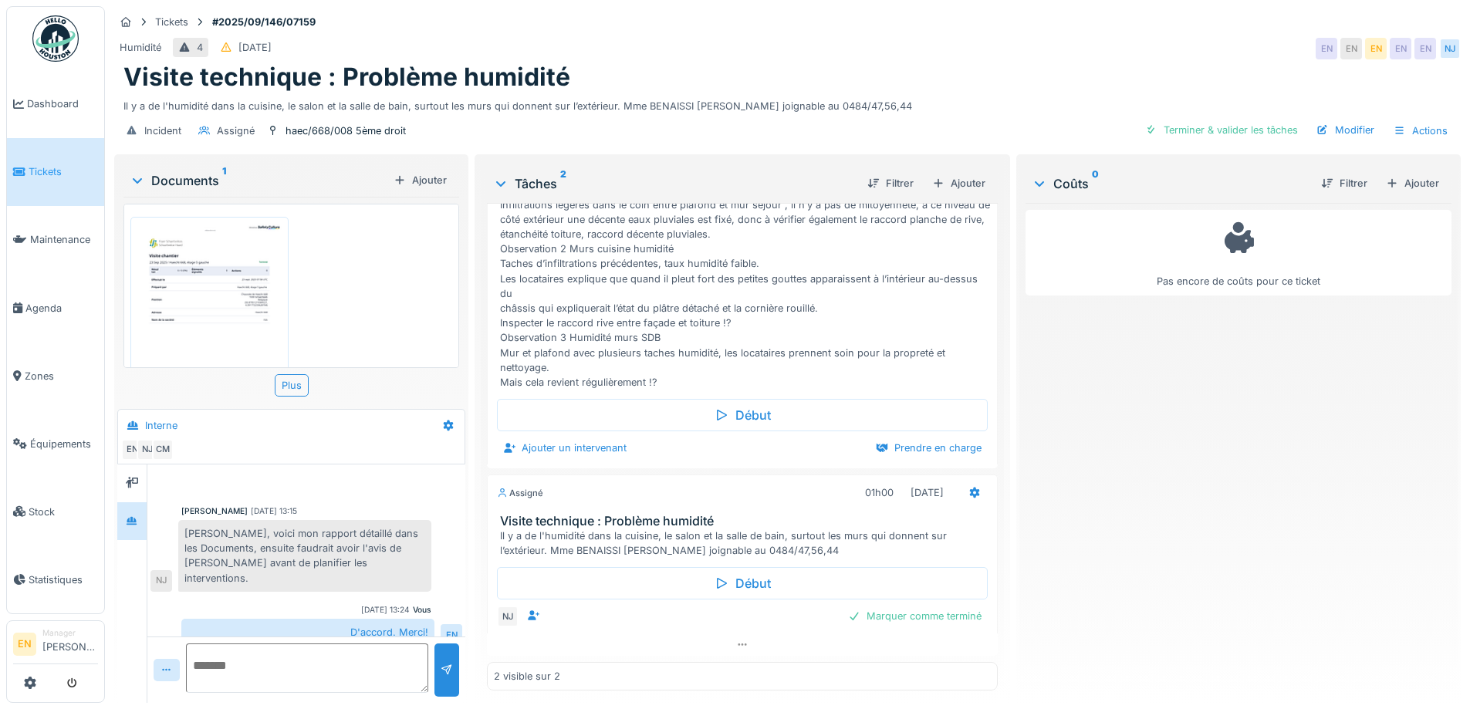
click at [1171, 456] on div "Pas encore de coûts pour ce ticket" at bounding box center [1238, 447] width 426 height 488
